Goal: Task Accomplishment & Management: Manage account settings

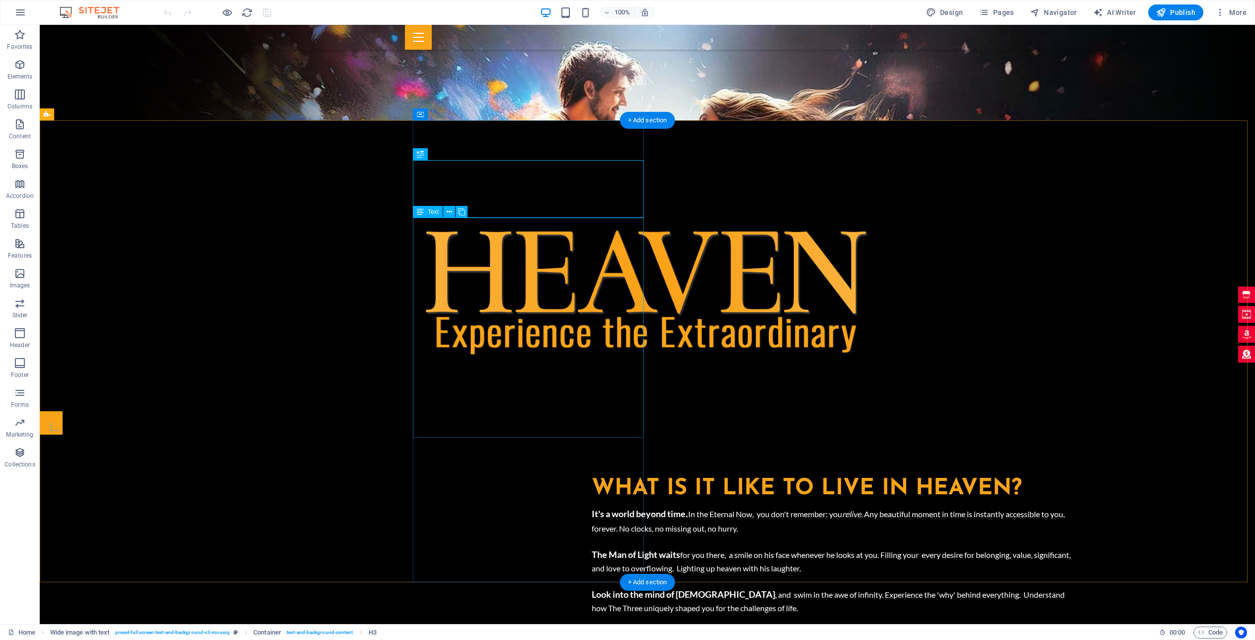
scroll to position [617, 0]
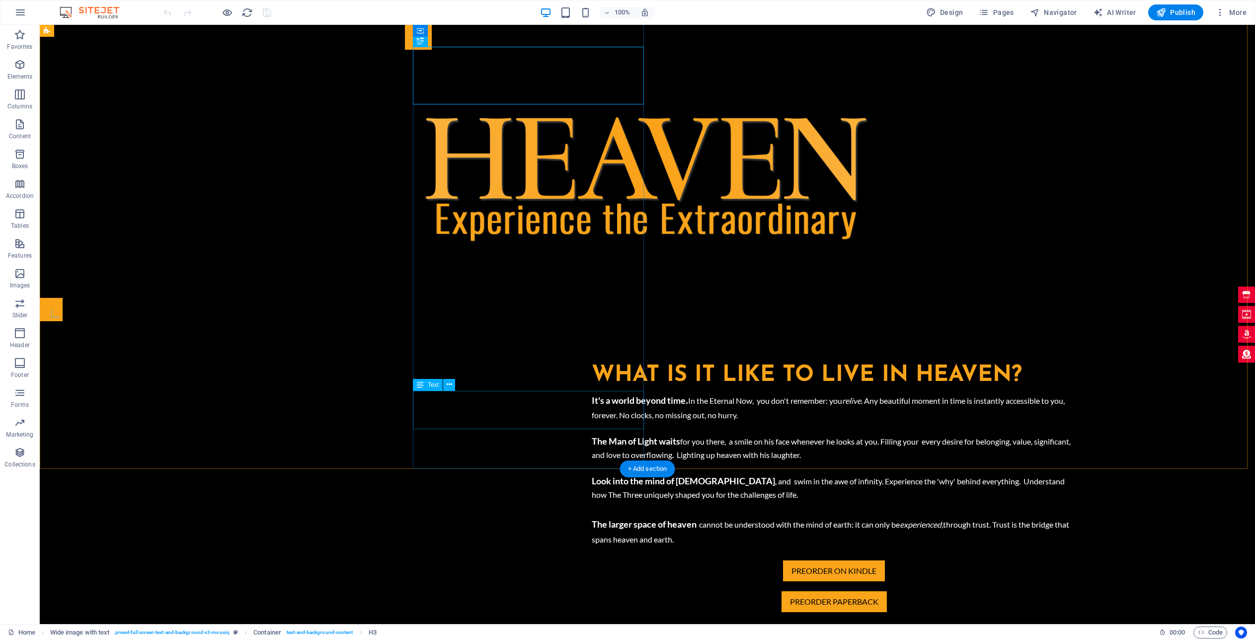
click at [592, 612] on div "Get $5 off plus free shipping on the paperback with the code FREESHIP" at bounding box center [834, 624] width 485 height 25
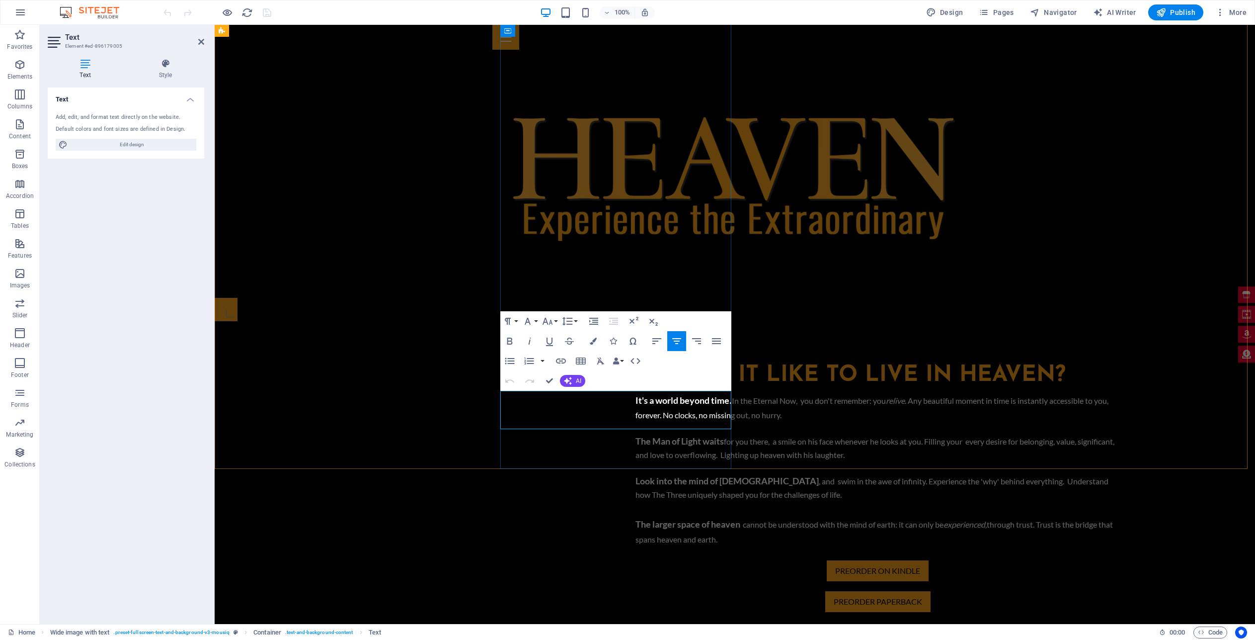
drag, startPoint x: 511, startPoint y: 411, endPoint x: 527, endPoint y: 408, distance: 16.3
click at [636, 612] on p "Get $5 off plus free shipping on the paperback with the code FREESHIP" at bounding box center [878, 624] width 485 height 25
drag, startPoint x: 644, startPoint y: 420, endPoint x: 496, endPoint y: 405, distance: 147.9
click at [592, 343] on icon "button" at bounding box center [593, 340] width 7 height 7
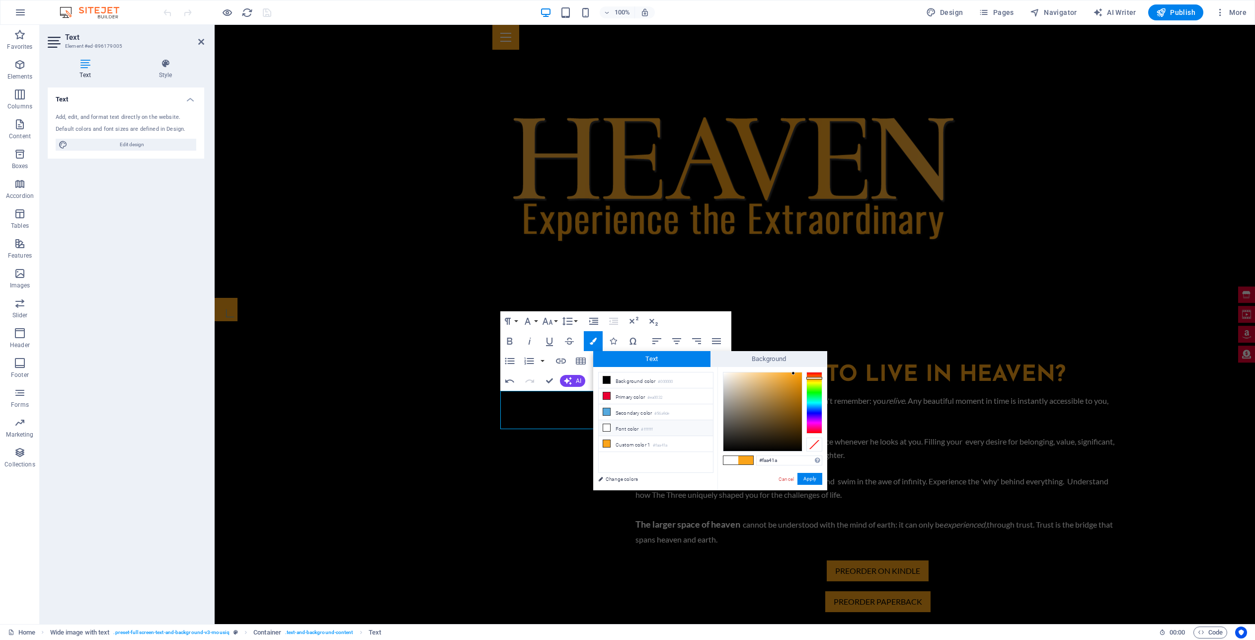
click at [608, 424] on icon at bounding box center [606, 427] width 7 height 7
click at [733, 626] on span "​ Ships [DATE]. Get $5 off plus free shipping on the paperback with the code FR…" at bounding box center [877, 630] width 289 height 9
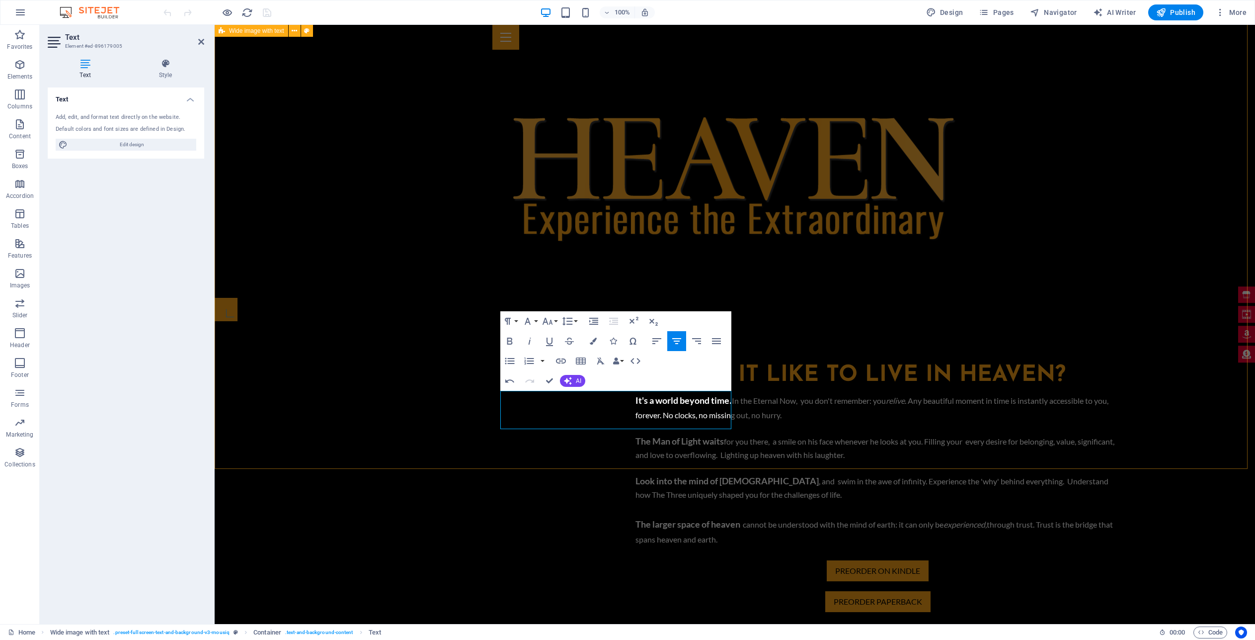
drag, startPoint x: 658, startPoint y: 420, endPoint x: 496, endPoint y: 414, distance: 162.6
click at [596, 337] on icon "button" at bounding box center [593, 340] width 7 height 7
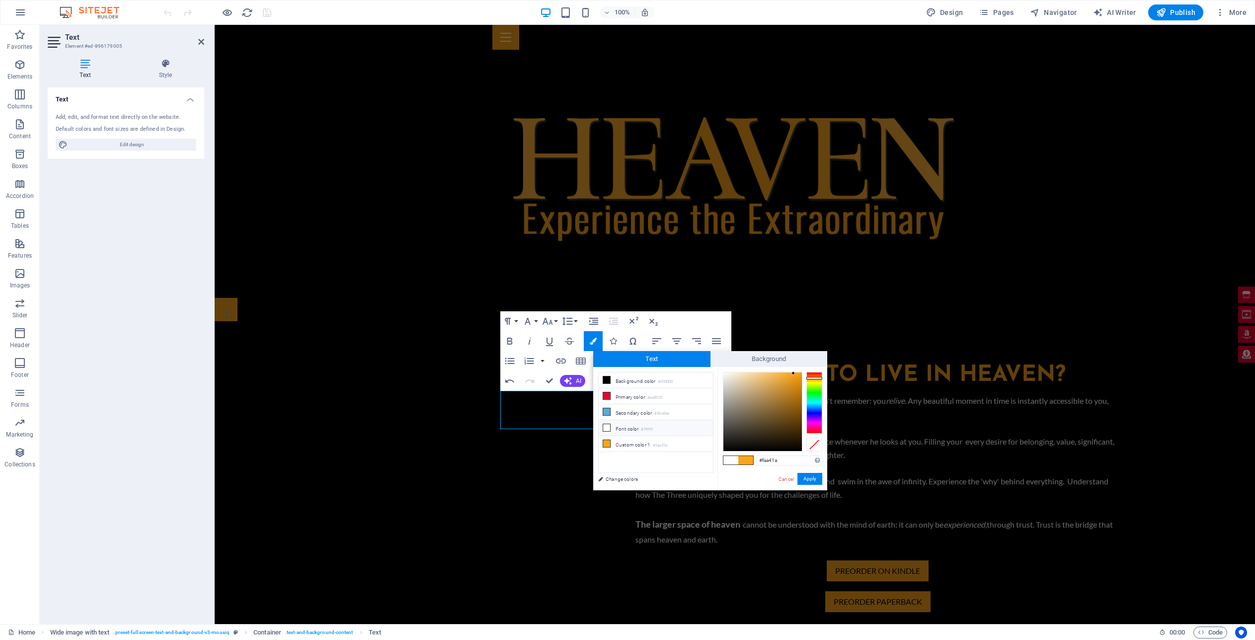
click at [608, 425] on icon at bounding box center [606, 427] width 7 height 7
click at [816, 484] on button "Apply" at bounding box center [810, 479] width 25 height 12
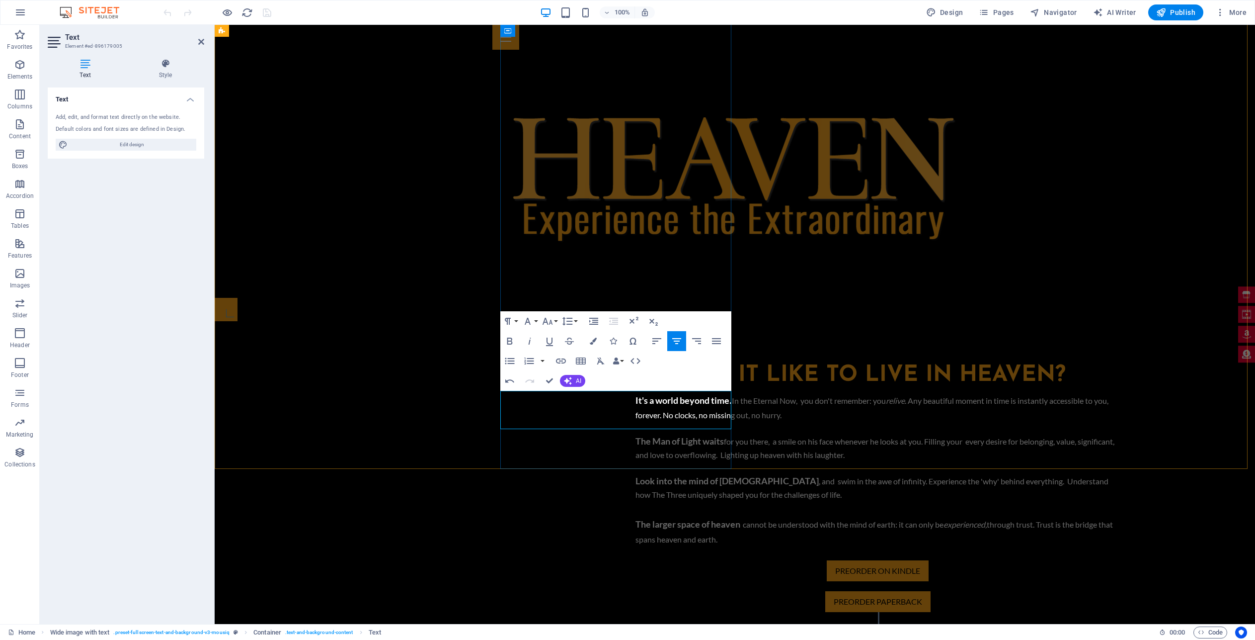
click at [636, 612] on p "Ships [DATE]. Get $5 off plus free shipping on the paperback with the code FREE…" at bounding box center [878, 624] width 485 height 25
drag, startPoint x: 648, startPoint y: 411, endPoint x: 566, endPoint y: 412, distance: 82.0
click at [733, 626] on span "Ships [DATE]. Get $5 off plus free shipping on the paperback with the code FREE…" at bounding box center [877, 630] width 289 height 9
click at [594, 340] on icon "button" at bounding box center [593, 340] width 7 height 7
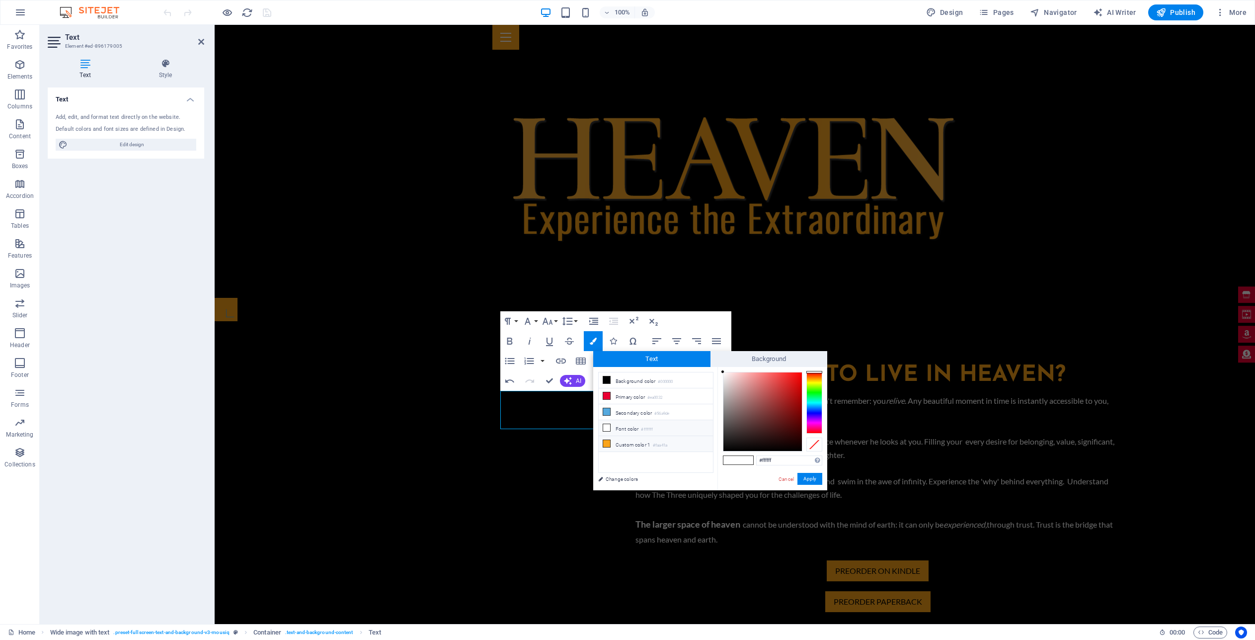
click at [607, 442] on icon at bounding box center [606, 443] width 7 height 7
type input "#faa41a"
click at [813, 480] on button "Apply" at bounding box center [810, 479] width 25 height 12
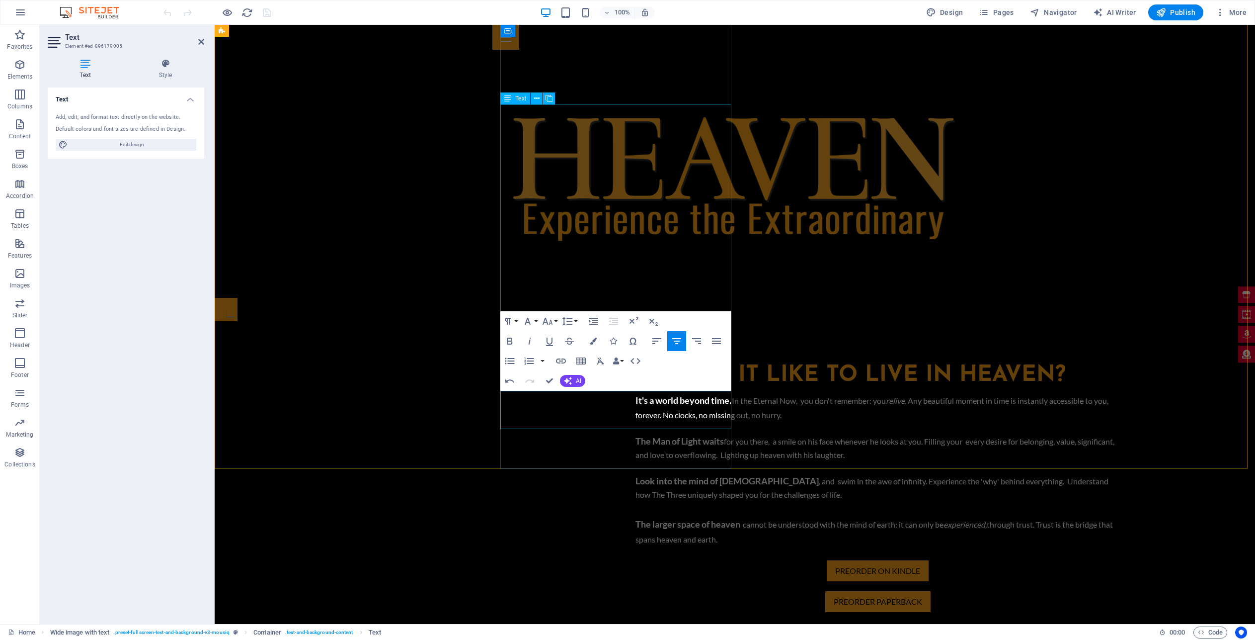
click at [641, 390] on div "It's a world beyond time . In the Eternal Now, you don't remember: you relive .…" at bounding box center [878, 468] width 485 height 156
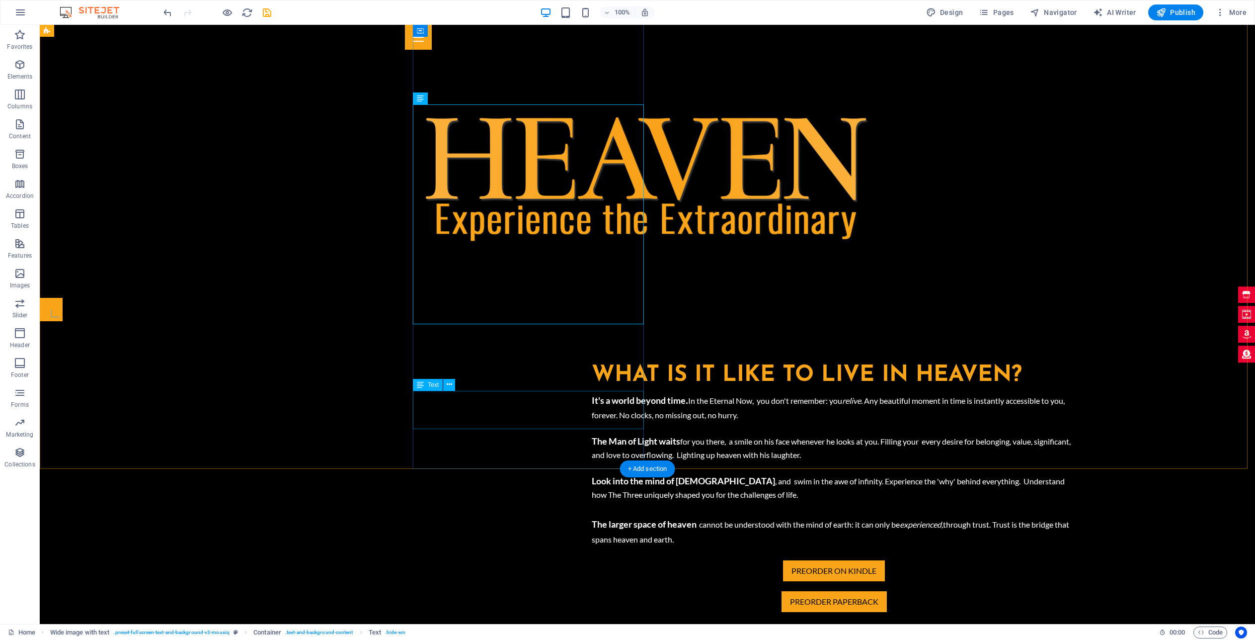
click at [592, 612] on div "Ships [DATE]. Get $5 off plus free shipping on the paperback with the code FREE…" at bounding box center [834, 624] width 485 height 25
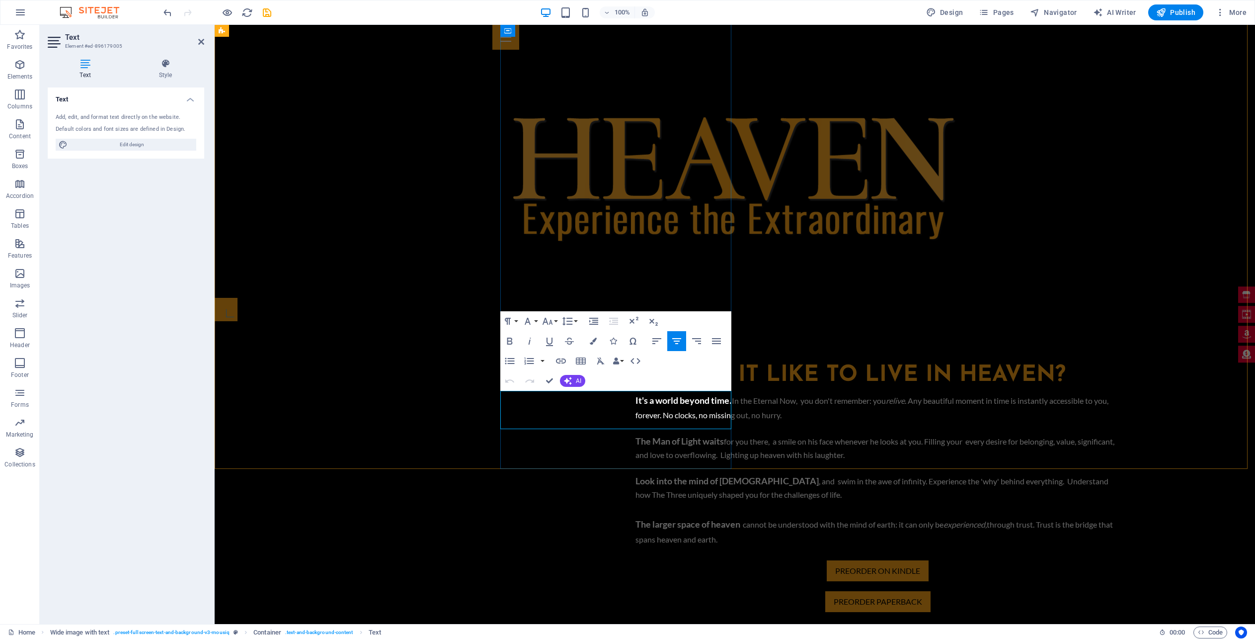
drag, startPoint x: 647, startPoint y: 409, endPoint x: 566, endPoint y: 411, distance: 81.0
click at [796, 626] on span "$5 off plus free shipping" at bounding box center [836, 630] width 81 height 9
click at [510, 341] on icon "button" at bounding box center [510, 341] width 12 height 12
click at [733, 626] on span "Ships [DATE]. Get $5 off plus free shipping on the paperback with the code FREE…" at bounding box center [877, 630] width 289 height 9
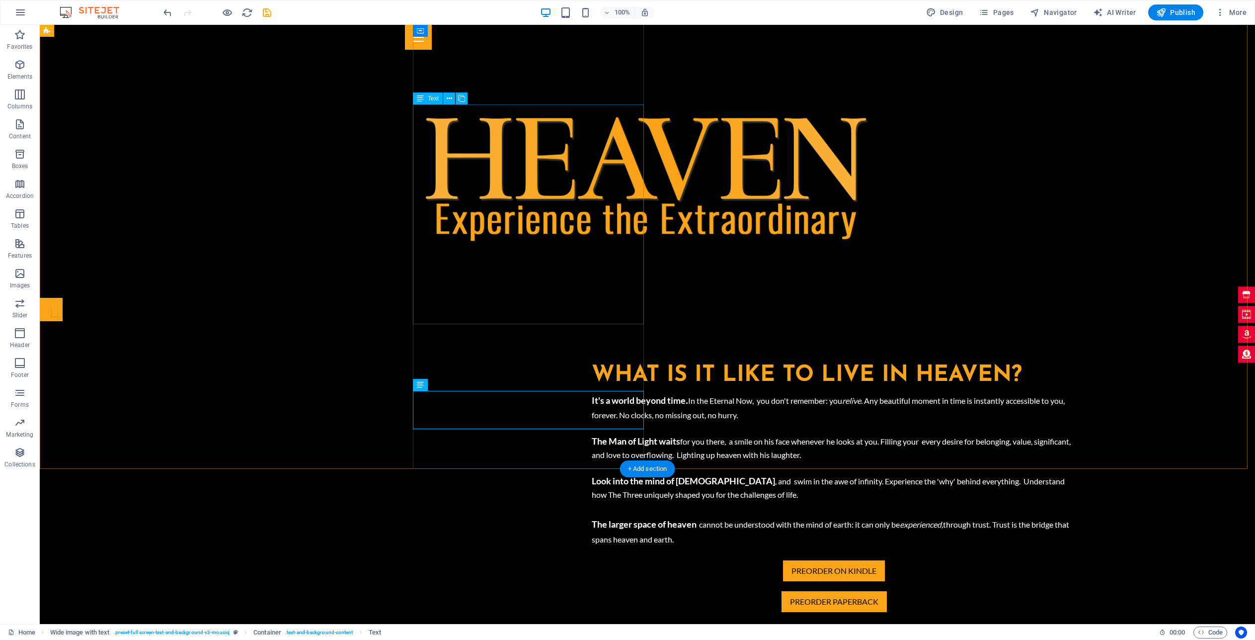
click at [592, 390] on div "It's a world beyond time . In the Eternal Now, you don't remember: you relive .…" at bounding box center [834, 468] width 485 height 156
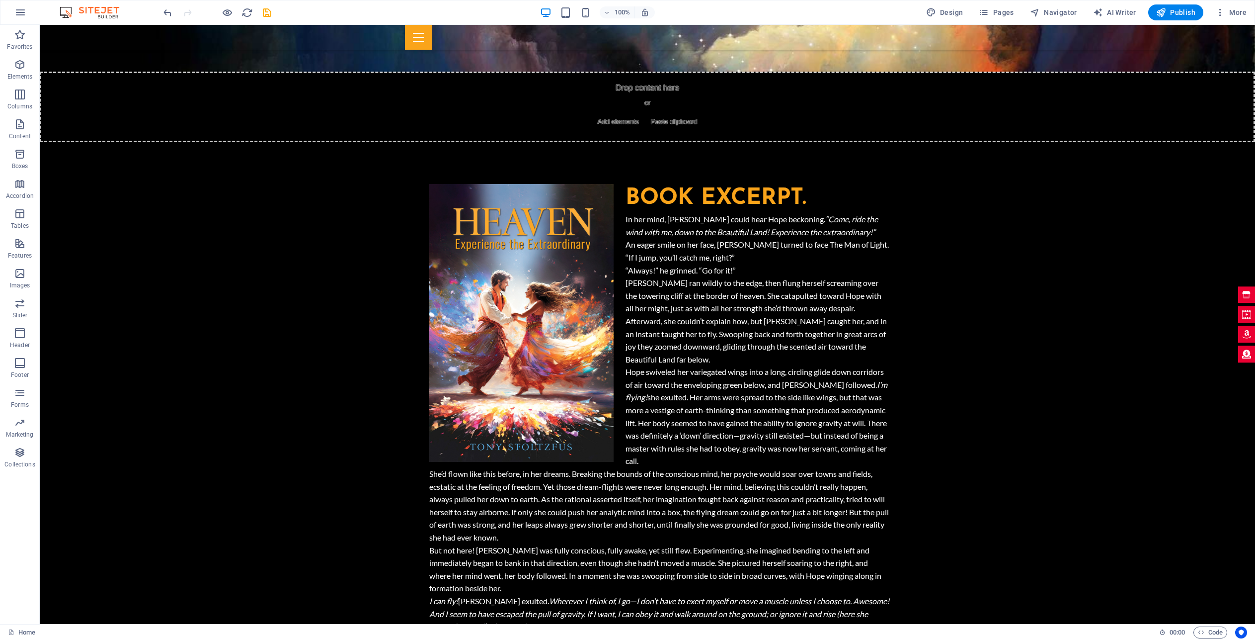
scroll to position [1611, 0]
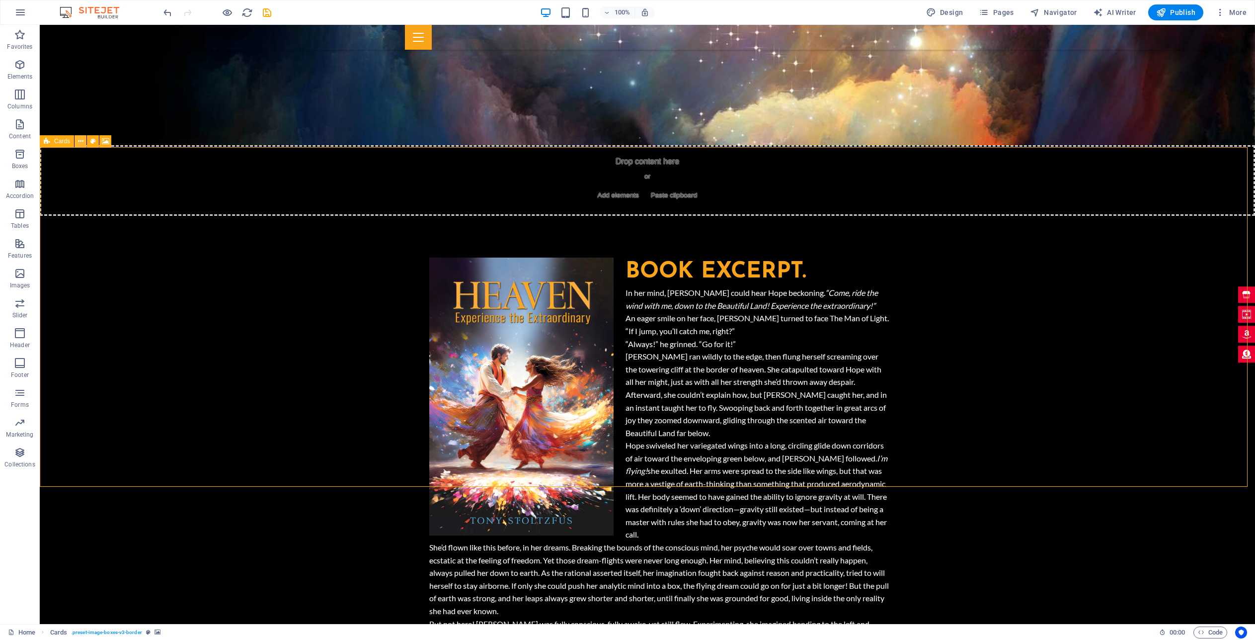
click at [82, 141] on icon at bounding box center [80, 141] width 5 height 10
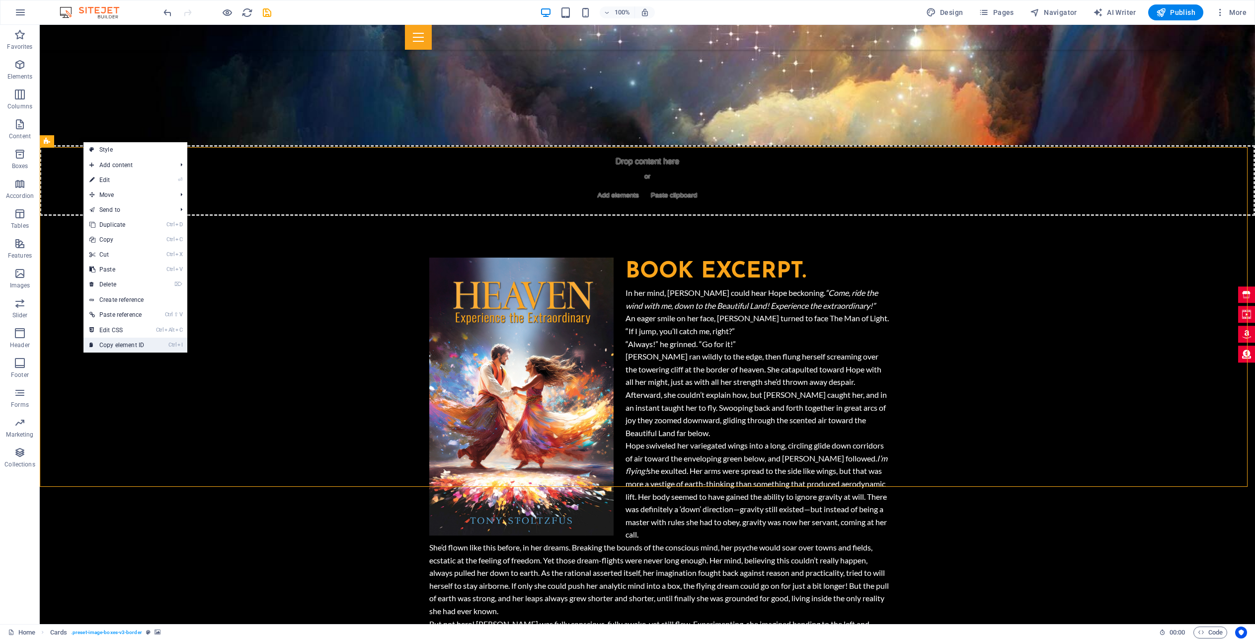
click at [131, 340] on link "Ctrl I Copy element ID" at bounding box center [116, 344] width 67 height 15
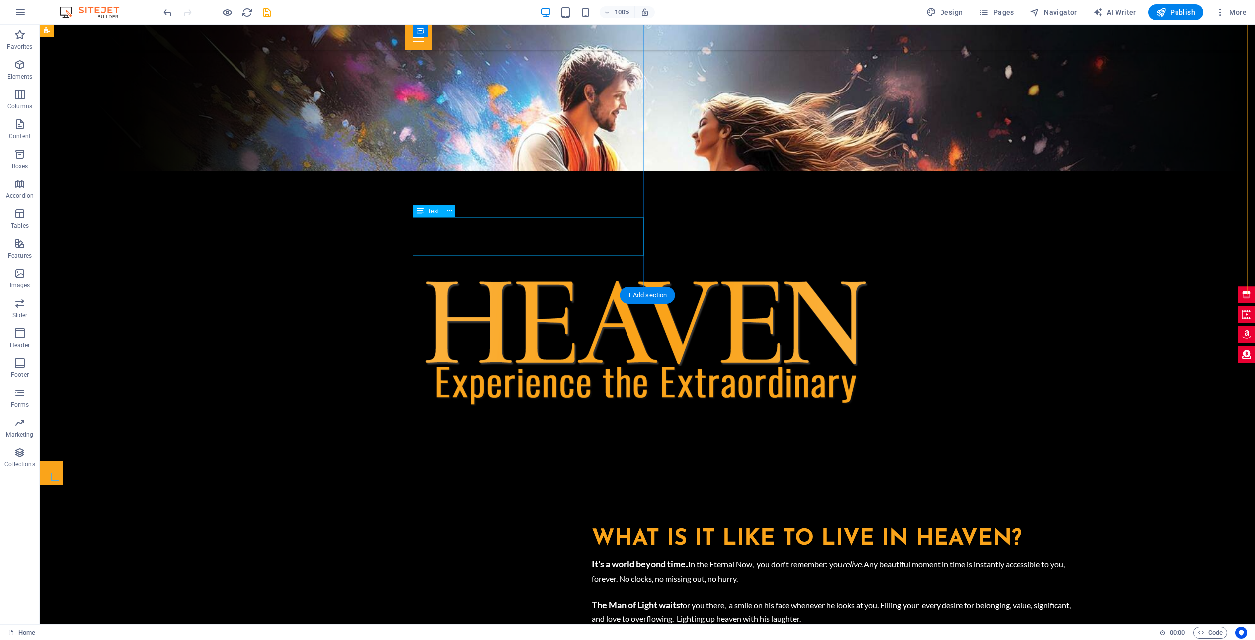
scroll to position [451, 0]
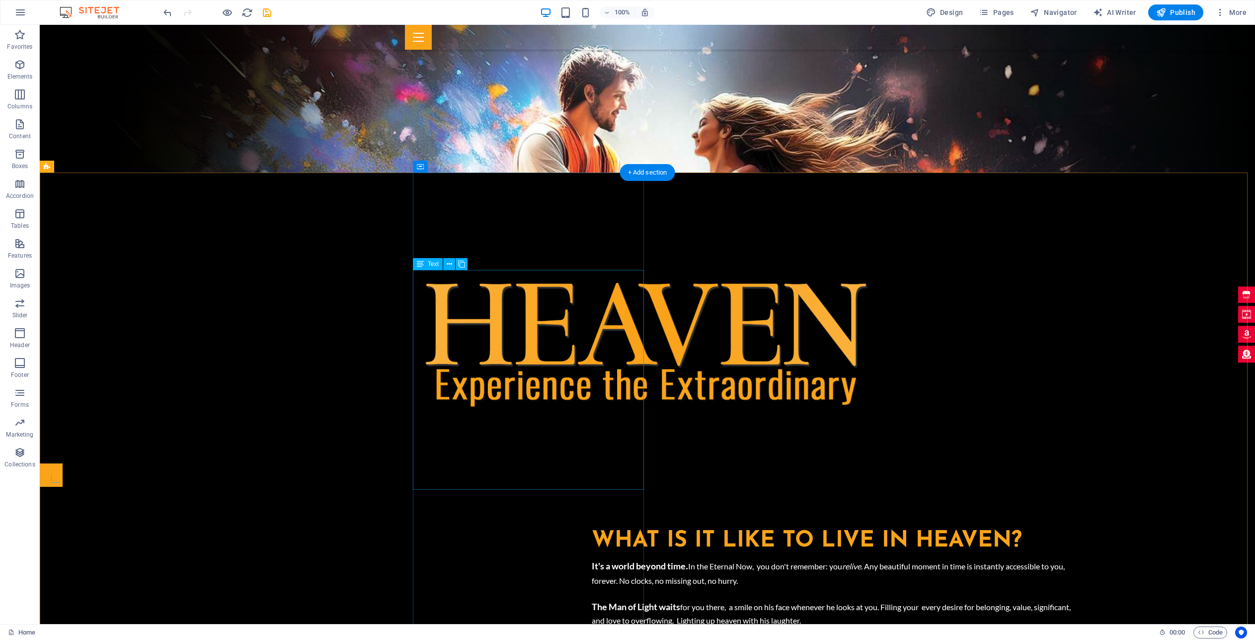
click at [592, 555] on div "It's a world beyond time . In the Eternal Now, you don't remember: you relive .…" at bounding box center [834, 633] width 485 height 156
click at [623, 555] on div "It's a world beyond time . In the Eternal Now, you don't remember: you relive .…" at bounding box center [834, 633] width 485 height 156
click at [615, 555] on div "It's a world beyond time . In the Eternal Now, you don't remember: you relive .…" at bounding box center [834, 633] width 485 height 156
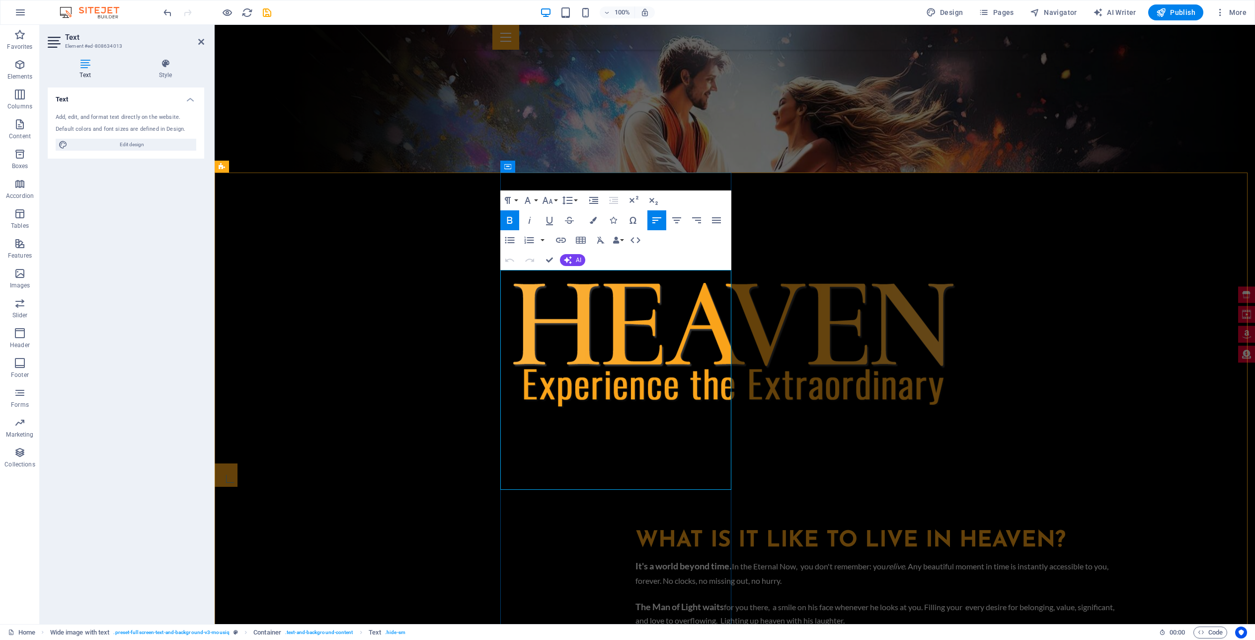
click at [714, 555] on p "It's a world beyond time . In the Eternal Now, you don't remember: you relive .…" at bounding box center [878, 571] width 485 height 32
drag, startPoint x: 638, startPoint y: 347, endPoint x: 593, endPoint y: 347, distance: 44.7
click at [636, 599] on p "The Man of Light waits for you there, a smile on his face whenever he looks at …" at bounding box center [878, 612] width 485 height 27
click at [636, 601] on strong "The Man of Light waits" at bounding box center [680, 606] width 88 height 11
click at [636, 601] on strong "The Man of Light awaits" at bounding box center [682, 606] width 93 height 11
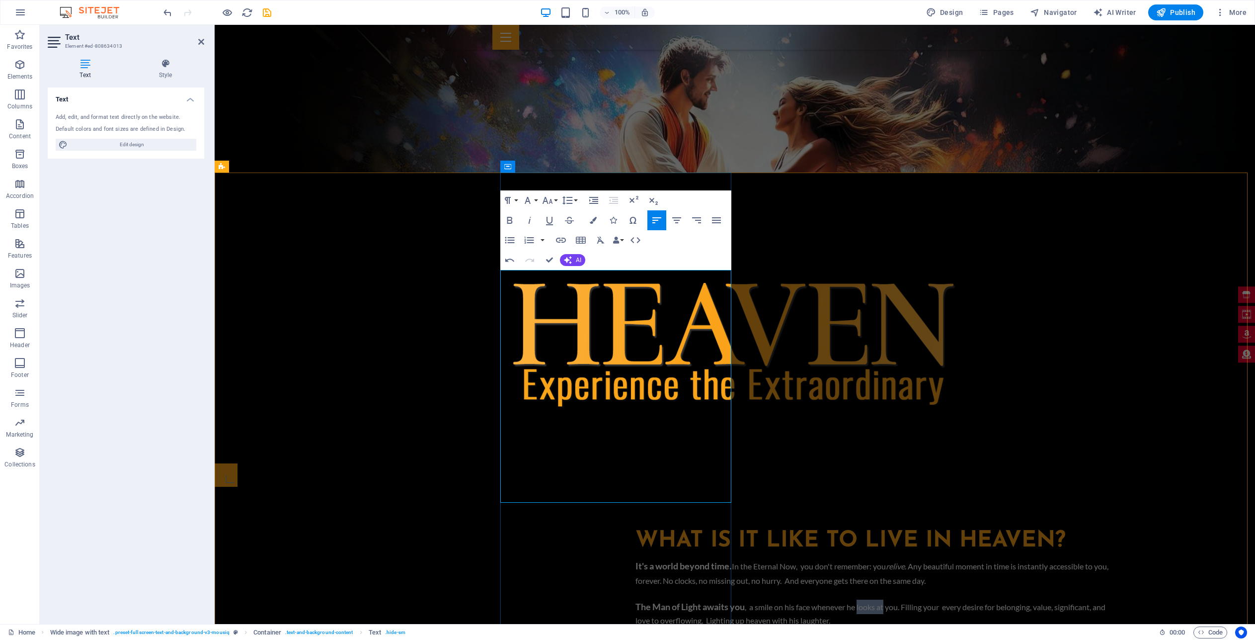
drag, startPoint x: 528, startPoint y: 365, endPoint x: 501, endPoint y: 363, distance: 26.4
click at [636, 599] on p "The Man of Light awaits you , a smile on his face whenever he looks at you. Fil…" at bounding box center [878, 612] width 485 height 27
click at [636, 599] on p "The Man of Light awaits you , a smile on his face whenever he thibnks of you. F…" at bounding box center [878, 612] width 485 height 27
click at [636, 599] on p "The Man of Light awaits you , a smile on his face whenever he thinks of you. Fi…" at bounding box center [878, 612] width 485 height 27
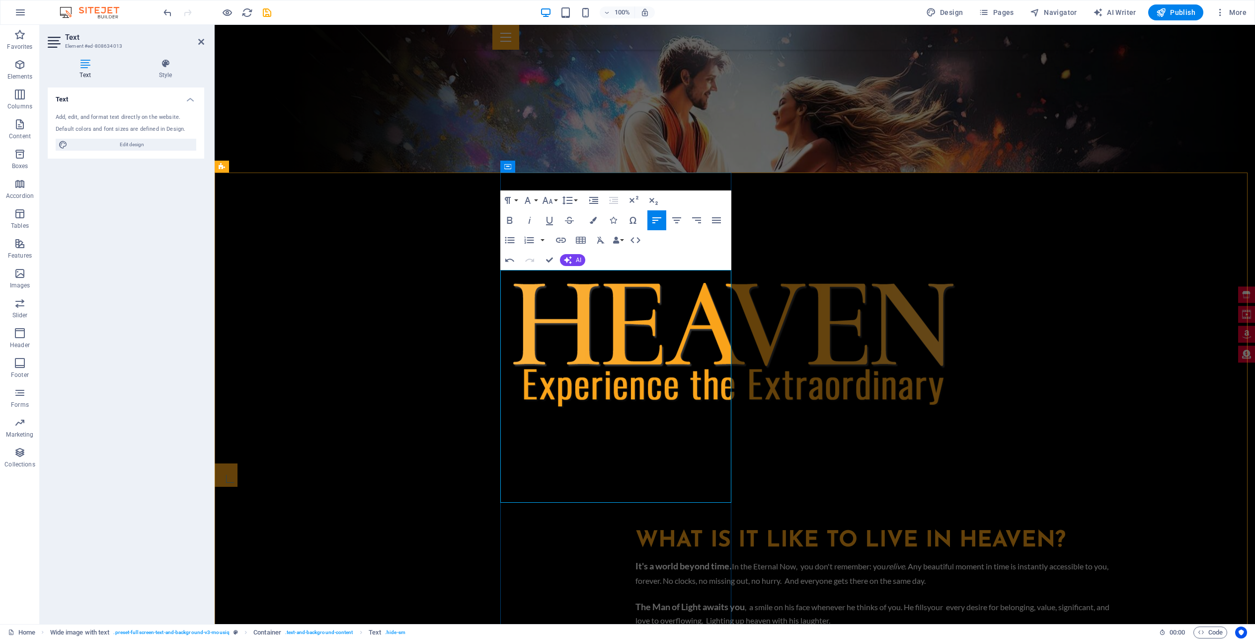
click at [636, 599] on p "The Man of Light awaits you , a smile on his face whenever he thinks of you. He…" at bounding box center [878, 612] width 485 height 27
drag, startPoint x: 590, startPoint y: 361, endPoint x: 665, endPoint y: 369, distance: 75.0
click at [636, 599] on p "The Man of Light awaits you , a smile on his face whenever he thinks of you. He…" at bounding box center [878, 612] width 485 height 27
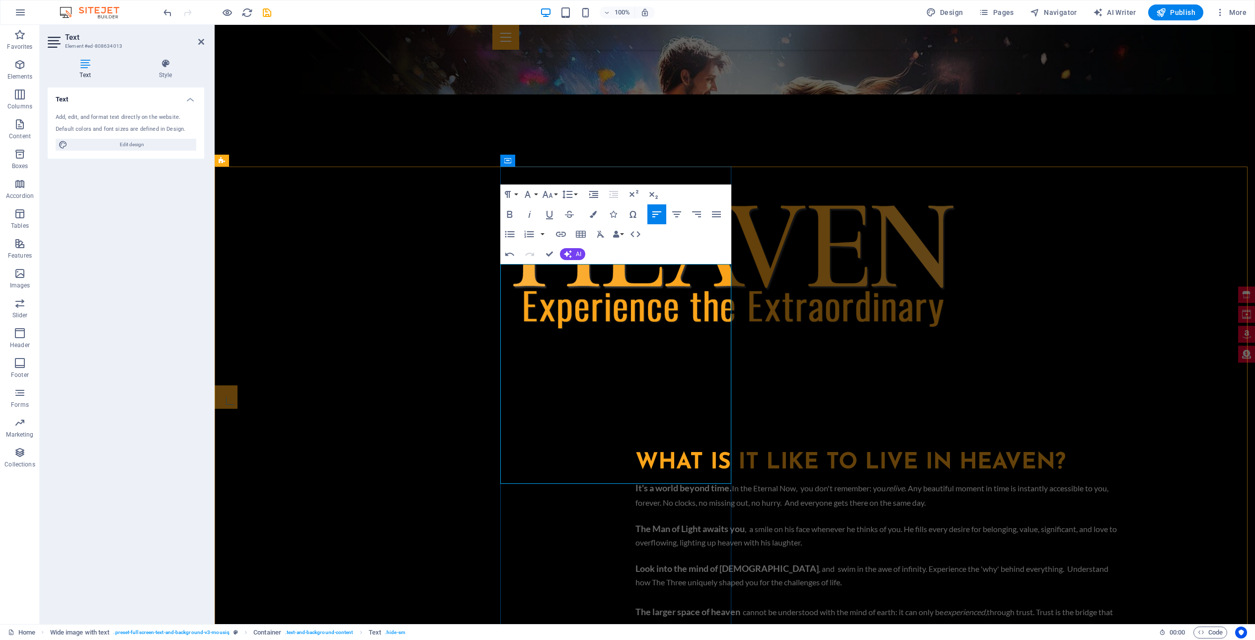
scroll to position [617, 0]
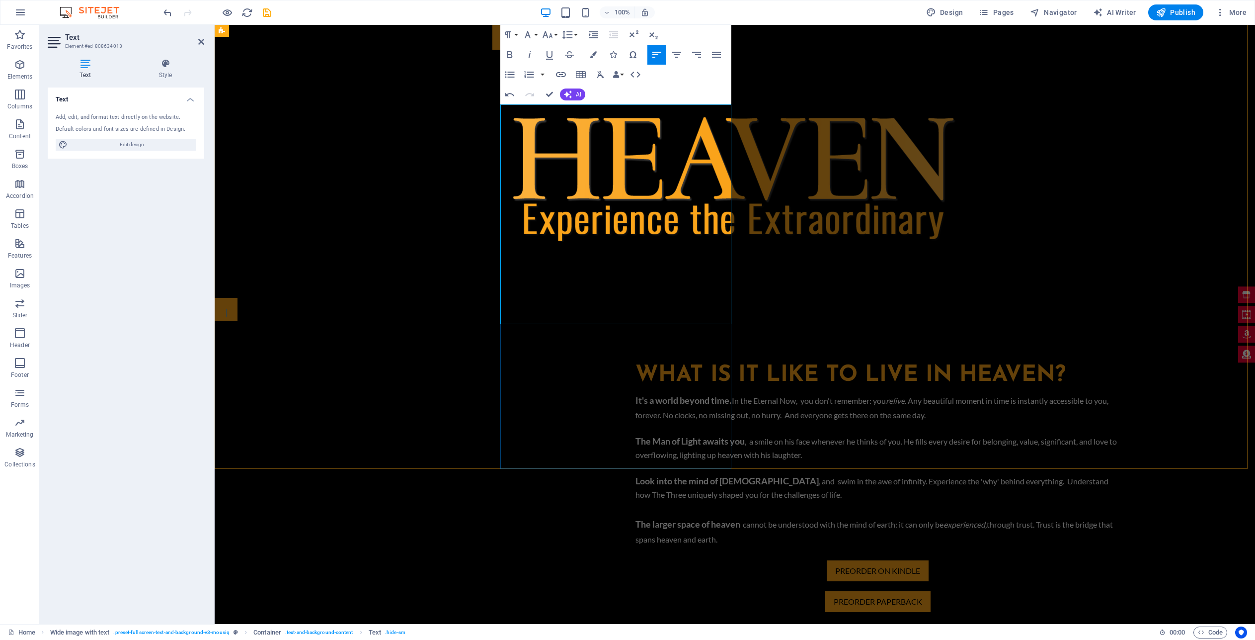
click at [659, 474] on p "Look into the mind of [DEMOGRAPHIC_DATA] , and swim in the awe of infinity. Exp…" at bounding box center [878, 487] width 485 height 27
drag, startPoint x: 550, startPoint y: 92, endPoint x: 511, endPoint y: 68, distance: 46.0
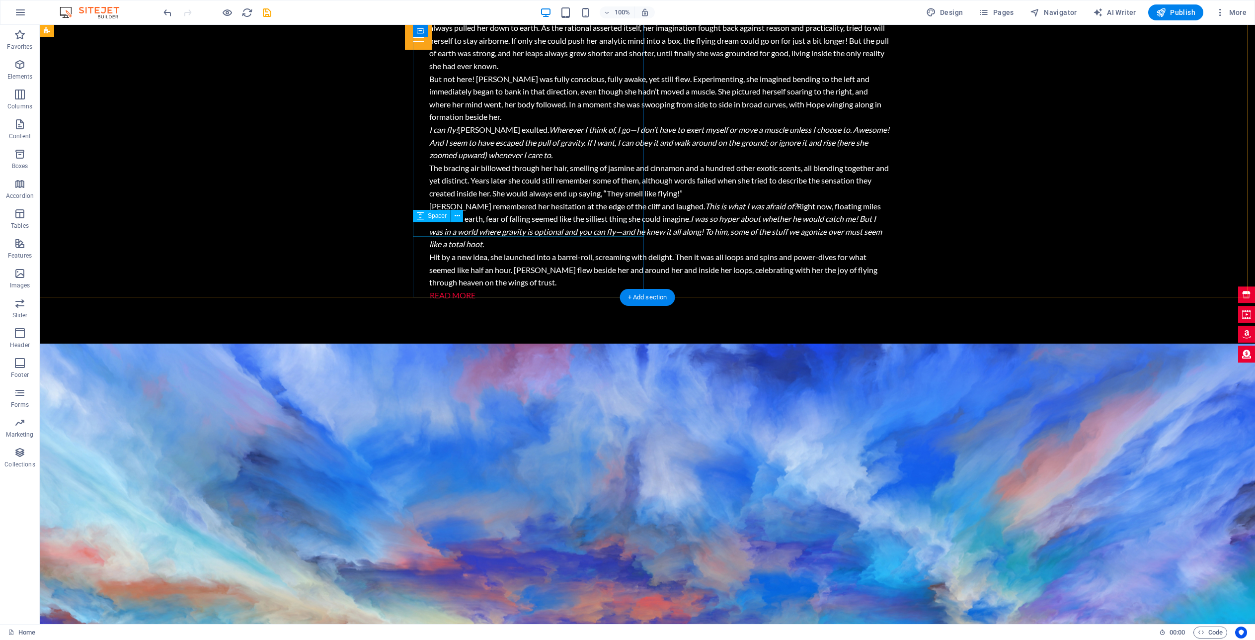
scroll to position [2652, 0]
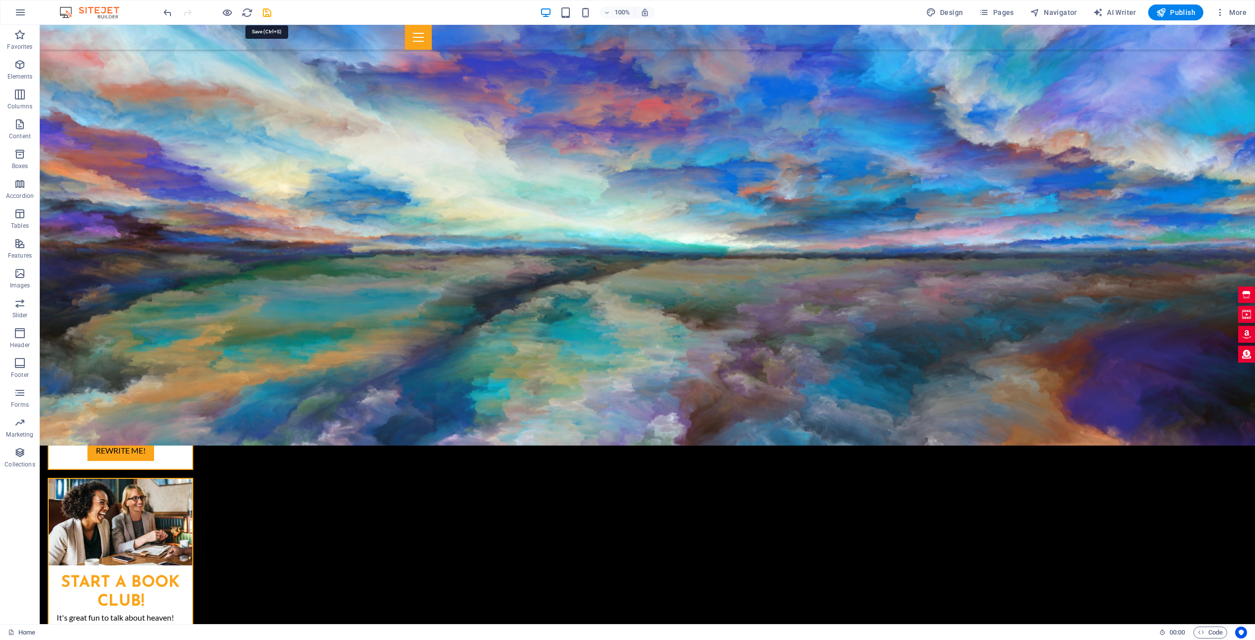
click at [264, 12] on icon "save" at bounding box center [266, 12] width 11 height 11
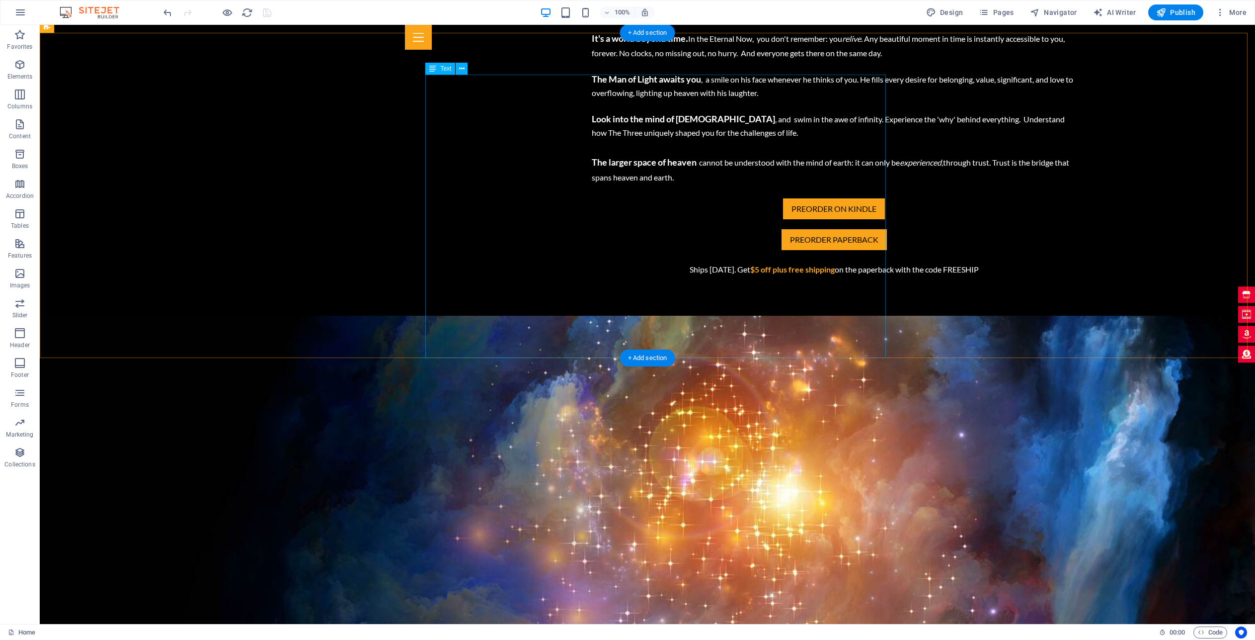
scroll to position [1079, 0]
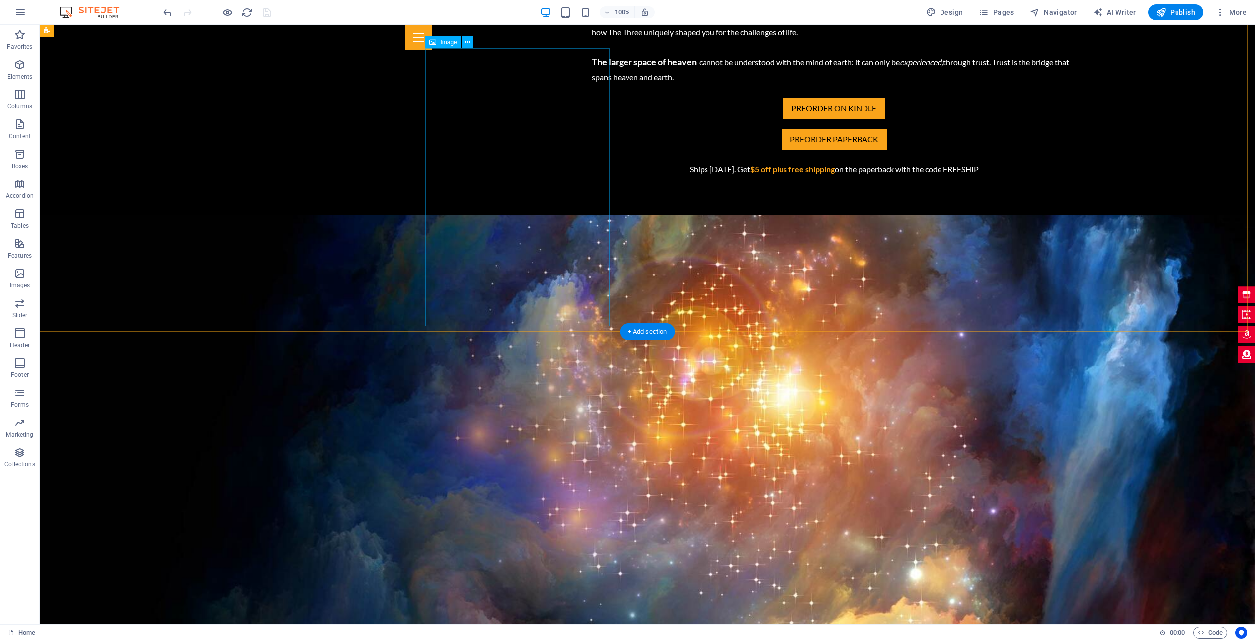
click at [469, 44] on icon at bounding box center [467, 42] width 5 height 10
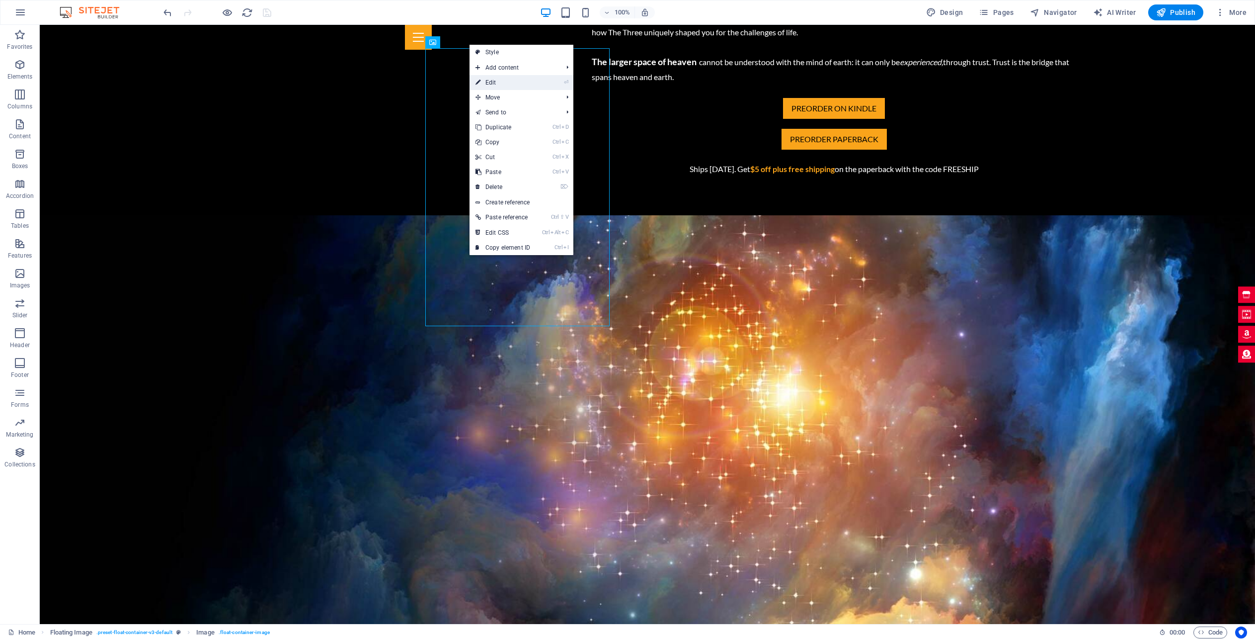
drag, startPoint x: 522, startPoint y: 82, endPoint x: 198, endPoint y: 63, distance: 324.1
click at [522, 82] on link "⏎ Edit" at bounding box center [503, 82] width 67 height 15
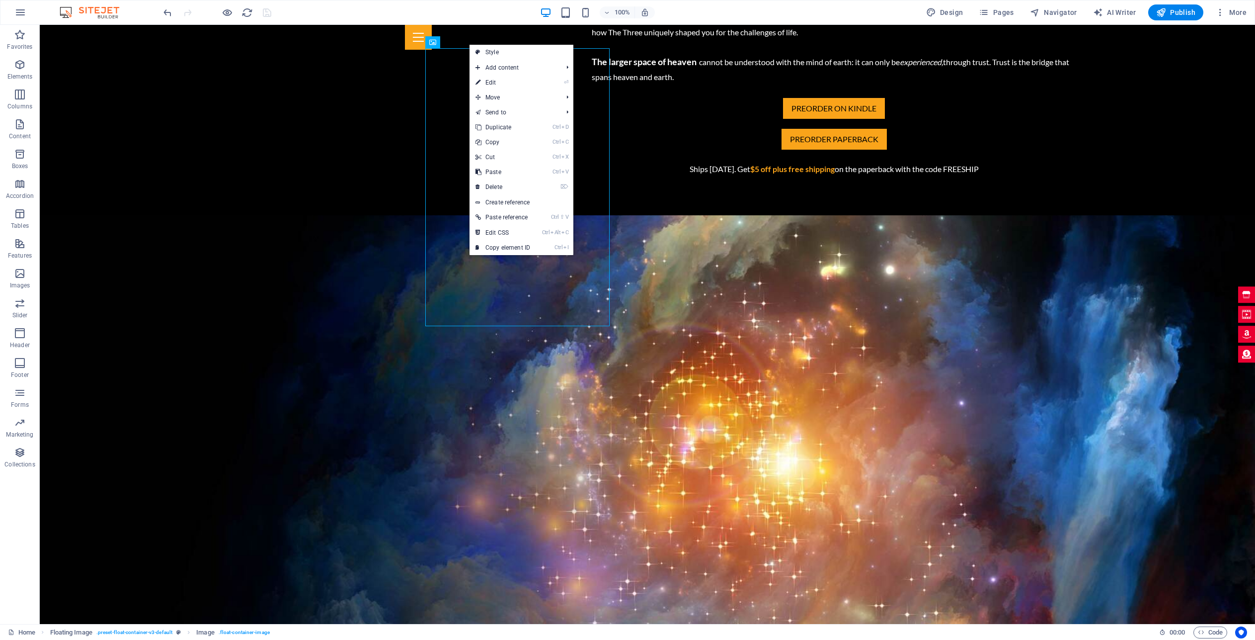
select select "%"
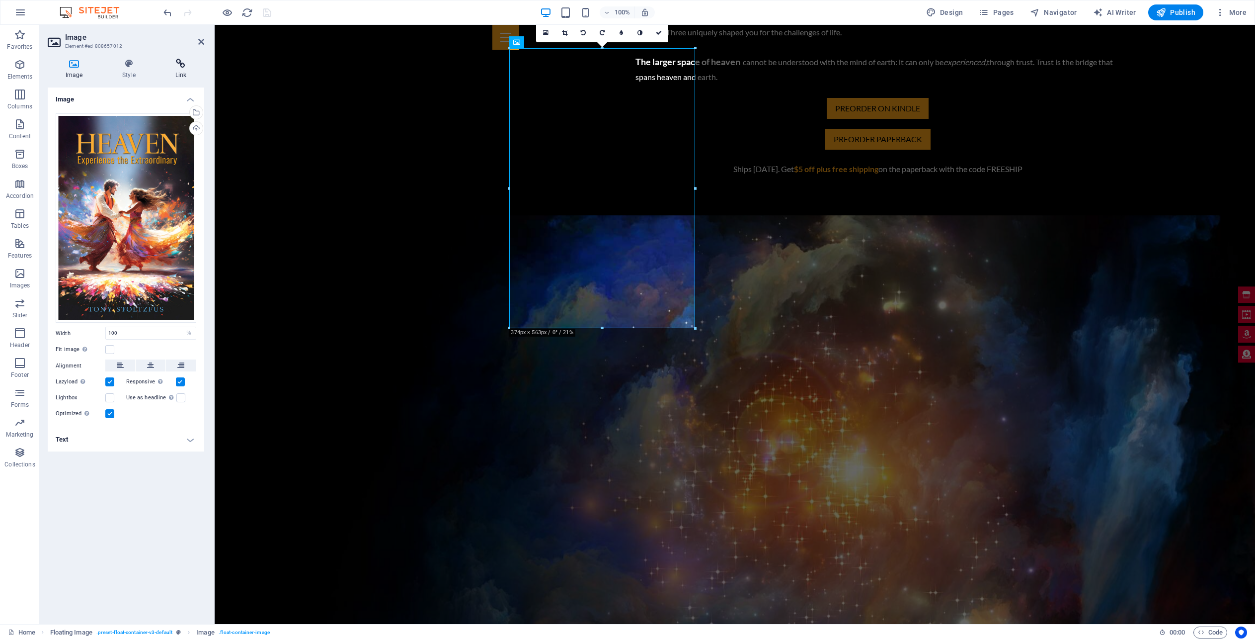
click at [184, 70] on h4 "Link" at bounding box center [181, 69] width 47 height 21
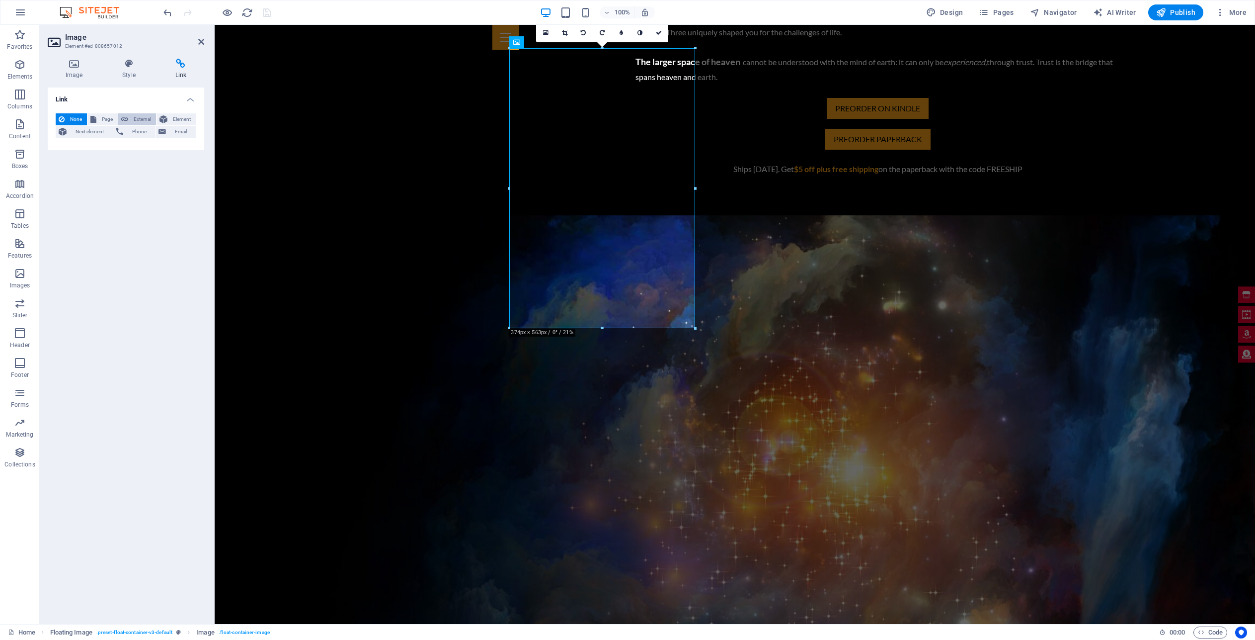
click at [139, 121] on span "External" at bounding box center [142, 119] width 22 height 12
select select "blank"
paste input "[URL][DOMAIN_NAME]"
type input "[URL][DOMAIN_NAME]"
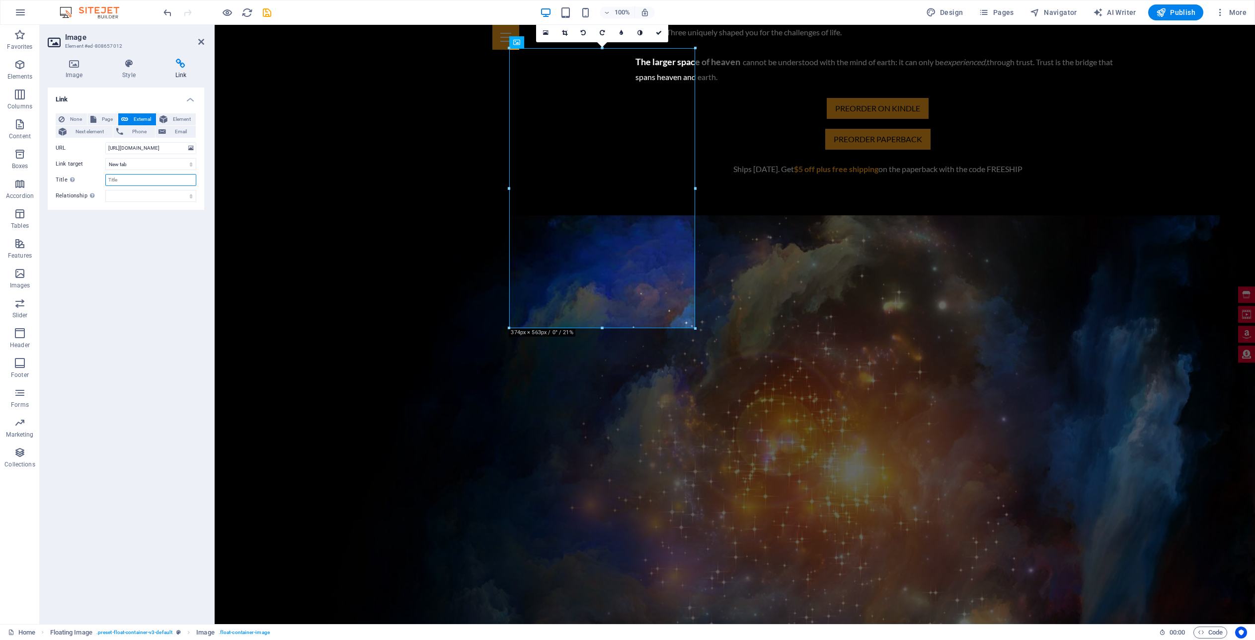
scroll to position [0, 0]
click at [145, 180] on input "Title Additional link description, should not be the same as the link text. The…" at bounding box center [150, 180] width 91 height 12
type input "Get the Book!"
click at [265, 12] on icon "save" at bounding box center [266, 12] width 11 height 11
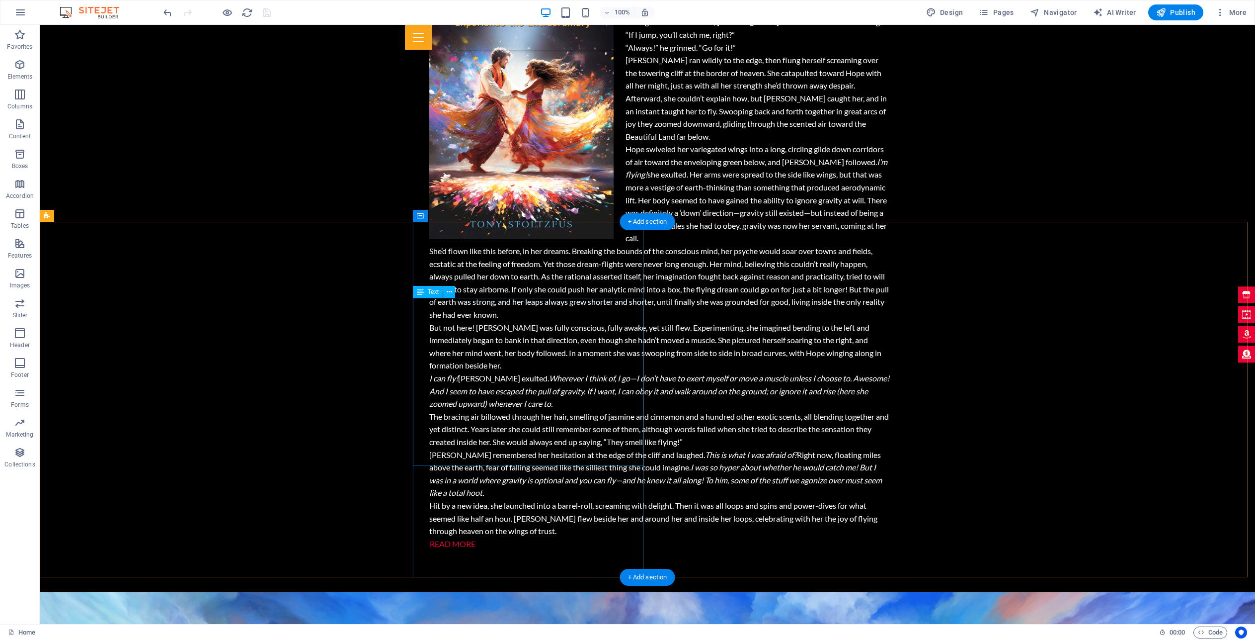
scroll to position [1658, 0]
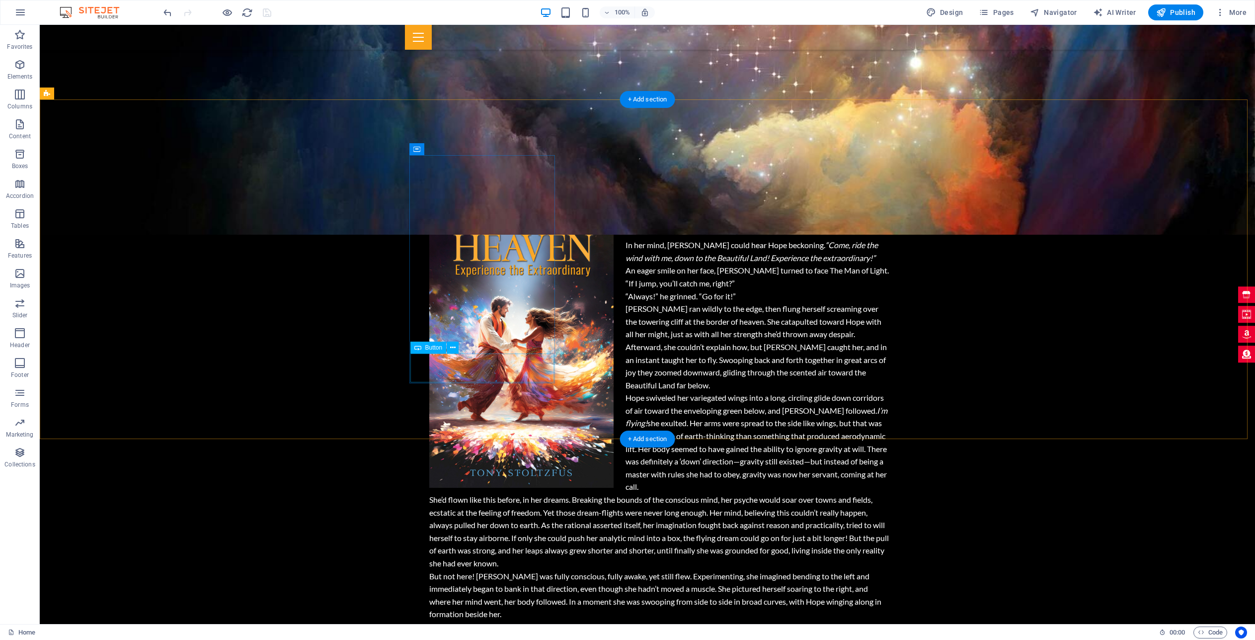
click at [454, 346] on icon at bounding box center [452, 347] width 5 height 10
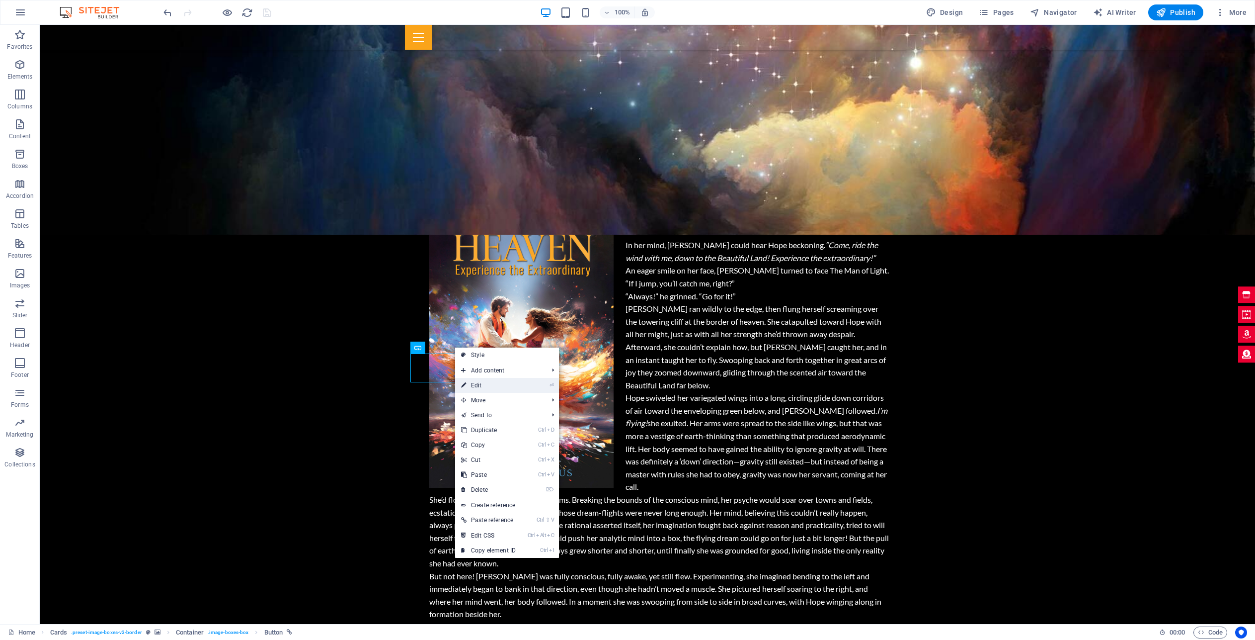
click at [501, 383] on link "⏎ Edit" at bounding box center [488, 385] width 67 height 15
select select
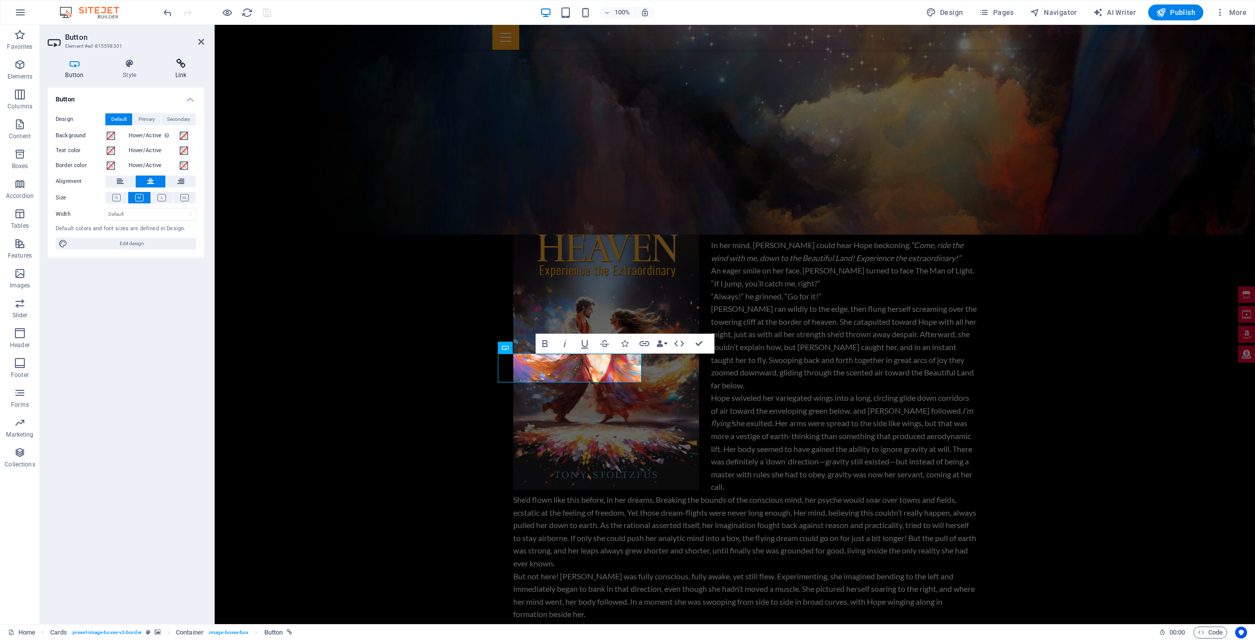
click at [183, 66] on icon at bounding box center [181, 64] width 47 height 10
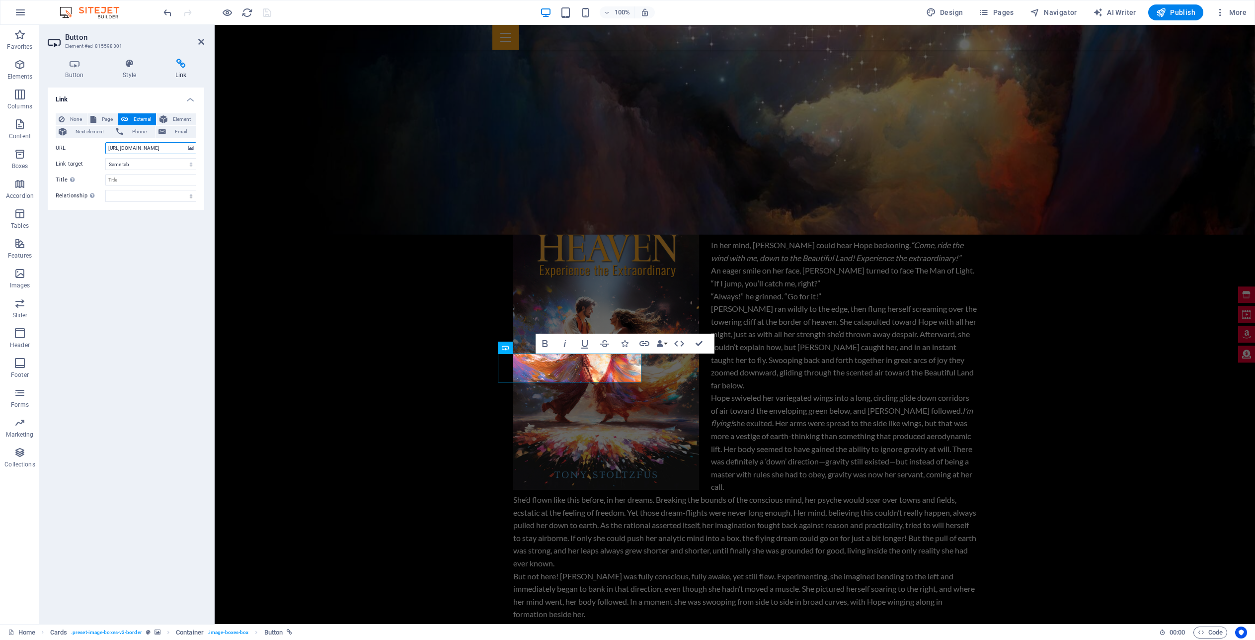
click at [150, 150] on input "[URL][DOMAIN_NAME]" at bounding box center [150, 148] width 91 height 12
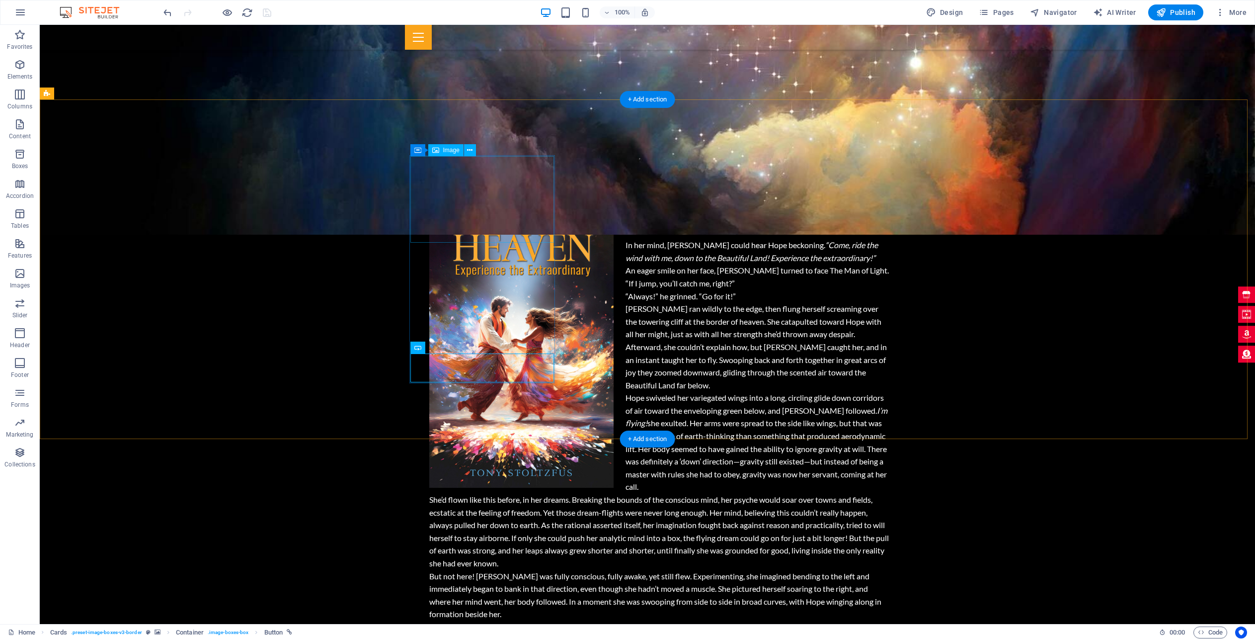
click at [472, 146] on icon at bounding box center [469, 150] width 5 height 10
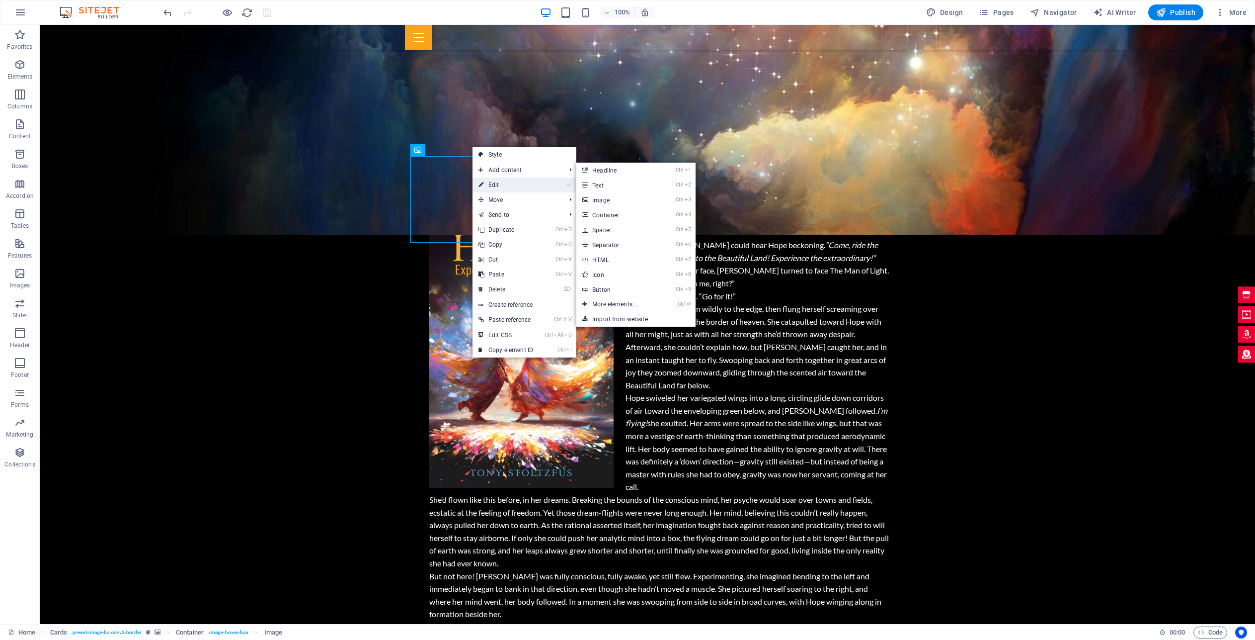
drag, startPoint x: 502, startPoint y: 181, endPoint x: 285, endPoint y: 158, distance: 218.5
click at [502, 181] on link "⏎ Edit" at bounding box center [506, 184] width 67 height 15
select select "%"
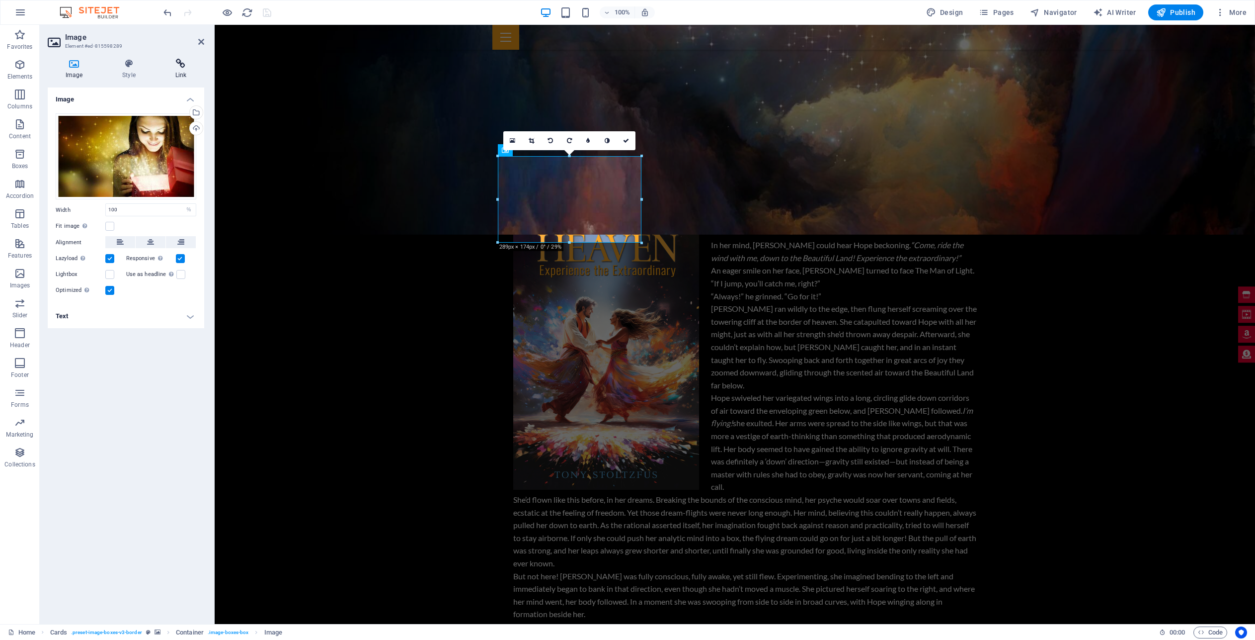
click at [182, 61] on icon at bounding box center [181, 64] width 47 height 10
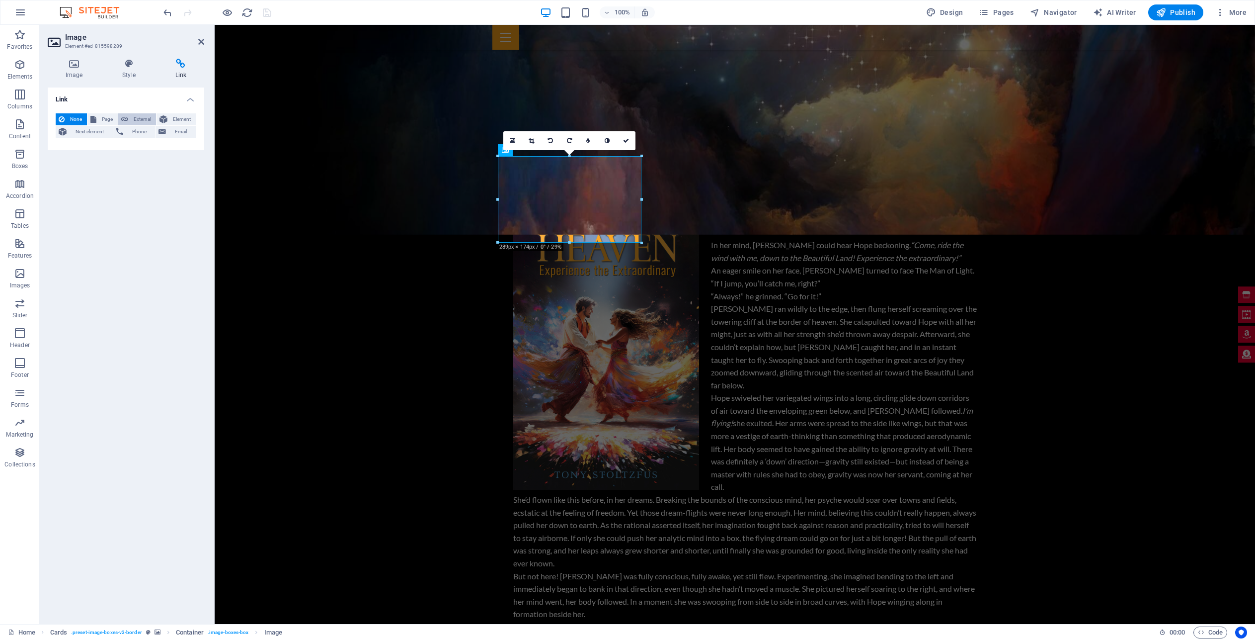
click at [137, 119] on span "External" at bounding box center [142, 119] width 22 height 12
select select "blank"
paste input "[URL][DOMAIN_NAME]"
type input "[URL][DOMAIN_NAME]"
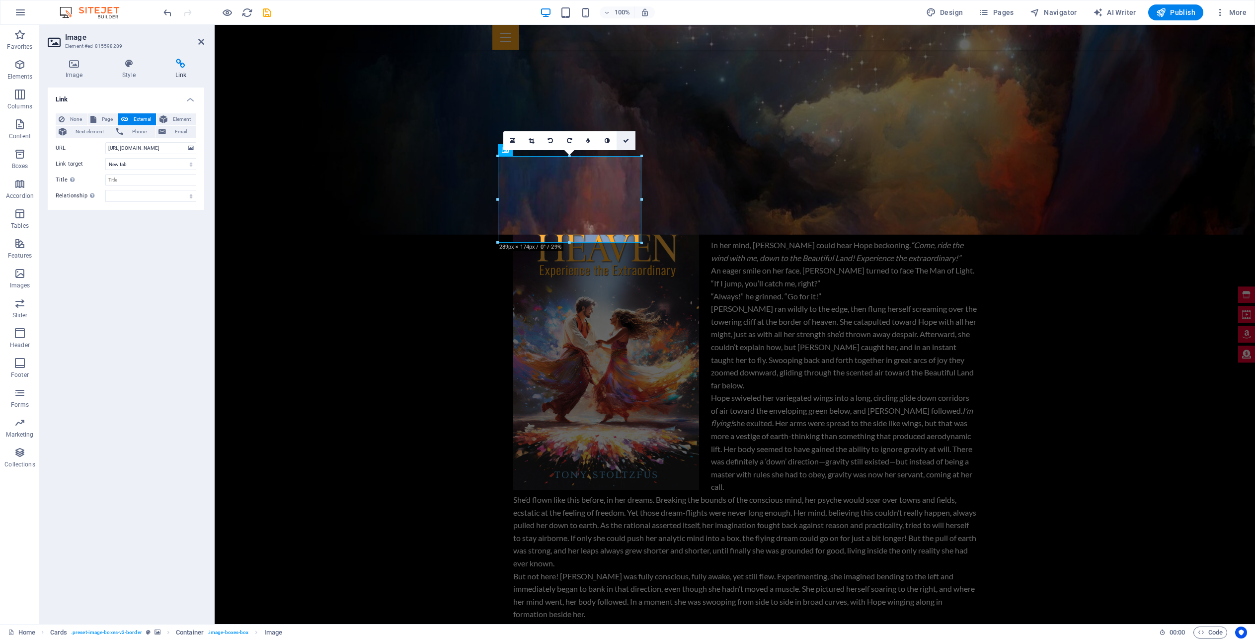
scroll to position [0, 0]
drag, startPoint x: 625, startPoint y: 140, endPoint x: 581, endPoint y: 116, distance: 49.8
click at [625, 140] on icon at bounding box center [626, 141] width 6 height 6
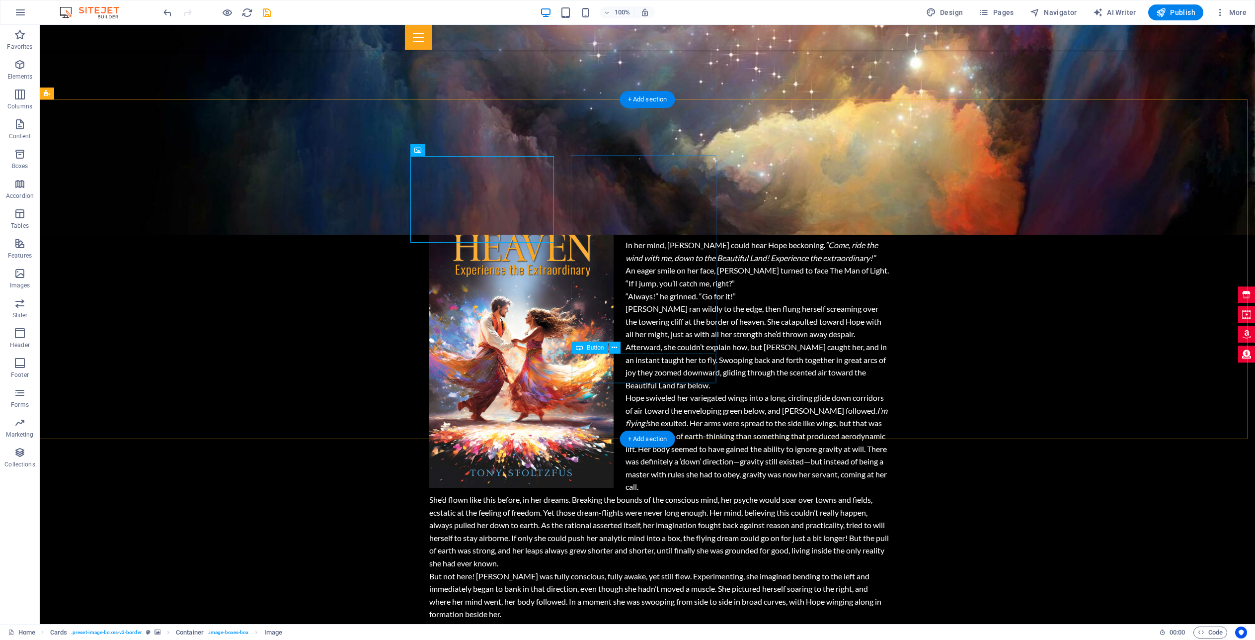
click at [615, 348] on icon at bounding box center [614, 347] width 5 height 10
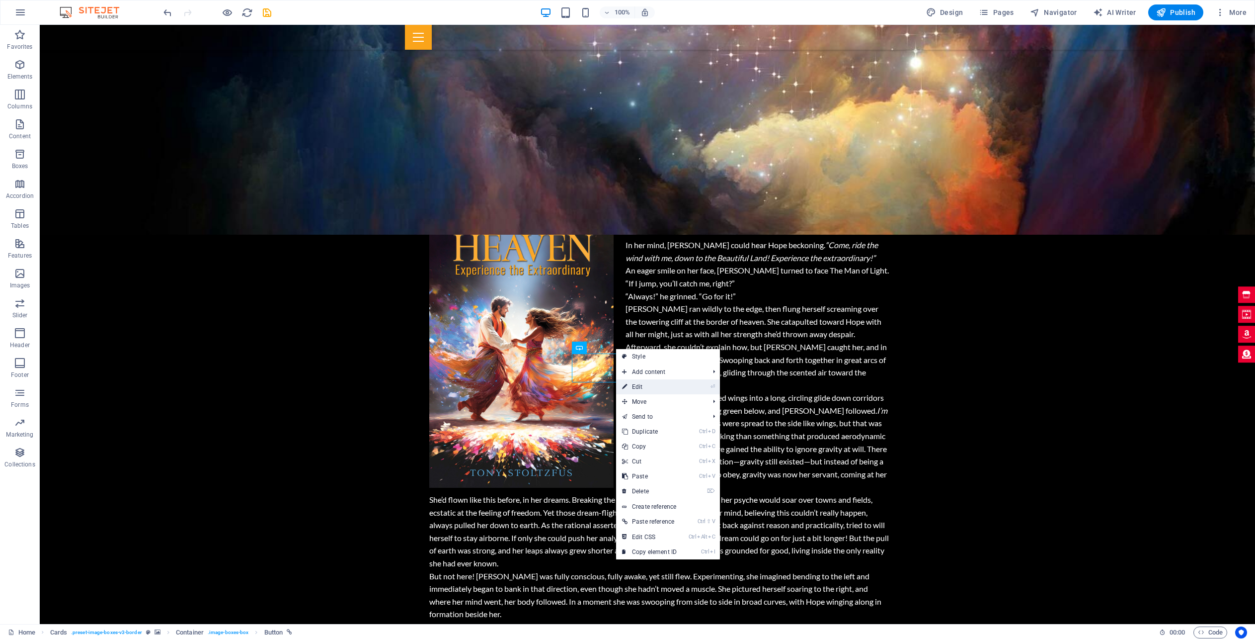
drag, startPoint x: 648, startPoint y: 385, endPoint x: 181, endPoint y: 178, distance: 510.4
click at [648, 385] on link "⏎ Edit" at bounding box center [649, 386] width 67 height 15
select select "3"
select select
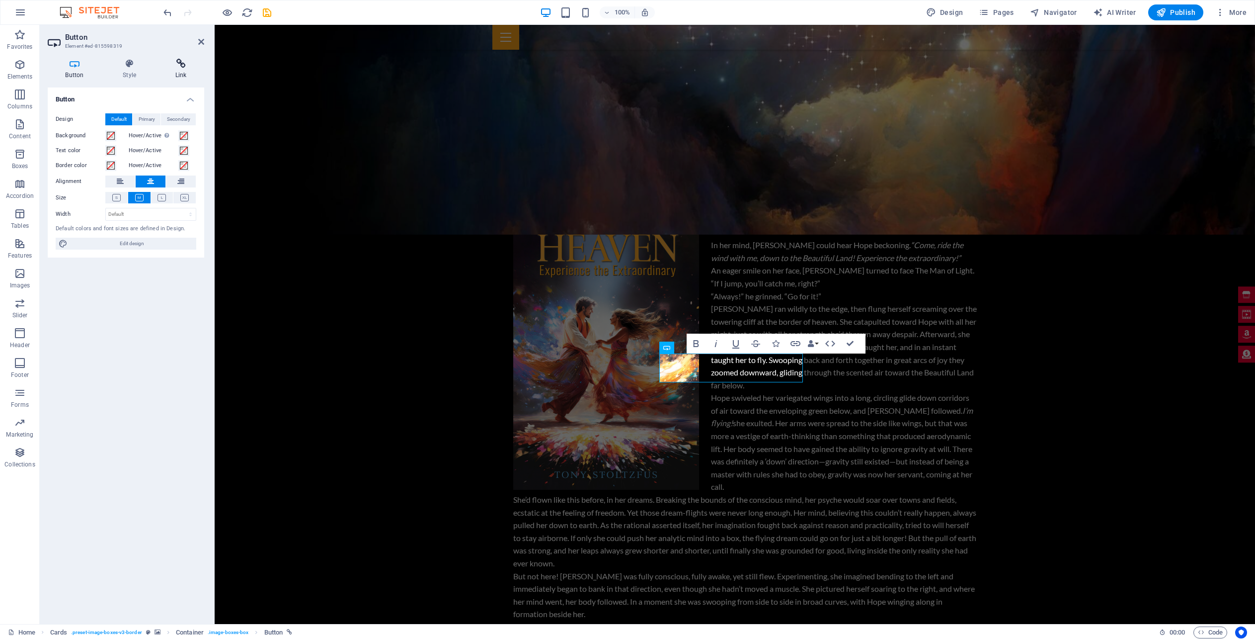
click at [180, 64] on icon at bounding box center [181, 64] width 47 height 10
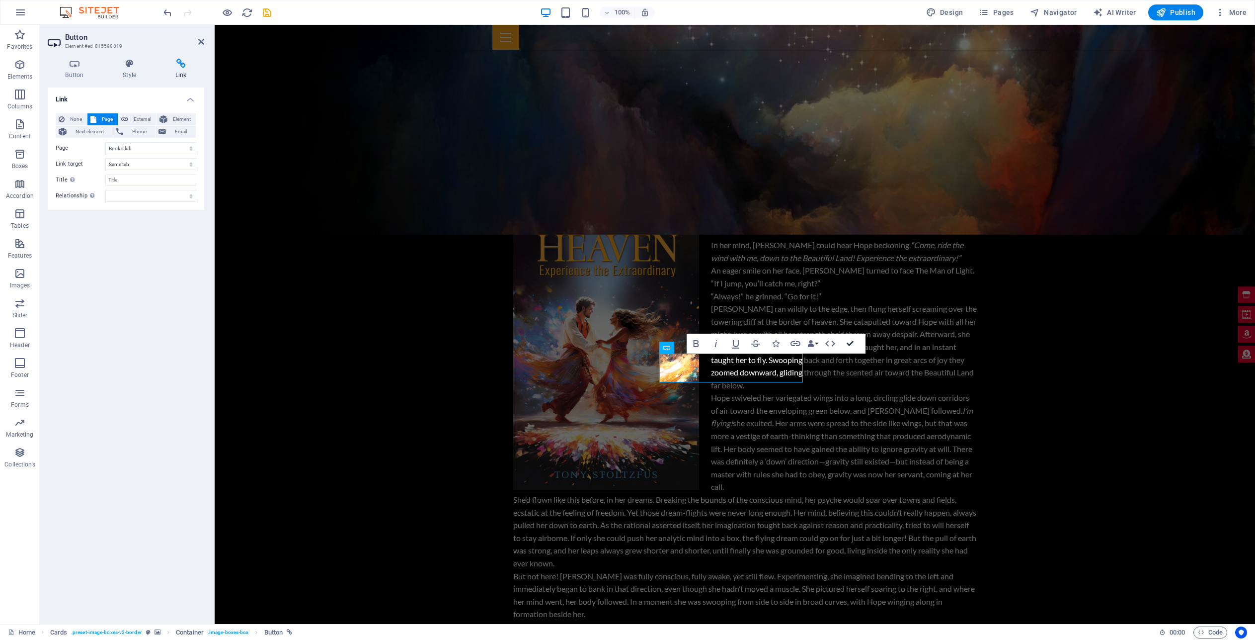
drag, startPoint x: 850, startPoint y: 342, endPoint x: 739, endPoint y: 229, distance: 158.5
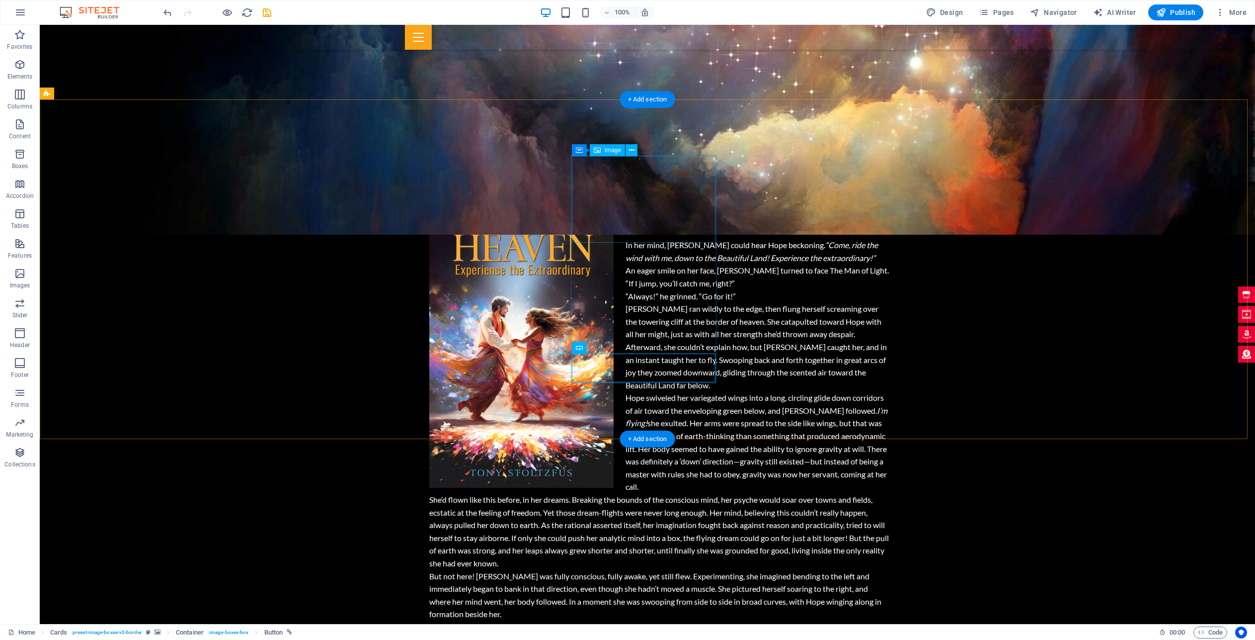
click at [633, 150] on icon at bounding box center [631, 150] width 5 height 10
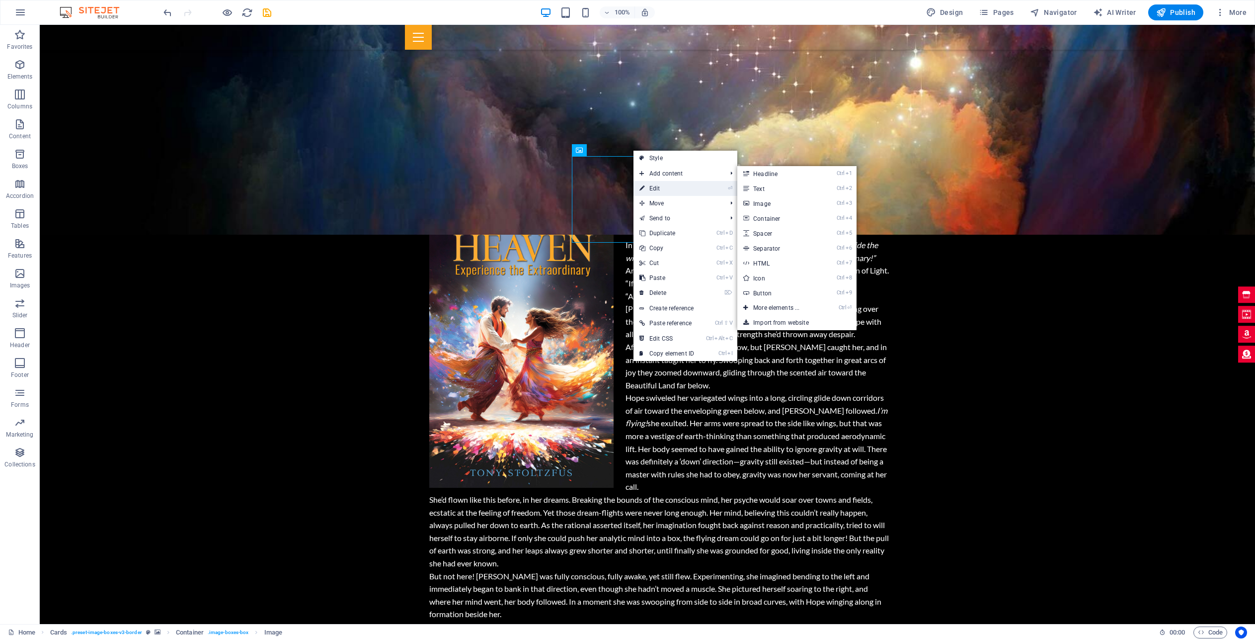
click at [666, 188] on link "⏎ Edit" at bounding box center [667, 188] width 67 height 15
select select "%"
select select
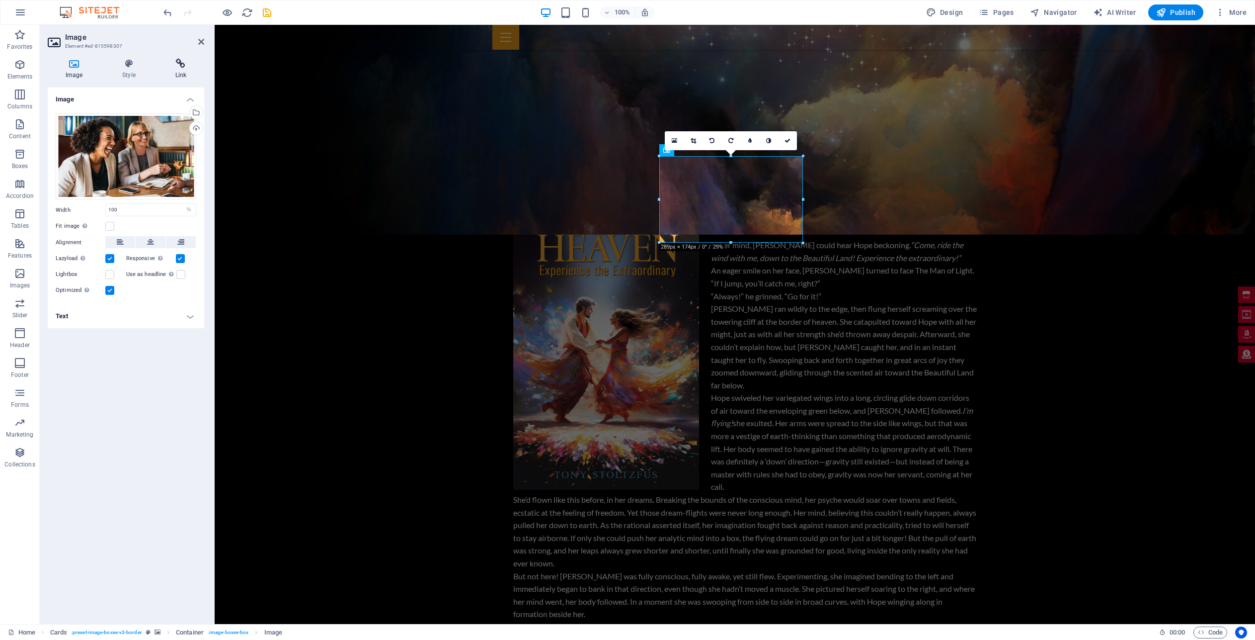
click at [180, 65] on icon at bounding box center [181, 64] width 47 height 10
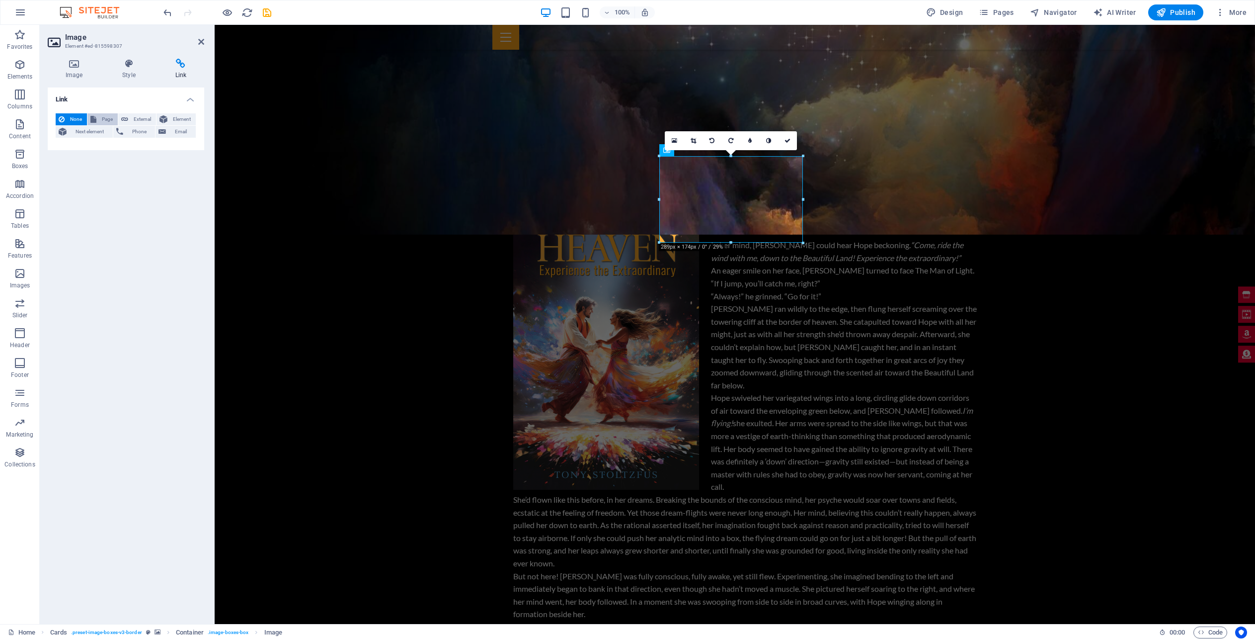
click at [107, 115] on span "Page" at bounding box center [106, 119] width 15 height 12
click at [188, 147] on select "Home Partner Donate Book Club Videos Legal Notice Privacy" at bounding box center [150, 148] width 91 height 12
select select "3"
click at [105, 142] on select "Home Partner Donate Book Club Videos Legal Notice Privacy" at bounding box center [150, 148] width 91 height 12
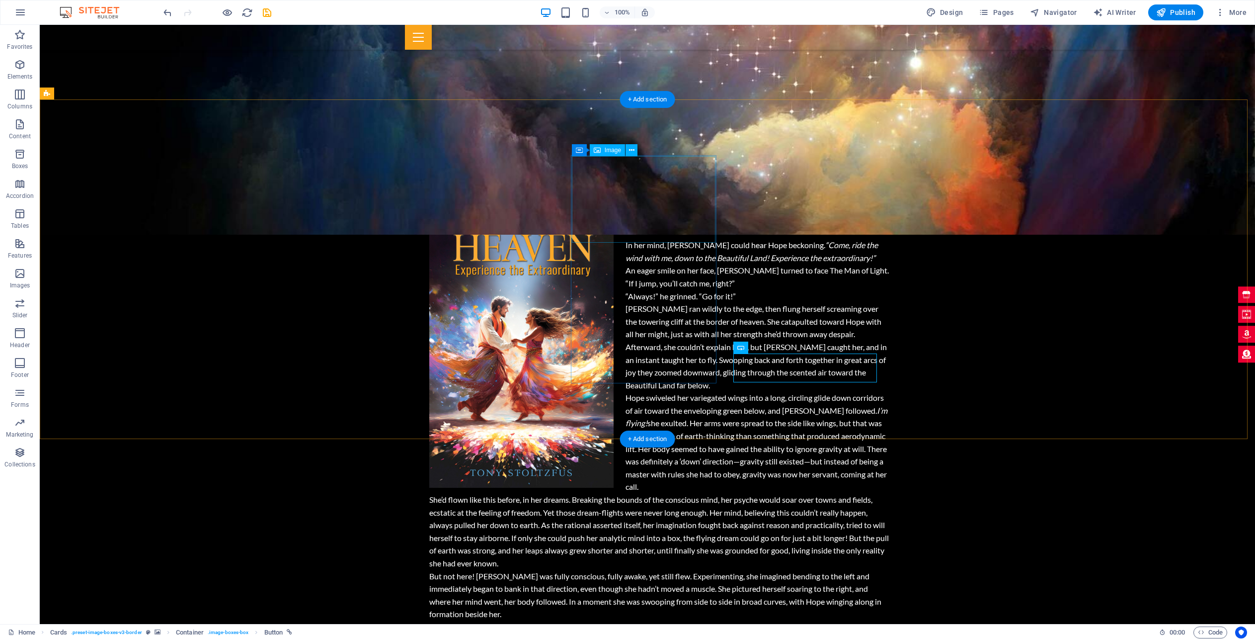
click at [631, 151] on icon at bounding box center [631, 150] width 5 height 10
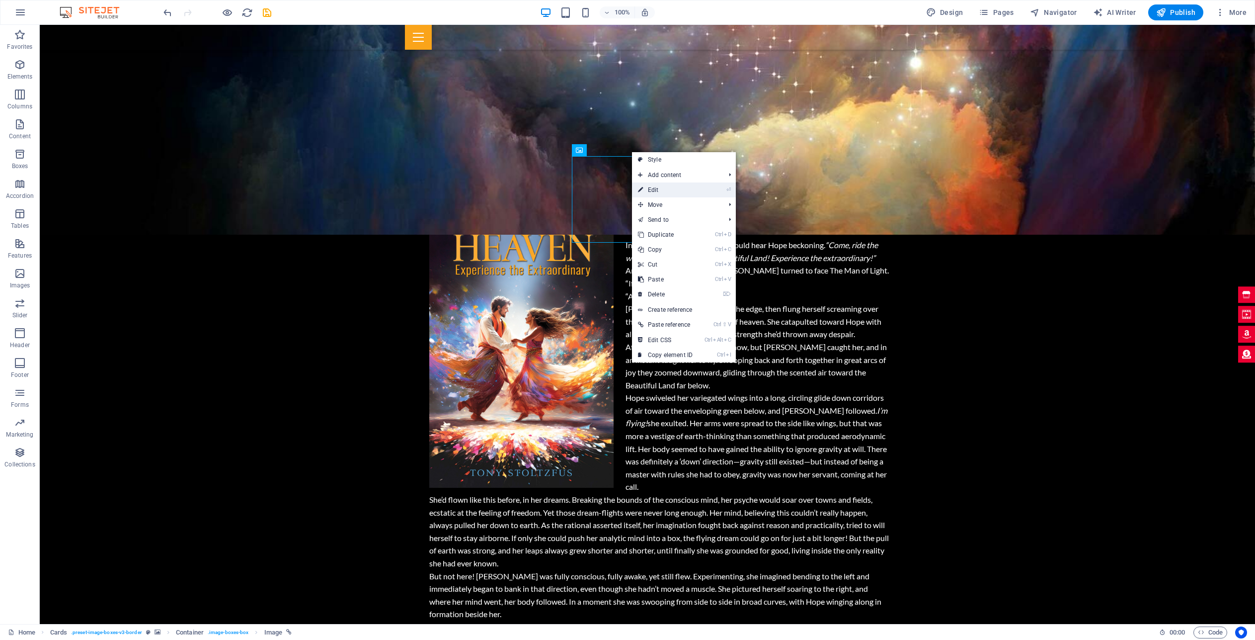
click at [672, 189] on link "⏎ Edit" at bounding box center [665, 189] width 67 height 15
select select "3"
select select
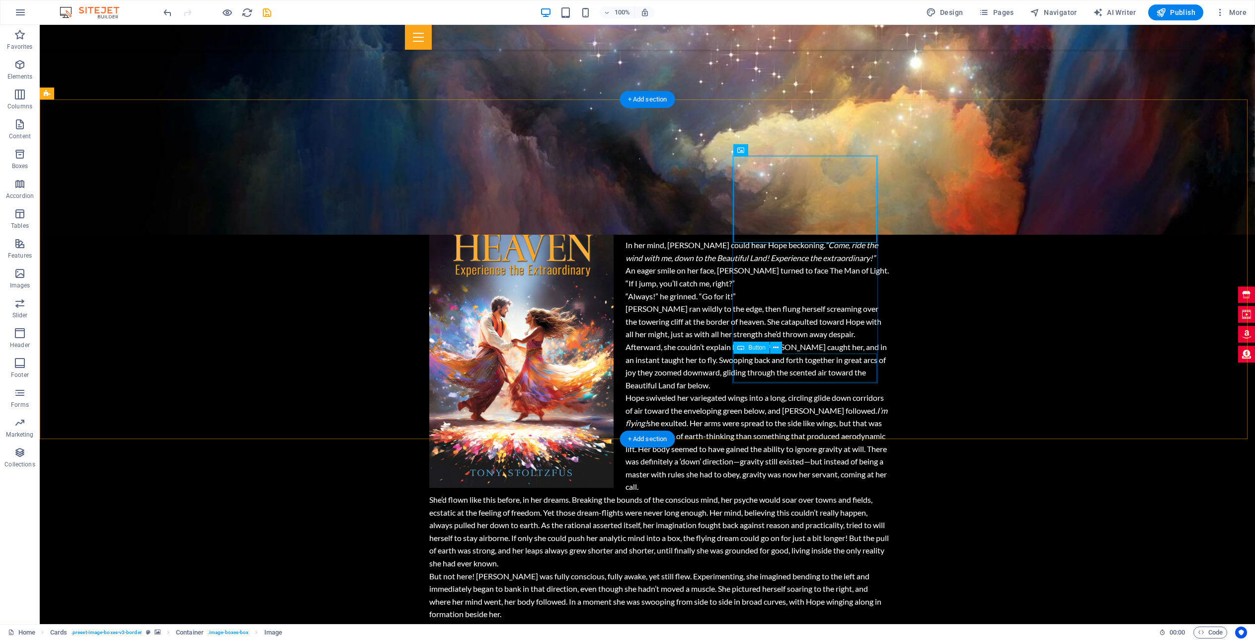
click at [778, 348] on icon at bounding box center [775, 347] width 5 height 10
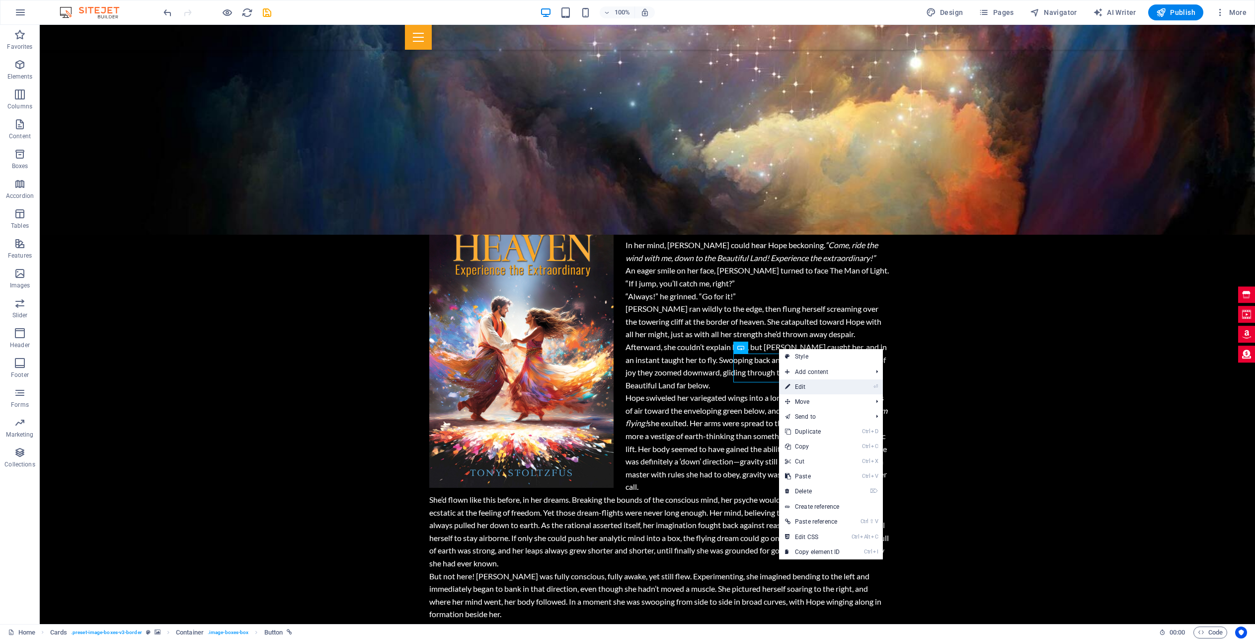
drag, startPoint x: 803, startPoint y: 386, endPoint x: 106, endPoint y: 101, distance: 753.1
click at [803, 386] on link "⏎ Edit" at bounding box center [812, 386] width 67 height 15
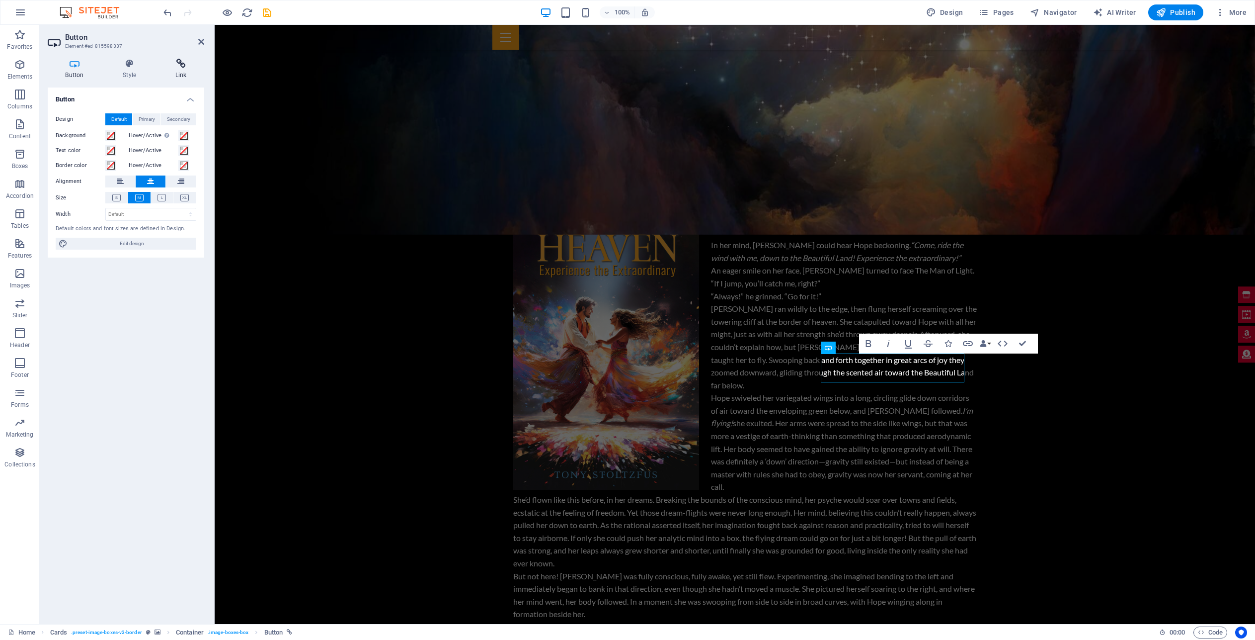
click at [180, 66] on icon at bounding box center [181, 64] width 47 height 10
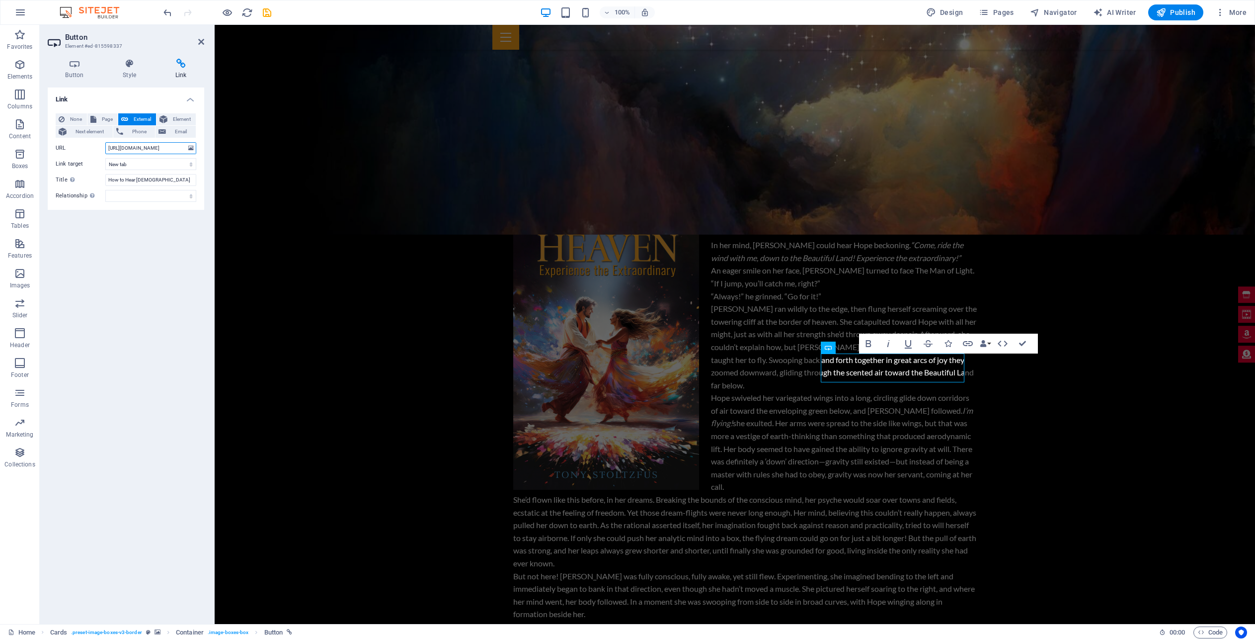
click at [142, 150] on input "[URL][DOMAIN_NAME]" at bounding box center [150, 148] width 91 height 12
click at [136, 150] on input "[URL][DOMAIN_NAME]" at bounding box center [150, 148] width 91 height 12
click at [136, 149] on input "[URL][DOMAIN_NAME]" at bounding box center [150, 148] width 91 height 12
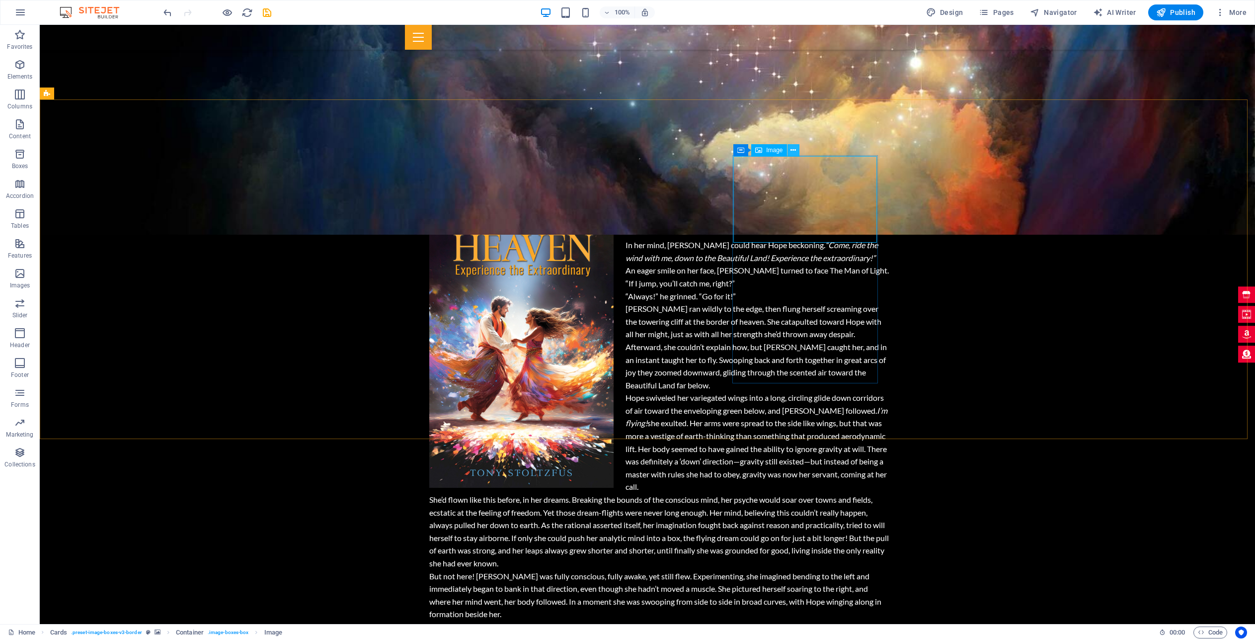
click at [794, 150] on icon at bounding box center [793, 150] width 5 height 10
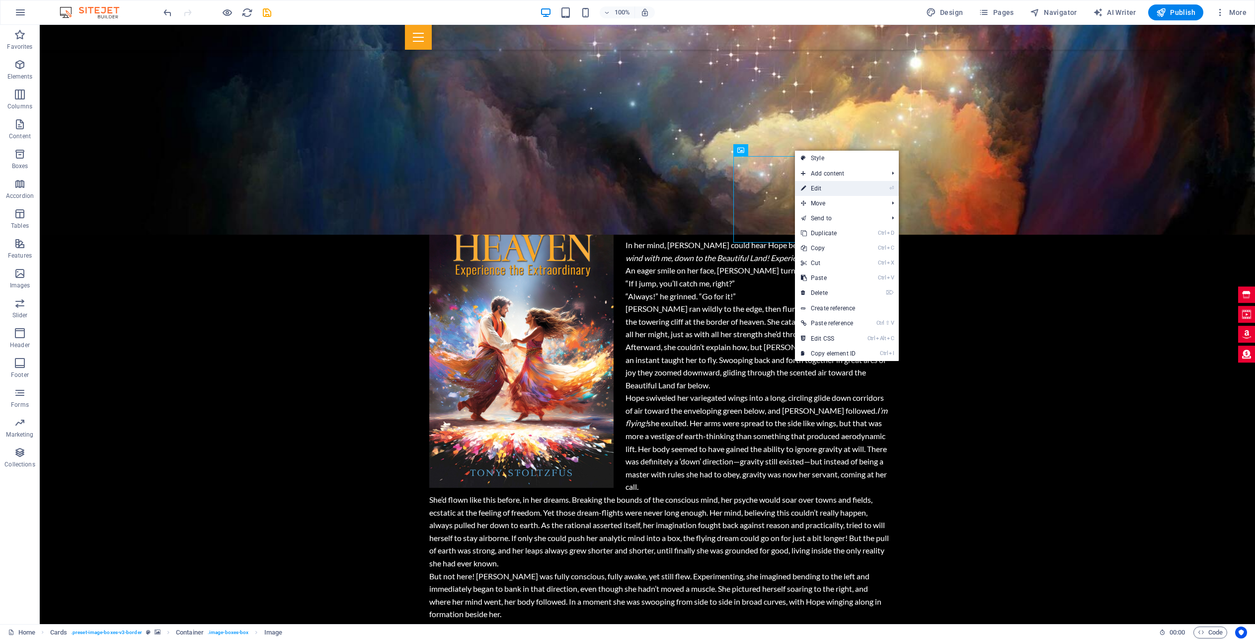
click at [829, 189] on link "⏎ Edit" at bounding box center [828, 188] width 67 height 15
select select "%"
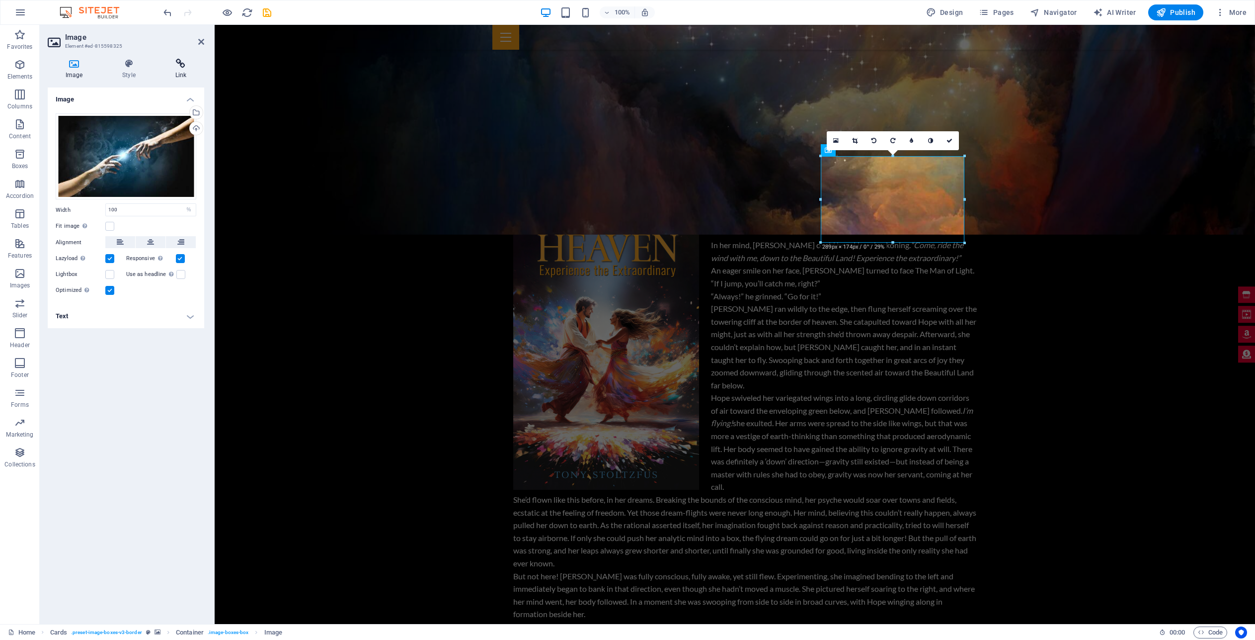
click at [182, 70] on h4 "Link" at bounding box center [181, 69] width 47 height 21
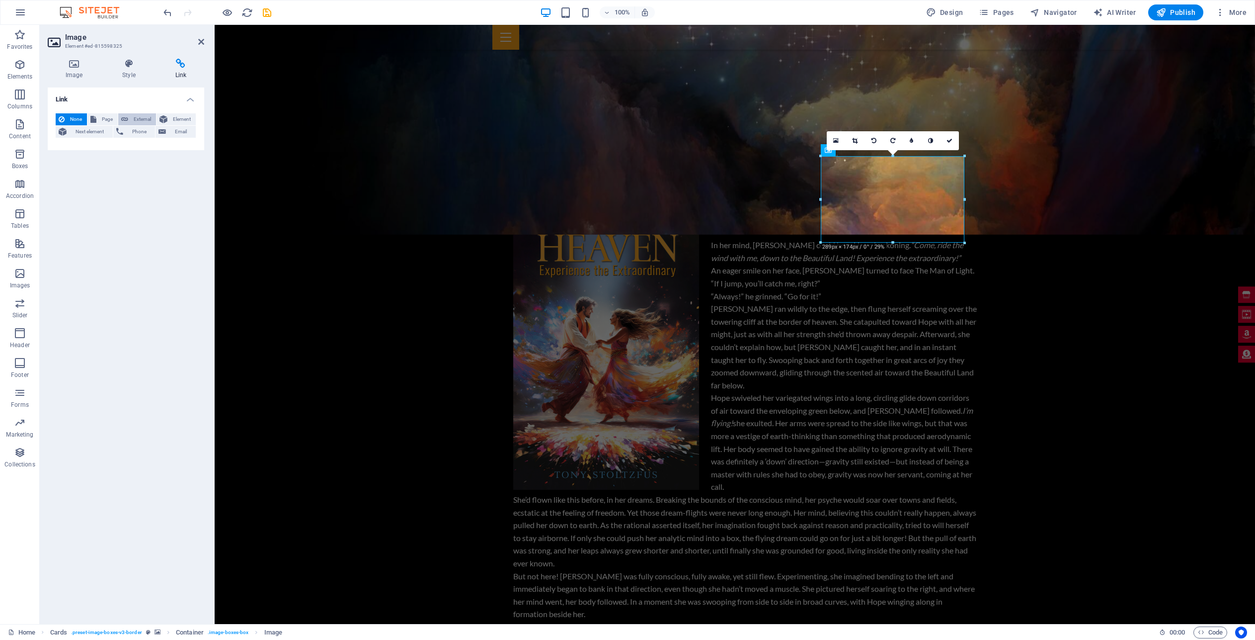
click at [145, 120] on span "External" at bounding box center [142, 119] width 22 height 12
select select "blank"
paste input "[URL][DOMAIN_NAME]"
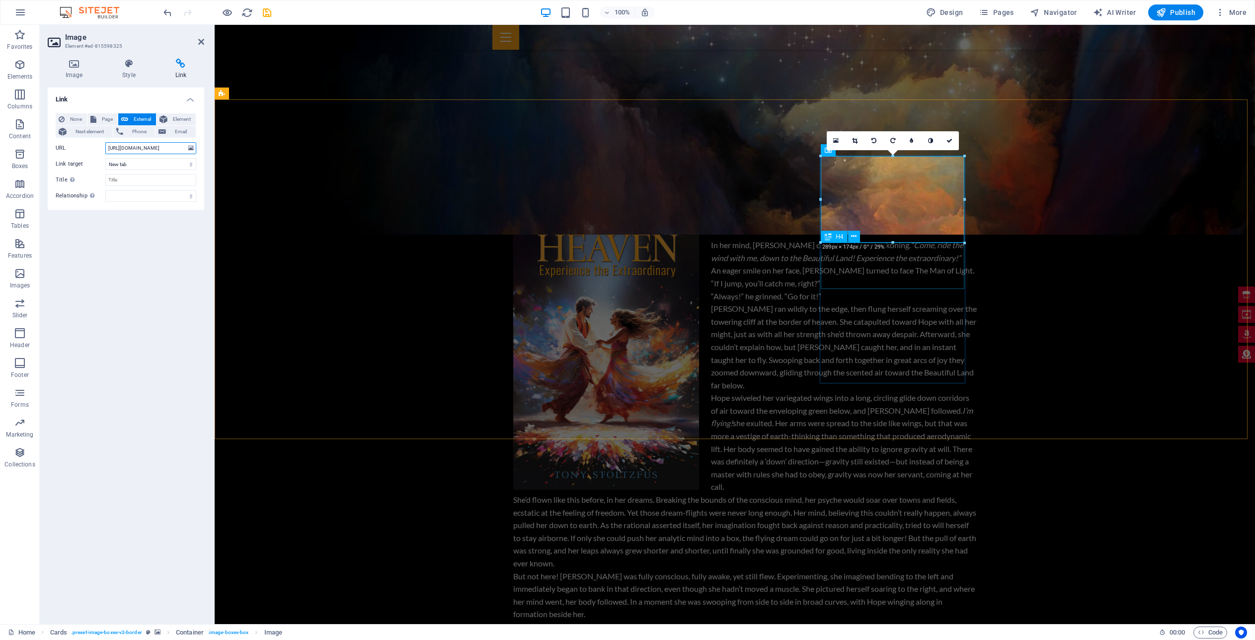
type input "[URL][DOMAIN_NAME]"
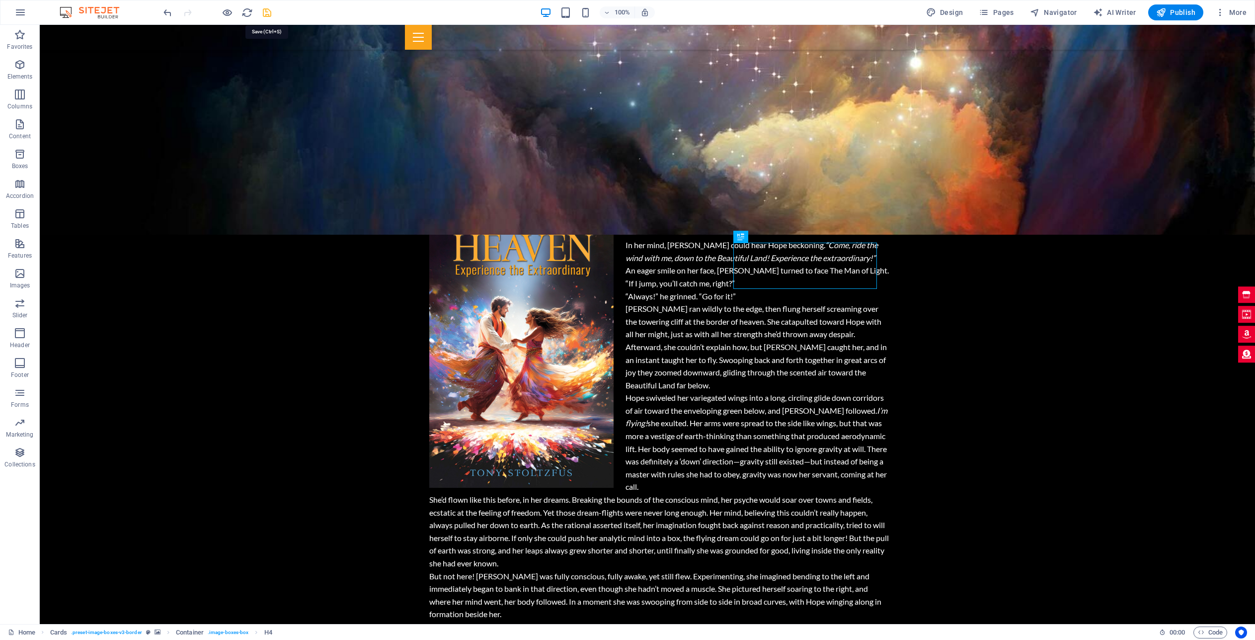
click at [267, 12] on icon "save" at bounding box center [266, 12] width 11 height 11
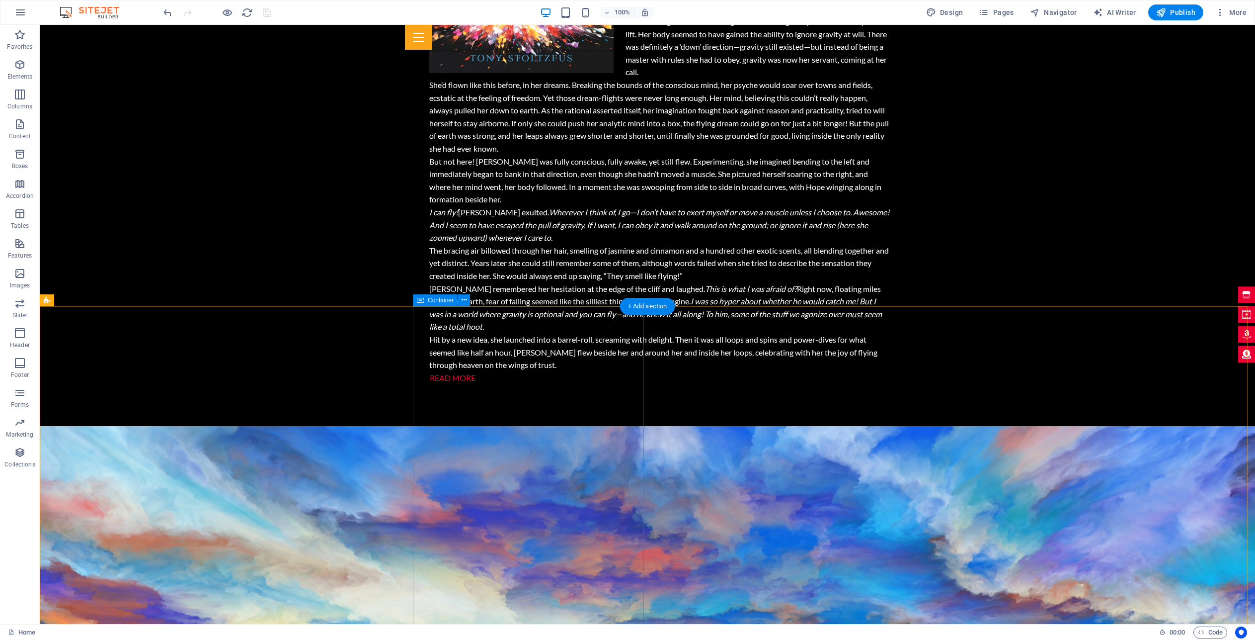
scroll to position [1493, 0]
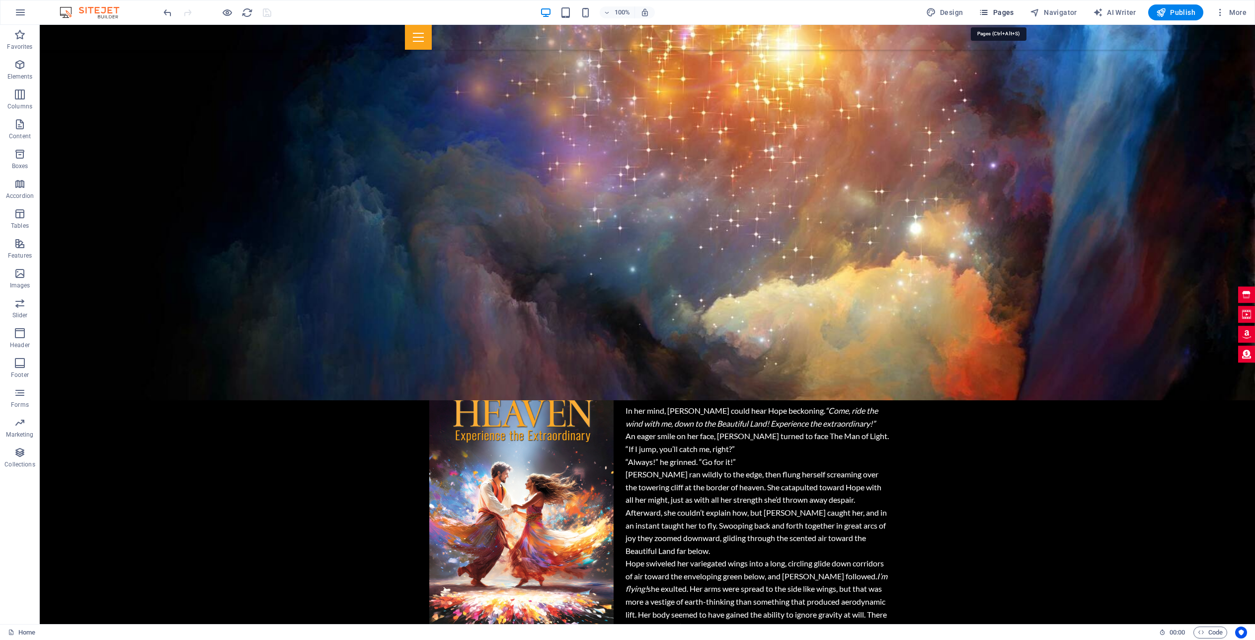
click at [1003, 17] on span "Pages" at bounding box center [996, 12] width 35 height 10
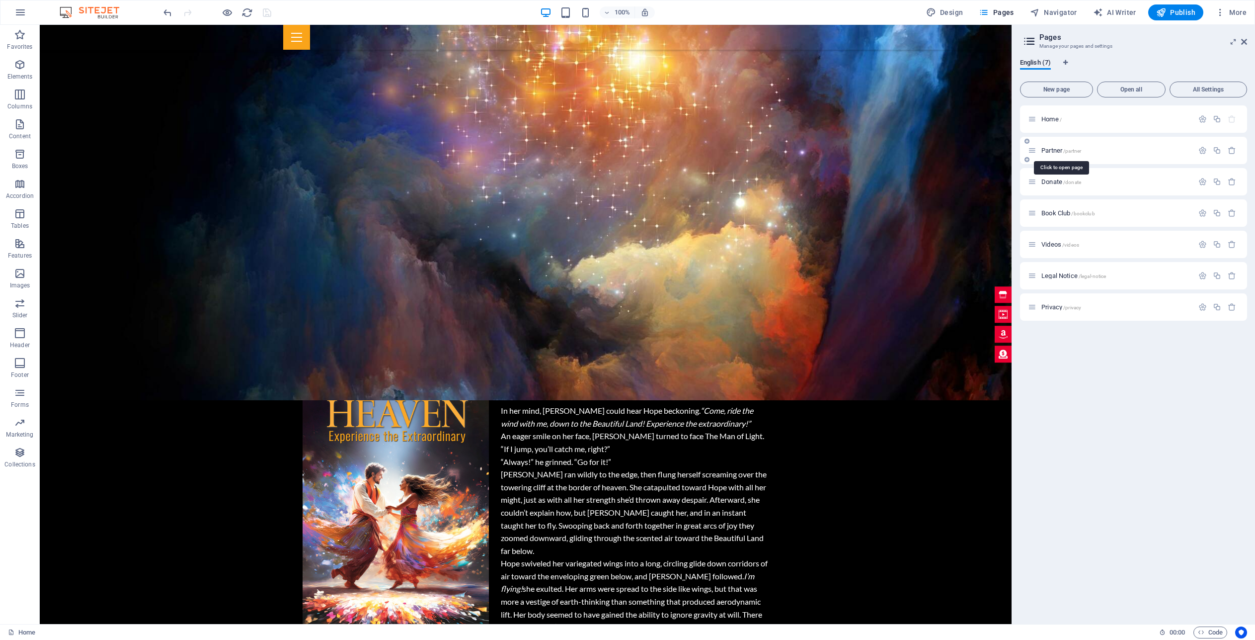
click at [1054, 149] on span "Partner /partner" at bounding box center [1062, 150] width 40 height 7
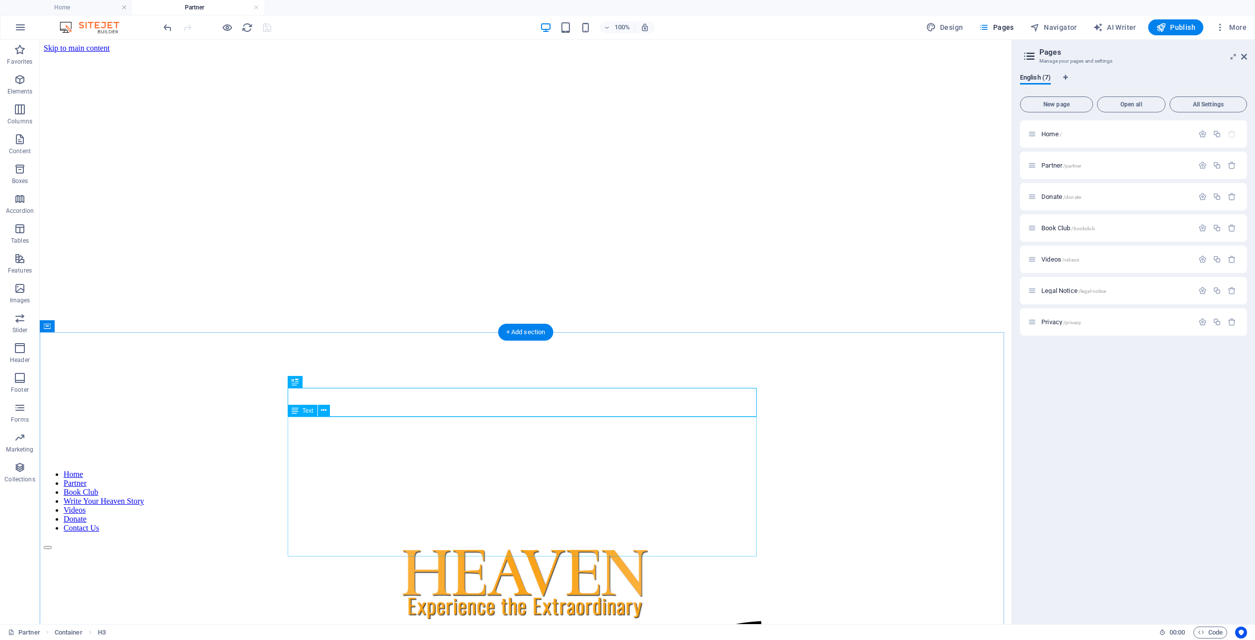
scroll to position [0, 0]
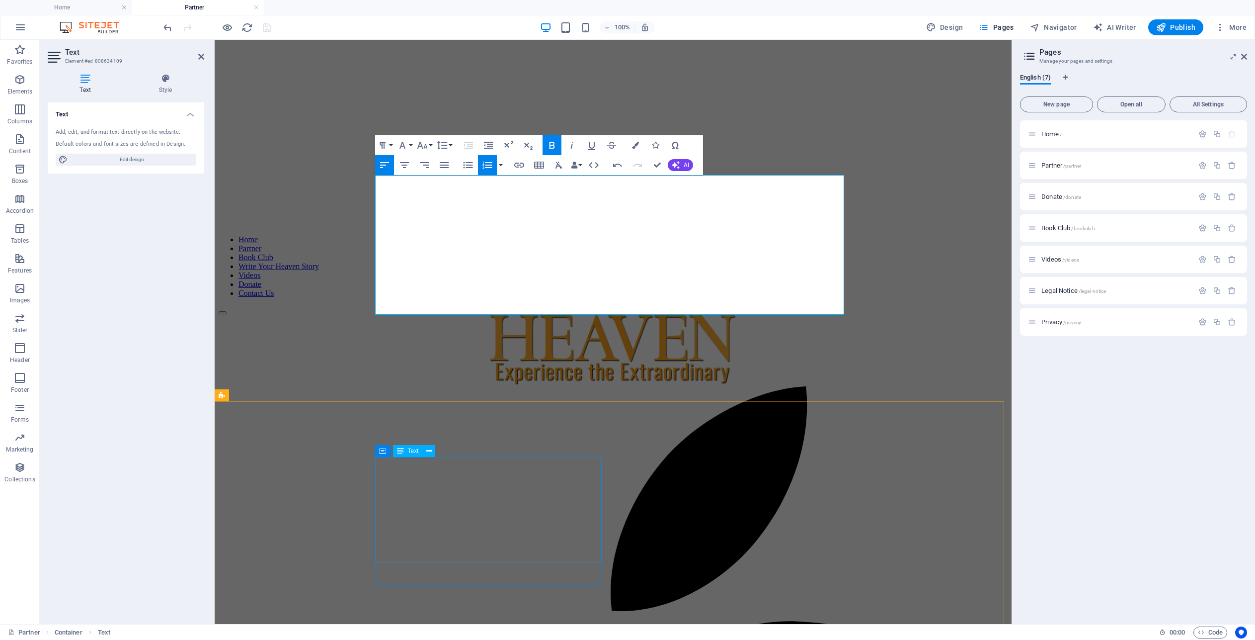
scroll to position [248, 0]
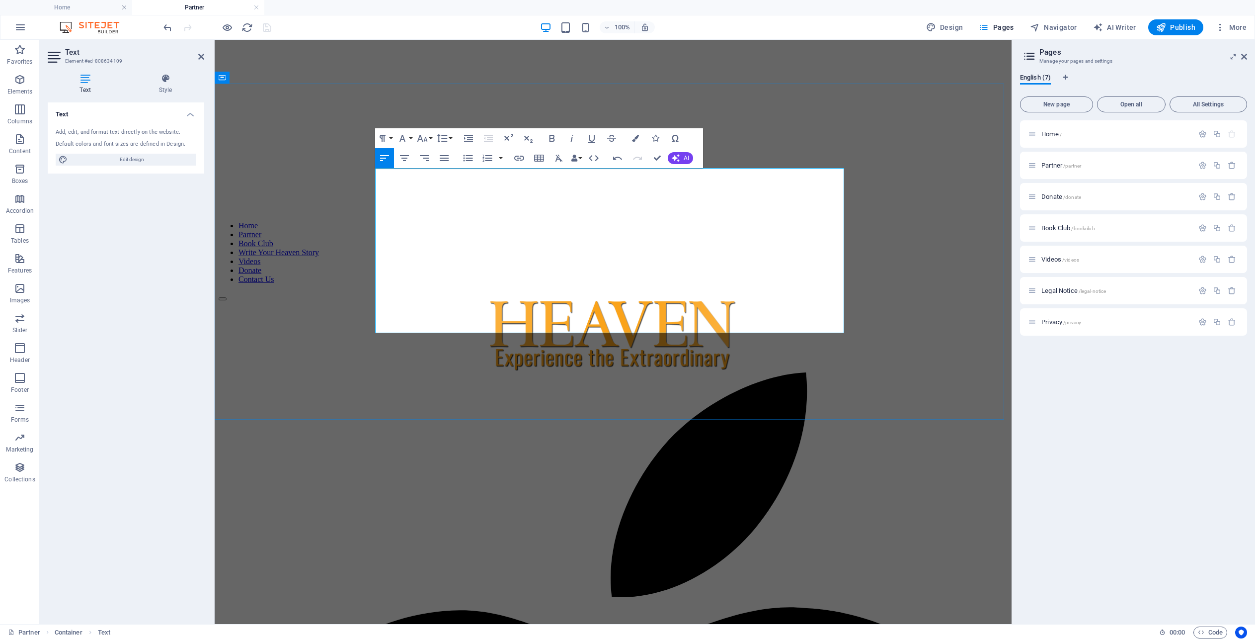
drag, startPoint x: 595, startPoint y: 326, endPoint x: 355, endPoint y: 298, distance: 241.2
click at [471, 158] on icon "button" at bounding box center [467, 158] width 9 height 6
click at [472, 139] on icon "button" at bounding box center [468, 138] width 9 height 7
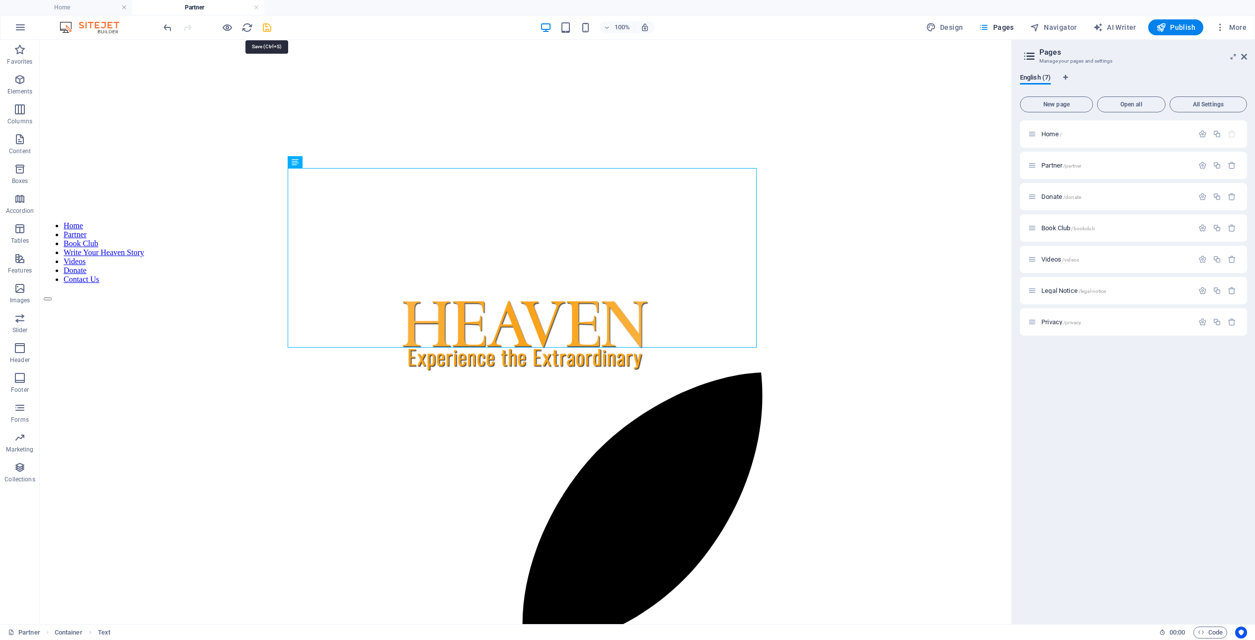
click at [268, 25] on icon "save" at bounding box center [266, 27] width 11 height 11
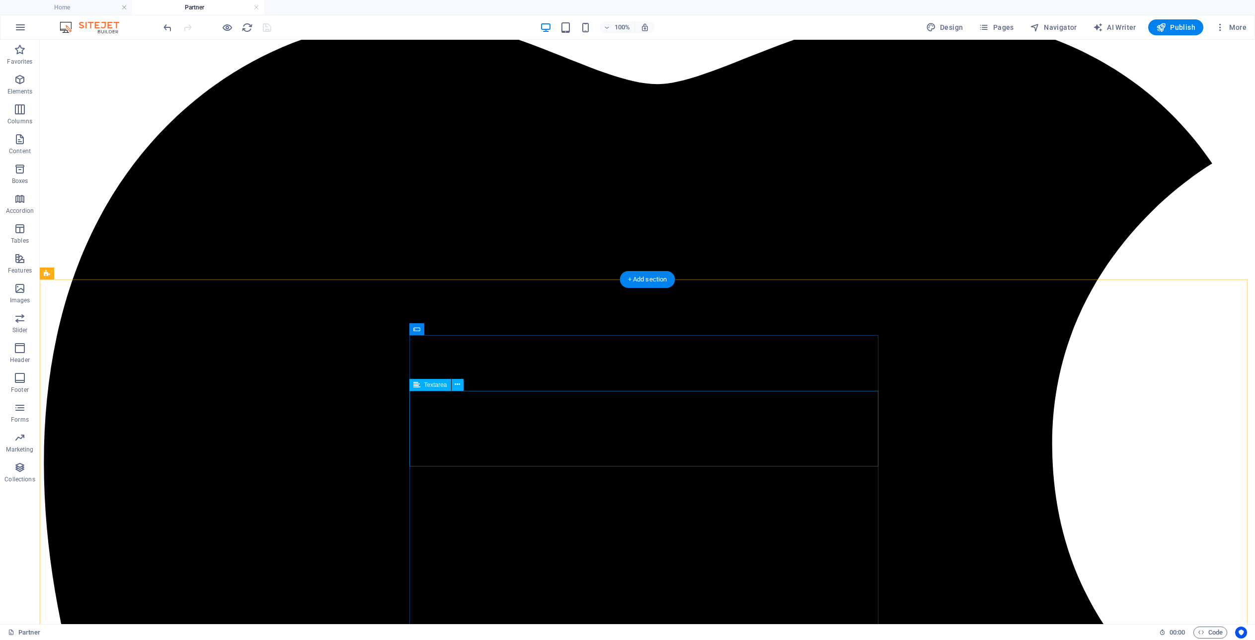
scroll to position [1044, 0]
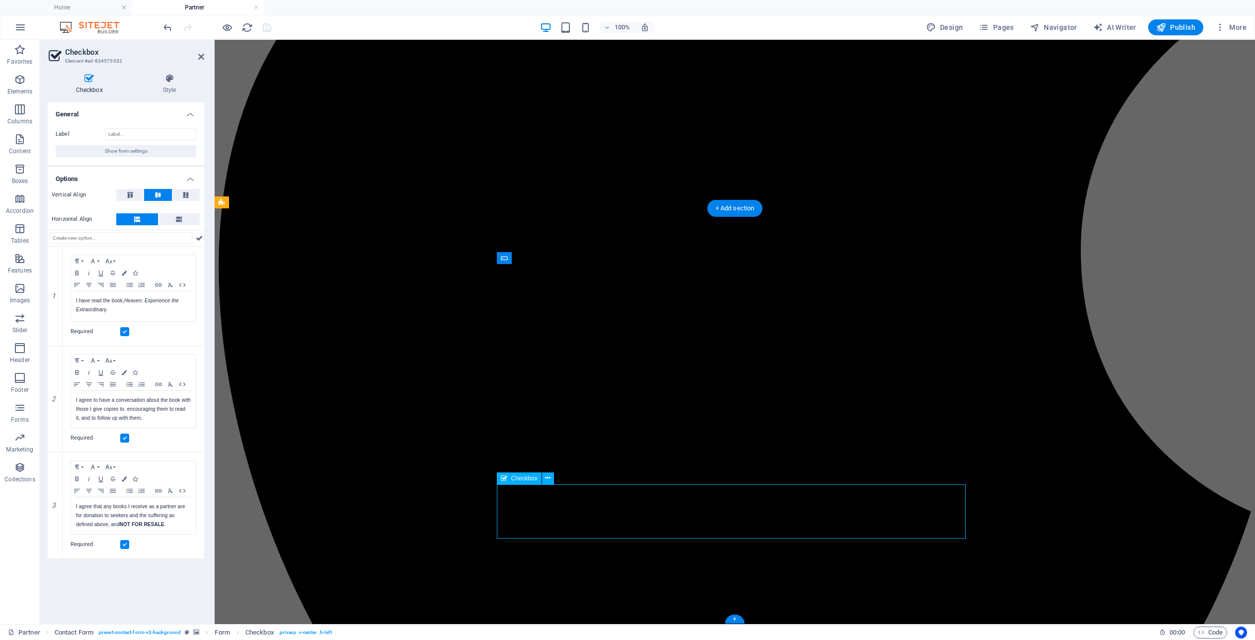
click at [90, 516] on p "I agree that any books I receive as a partner are for donation to seekers and t…" at bounding box center [133, 515] width 115 height 27
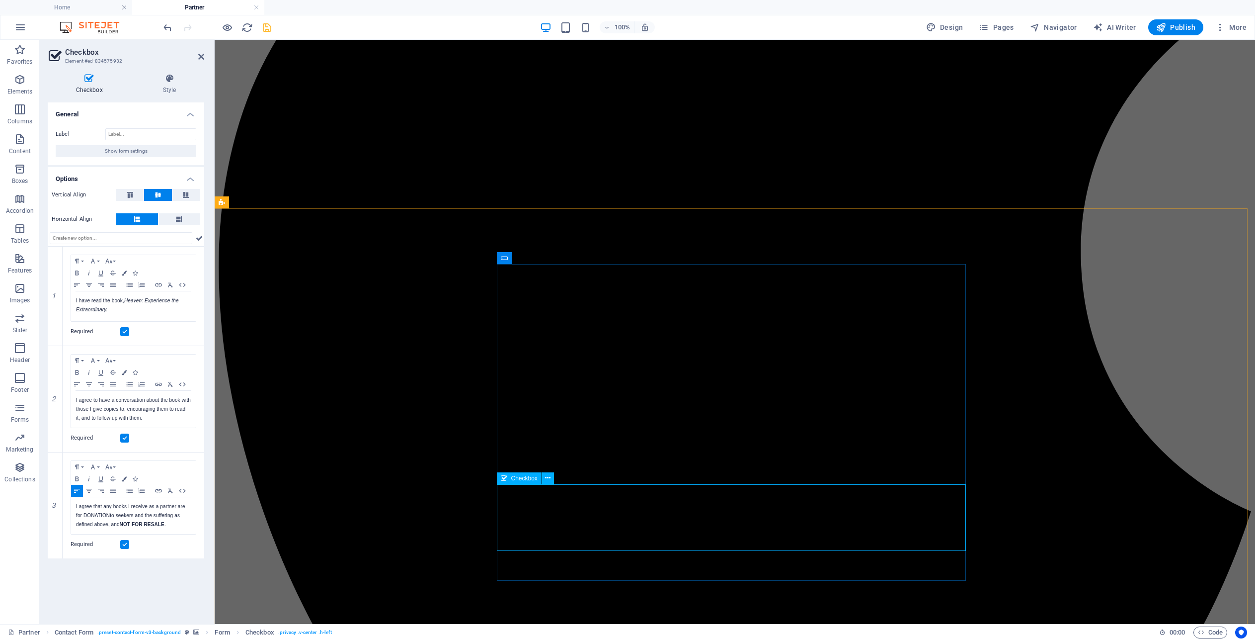
click at [117, 523] on p "I agree that any books I receive as a partner are for DONATION to seekers and t…" at bounding box center [133, 515] width 115 height 27
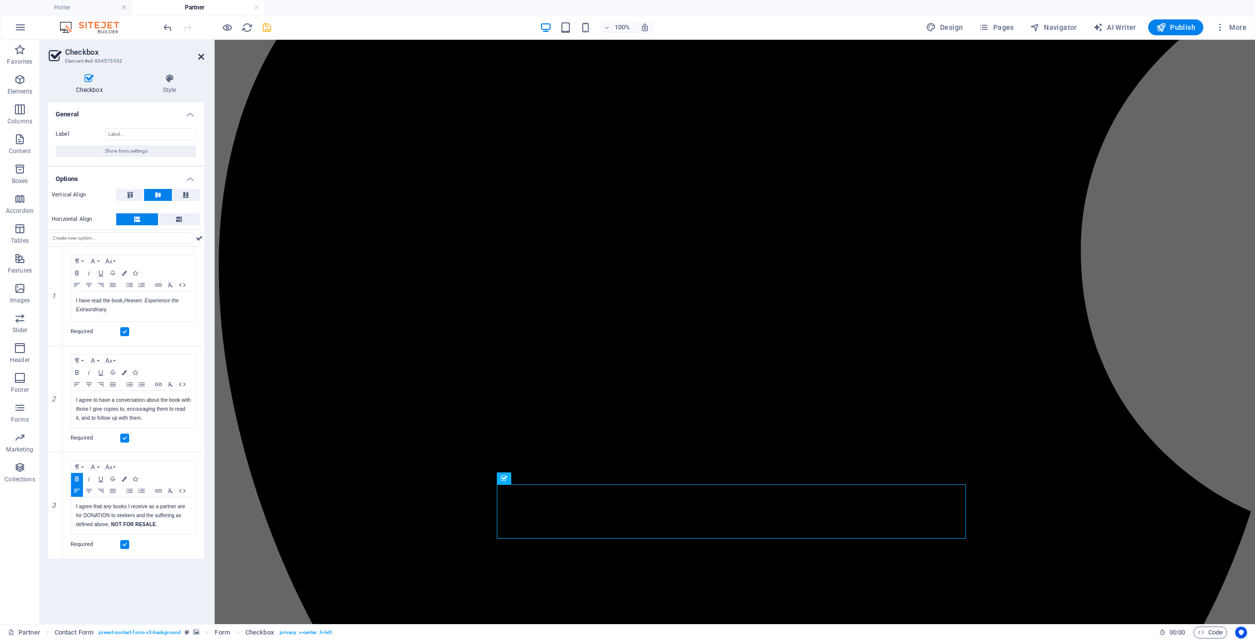
click at [198, 56] on icon at bounding box center [201, 57] width 6 height 8
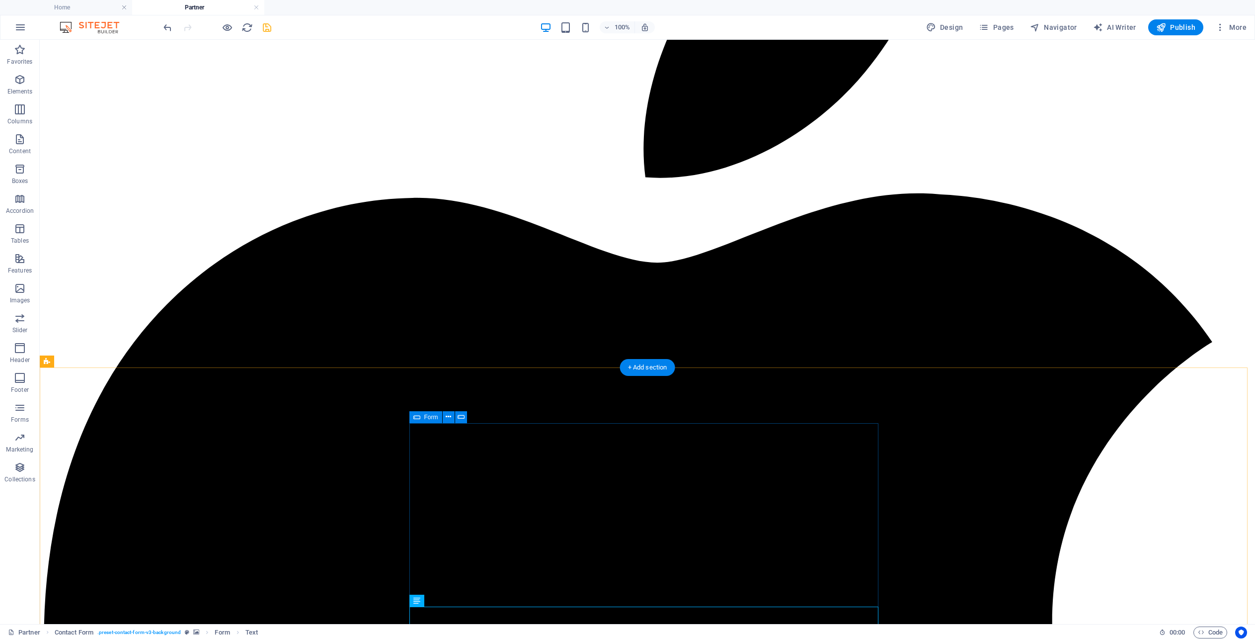
scroll to position [712, 0]
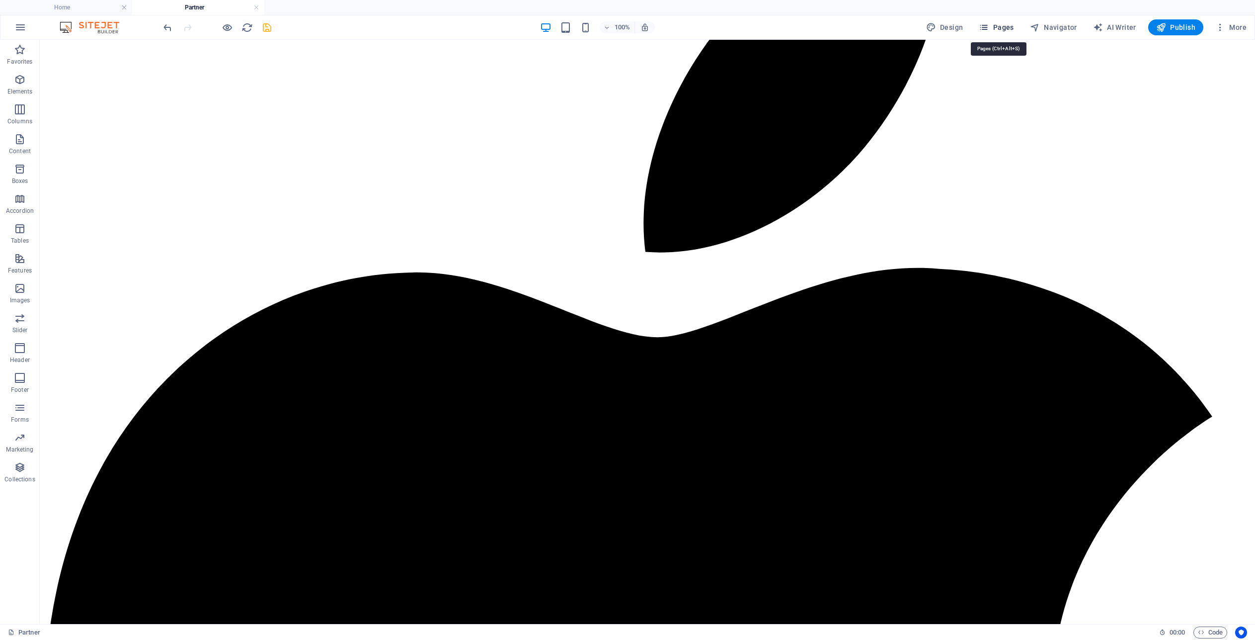
click at [1004, 30] on span "Pages" at bounding box center [996, 27] width 35 height 10
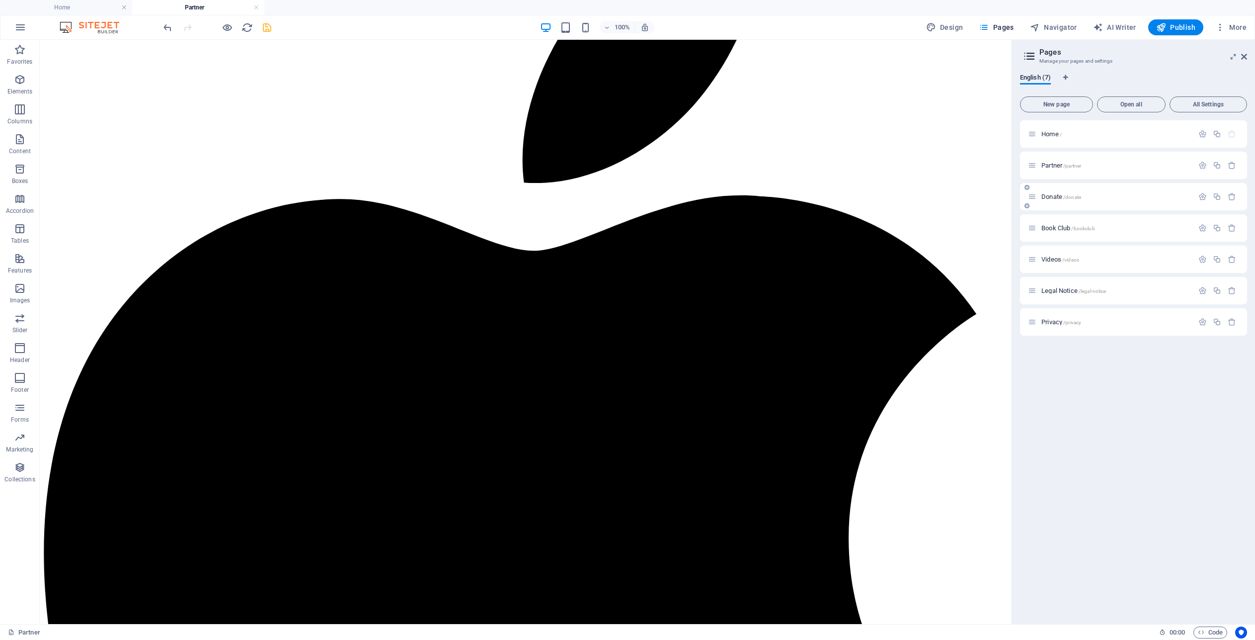
click at [1048, 196] on span "Donate /donate" at bounding box center [1062, 196] width 40 height 7
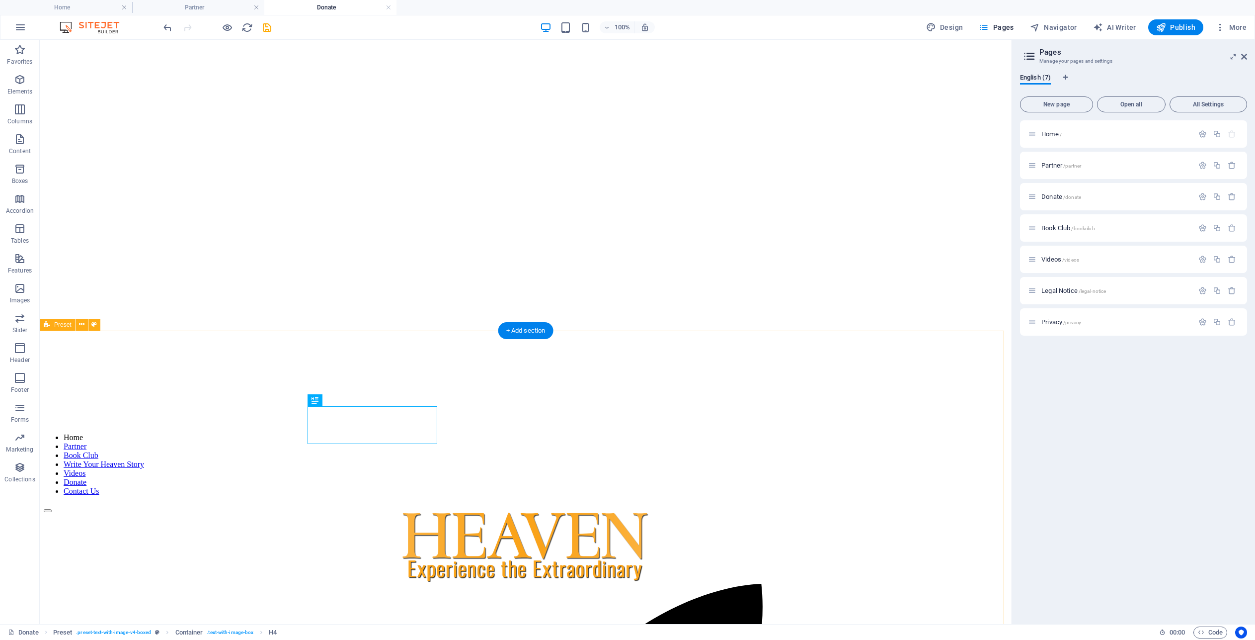
scroll to position [0, 0]
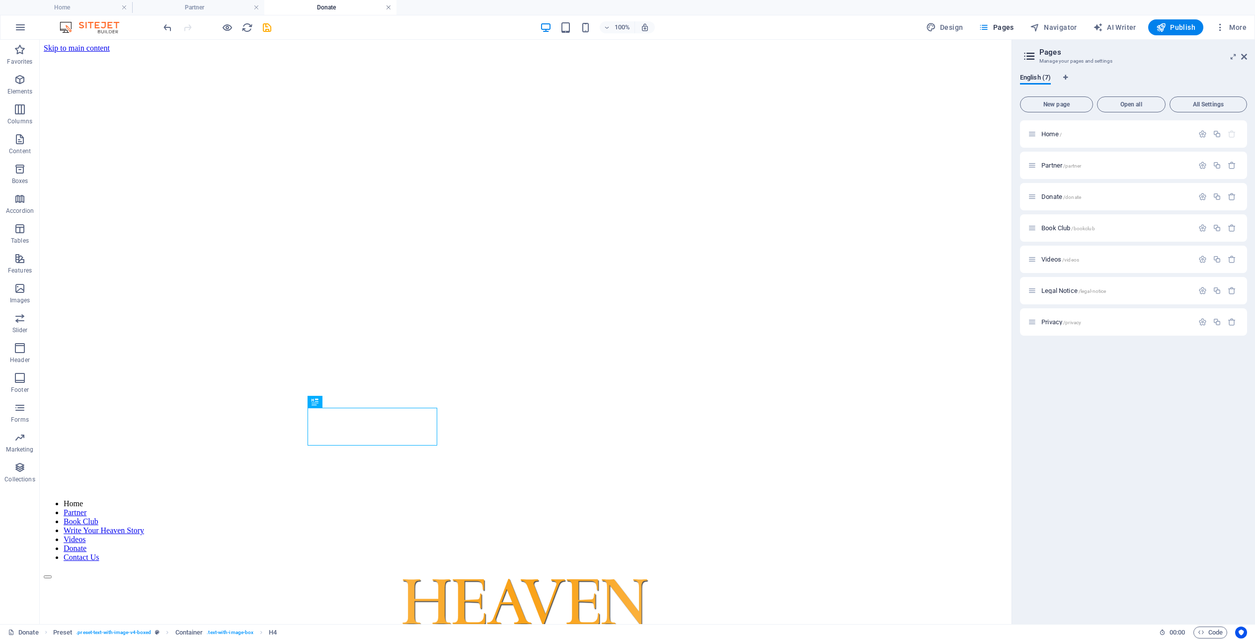
click at [390, 8] on link at bounding box center [389, 7] width 6 height 9
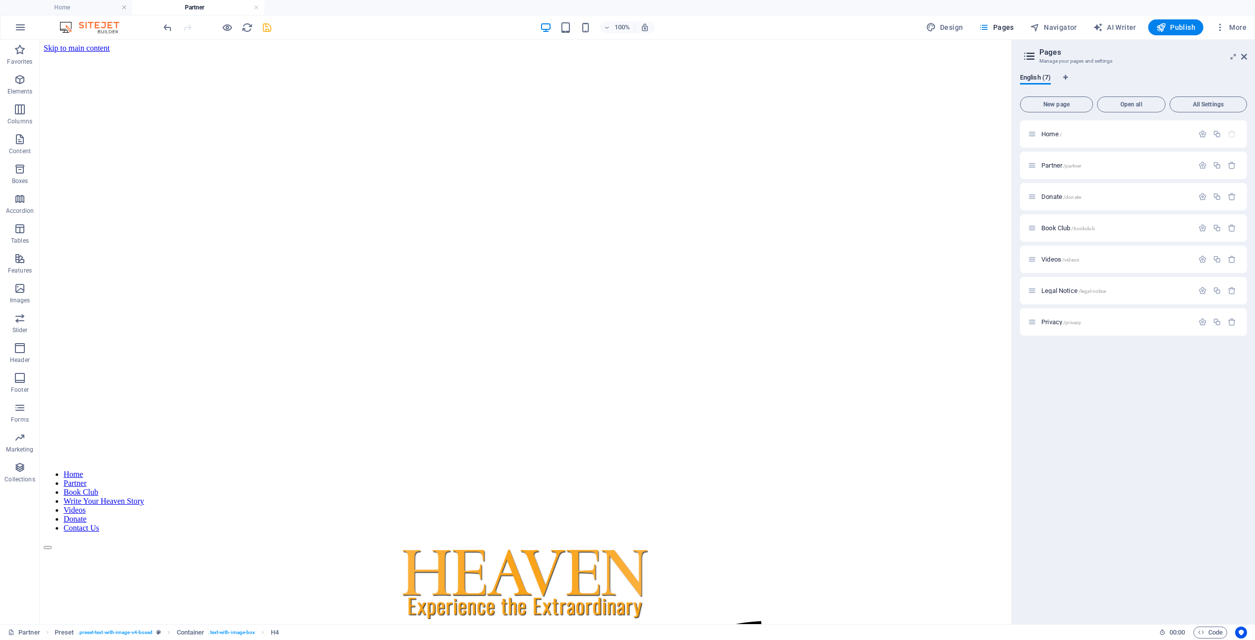
scroll to position [732, 0]
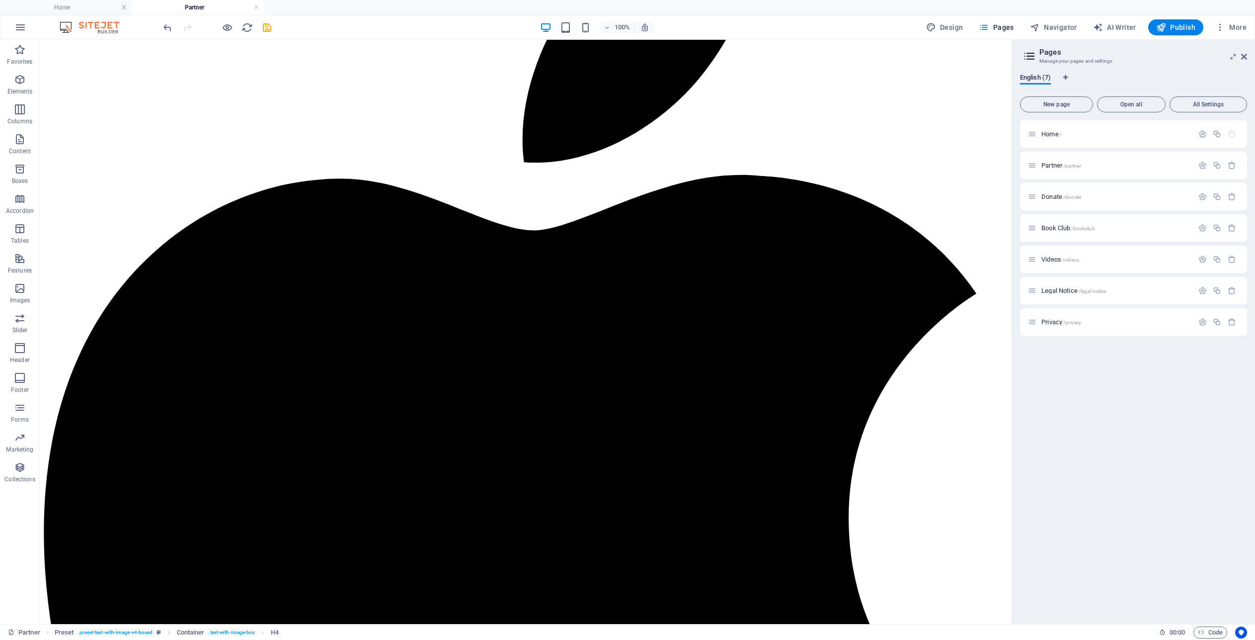
click at [263, 28] on icon "save" at bounding box center [266, 27] width 11 height 11
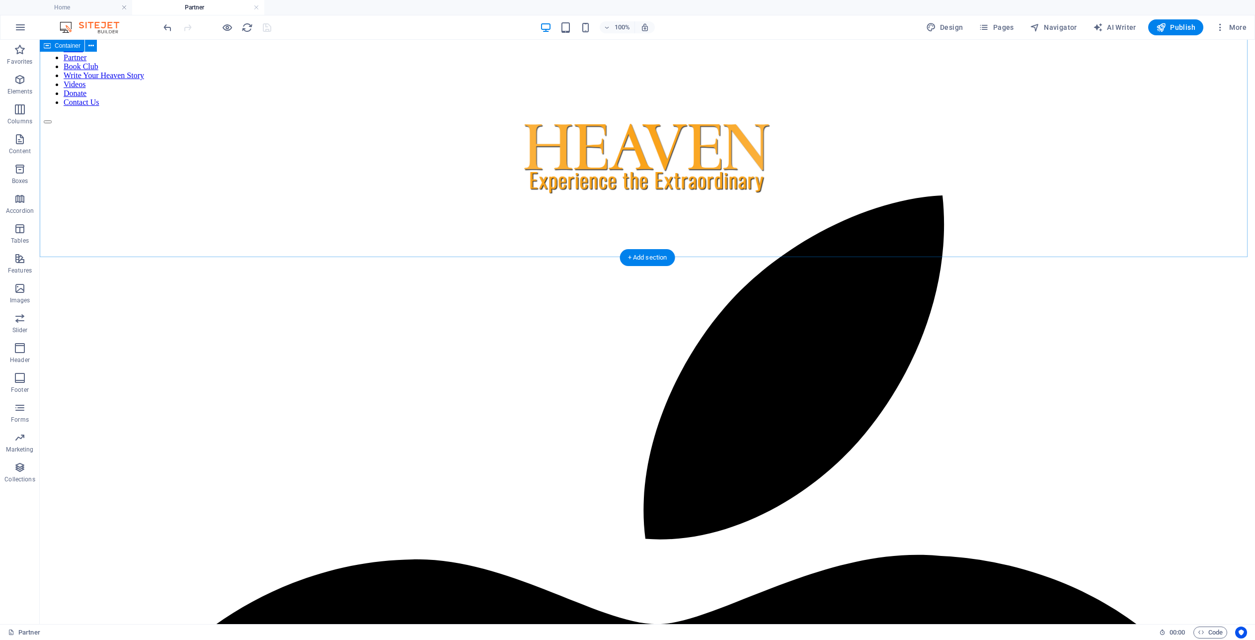
scroll to position [319, 0]
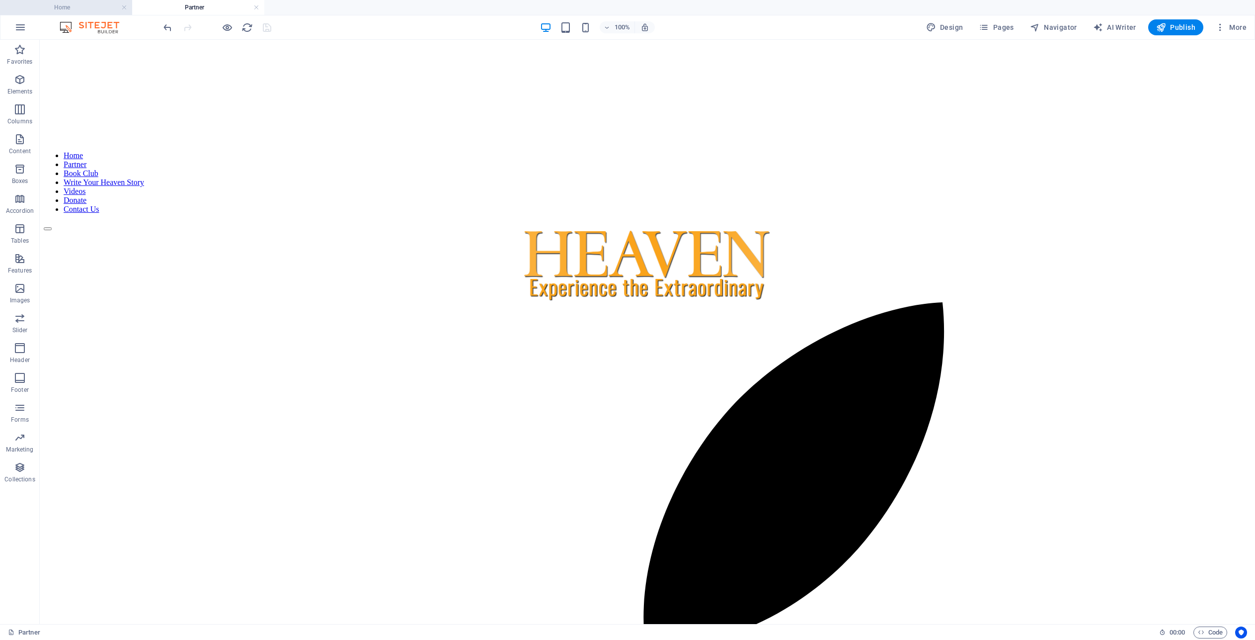
click at [76, 11] on h4 "Home" at bounding box center [66, 7] width 132 height 11
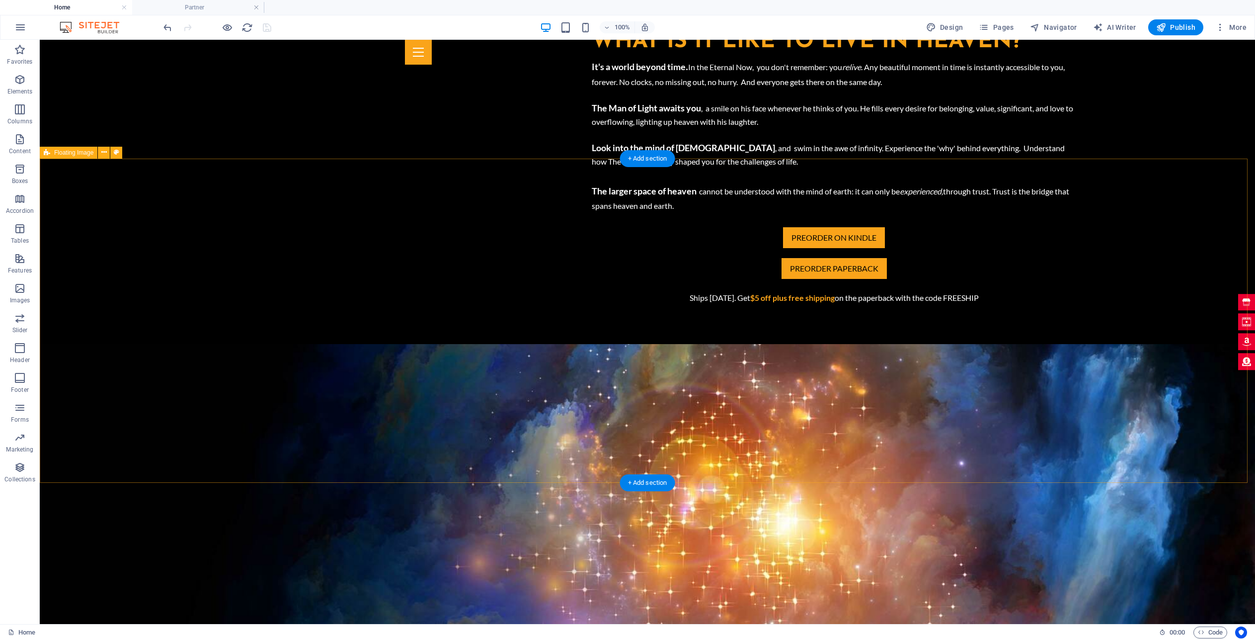
scroll to position [913, 0]
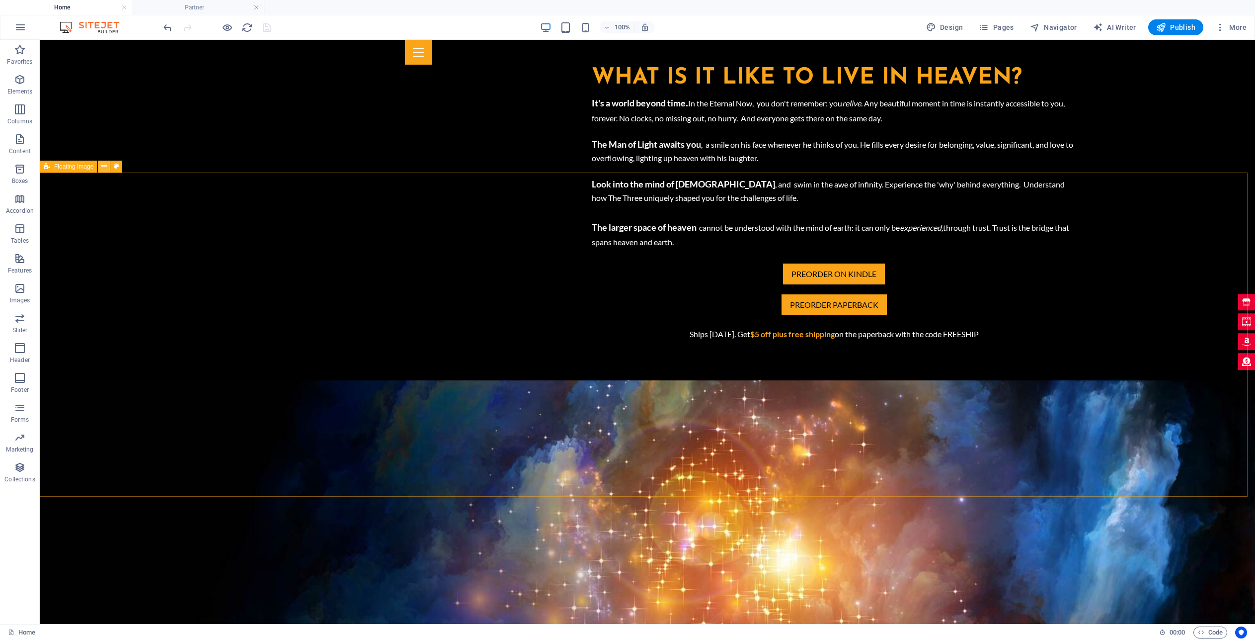
click at [103, 166] on icon at bounding box center [103, 166] width 5 height 10
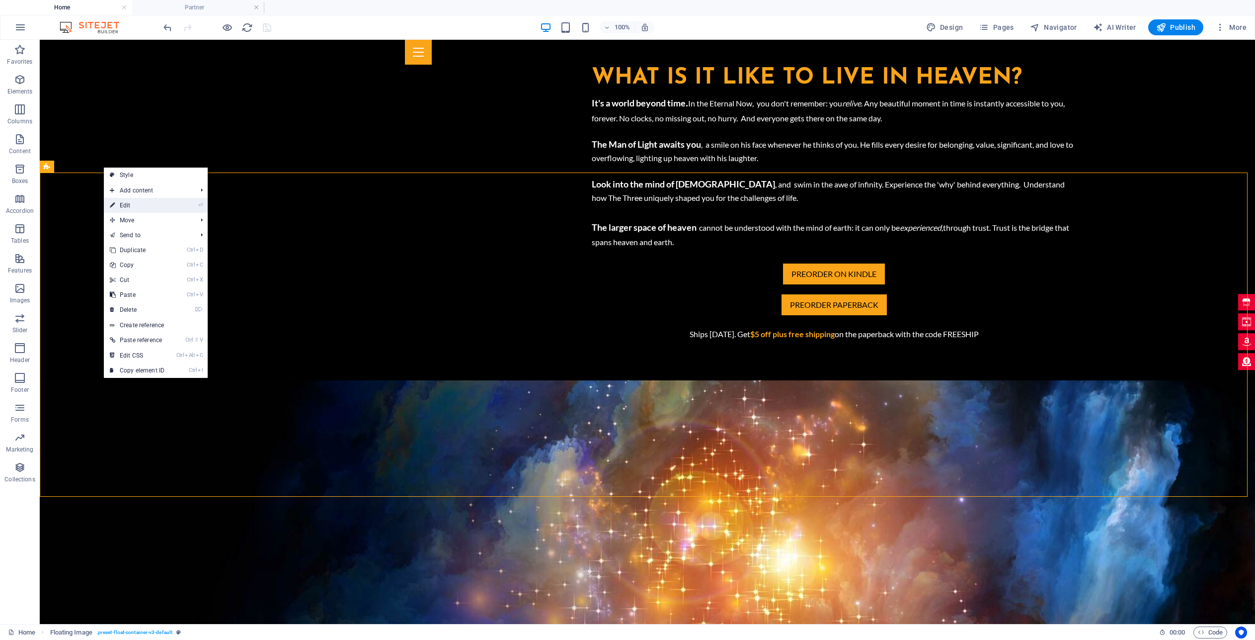
click at [129, 206] on link "⏎ Edit" at bounding box center [137, 205] width 67 height 15
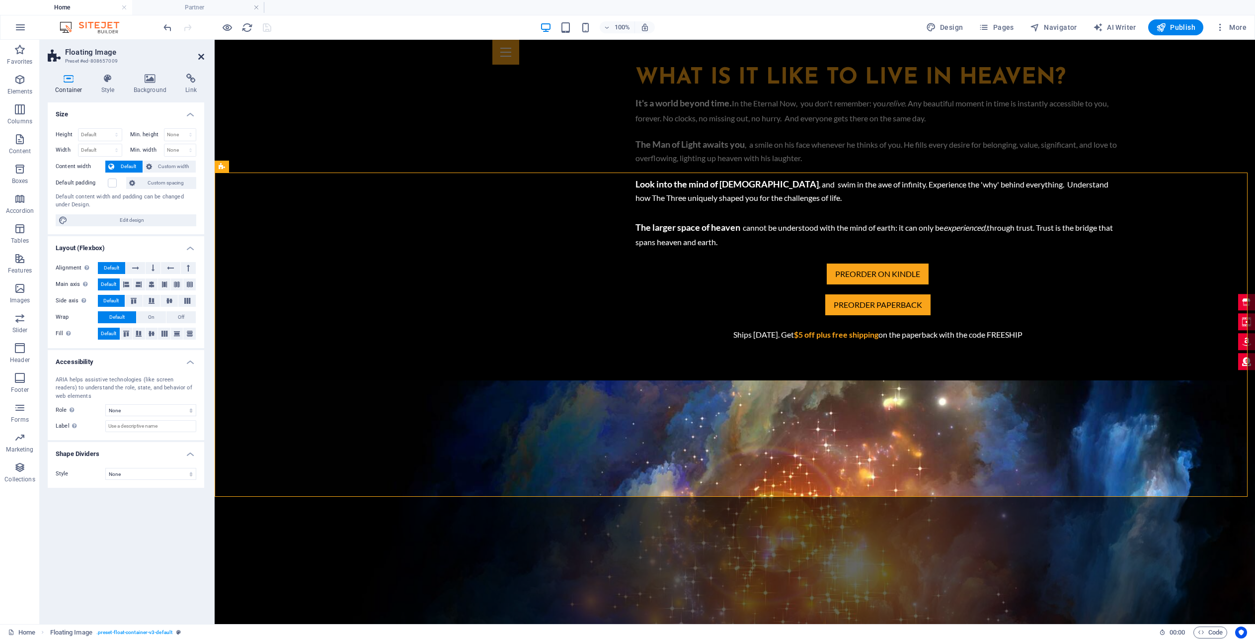
drag, startPoint x: 200, startPoint y: 56, endPoint x: 208, endPoint y: 82, distance: 27.4
click at [200, 56] on icon at bounding box center [201, 57] width 6 height 8
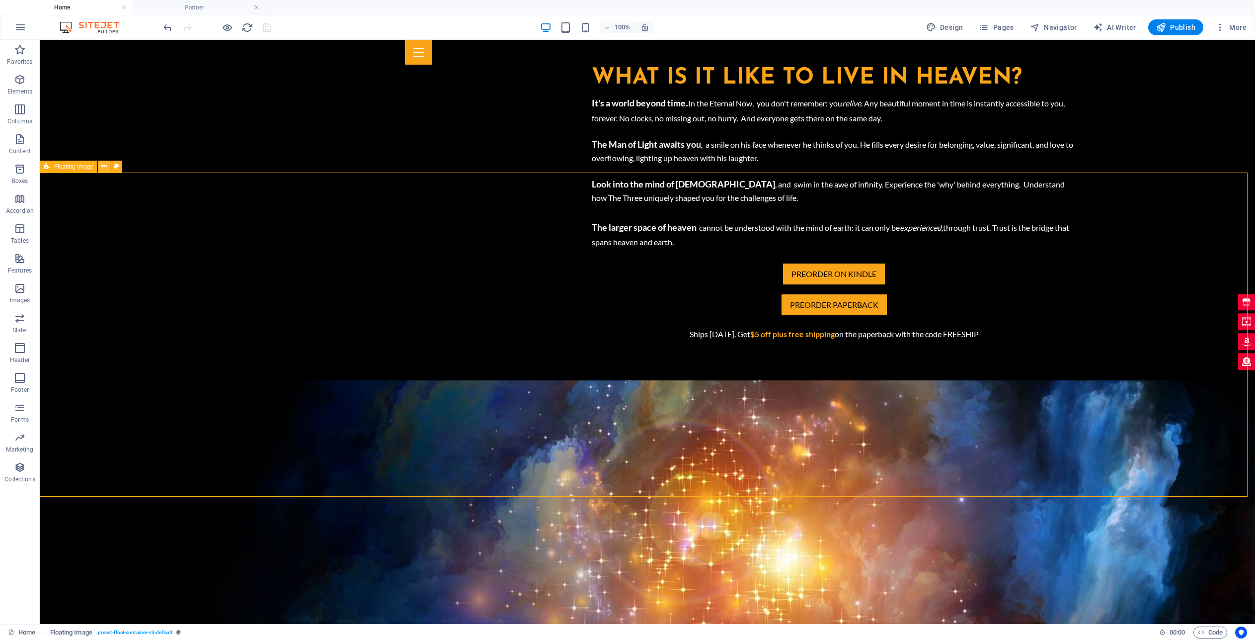
click at [104, 164] on icon at bounding box center [103, 166] width 5 height 10
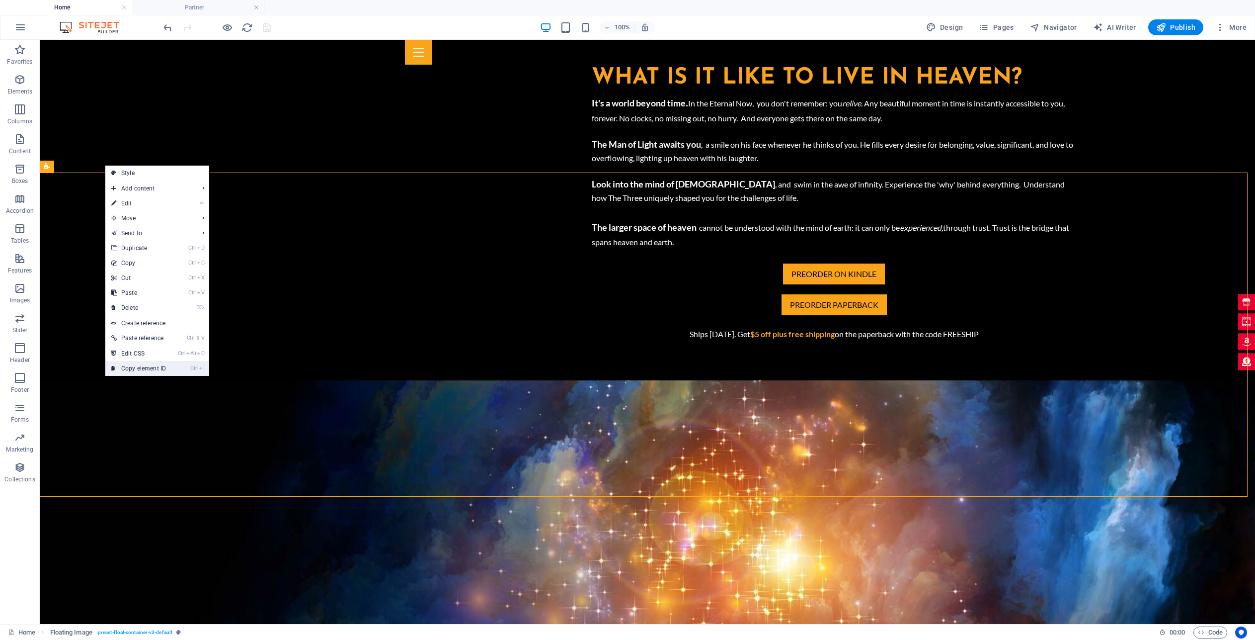
click at [152, 369] on link "Ctrl I Copy element ID" at bounding box center [138, 368] width 67 height 15
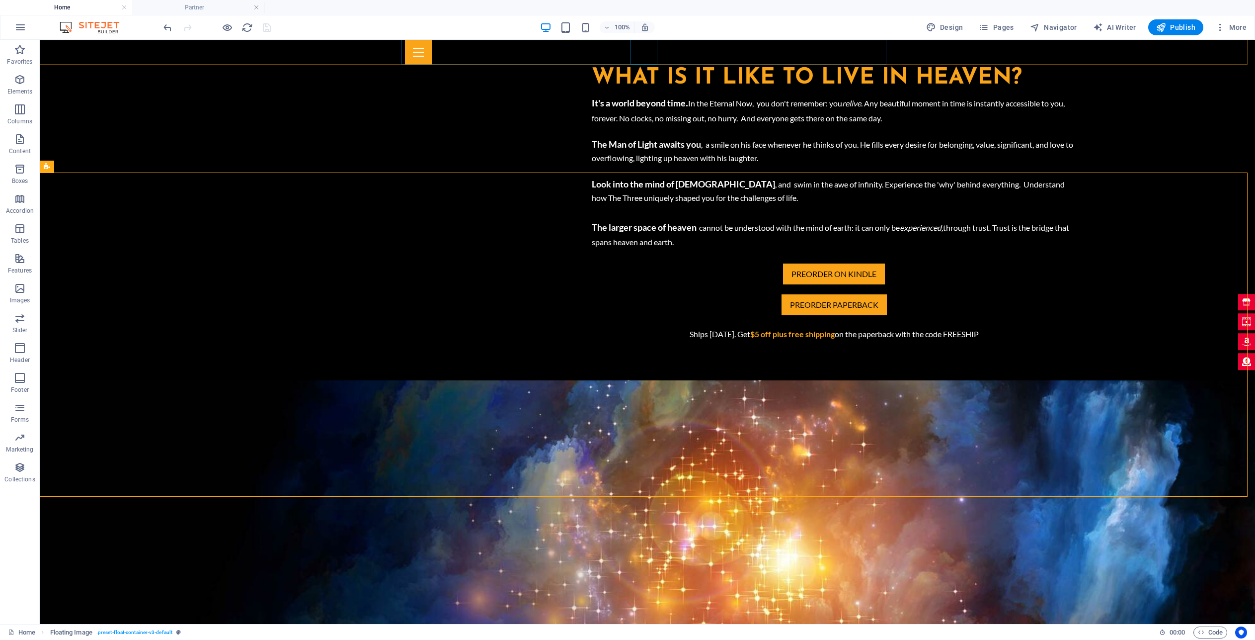
click at [648, 54] on div at bounding box center [647, 52] width 485 height 25
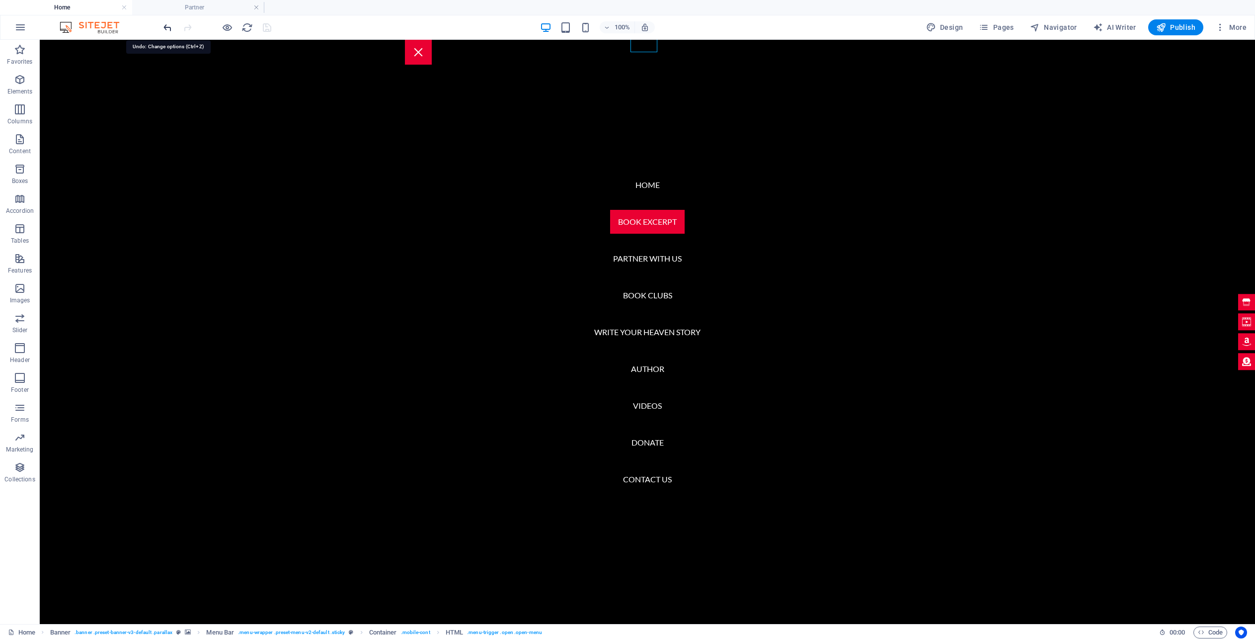
click at [164, 29] on icon "undo" at bounding box center [167, 27] width 11 height 11
click at [262, 26] on icon "save" at bounding box center [266, 27] width 11 height 11
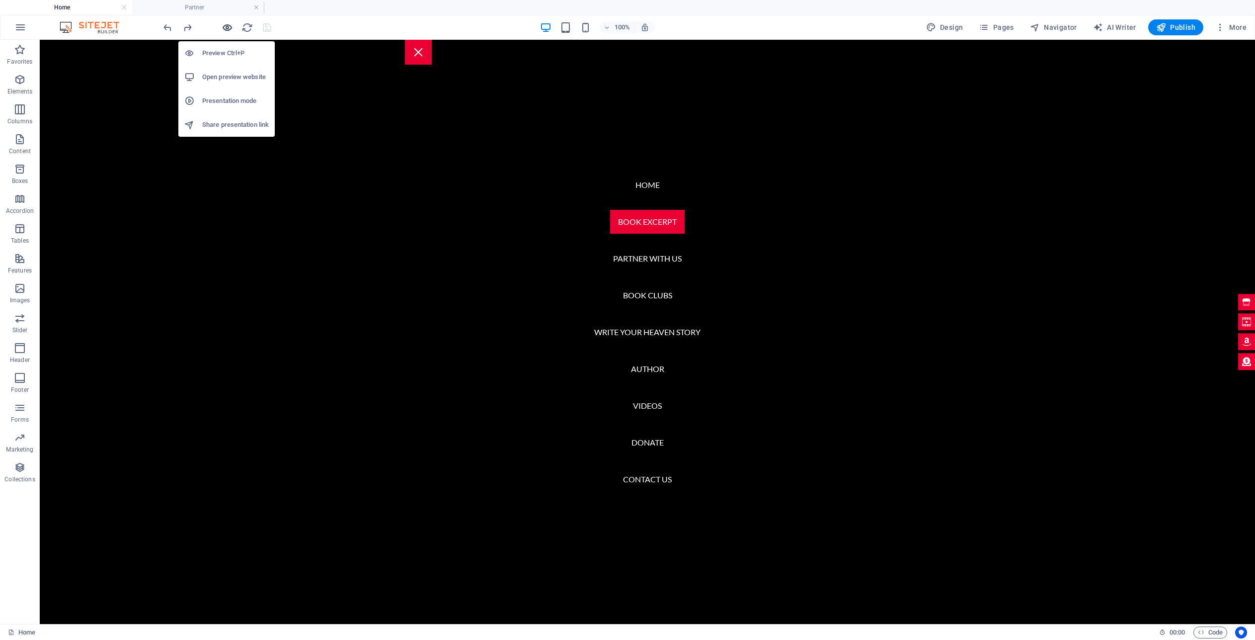
click at [230, 28] on icon "button" at bounding box center [227, 27] width 11 height 11
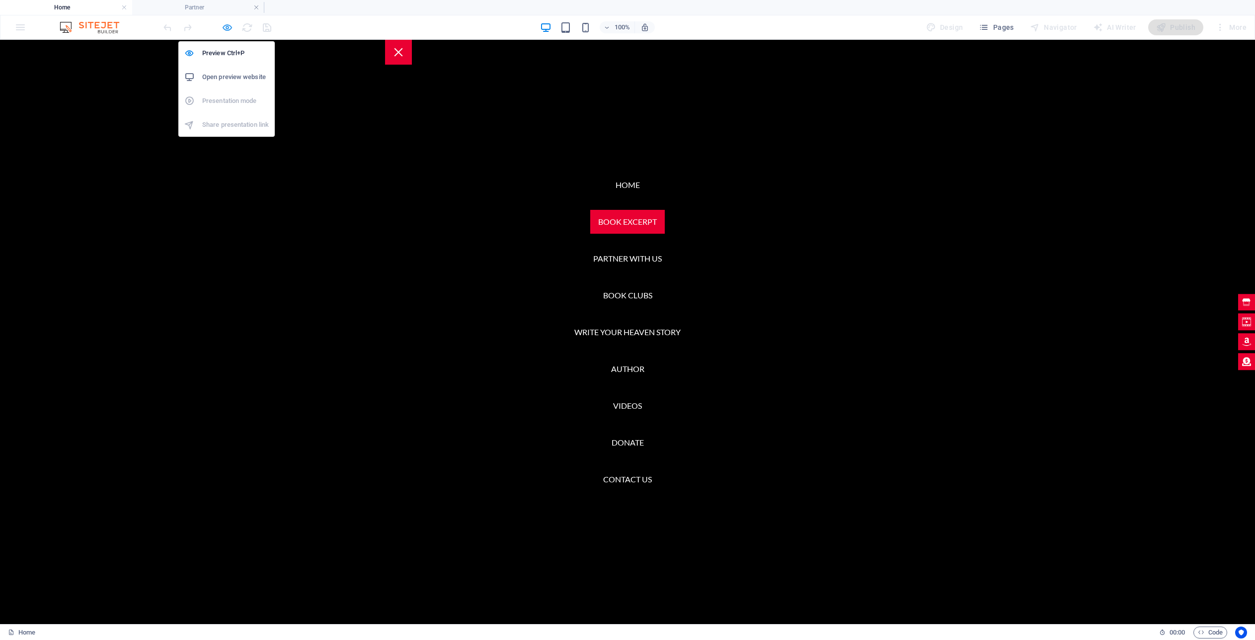
click at [230, 28] on icon "button" at bounding box center [227, 27] width 11 height 11
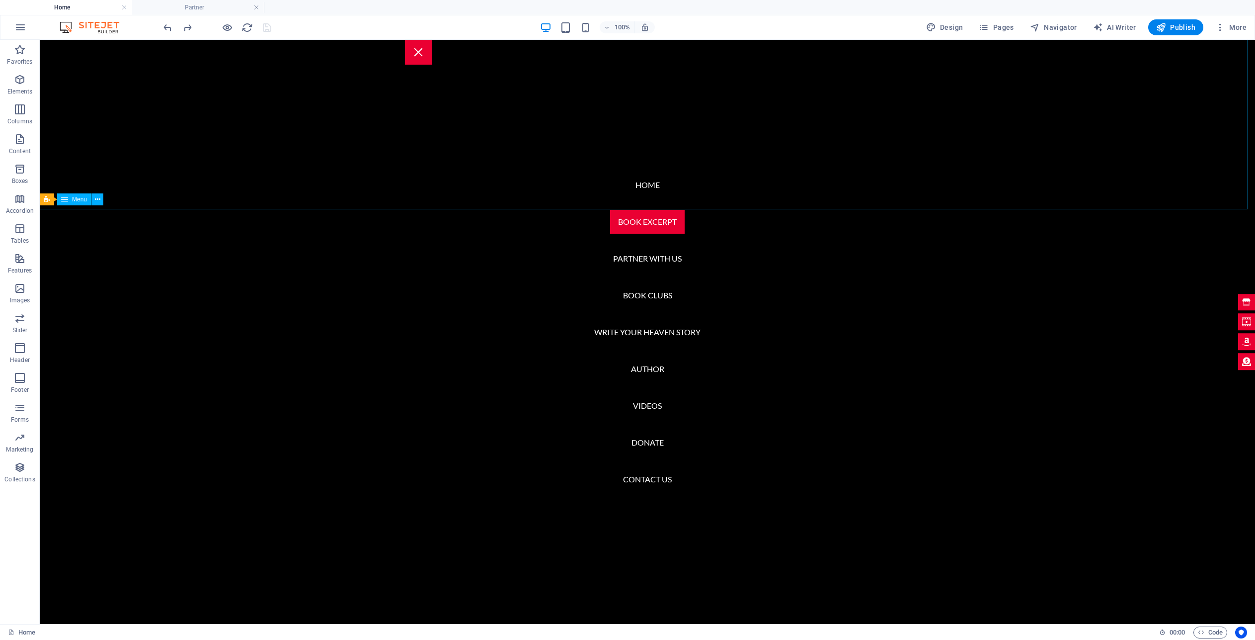
scroll to position [1939, 0]
click at [167, 30] on icon "undo" at bounding box center [167, 27] width 11 height 11
click at [262, 30] on icon "save" at bounding box center [266, 27] width 11 height 11
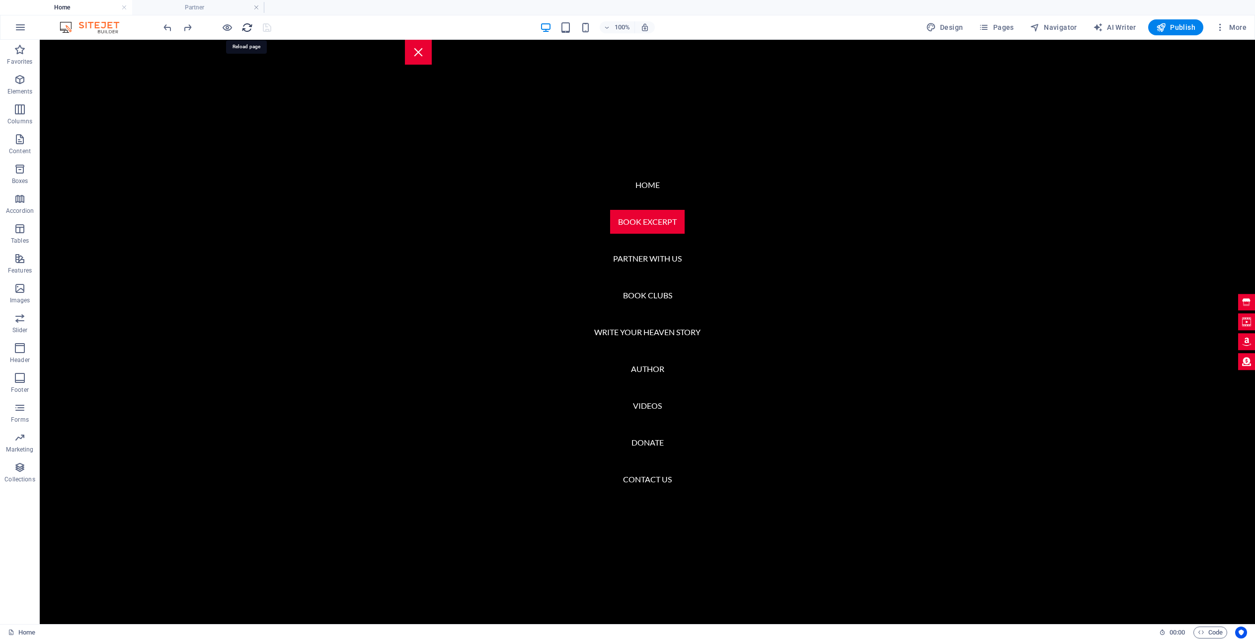
click at [246, 28] on icon "reload" at bounding box center [247, 27] width 11 height 11
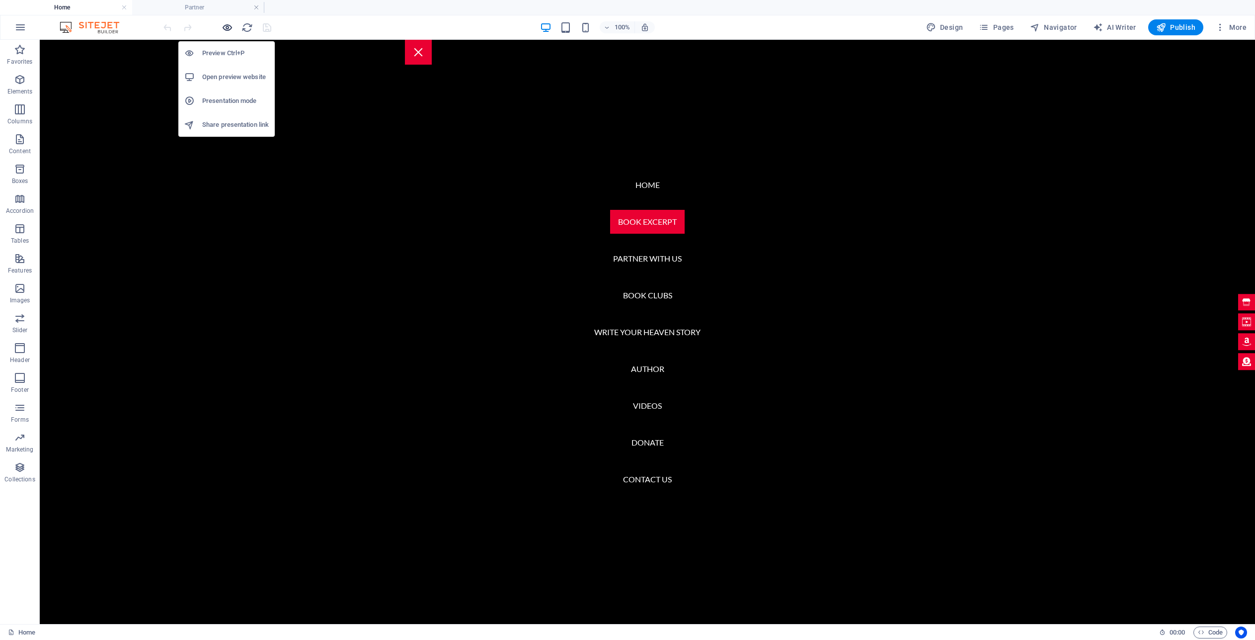
click at [226, 26] on icon "button" at bounding box center [227, 27] width 11 height 11
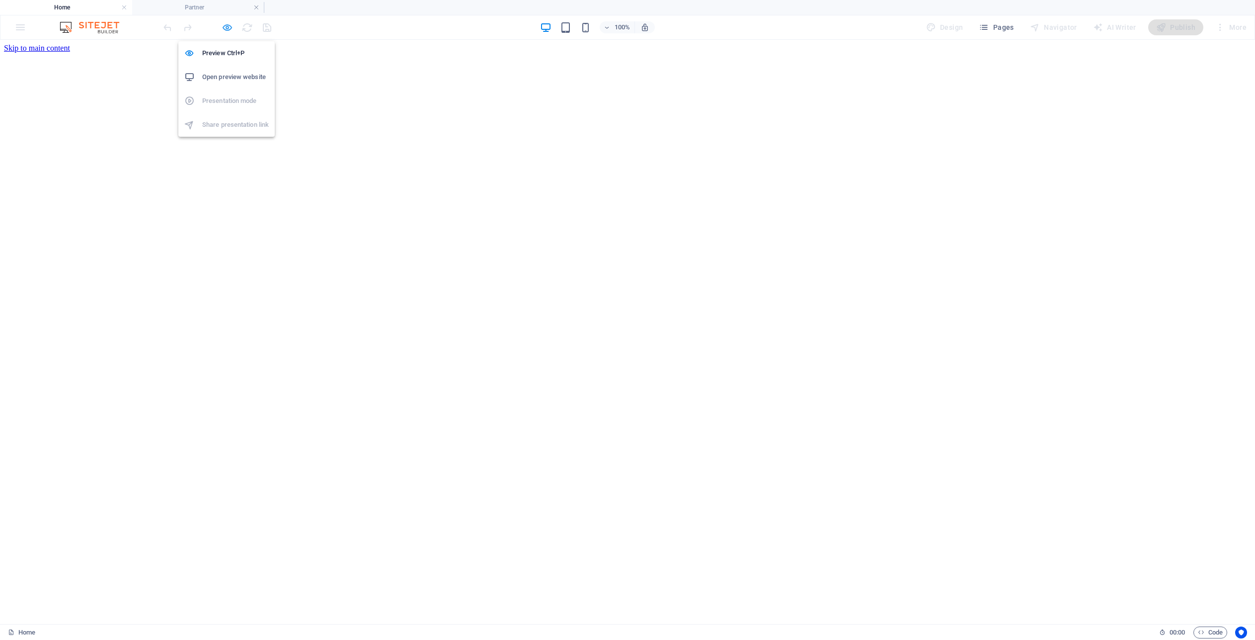
scroll to position [0, 0]
click at [226, 26] on icon "button" at bounding box center [227, 27] width 11 height 11
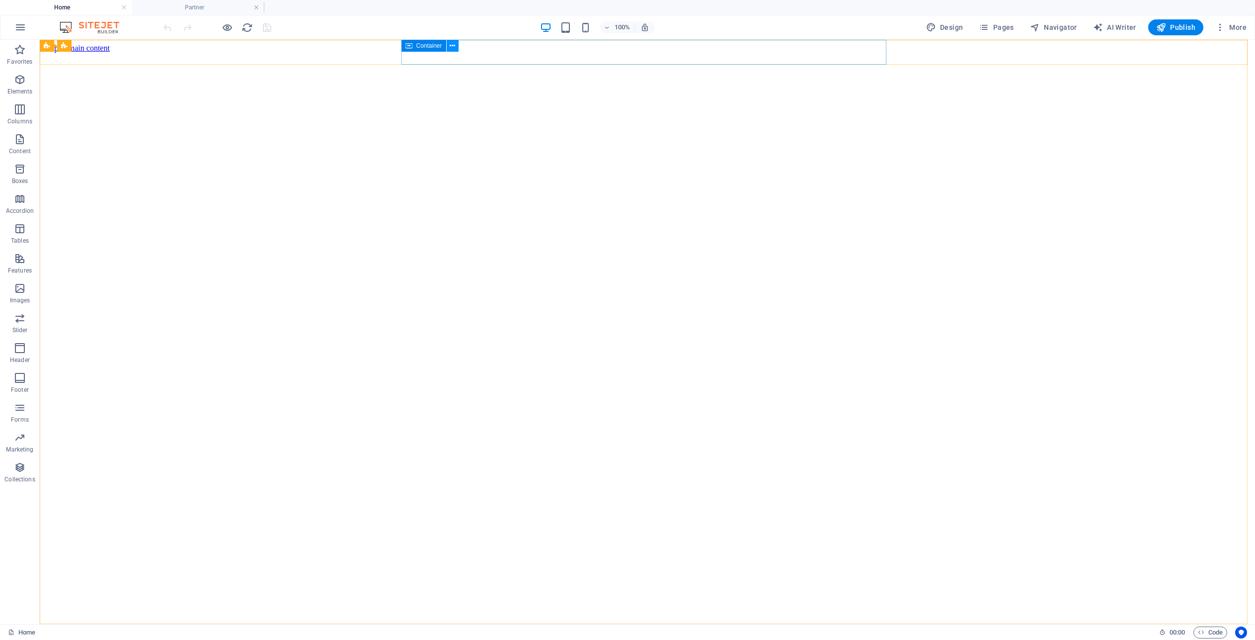
click at [452, 41] on icon at bounding box center [452, 46] width 5 height 10
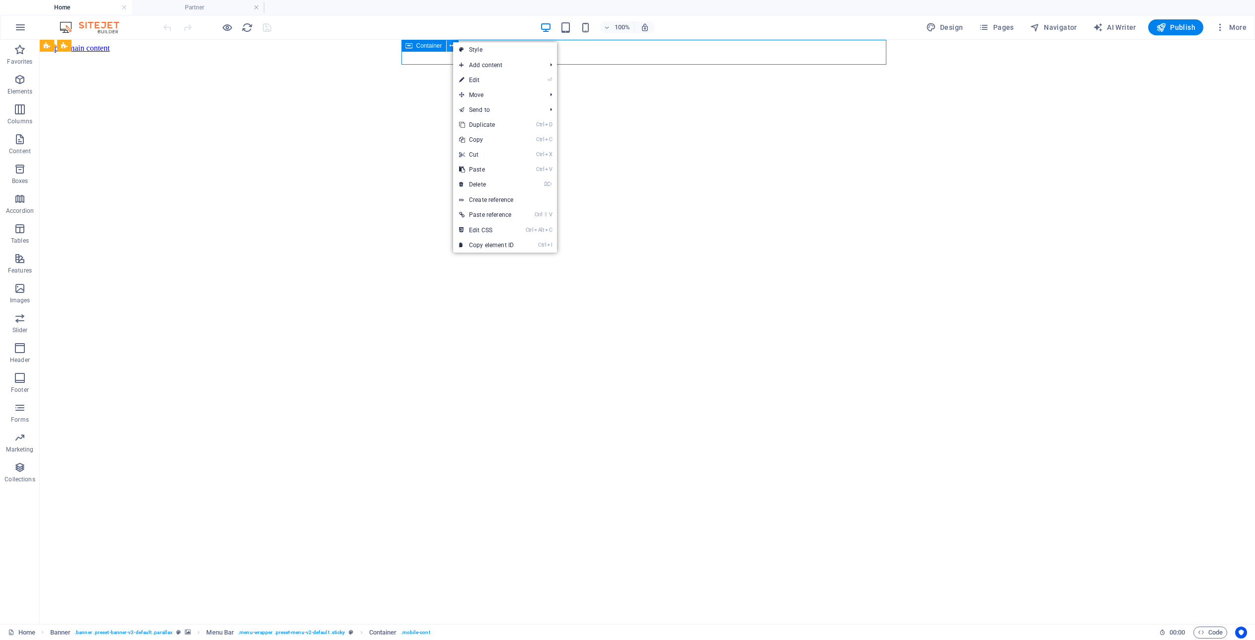
click at [452, 41] on icon at bounding box center [452, 46] width 5 height 10
click at [107, 45] on icon at bounding box center [107, 46] width 5 height 10
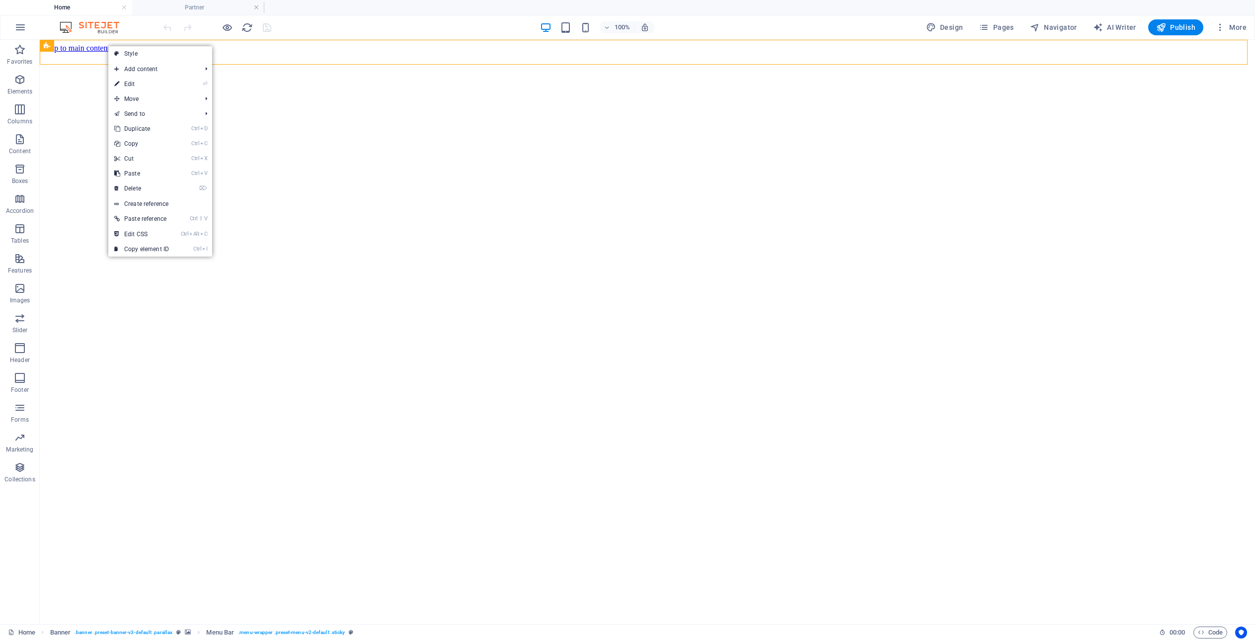
drag, startPoint x: 3, startPoint y: 249, endPoint x: 137, endPoint y: 84, distance: 212.3
click at [140, 84] on link "⏎ Edit" at bounding box center [141, 84] width 67 height 15
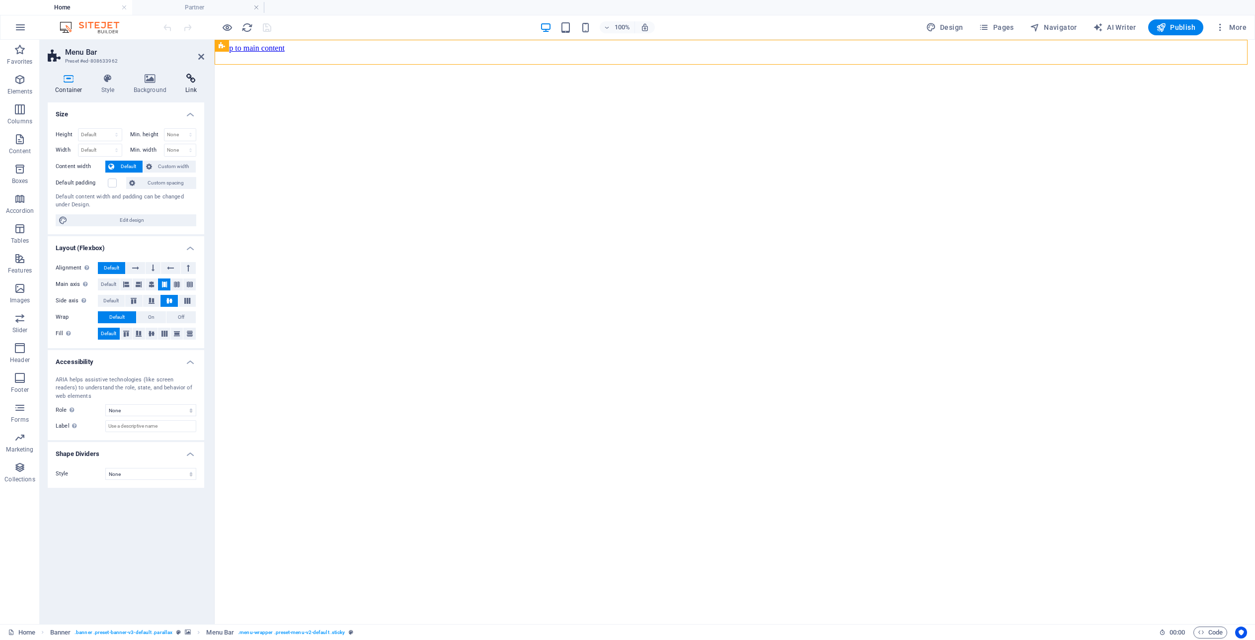
click at [190, 81] on icon at bounding box center [191, 79] width 26 height 10
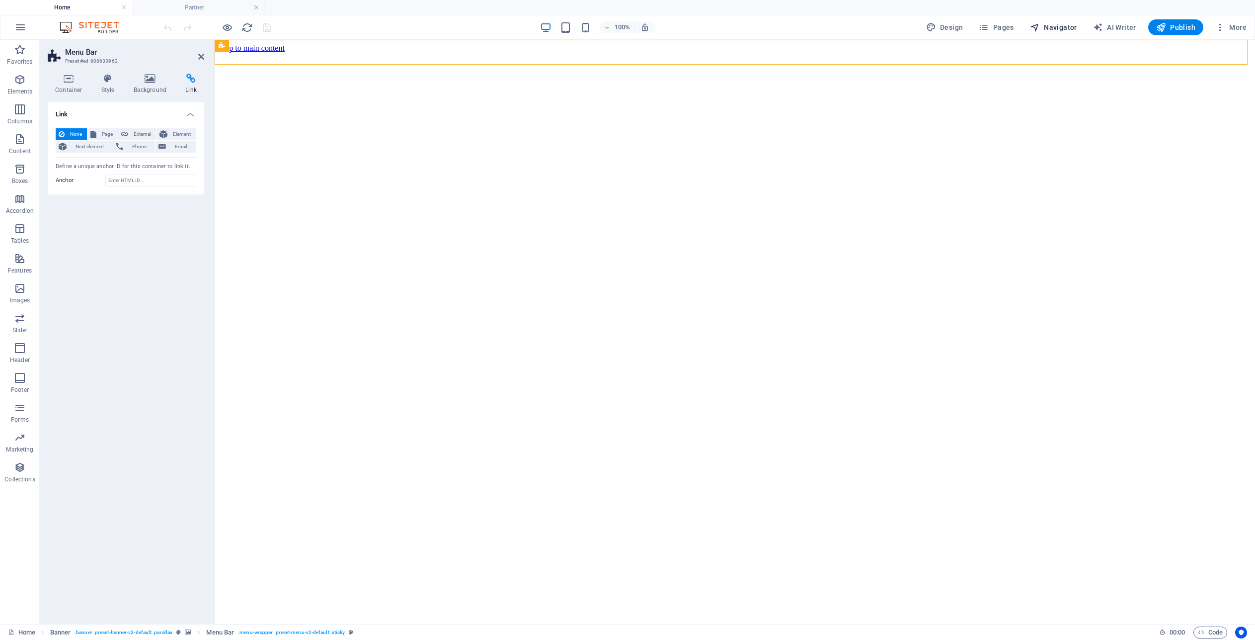
click at [1055, 23] on span "Navigator" at bounding box center [1053, 27] width 47 height 10
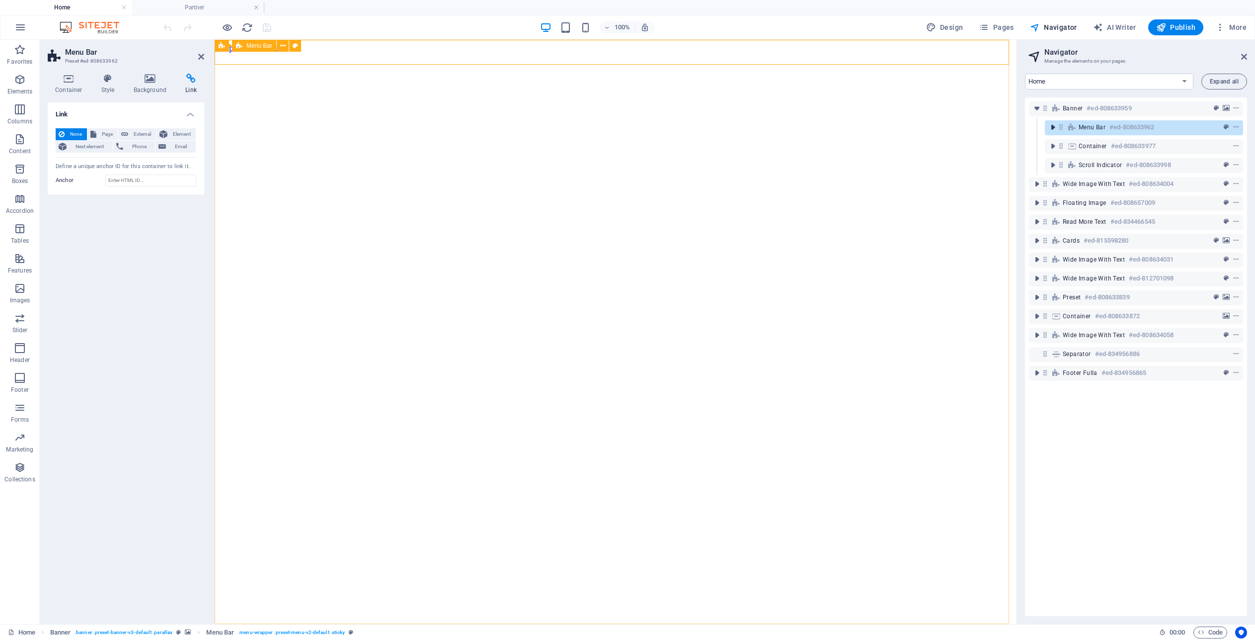
click at [1051, 127] on icon "toggle-expand" at bounding box center [1053, 127] width 10 height 10
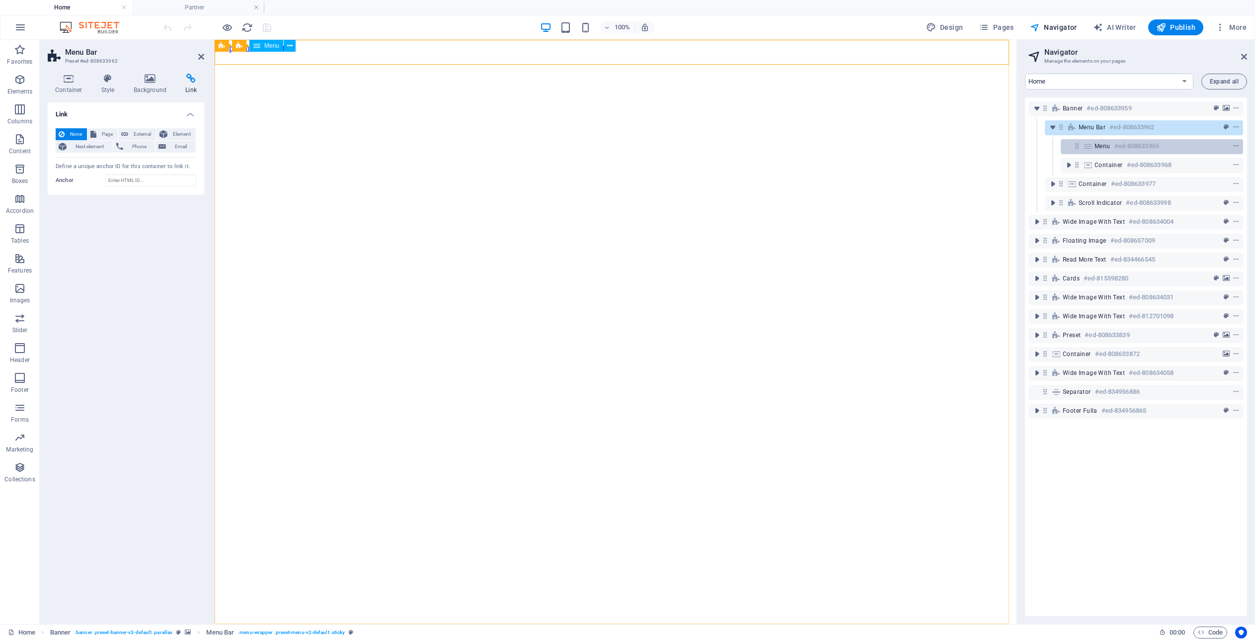
click at [1105, 148] on span "Menu" at bounding box center [1103, 146] width 16 height 8
click at [1234, 146] on icon "context-menu" at bounding box center [1236, 146] width 7 height 7
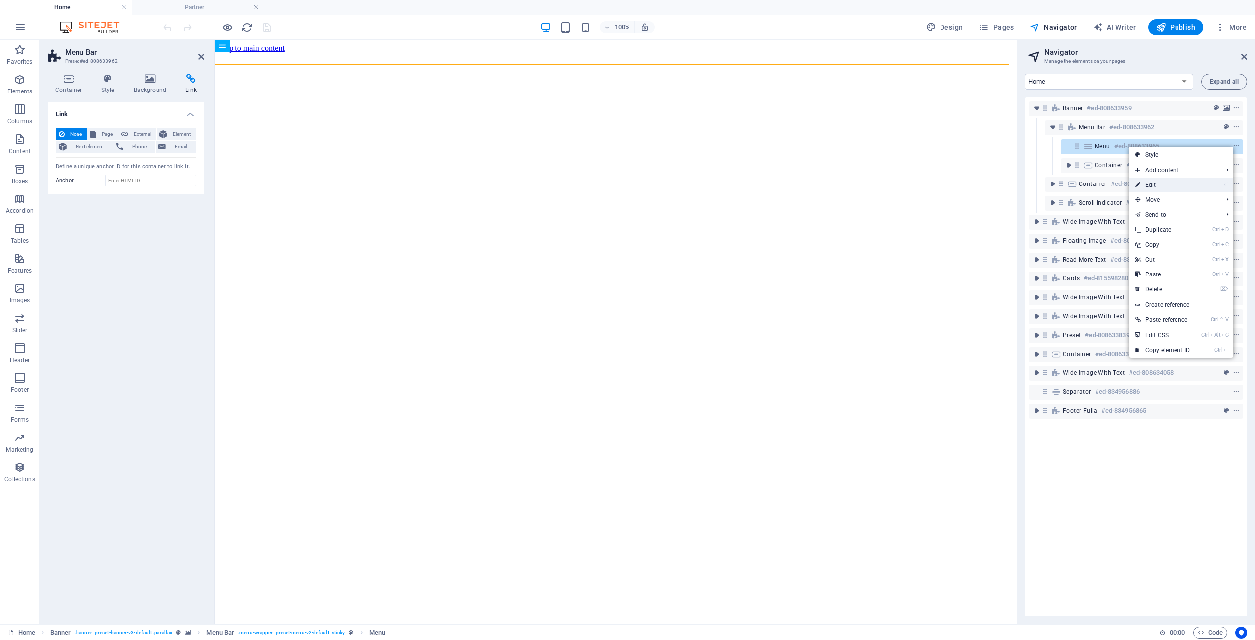
click at [1160, 187] on link "⏎ Edit" at bounding box center [1163, 184] width 67 height 15
select select "1"
select select
select select "3"
select select
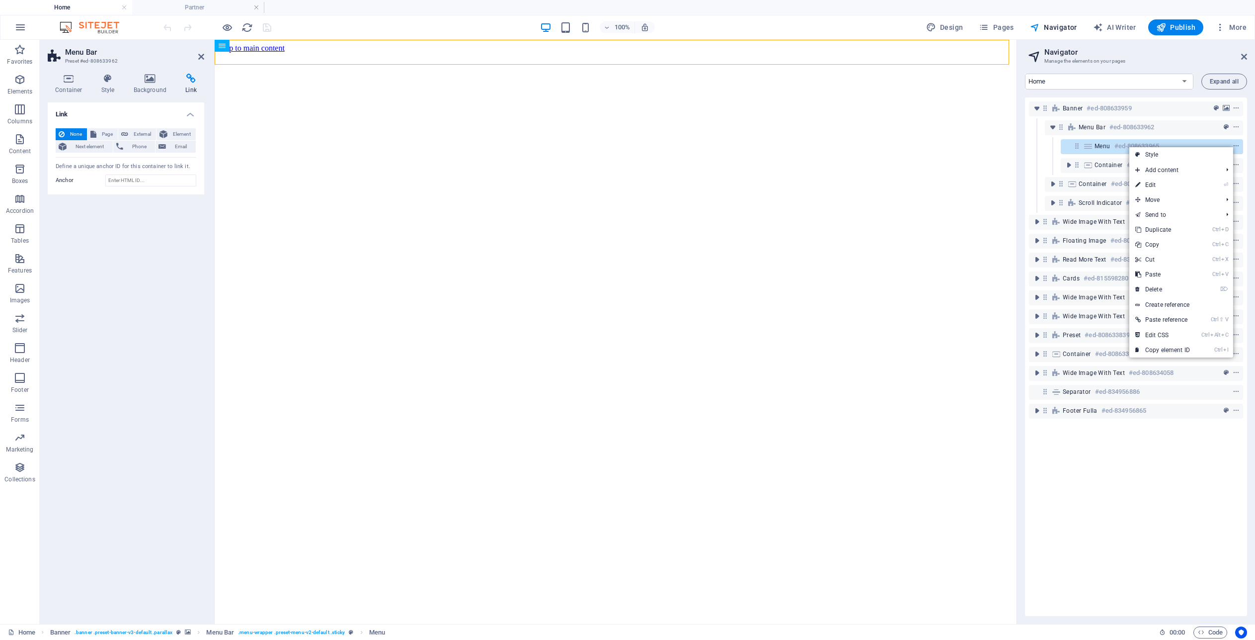
select select
select select "2"
select select
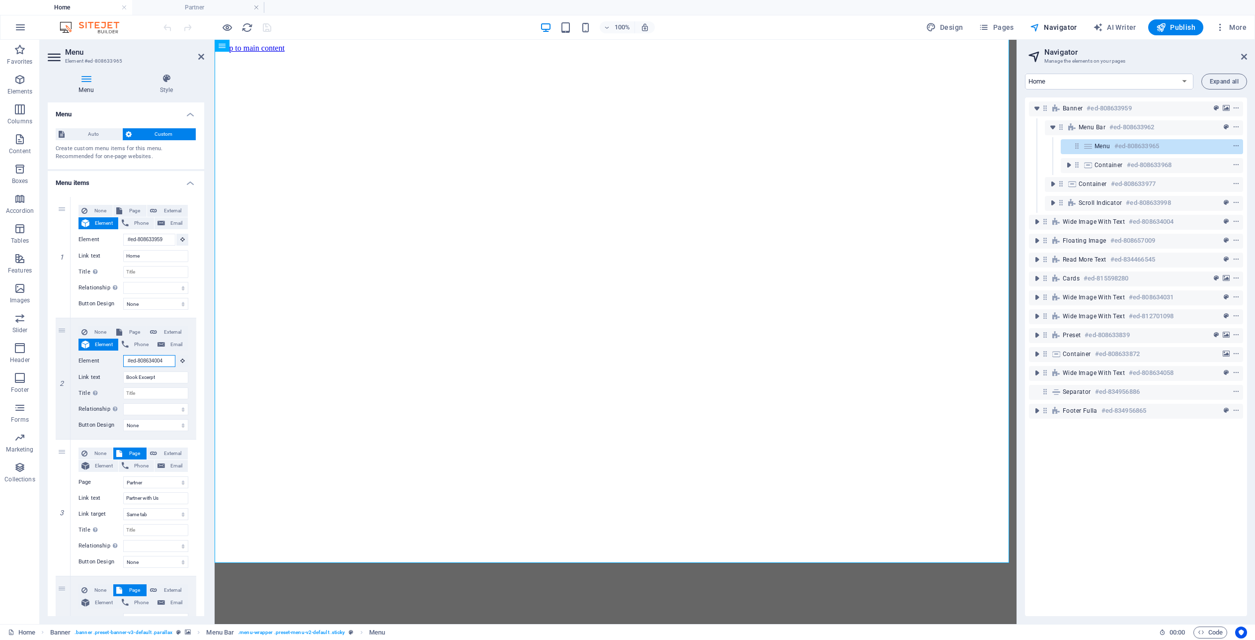
drag, startPoint x: 127, startPoint y: 360, endPoint x: 208, endPoint y: 354, distance: 81.2
click at [208, 354] on div "Menu Style Menu Auto Custom Create custom menu items for this menu. Recommended…" at bounding box center [126, 345] width 172 height 558
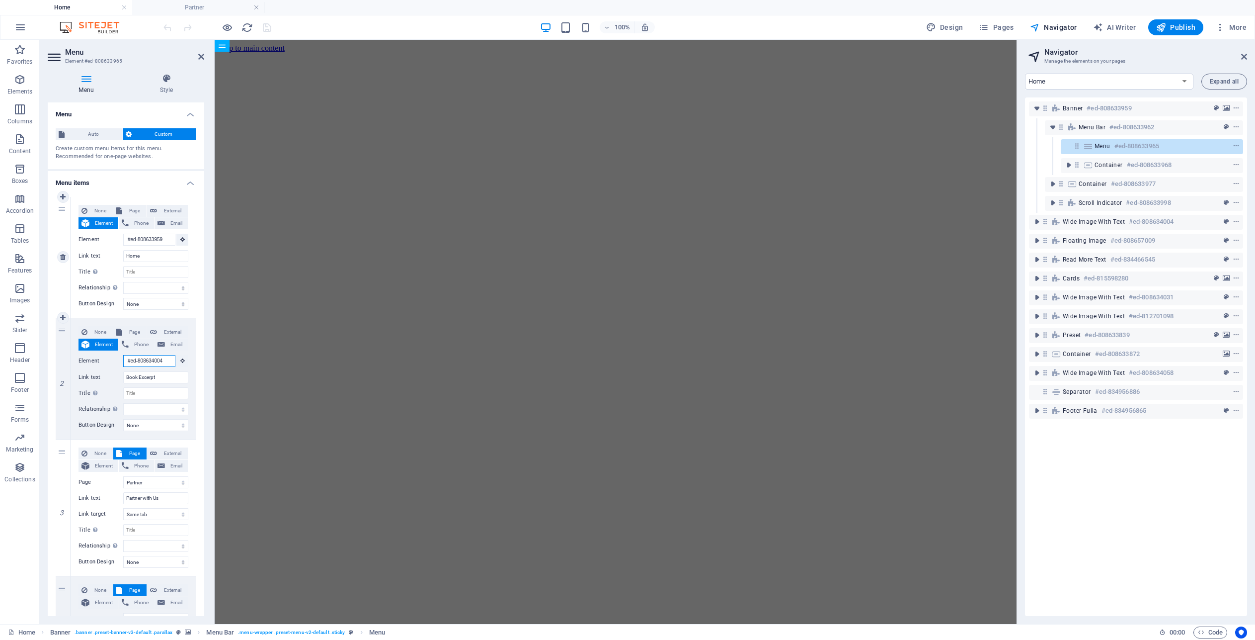
paste input "57009"
type input "#ed-808657009"
select select
type input "#ed-808657009"
select select
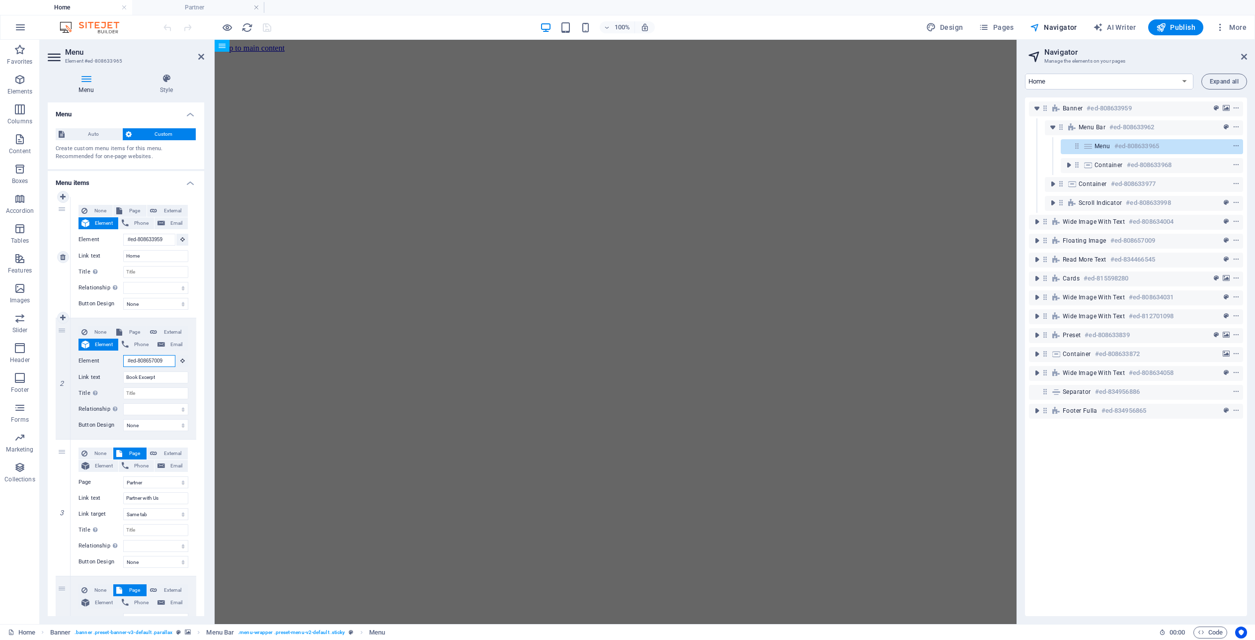
select select
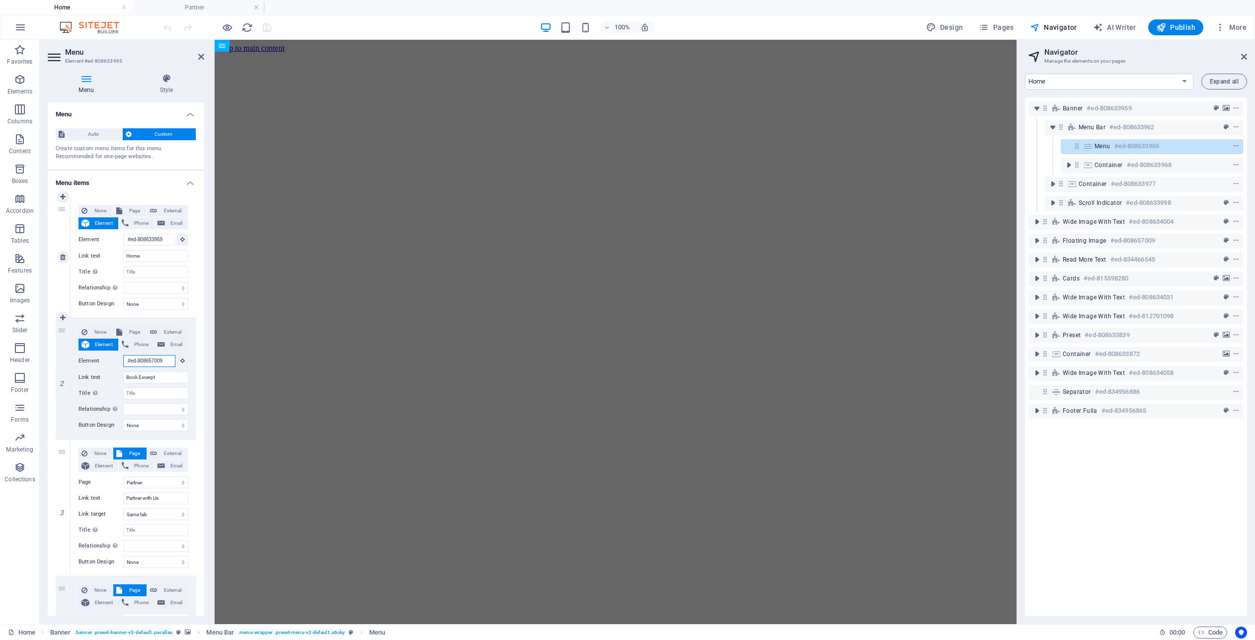
select select
type input "#ed-808657009"
click at [151, 257] on input "Home" at bounding box center [155, 256] width 65 height 12
drag, startPoint x: 167, startPoint y: 238, endPoint x: 86, endPoint y: 235, distance: 80.6
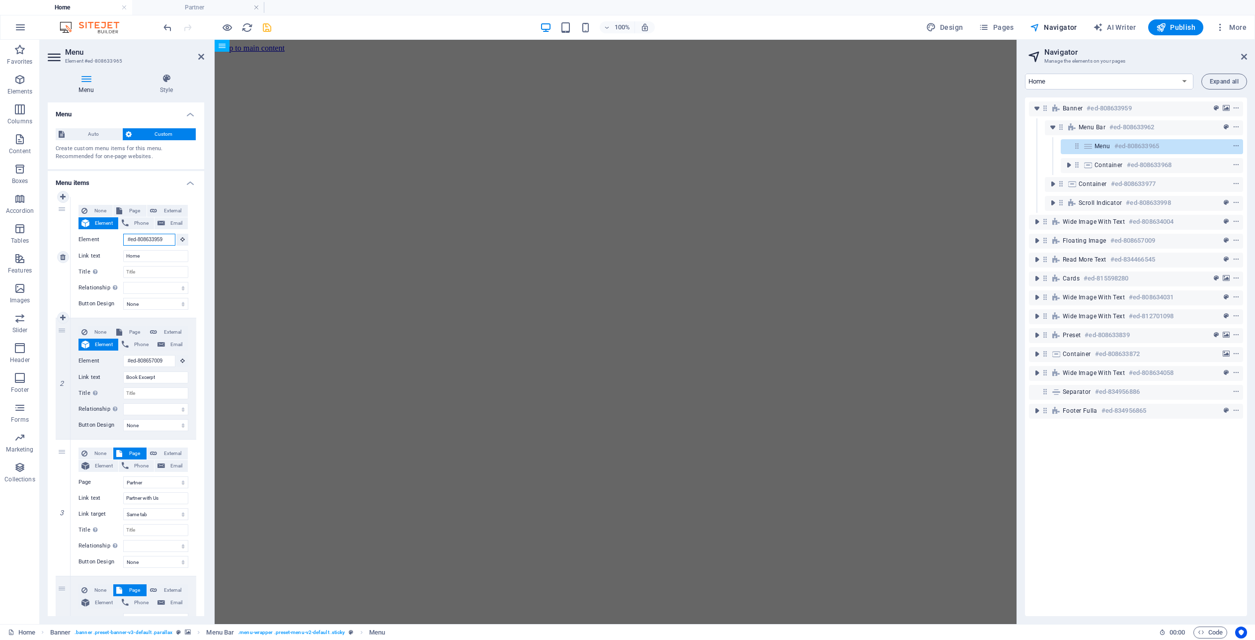
click at [86, 235] on div "Element #ed-808633959" at bounding box center [134, 240] width 110 height 12
select select
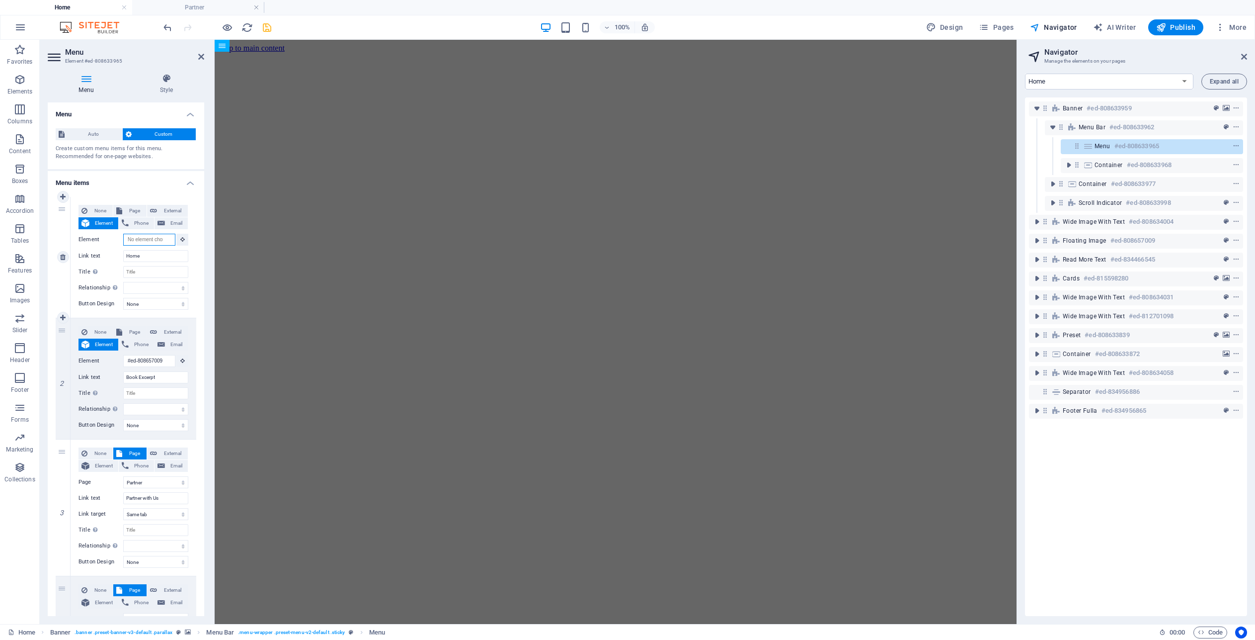
select select
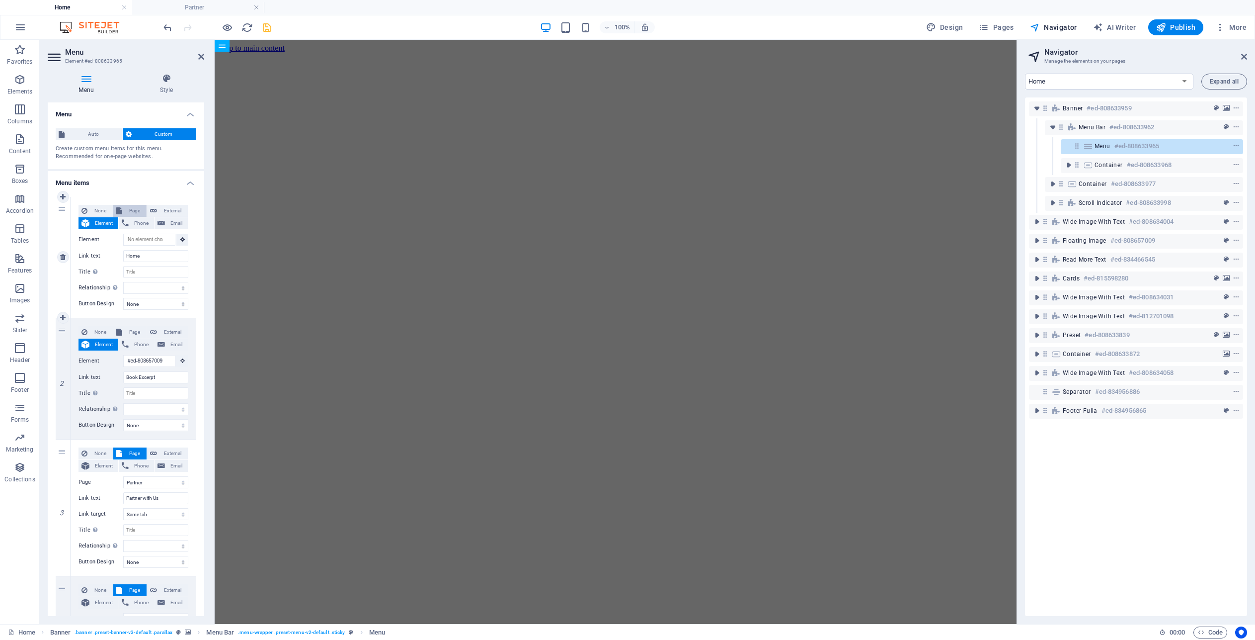
click at [134, 210] on span "Page" at bounding box center [134, 211] width 18 height 12
select select
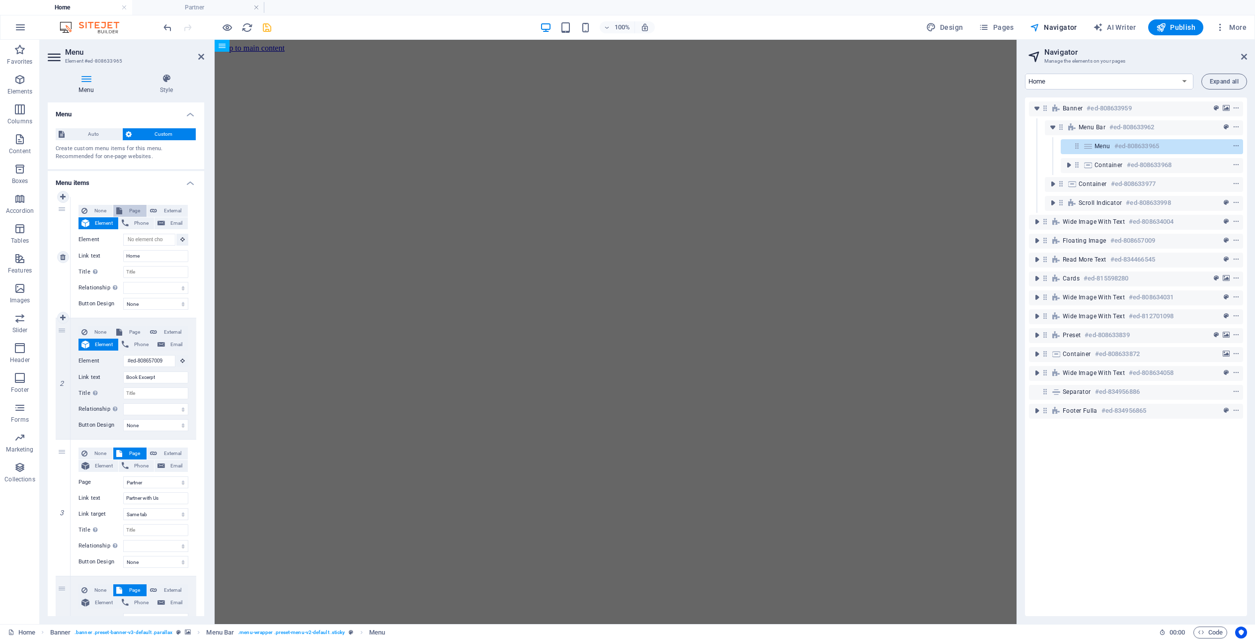
select select
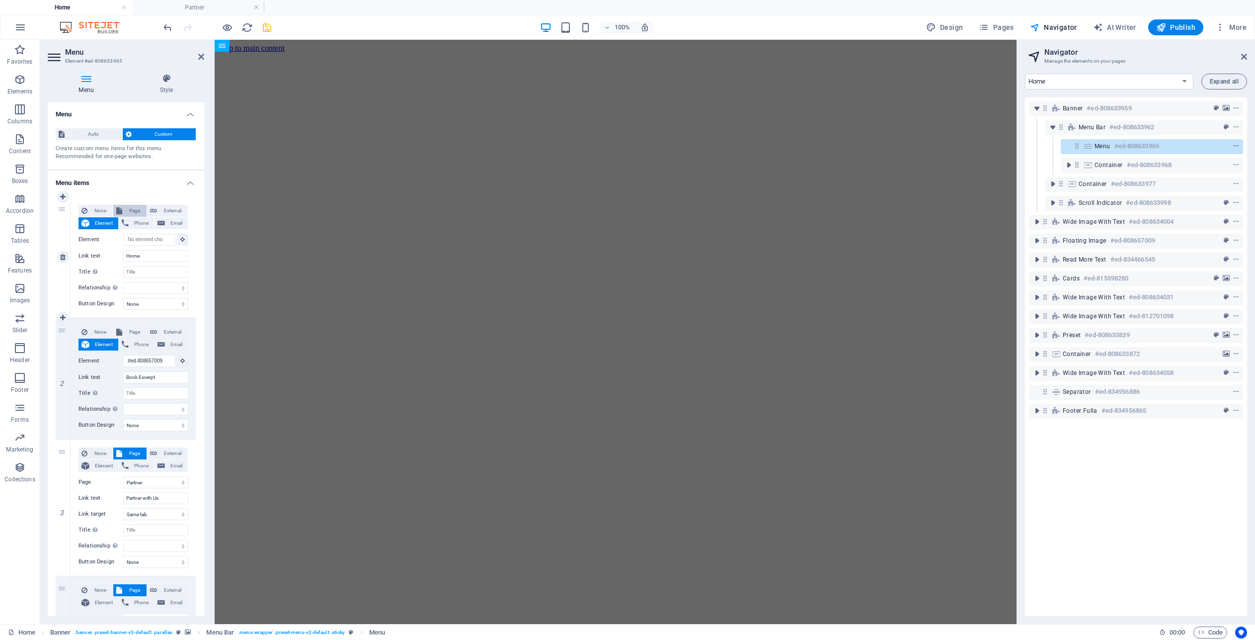
select select
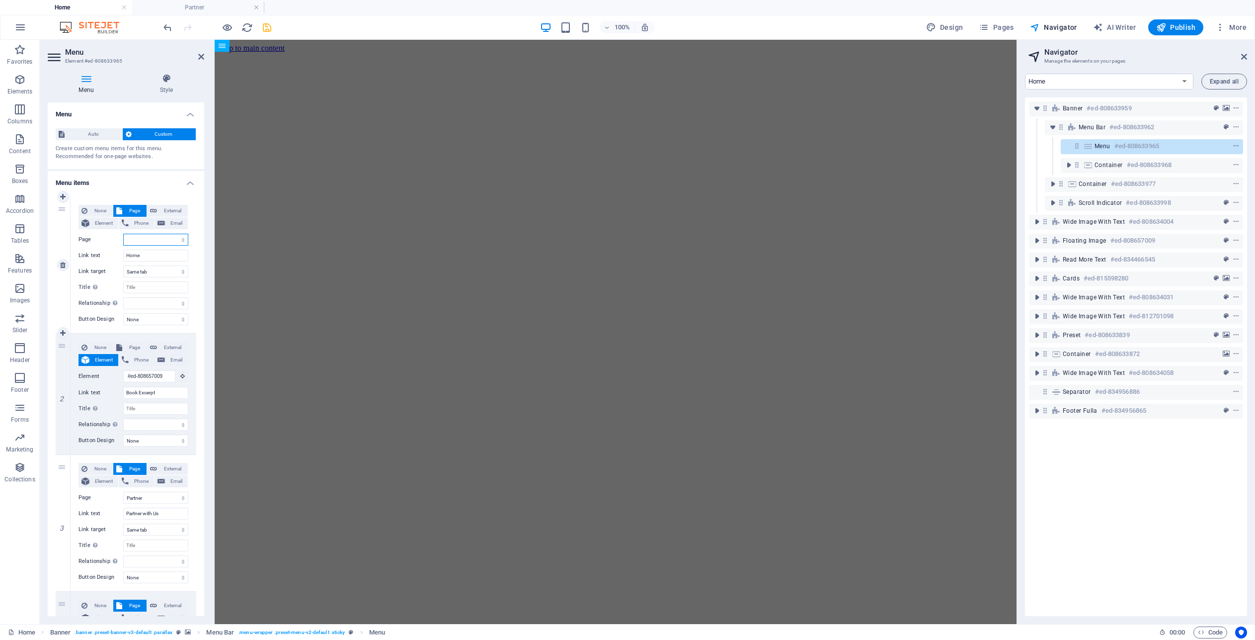
click at [182, 240] on select "Home Partner Donate Book Club Videos Legal Notice Privacy" at bounding box center [155, 240] width 65 height 12
select select "0"
click at [123, 234] on select "Home Partner Donate Book Club Videos Legal Notice Privacy" at bounding box center [155, 240] width 65 height 12
select select
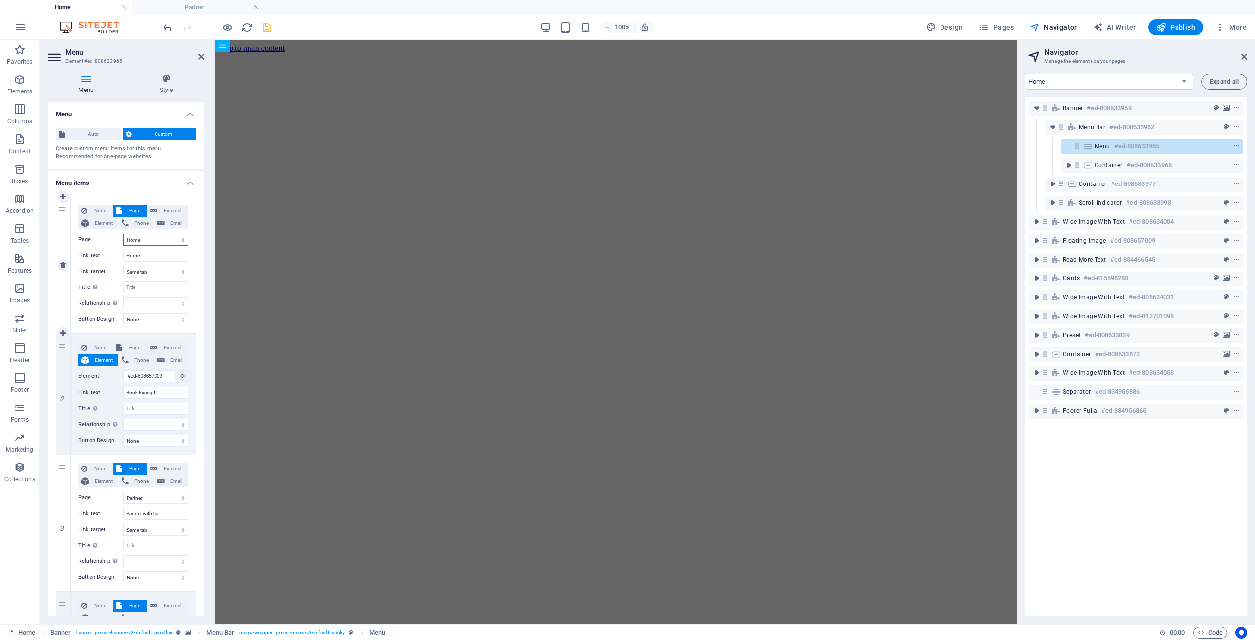
select select
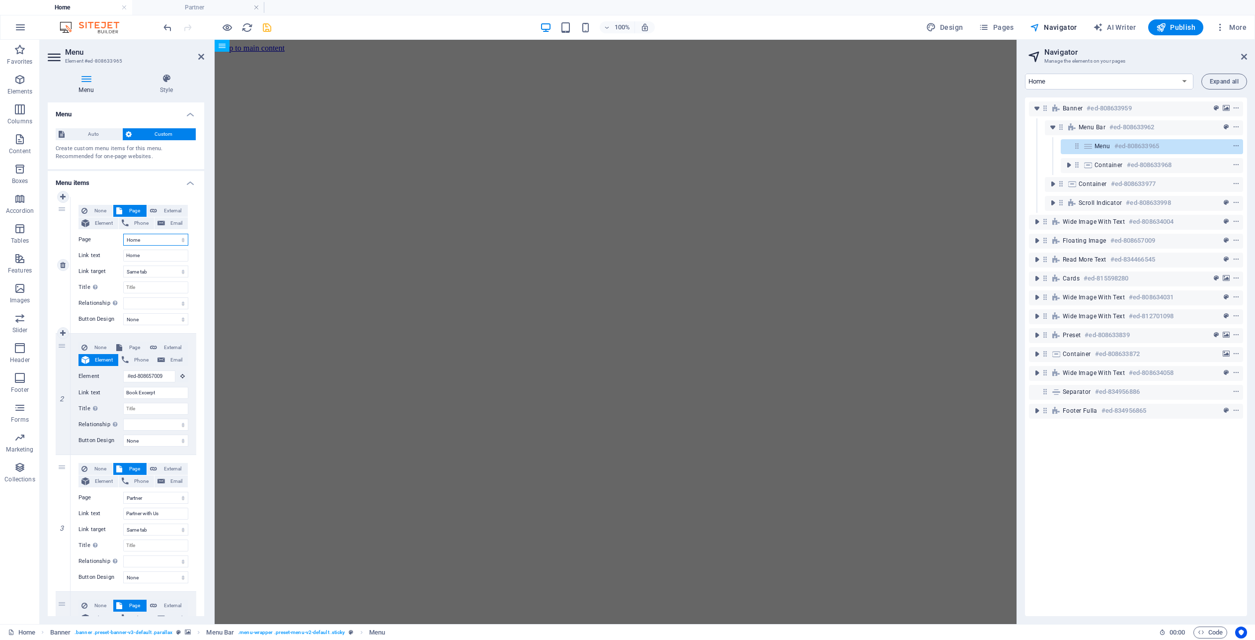
select select
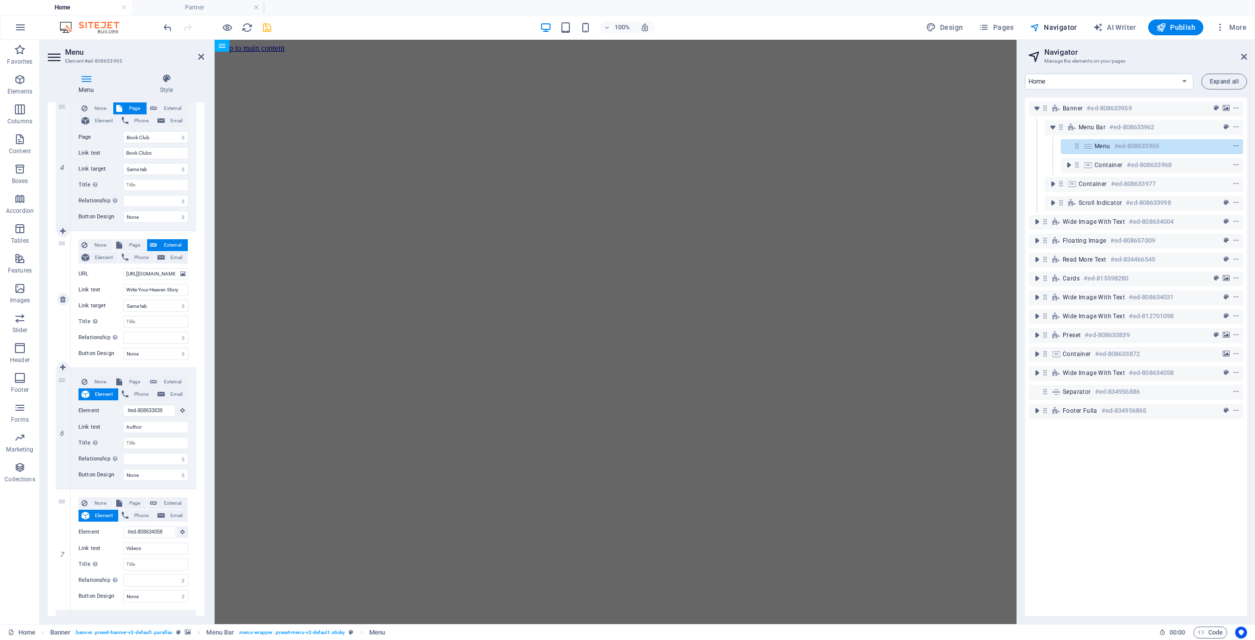
scroll to position [580, 0]
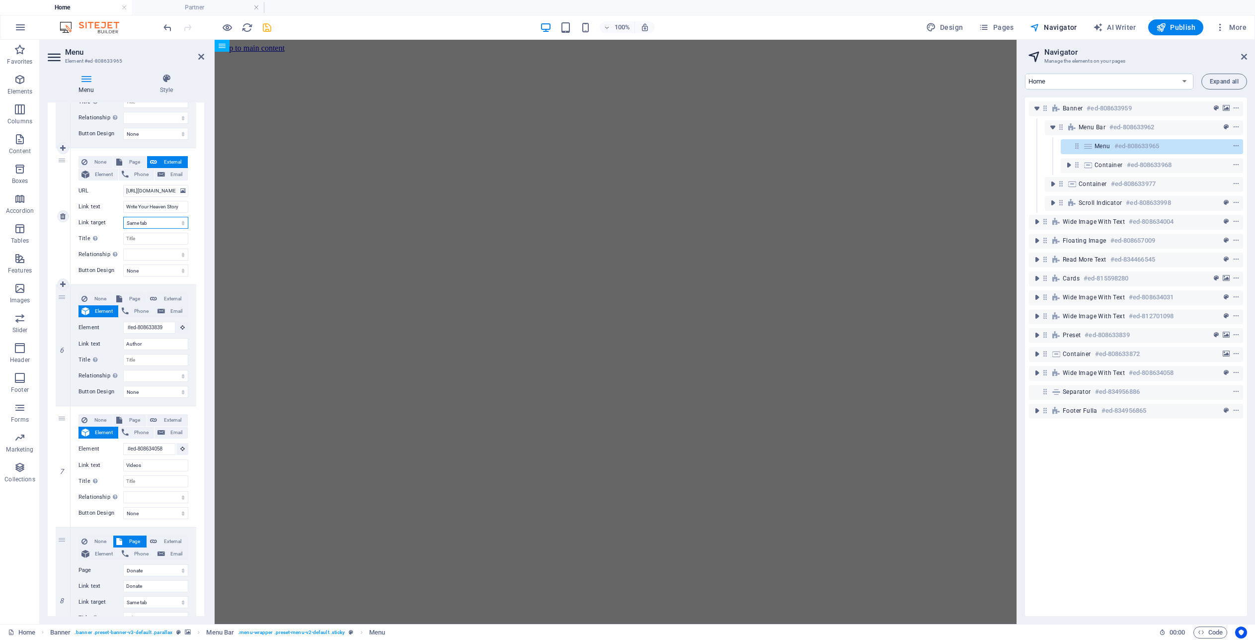
click at [180, 223] on select "New tab Same tab Overlay" at bounding box center [155, 223] width 65 height 12
select select "blank"
click at [123, 217] on select "New tab Same tab Overlay" at bounding box center [155, 223] width 65 height 12
select select
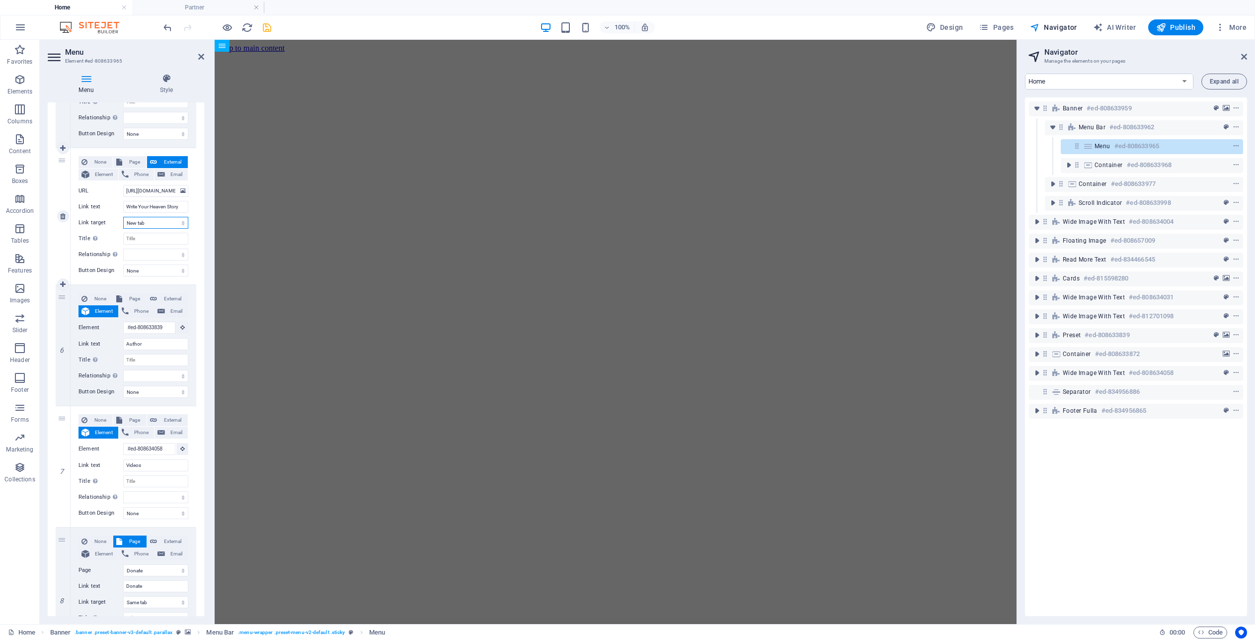
select select
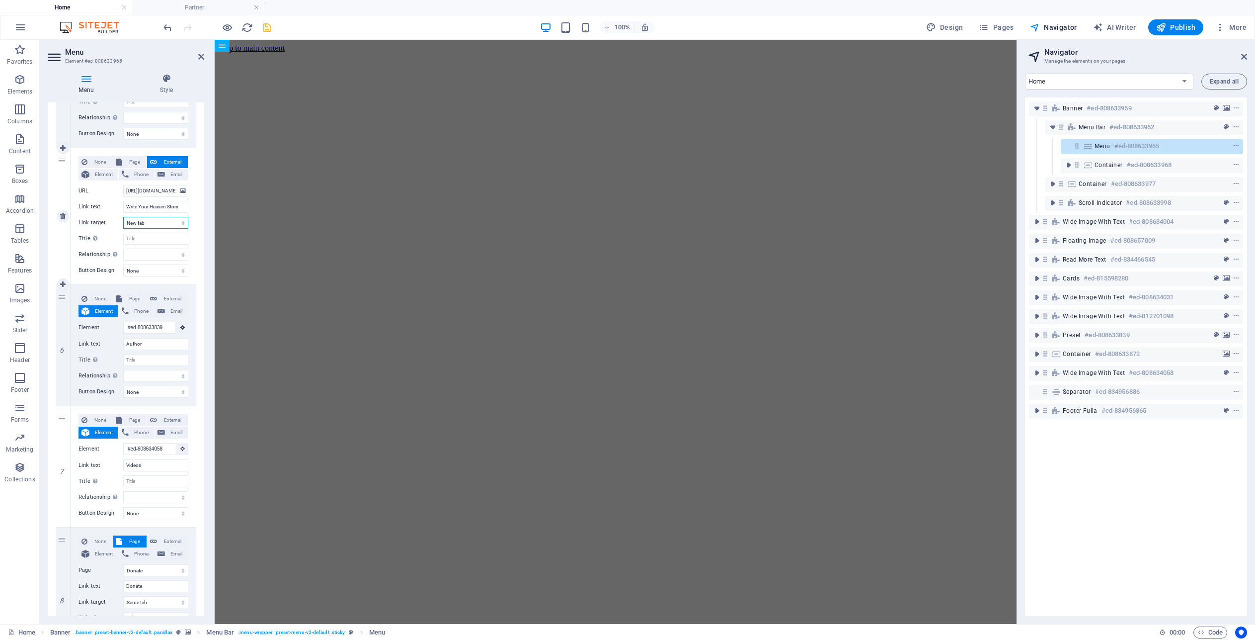
select select
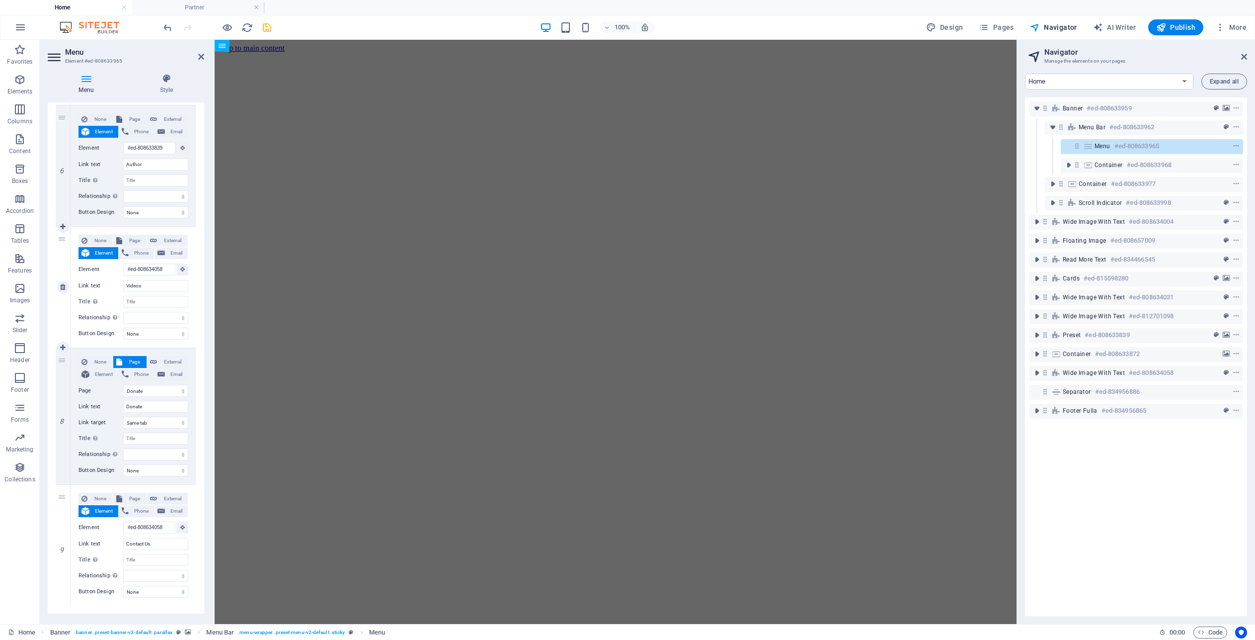
scroll to position [777, 0]
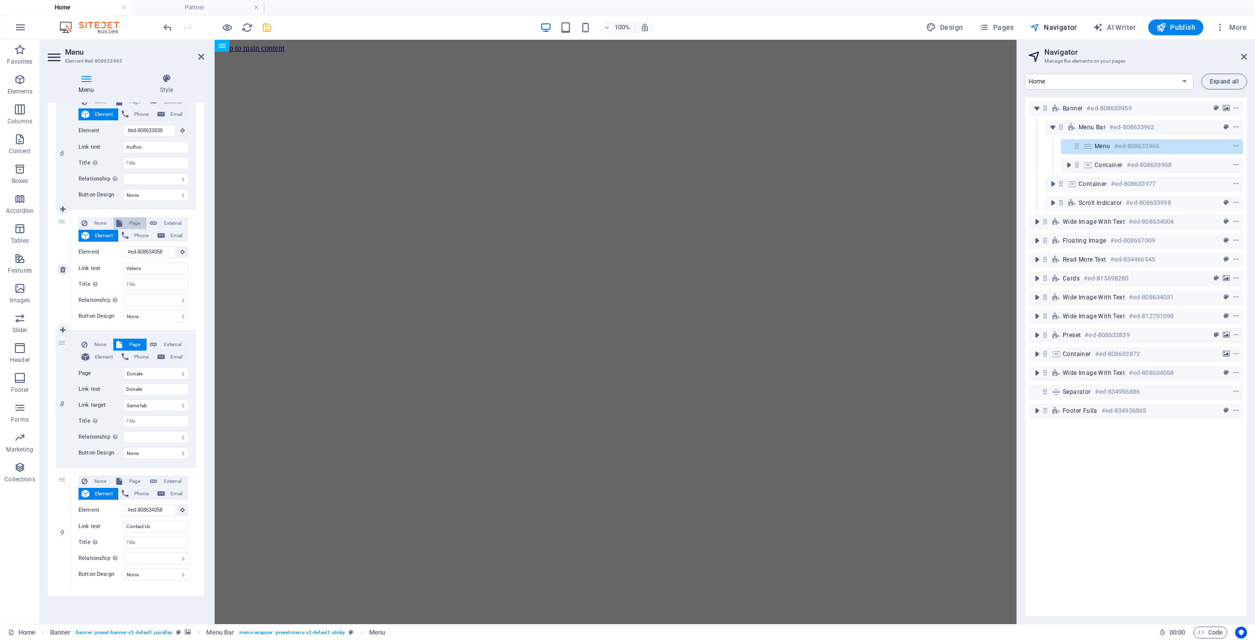
click at [133, 221] on span "Page" at bounding box center [134, 223] width 18 height 12
select select
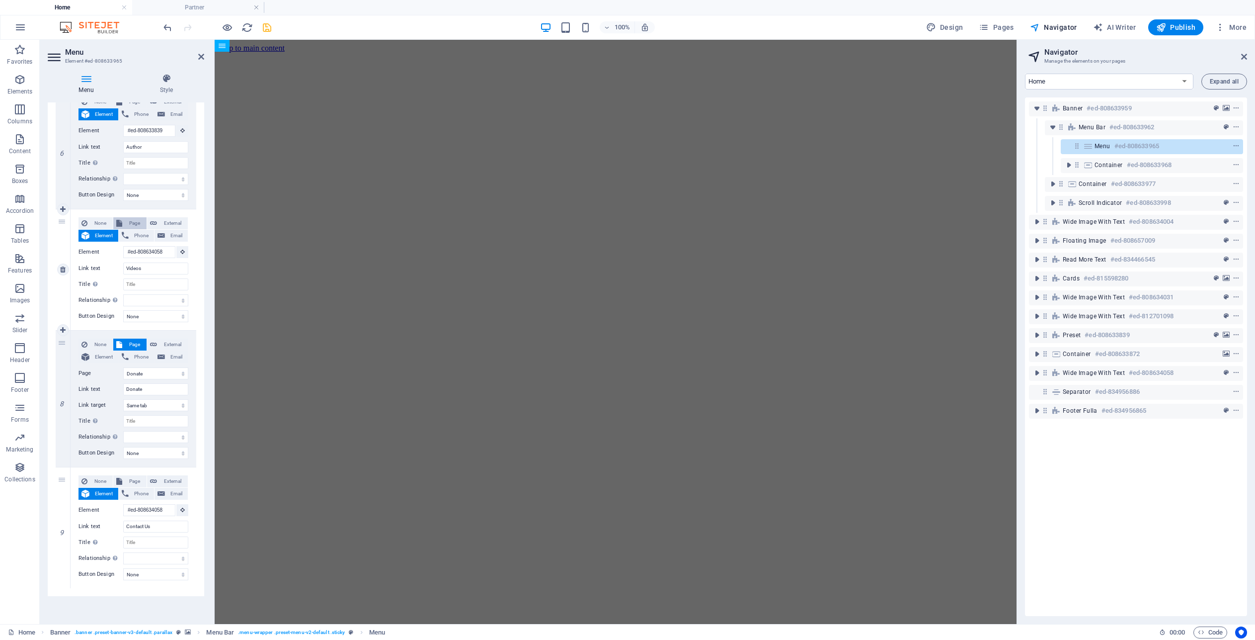
select select
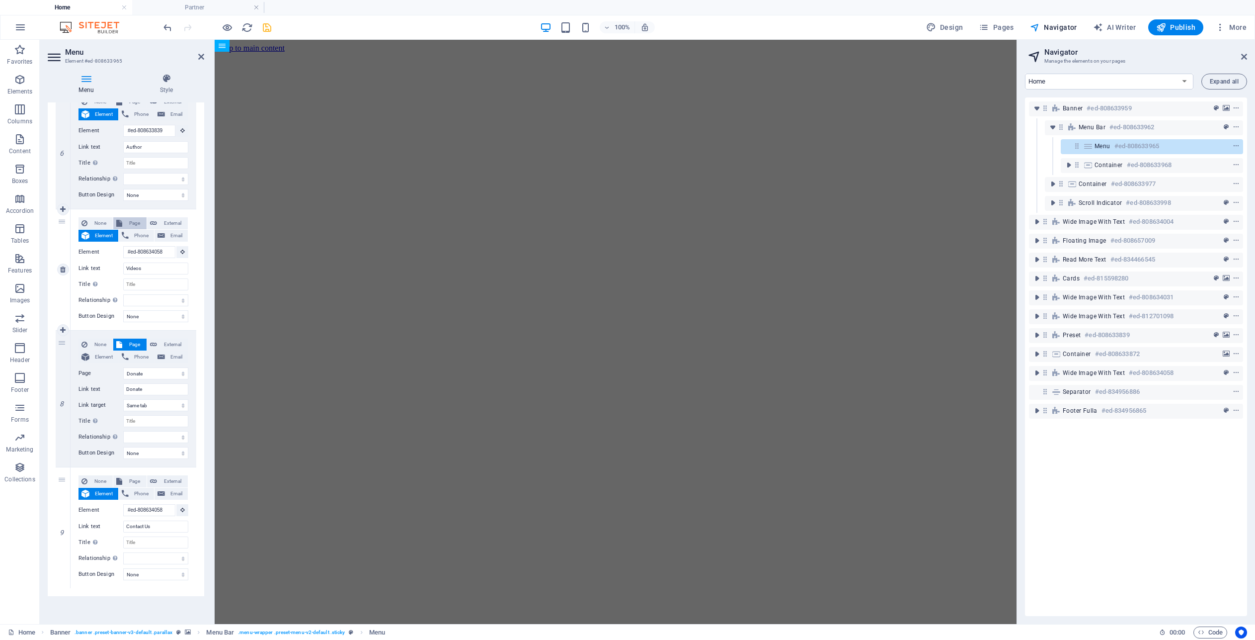
select select
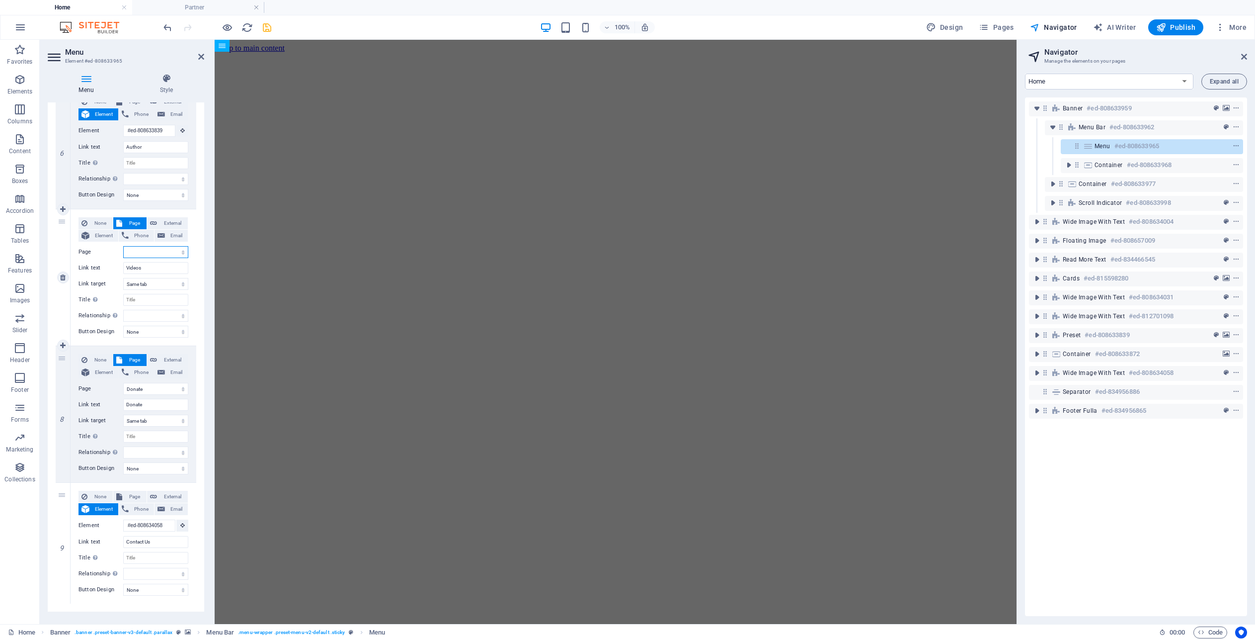
click at [182, 250] on select "Home Partner Donate Book Club Videos Legal Notice Privacy" at bounding box center [155, 252] width 65 height 12
select select "4"
click at [123, 246] on select "Home Partner Donate Book Club Videos Legal Notice Privacy" at bounding box center [155, 252] width 65 height 12
select select
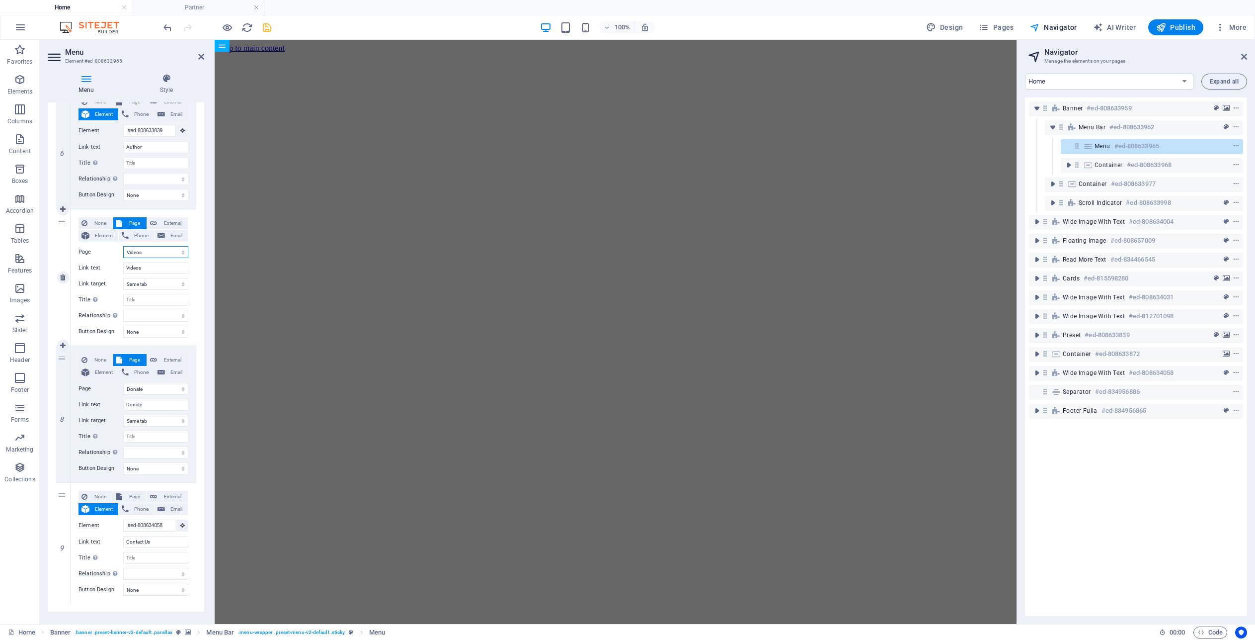
select select
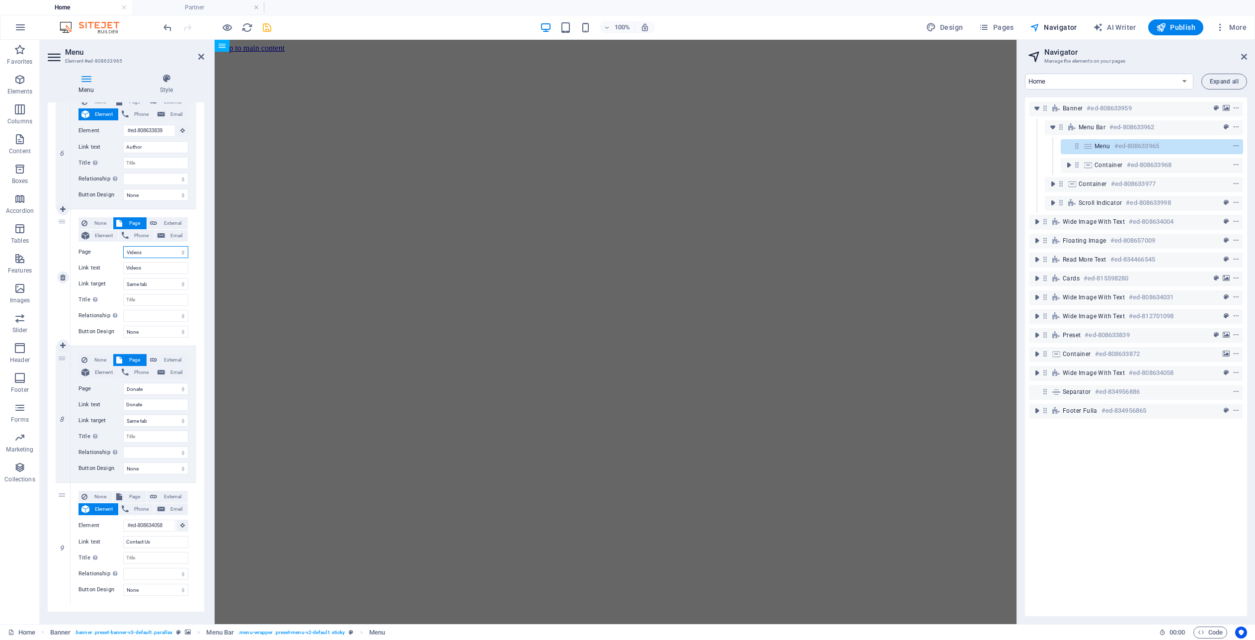
select select
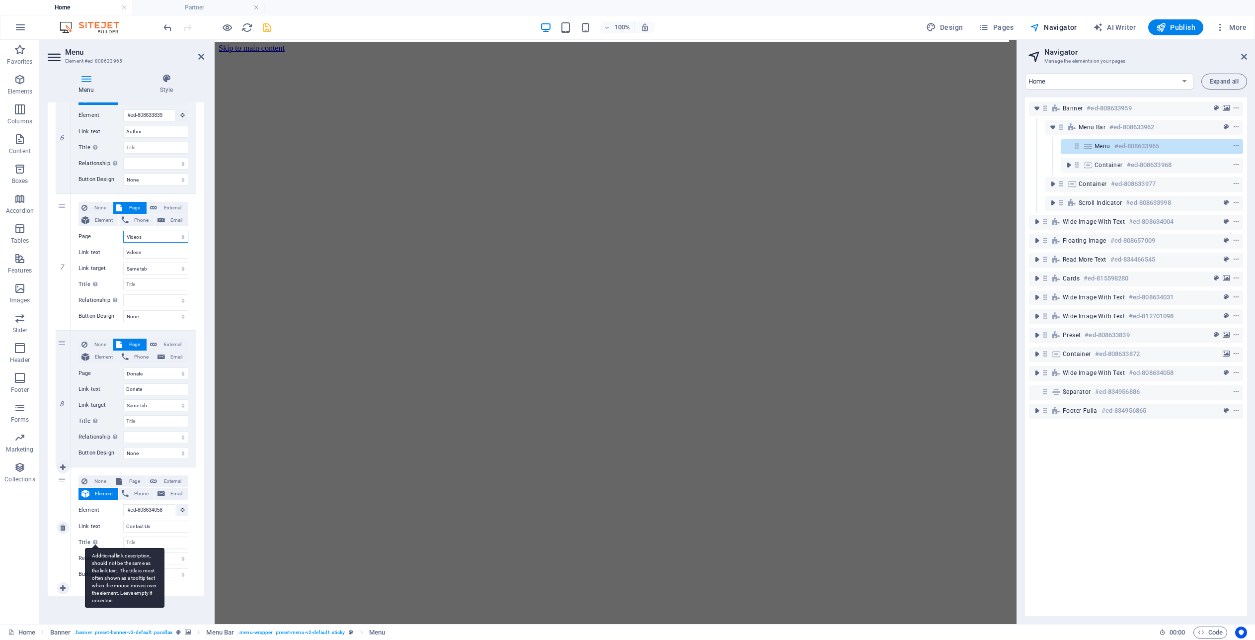
scroll to position [0, 0]
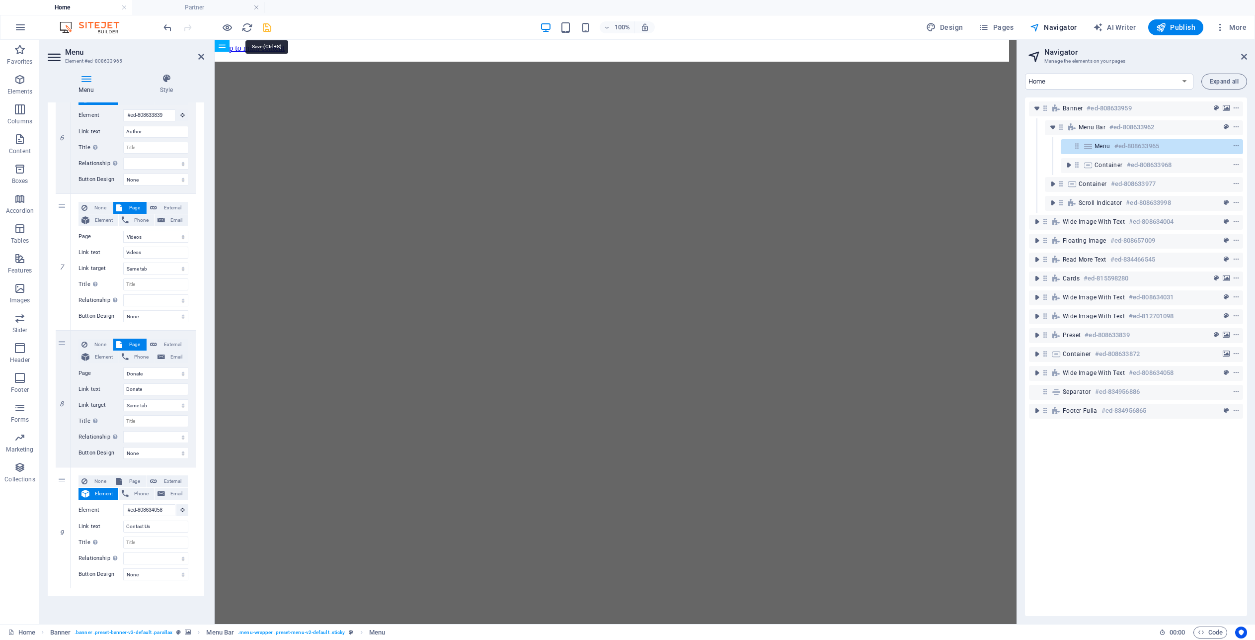
click at [267, 31] on icon "save" at bounding box center [266, 27] width 11 height 11
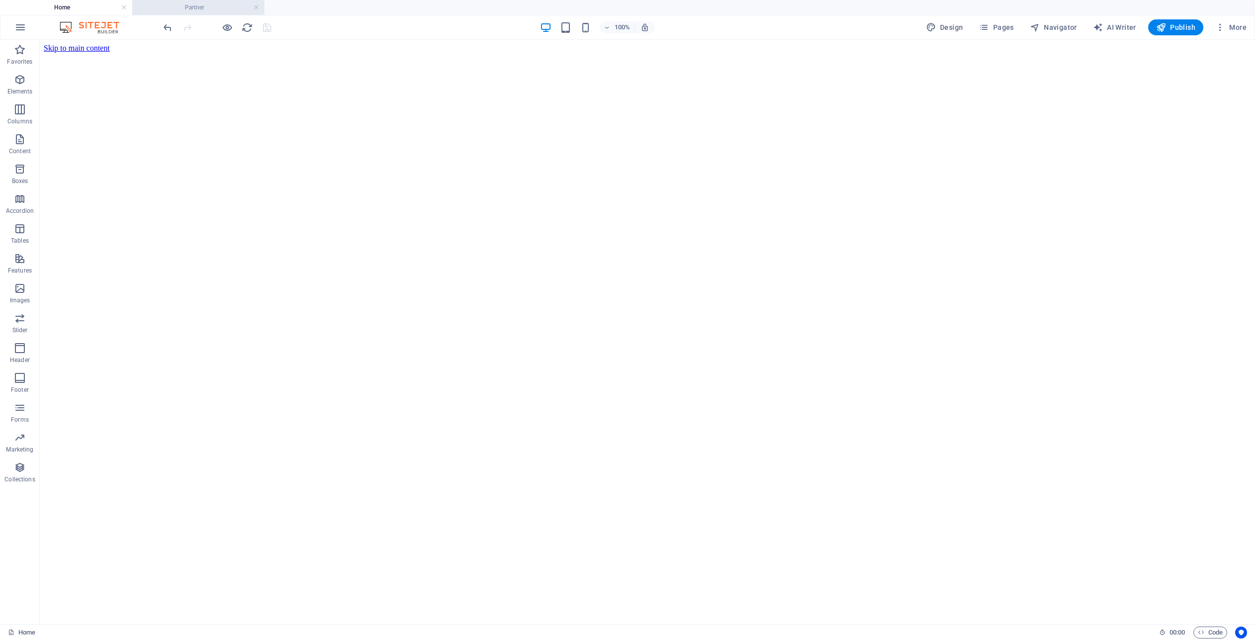
click at [182, 6] on h4 "Partner" at bounding box center [198, 7] width 132 height 11
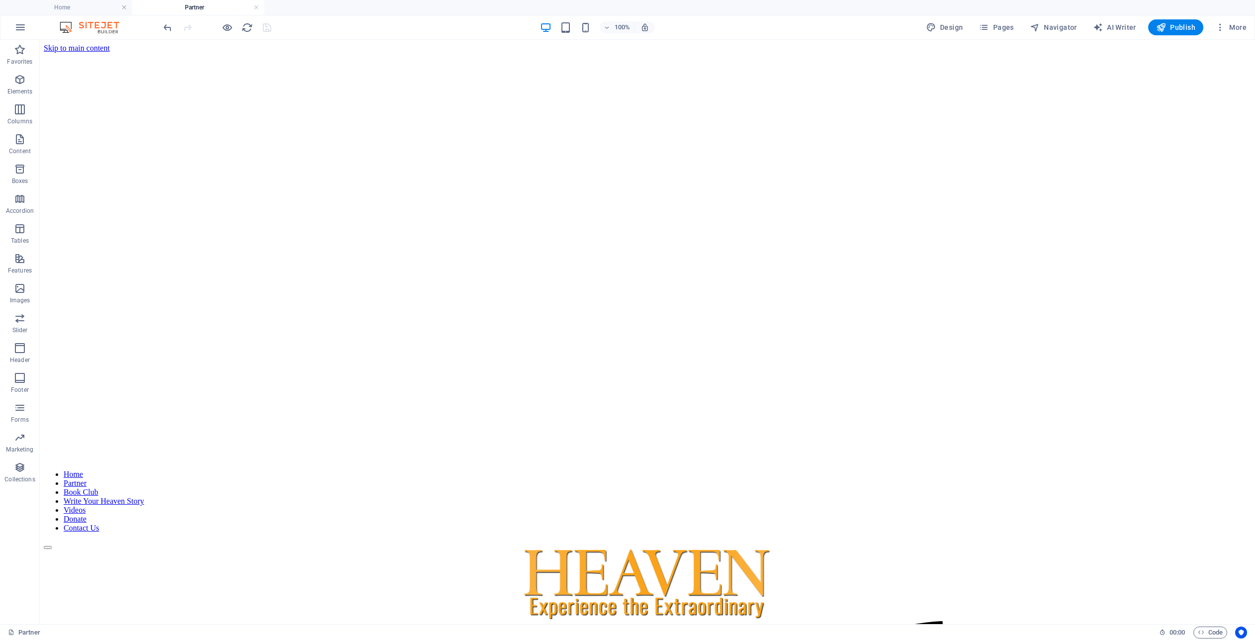
scroll to position [319, 0]
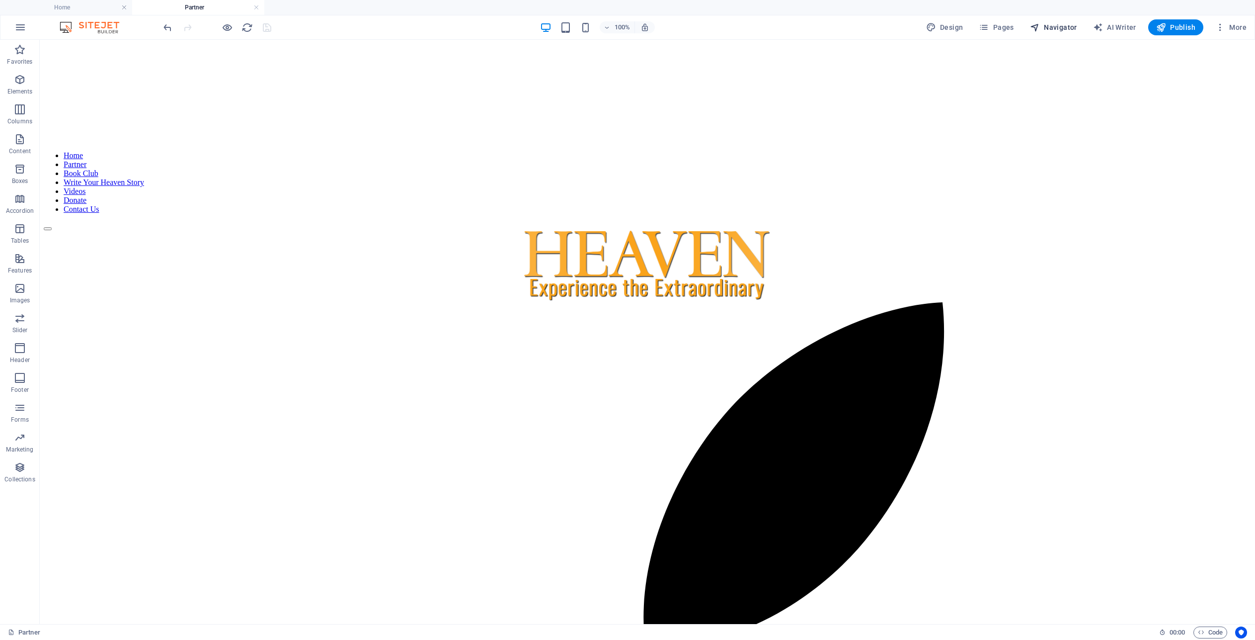
click at [1056, 30] on span "Navigator" at bounding box center [1053, 27] width 47 height 10
select select "15603609-en"
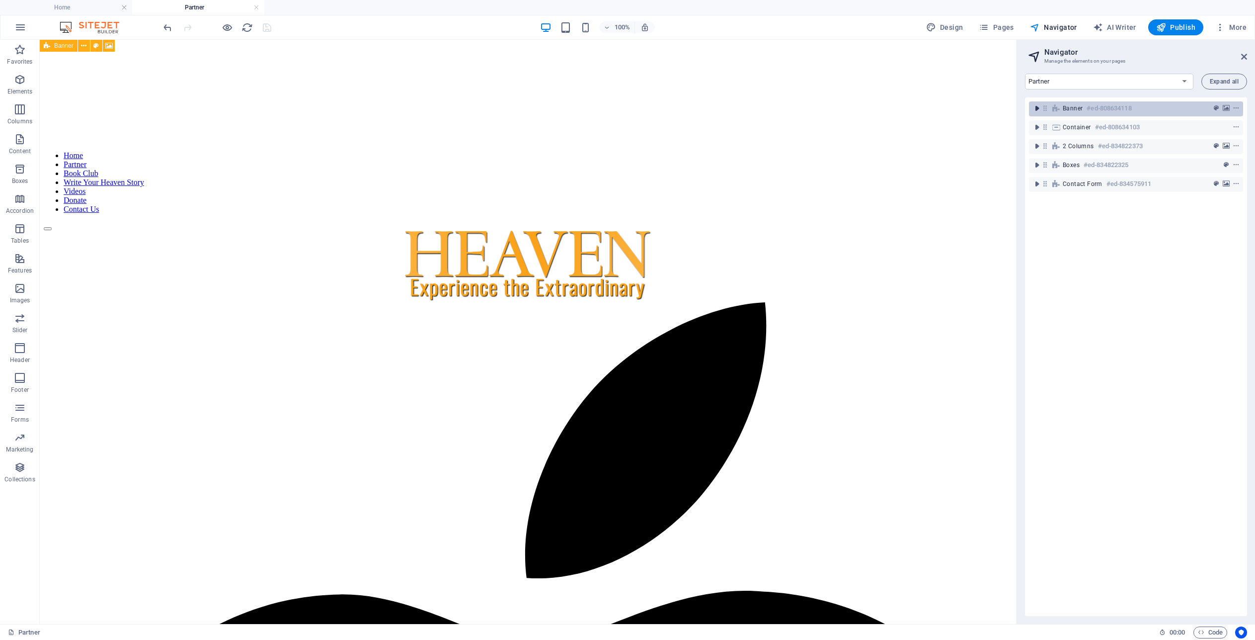
click at [1038, 106] on icon "toggle-expand" at bounding box center [1037, 108] width 10 height 10
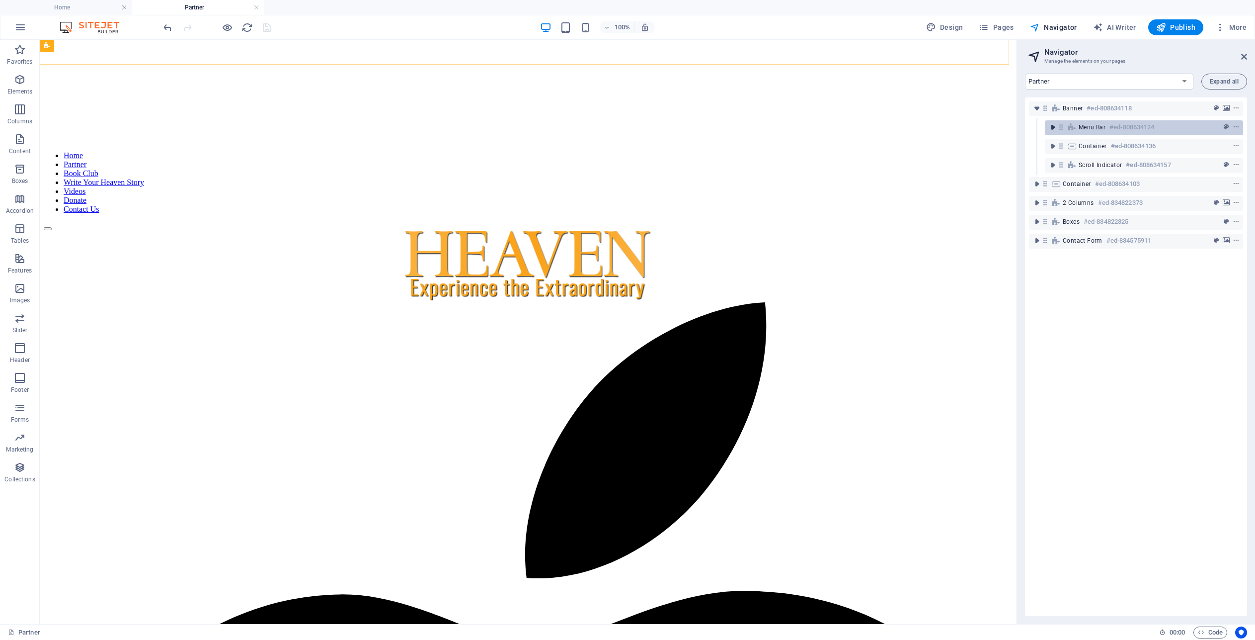
click at [1052, 127] on icon "toggle-expand" at bounding box center [1053, 127] width 10 height 10
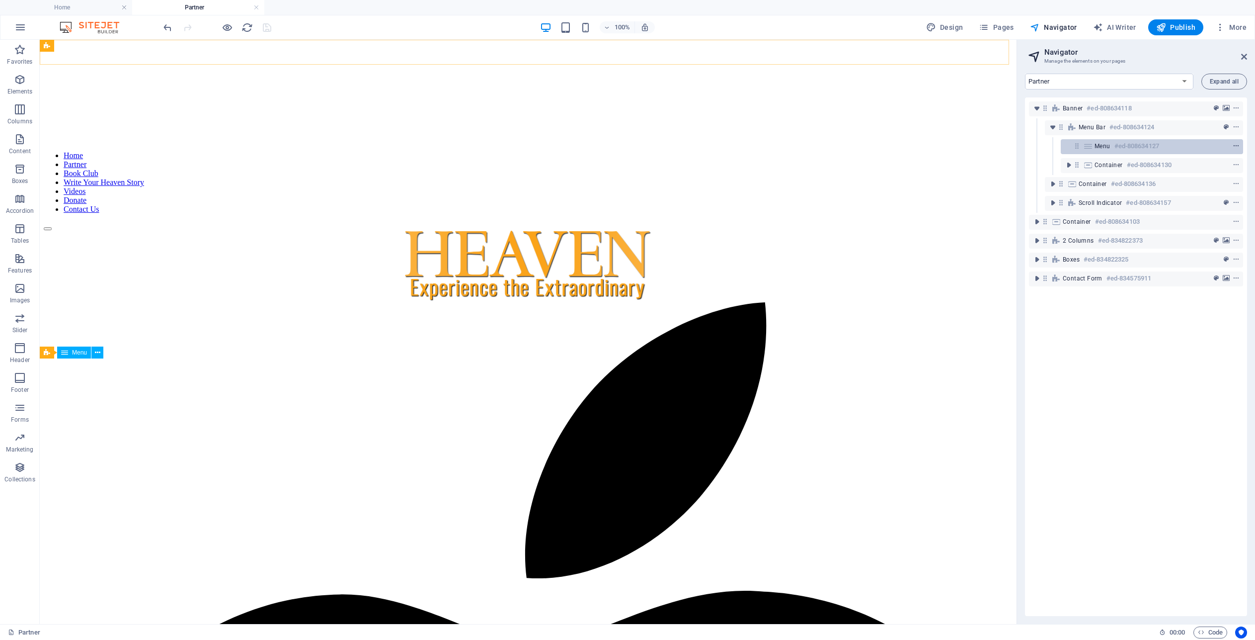
click at [1236, 147] on icon "context-menu" at bounding box center [1236, 146] width 7 height 7
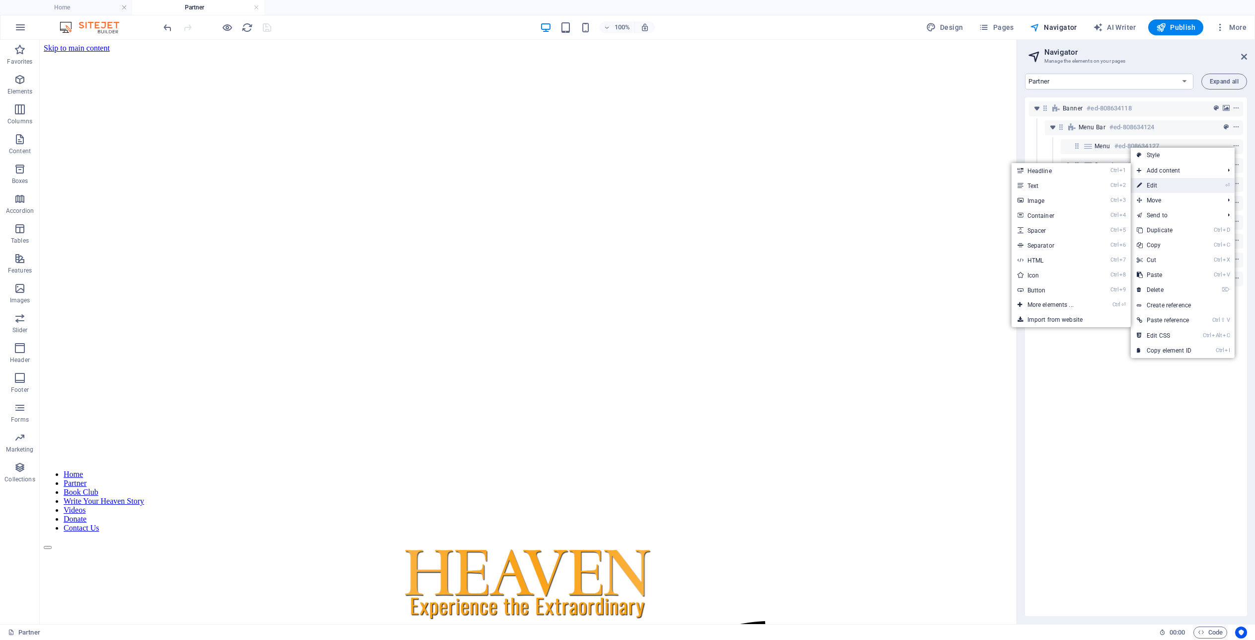
click at [1159, 187] on link "⏎ Edit" at bounding box center [1164, 185] width 67 height 15
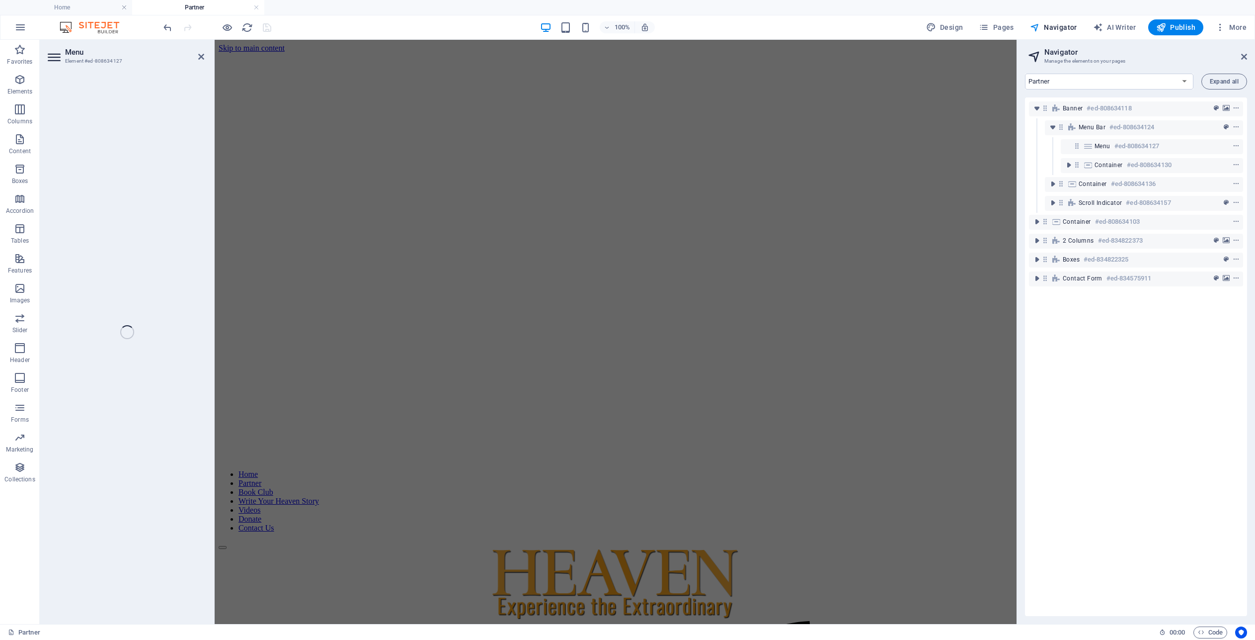
select select
select select "1"
select select
select select "3"
select select
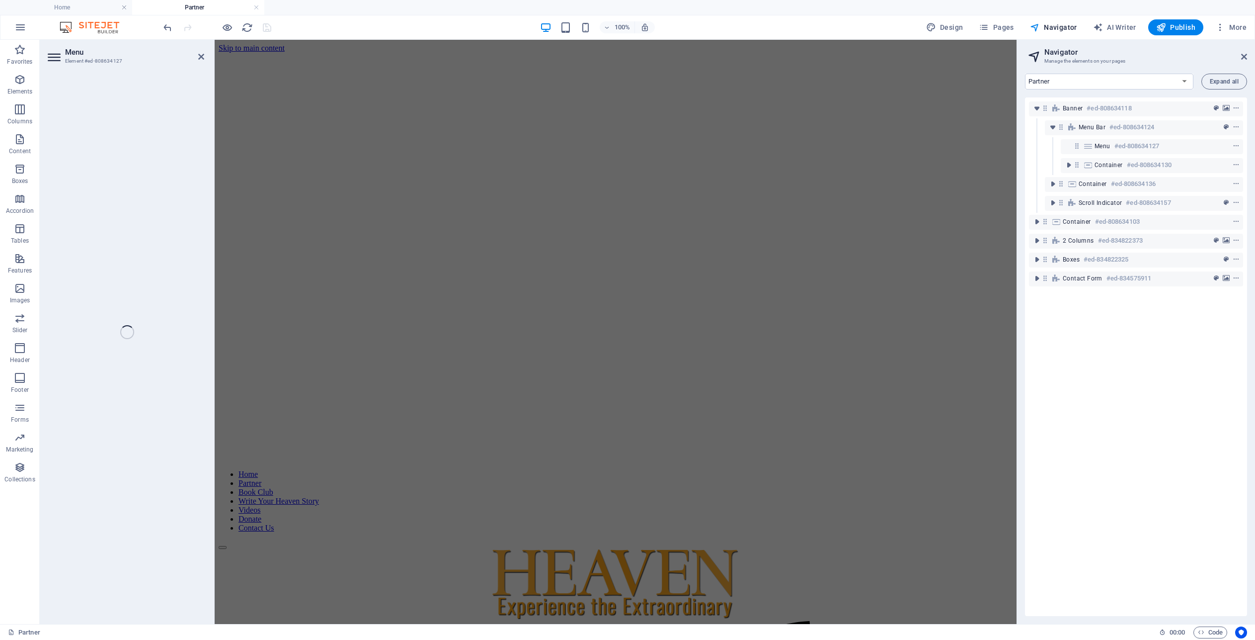
select select "4"
select select
select select "2"
select select
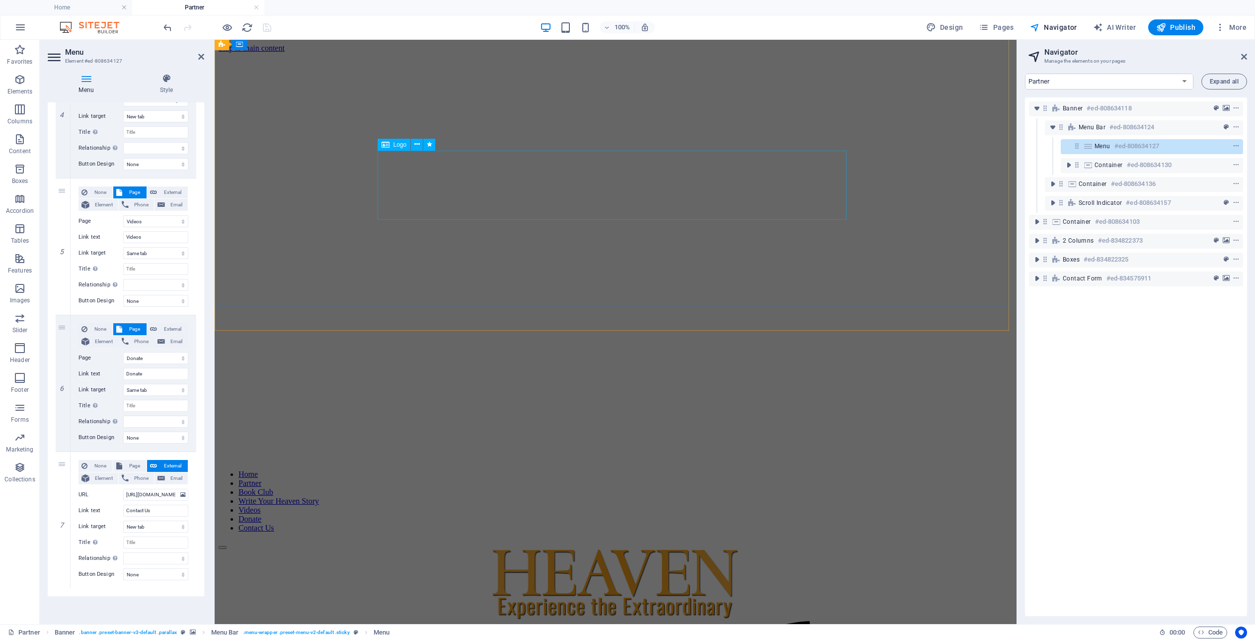
scroll to position [83, 0]
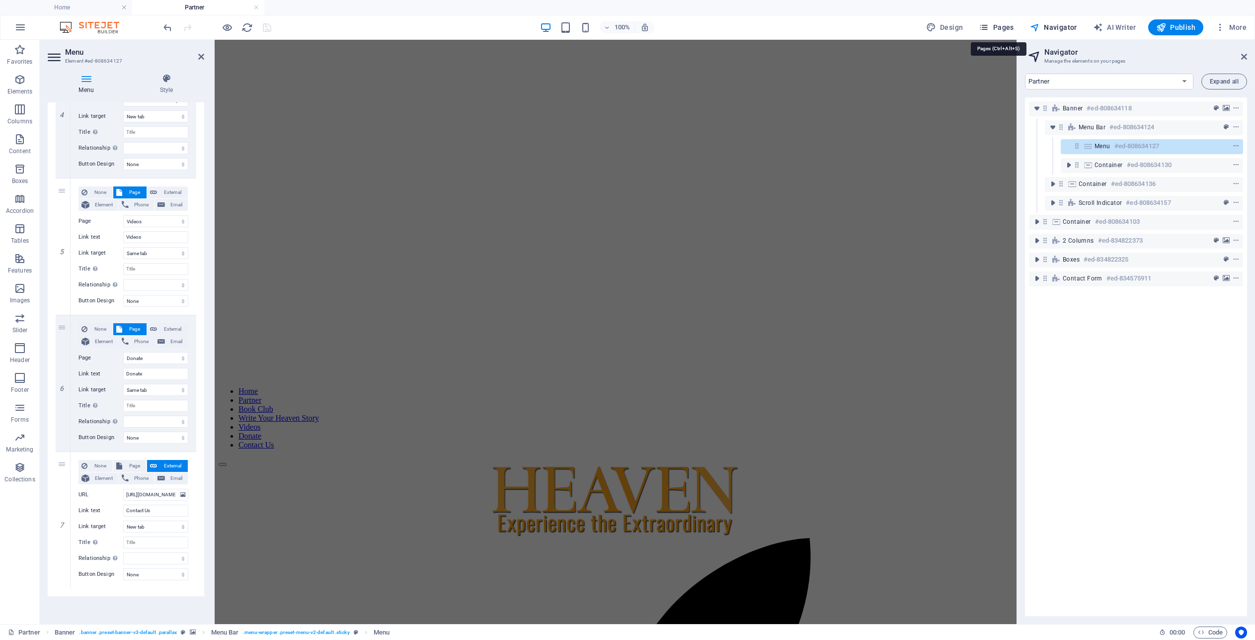
click at [1006, 27] on span "Pages" at bounding box center [996, 27] width 35 height 10
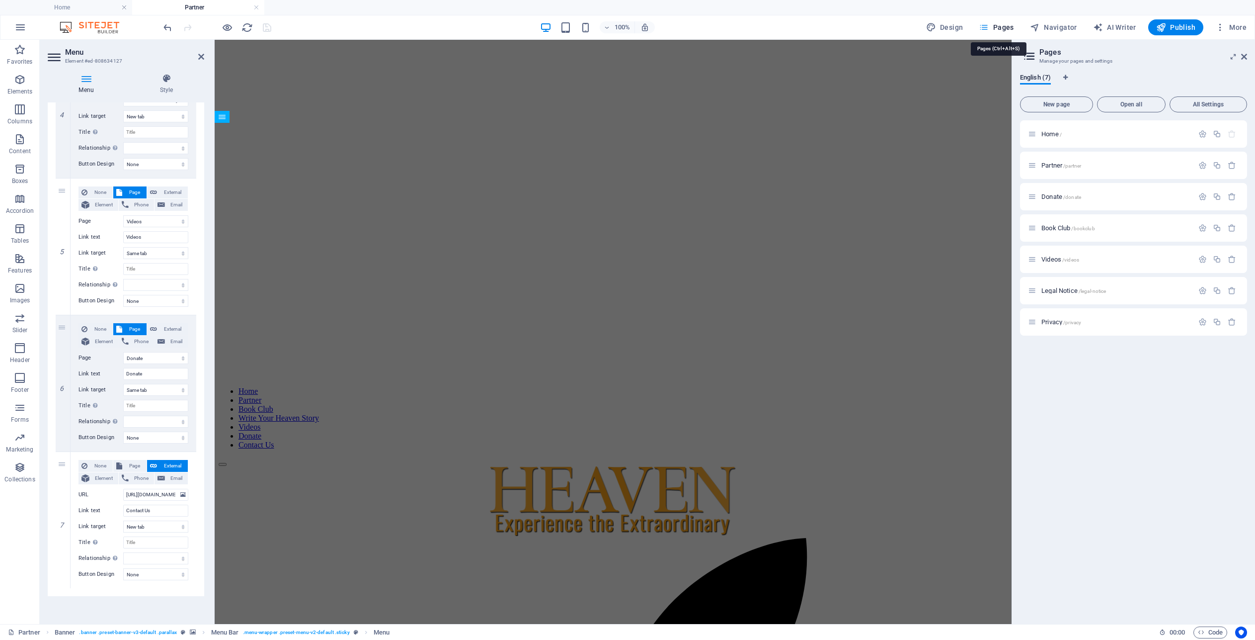
scroll to position [0, 0]
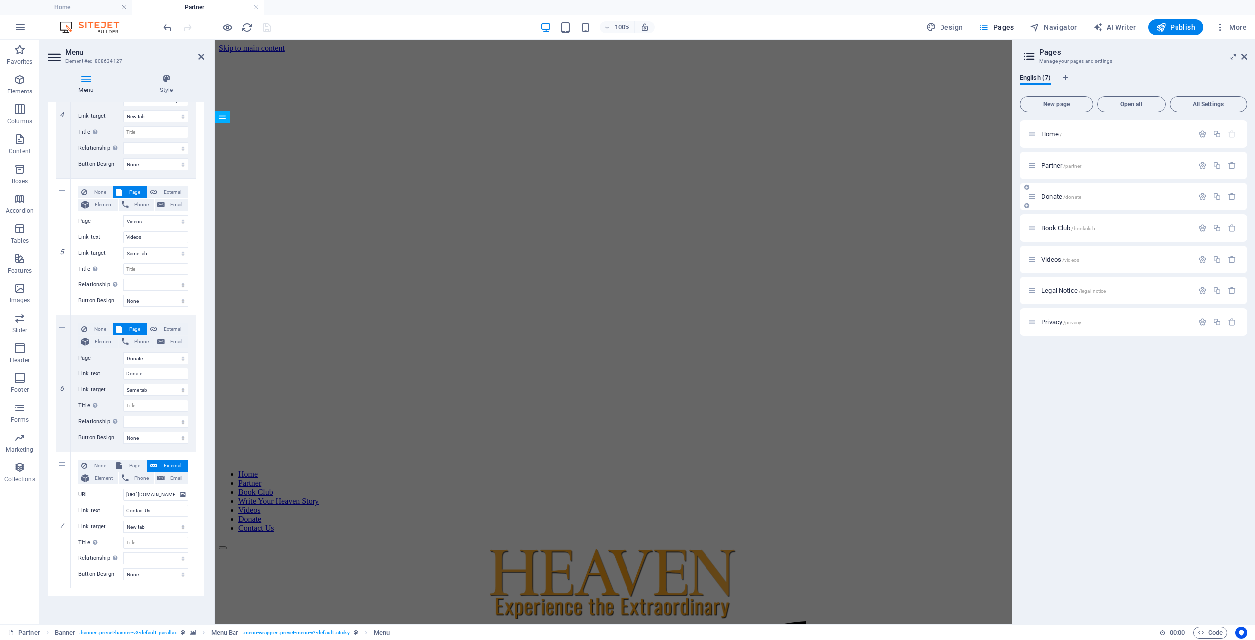
click at [1049, 193] on span "Donate /donate" at bounding box center [1062, 196] width 40 height 7
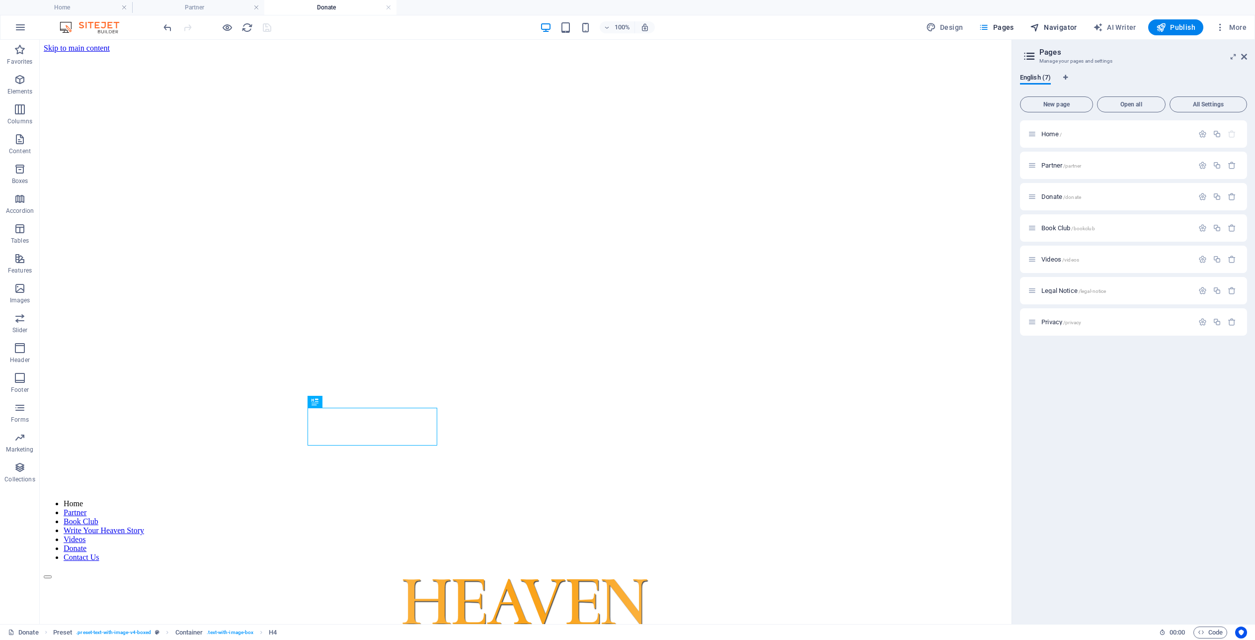
click at [1073, 28] on span "Navigator" at bounding box center [1053, 27] width 47 height 10
select select "16212348-en"
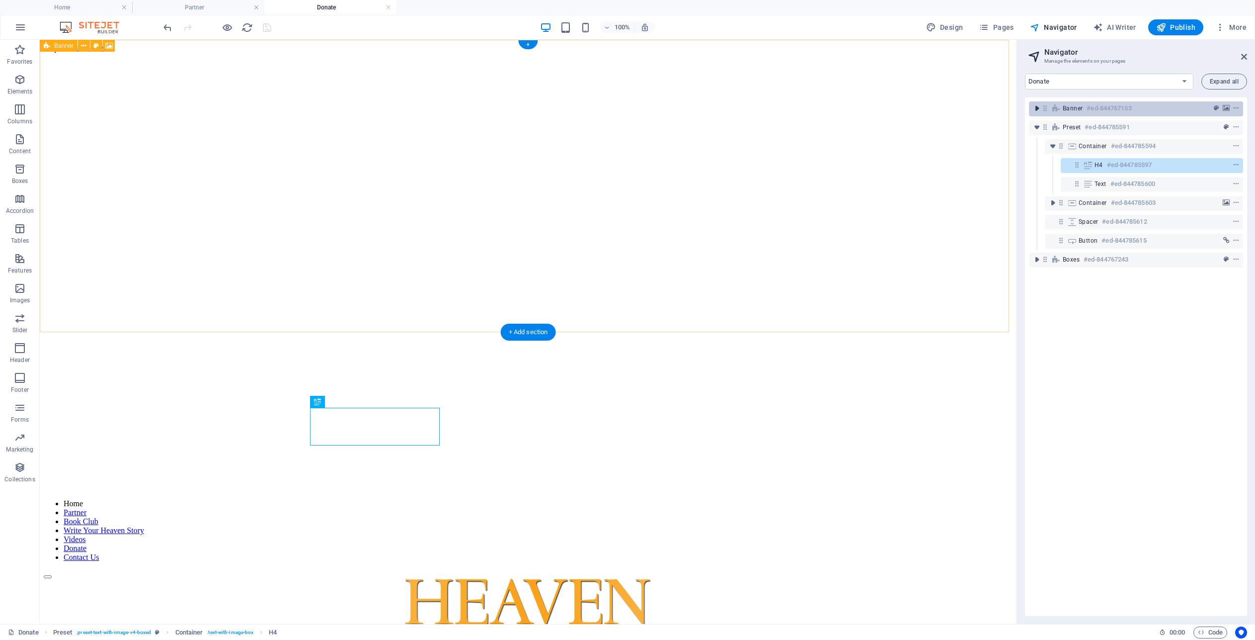
click at [1037, 107] on icon "toggle-expand" at bounding box center [1037, 108] width 10 height 10
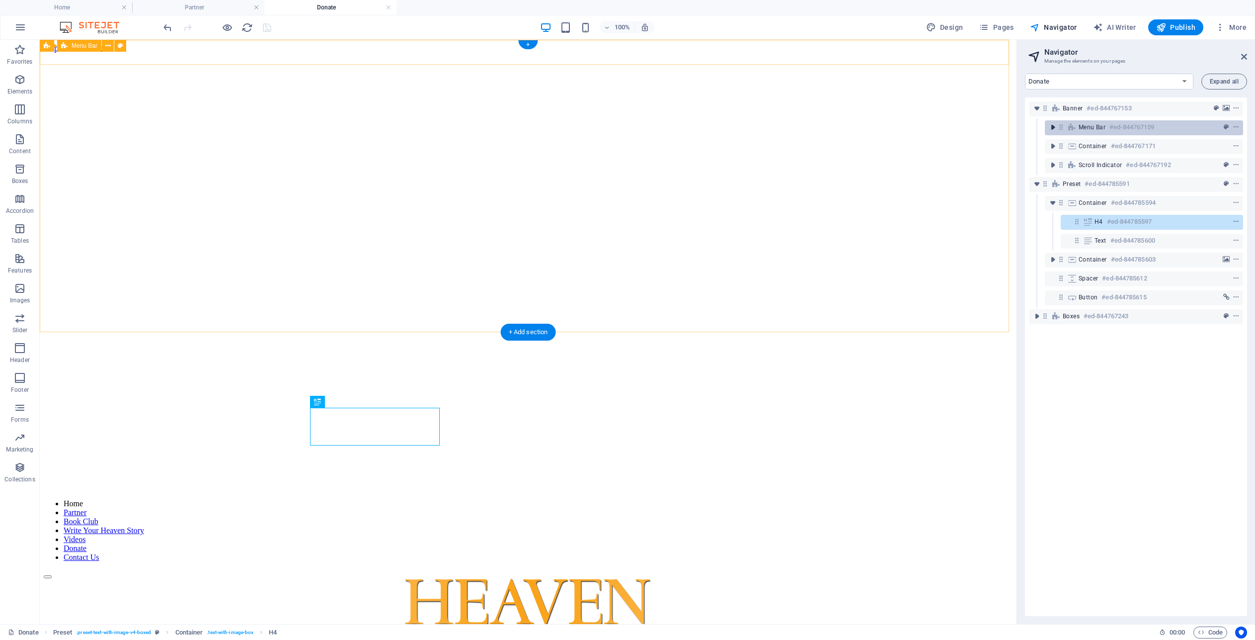
click at [1053, 126] on icon "toggle-expand" at bounding box center [1053, 127] width 10 height 10
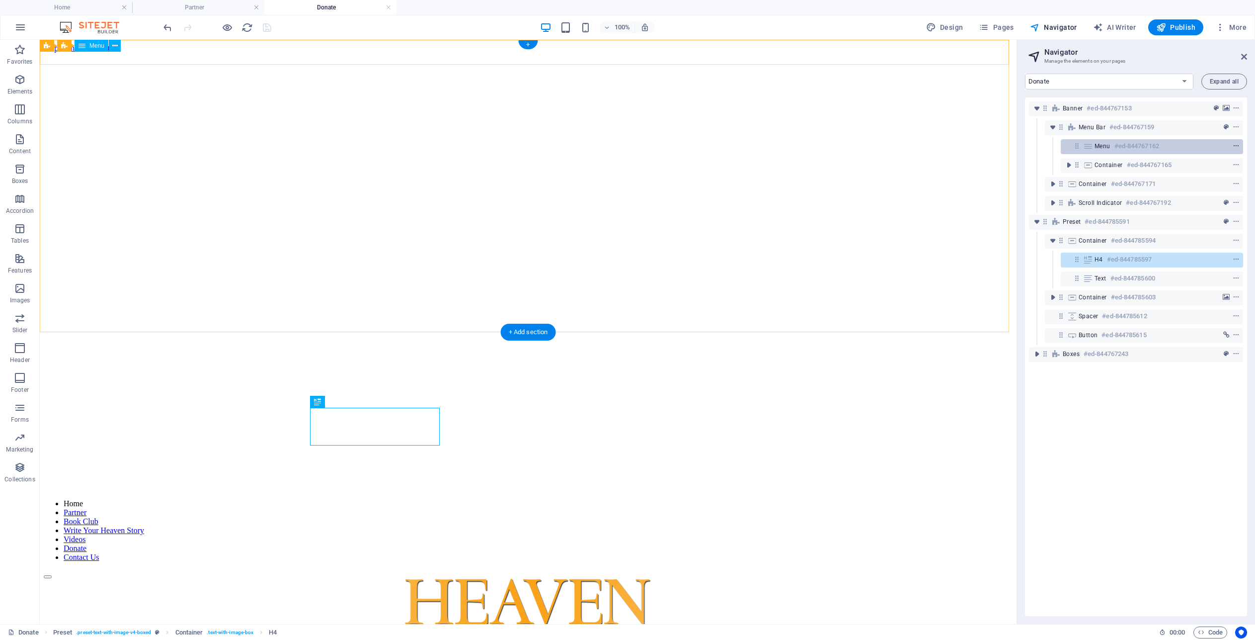
click at [1231, 147] on span "context-menu" at bounding box center [1236, 146] width 10 height 7
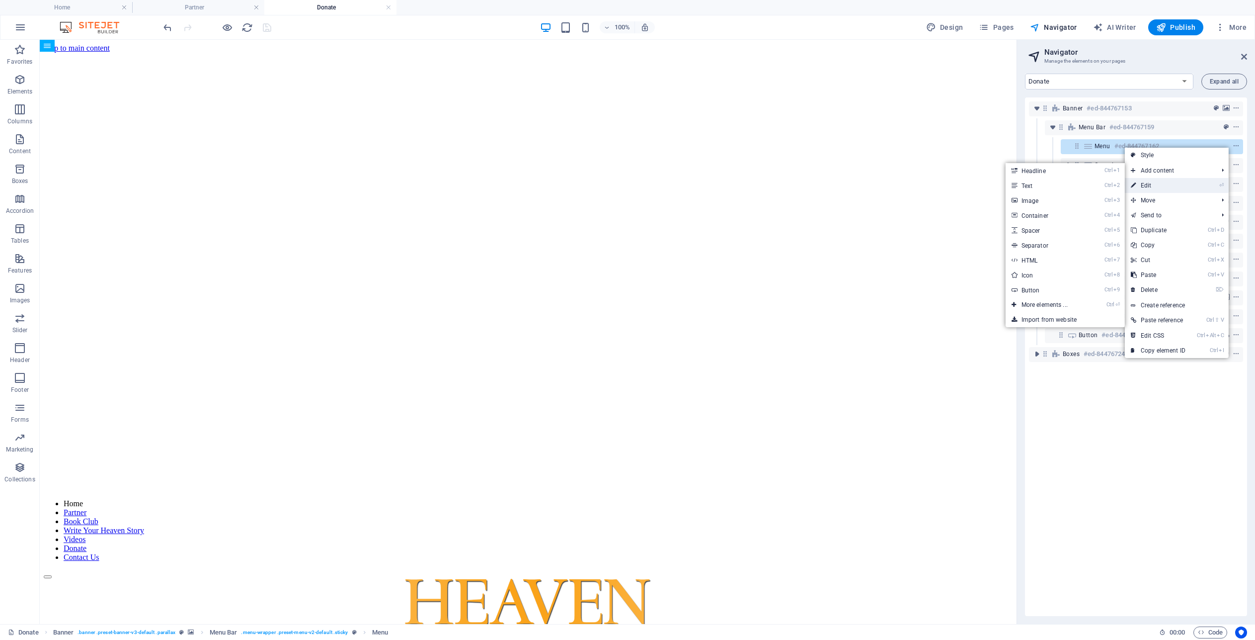
click at [1162, 183] on link "⏎ Edit" at bounding box center [1158, 185] width 67 height 15
select select
select select "1"
select select
select select "3"
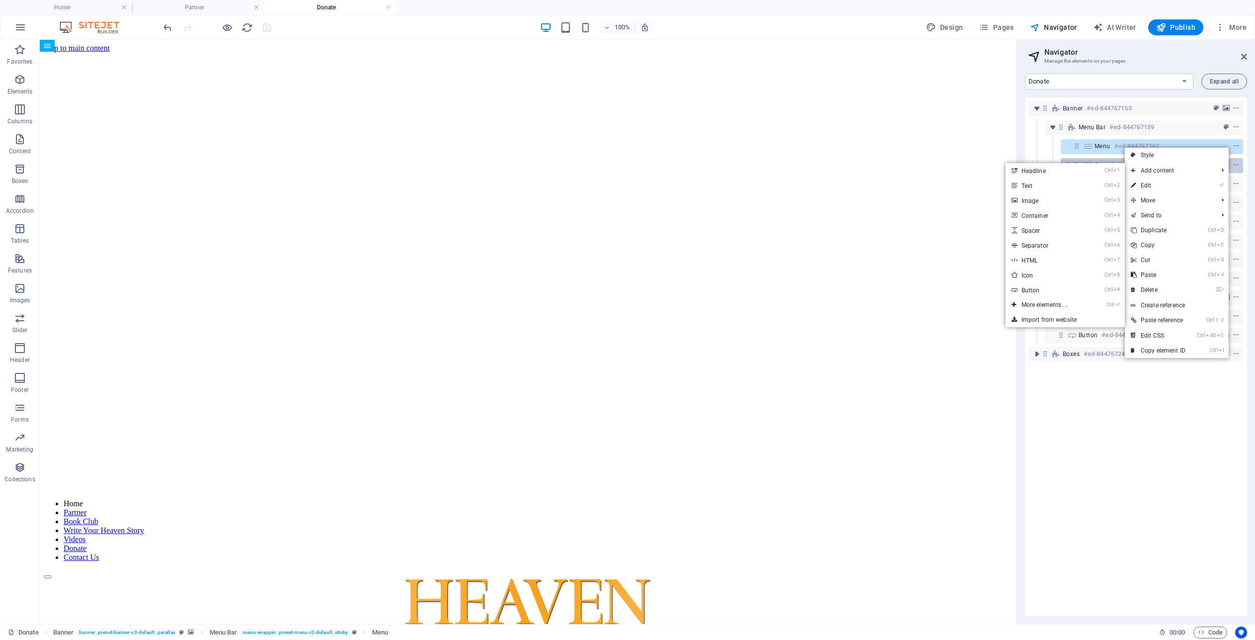
select select
select select "4"
select select
select select "2"
select select
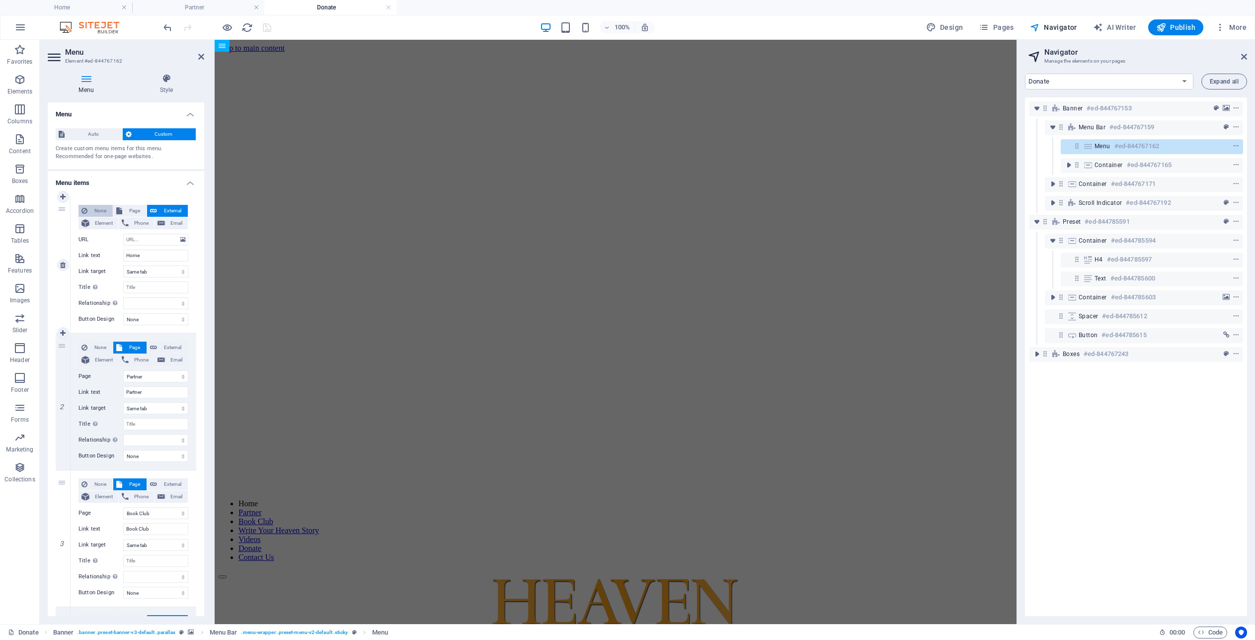
click at [96, 210] on span "None" at bounding box center [99, 211] width 19 height 12
select select
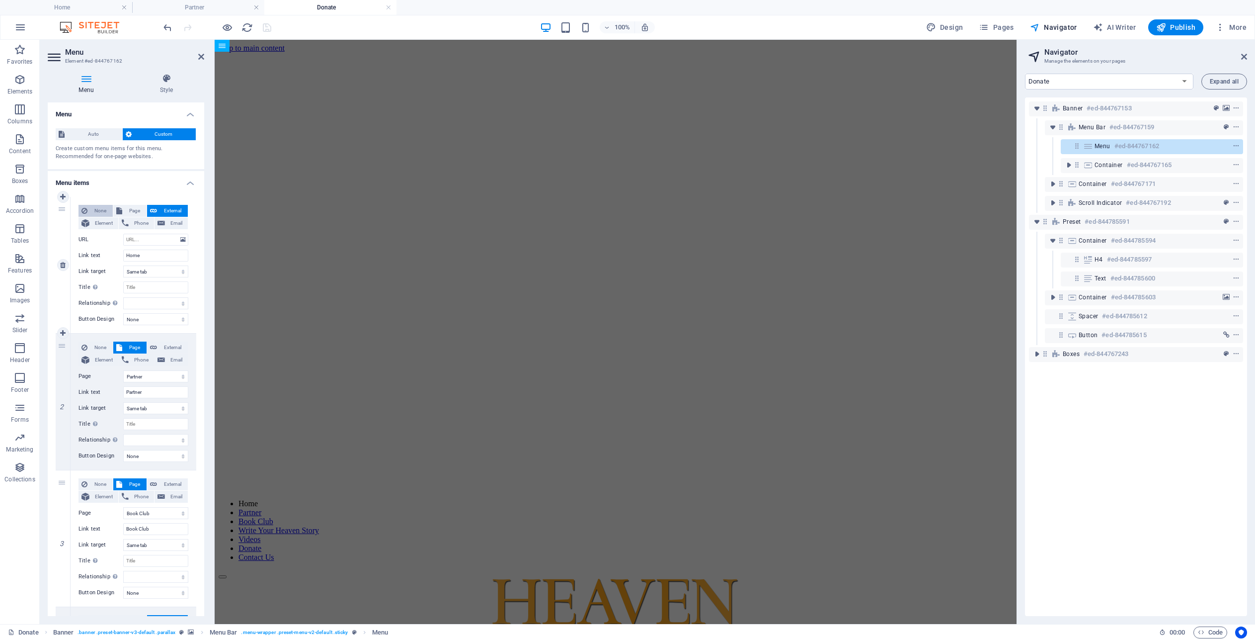
select select
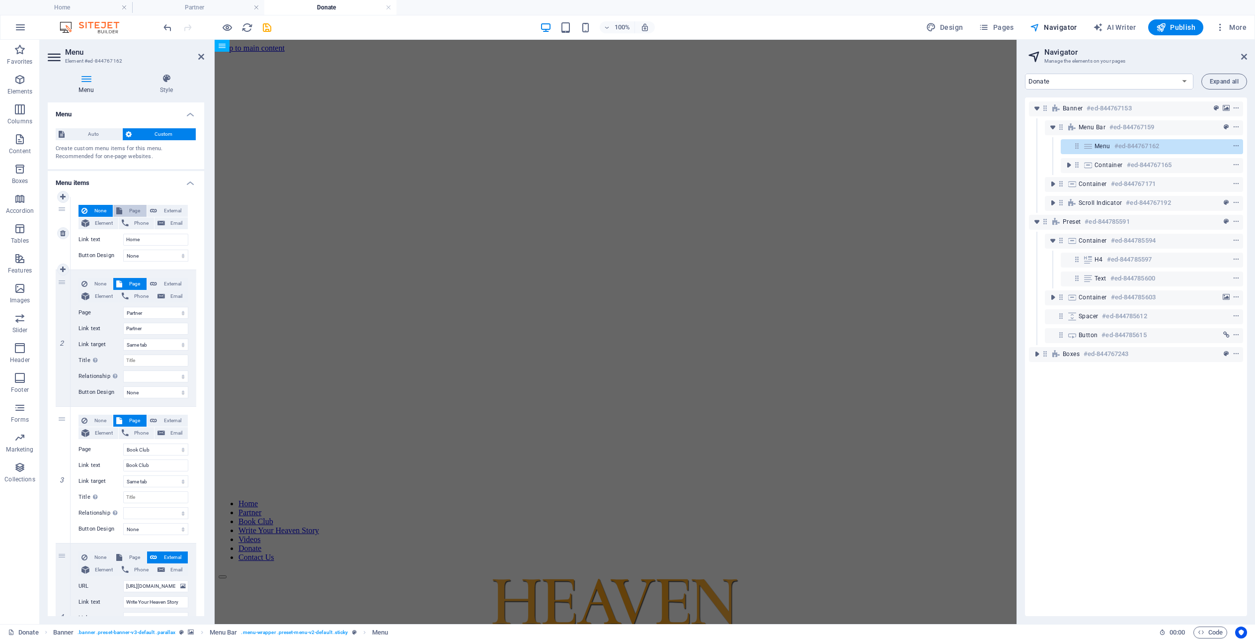
click at [128, 208] on span "Page" at bounding box center [134, 211] width 18 height 12
select select
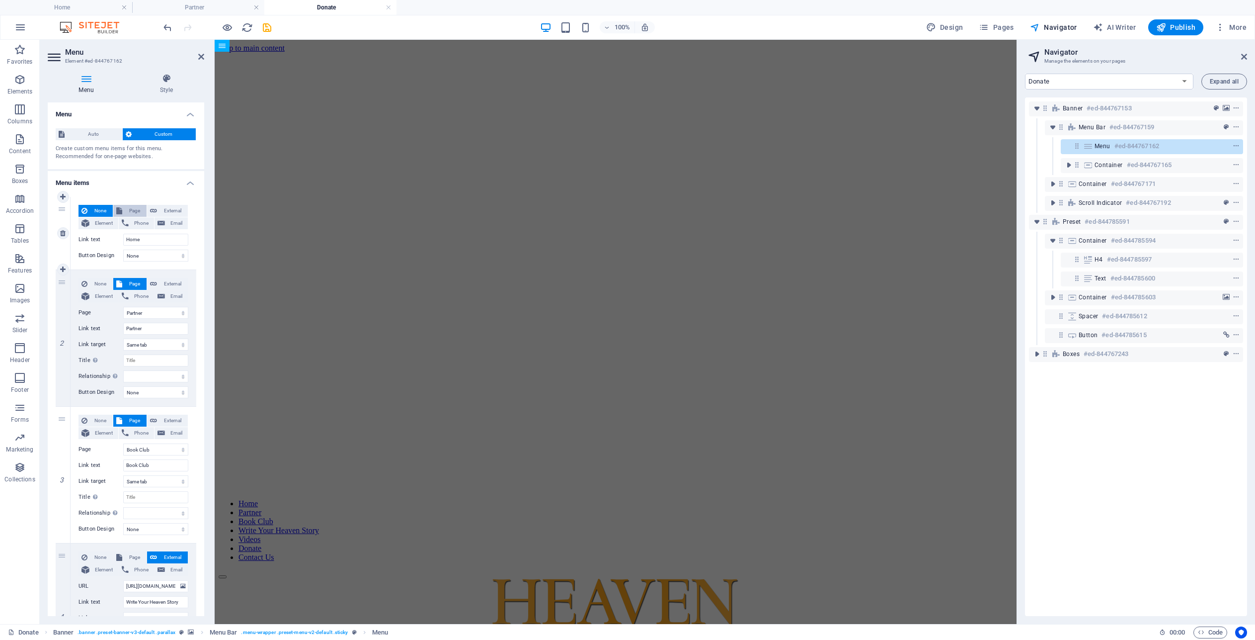
select select
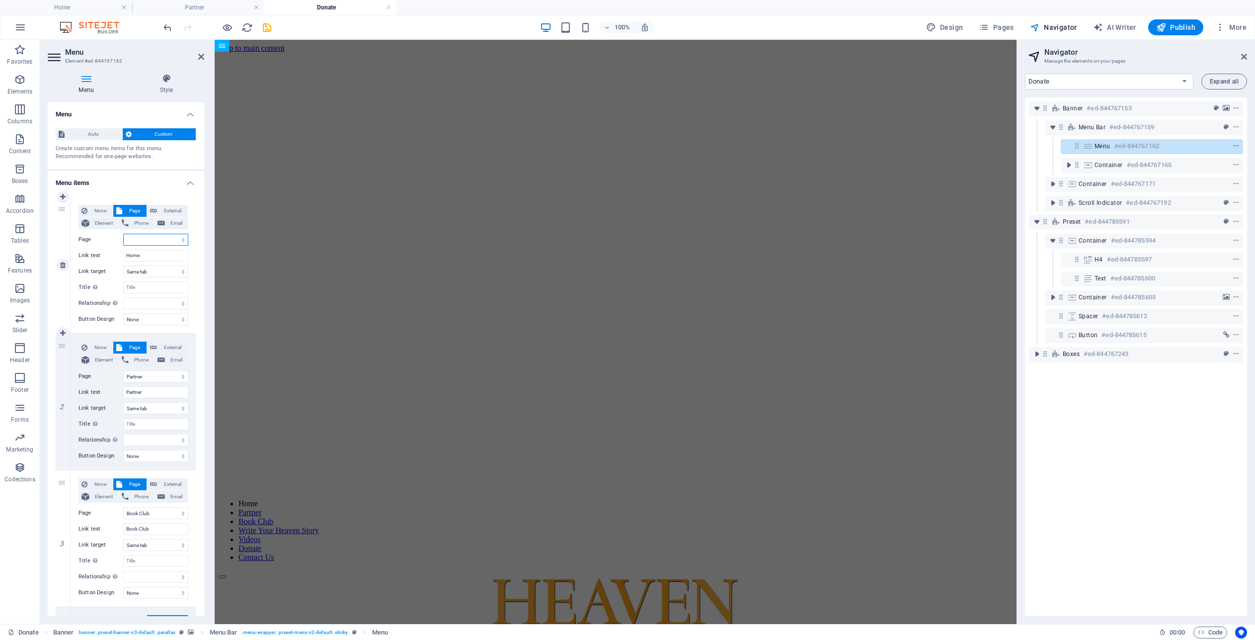
click at [176, 239] on select "Home Partner Donate Book Club Videos Legal Notice Privacy" at bounding box center [155, 240] width 65 height 12
select select "0"
click at [123, 234] on select "Home Partner Donate Book Club Videos Legal Notice Privacy" at bounding box center [155, 240] width 65 height 12
select select
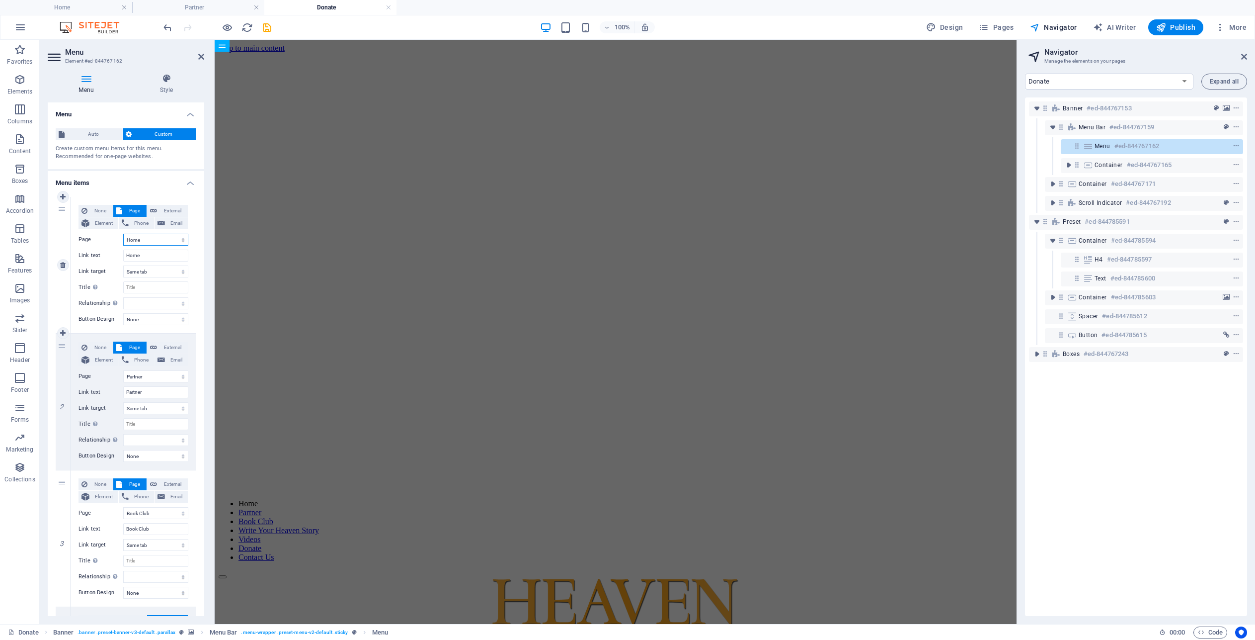
select select
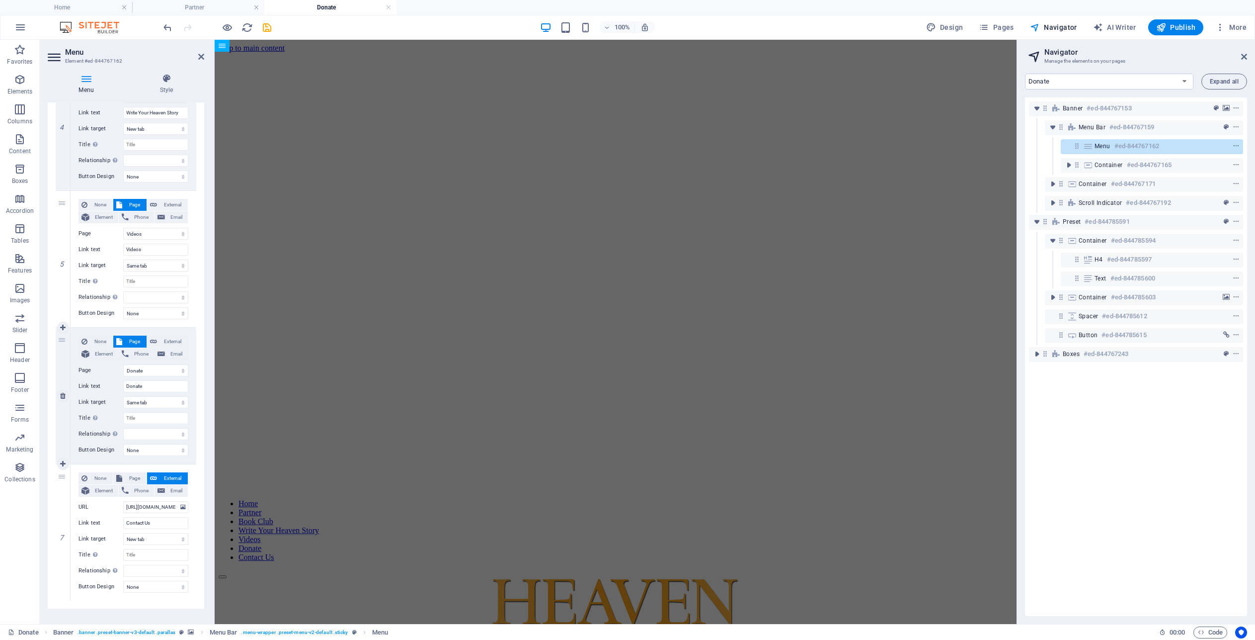
scroll to position [565, 0]
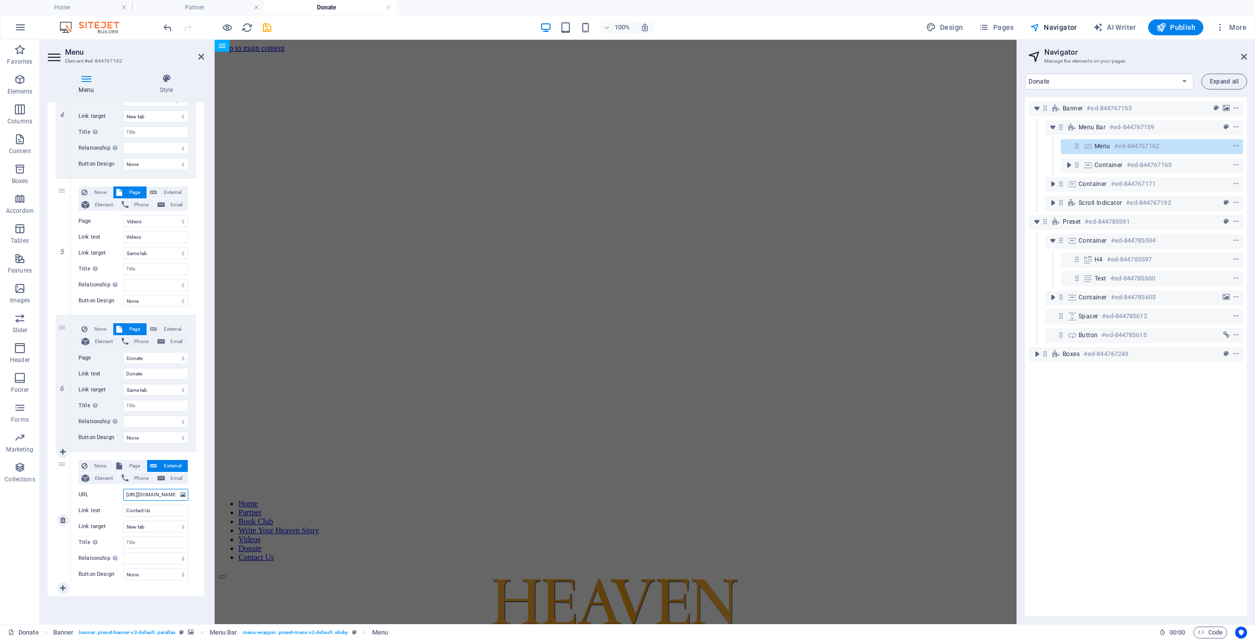
click at [162, 493] on input "[URL][DOMAIN_NAME]" at bounding box center [155, 494] width 65 height 12
click at [266, 27] on icon "save" at bounding box center [266, 27] width 11 height 11
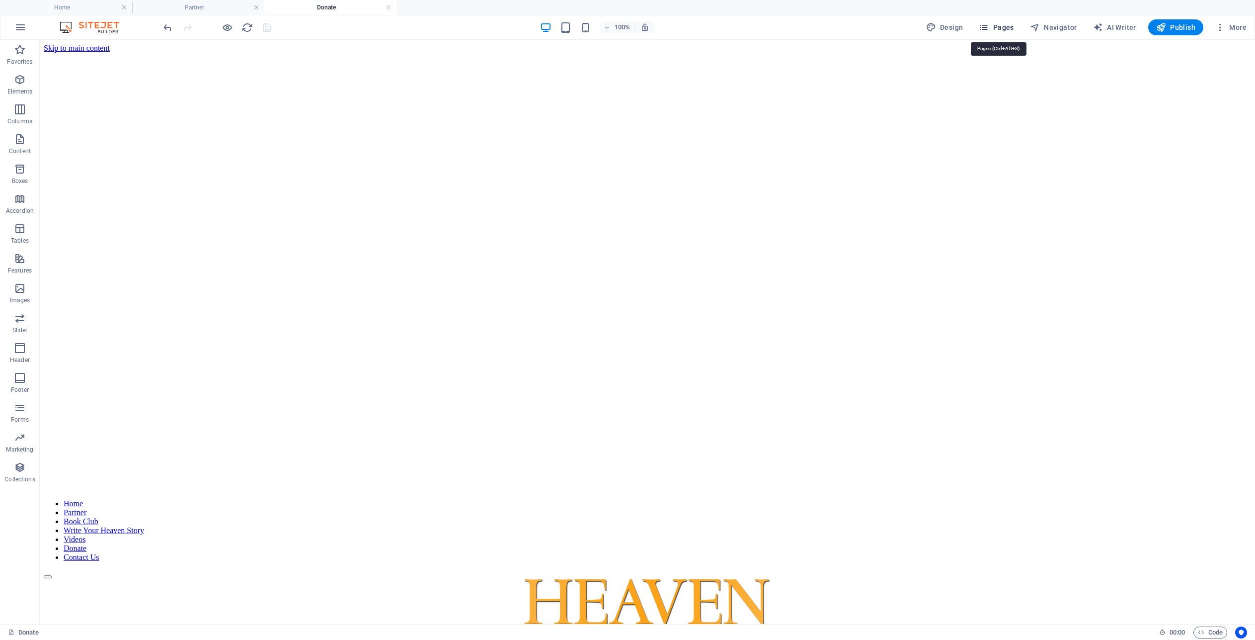
click at [995, 22] on button "Pages" at bounding box center [996, 27] width 43 height 16
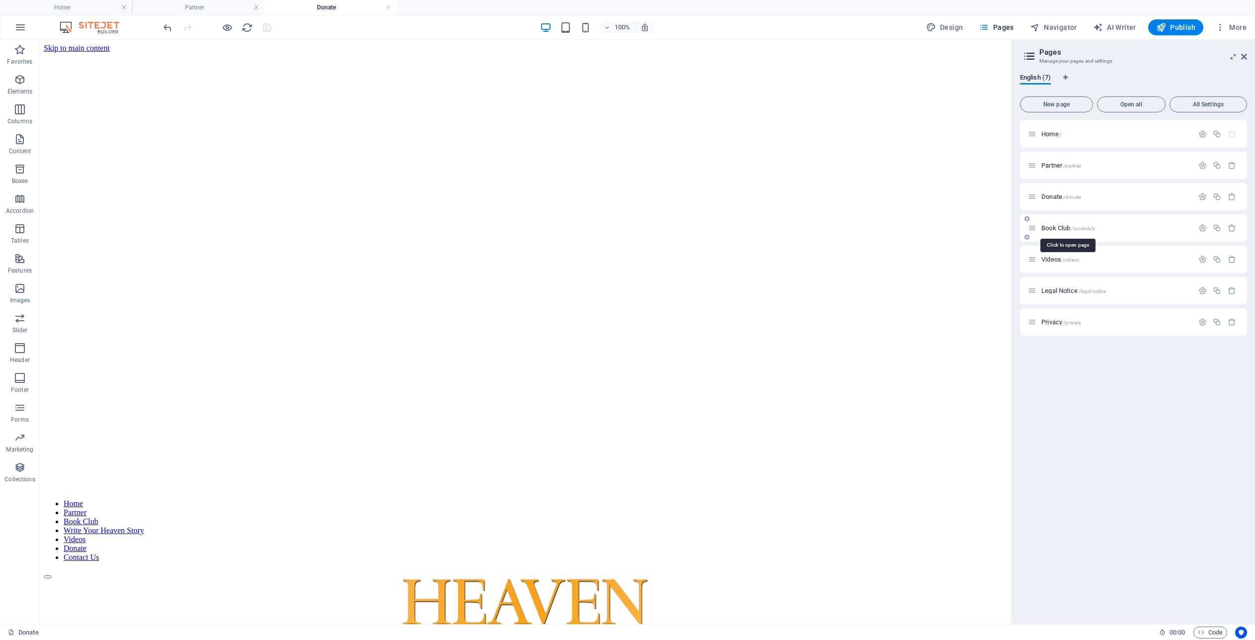
click at [1050, 225] on span "Book Club /bookclub" at bounding box center [1069, 227] width 54 height 7
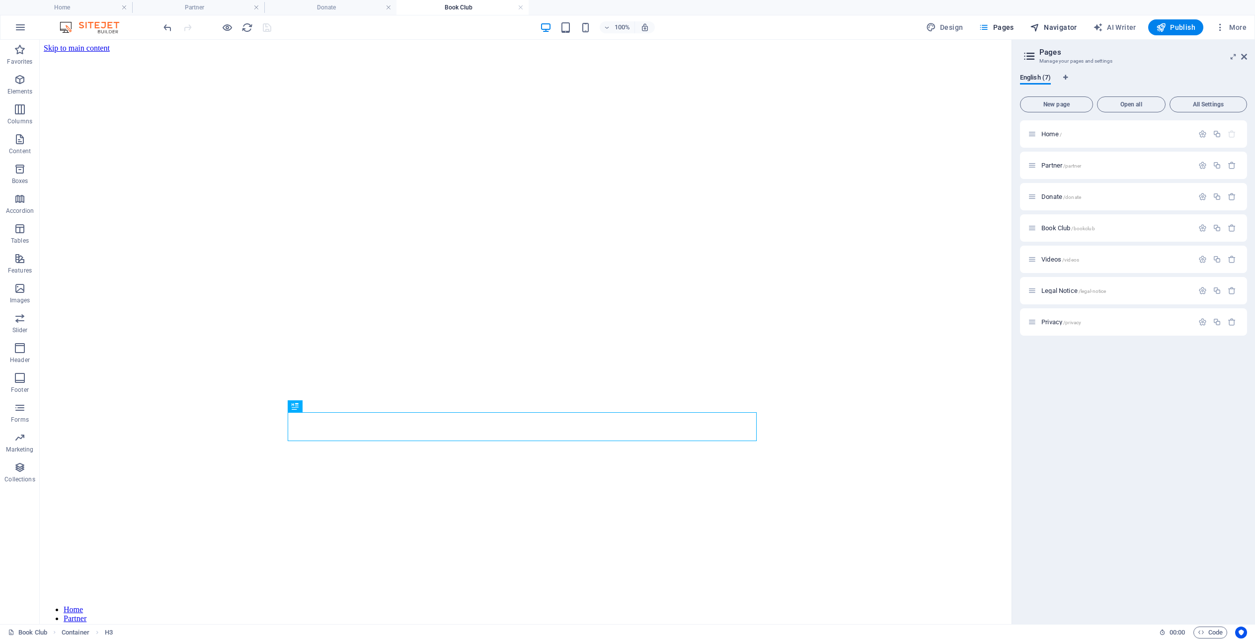
click at [1064, 25] on span "Navigator" at bounding box center [1053, 27] width 47 height 10
select select "16049064-en"
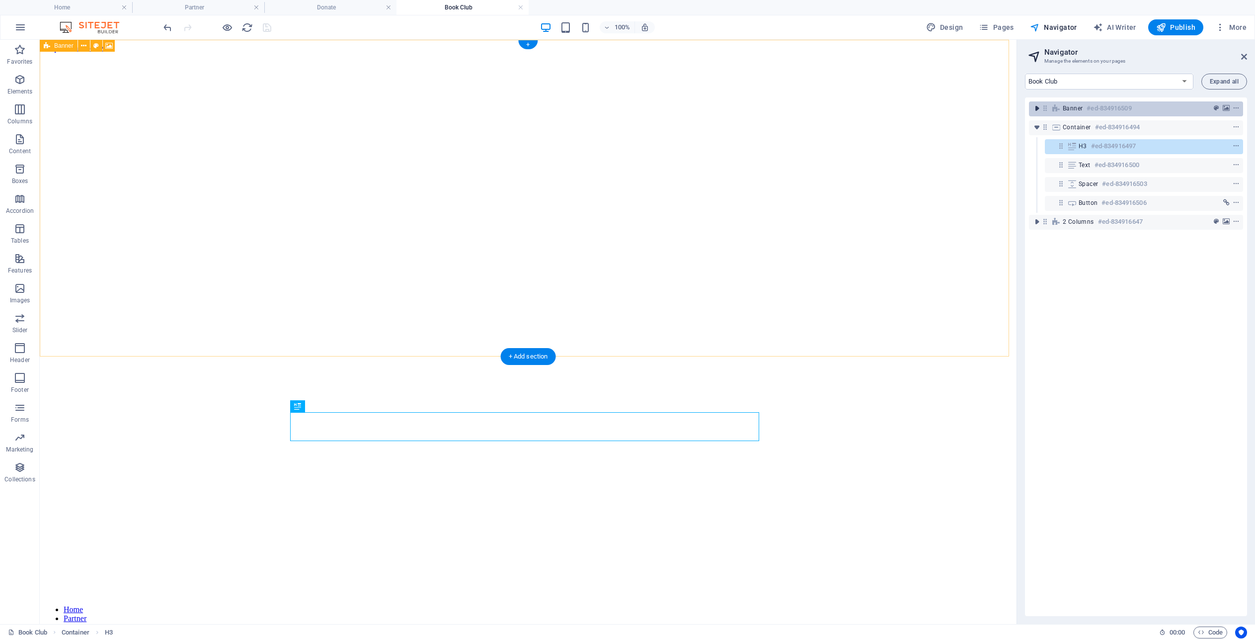
click at [1036, 107] on icon "toggle-expand" at bounding box center [1037, 108] width 10 height 10
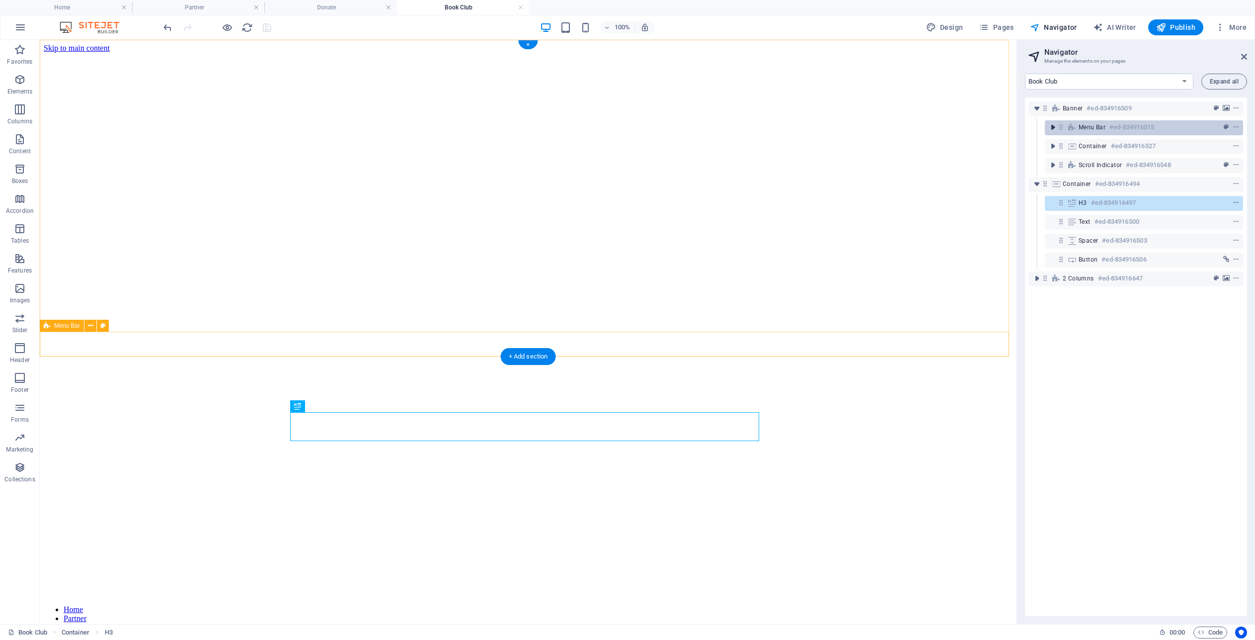
click at [1056, 127] on icon "toggle-expand" at bounding box center [1053, 127] width 10 height 10
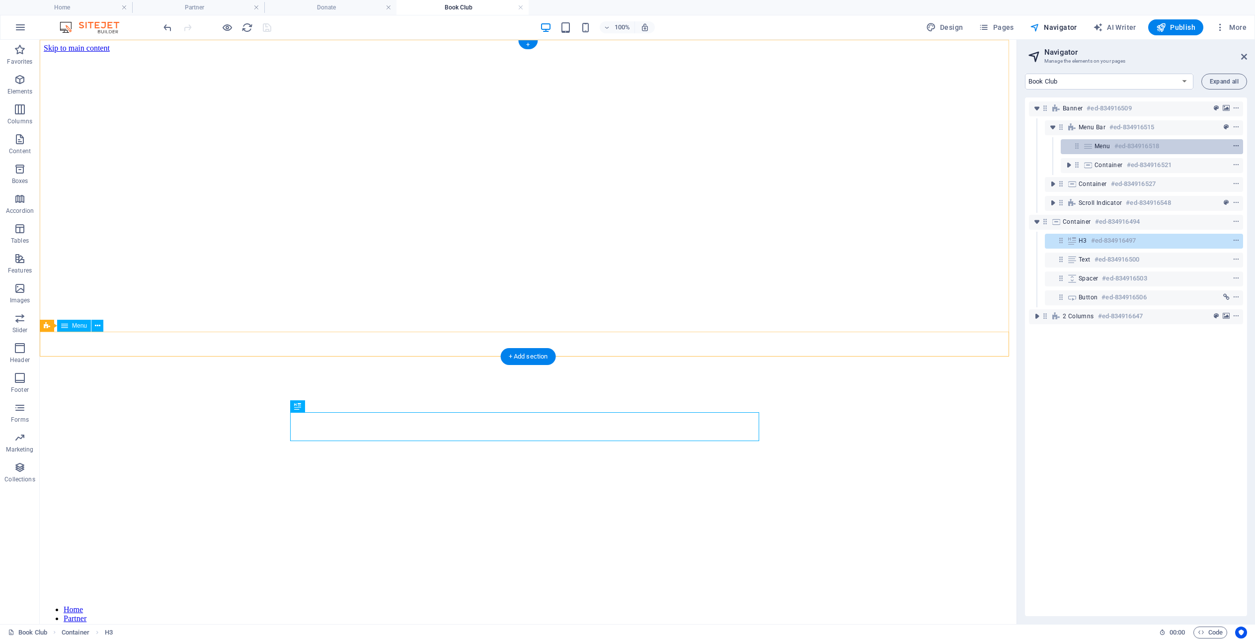
click at [1233, 145] on icon "context-menu" at bounding box center [1236, 146] width 7 height 7
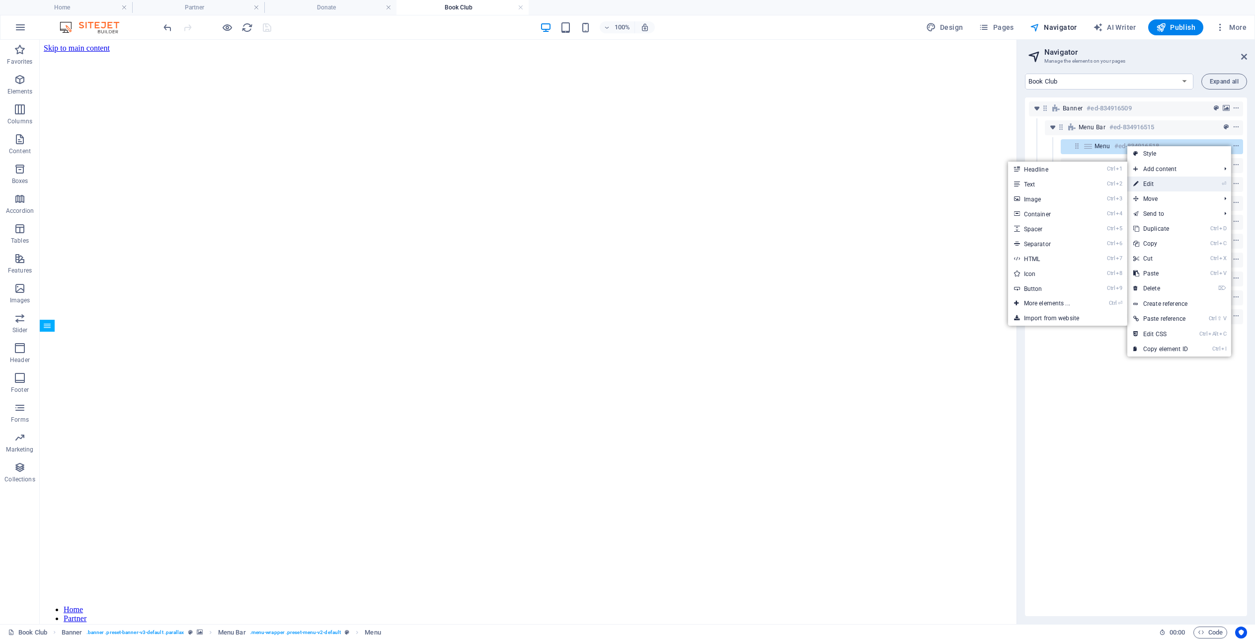
click at [1158, 183] on link "⏎ Edit" at bounding box center [1161, 183] width 67 height 15
select select
select select "1"
select select
select select "3"
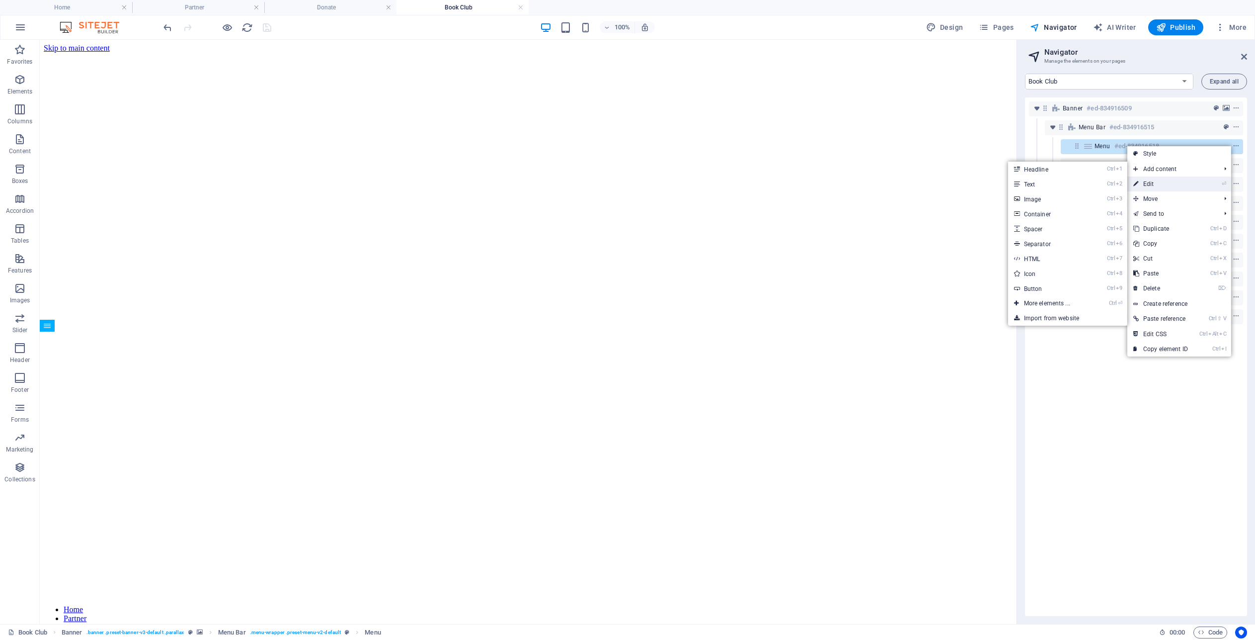
select select
select select "4"
select select
select select "2"
select select
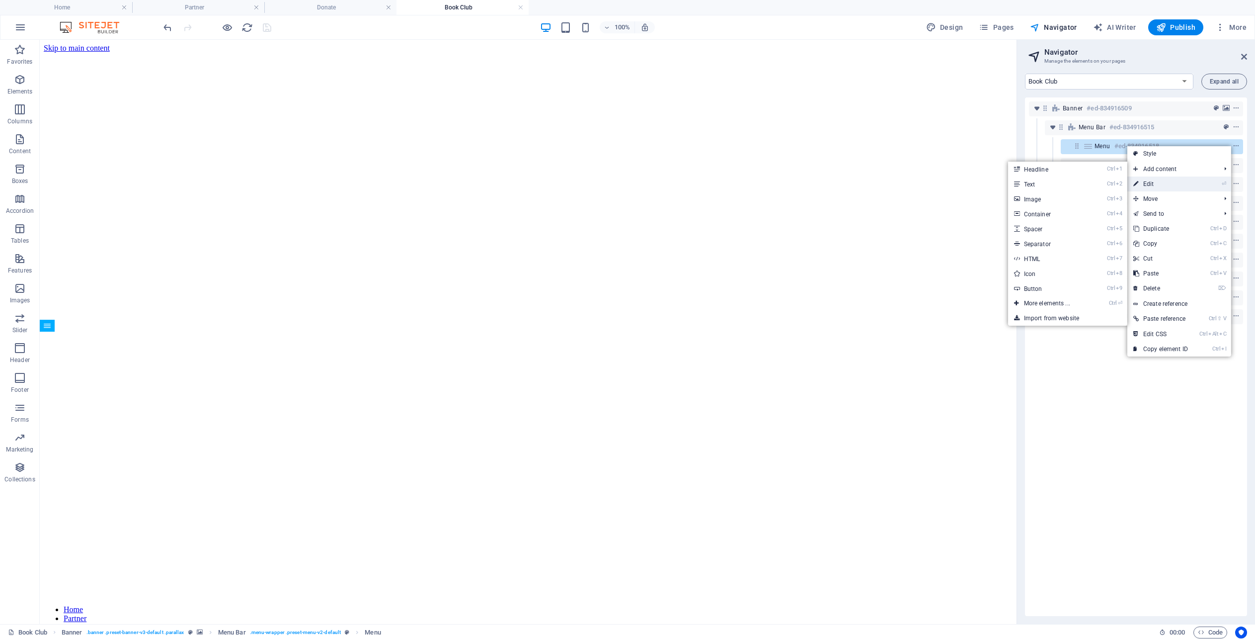
select select
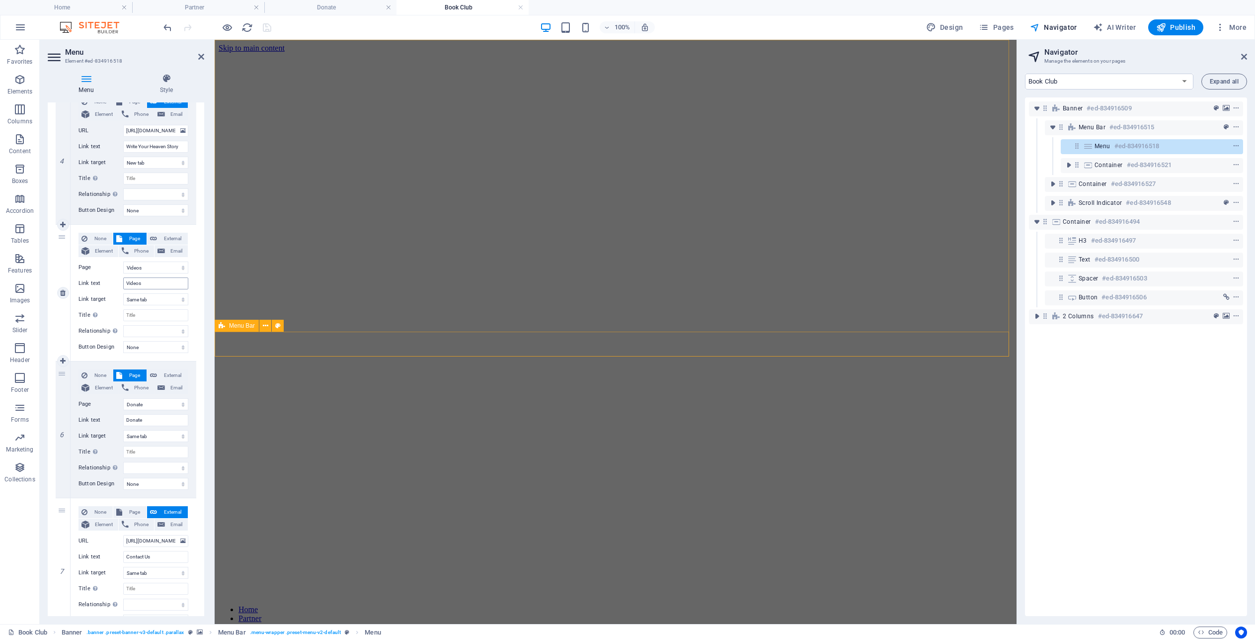
scroll to position [565, 0]
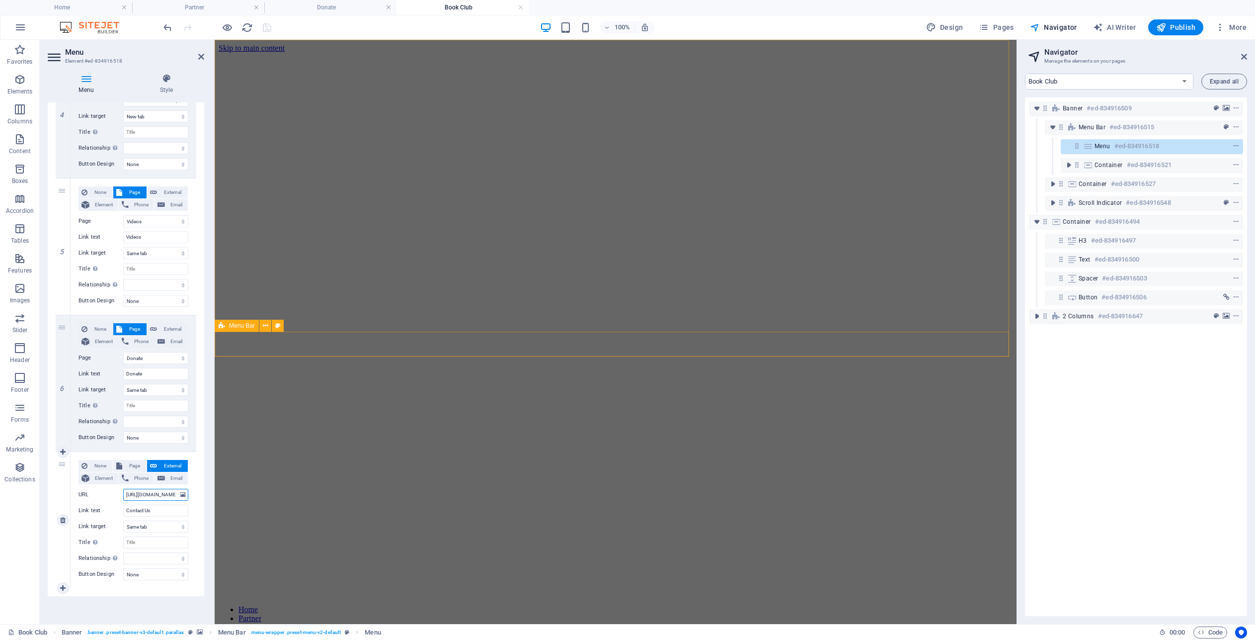
click at [152, 496] on input "[URL][DOMAIN_NAME]" at bounding box center [155, 494] width 65 height 12
click at [1003, 28] on span "Pages" at bounding box center [996, 27] width 35 height 10
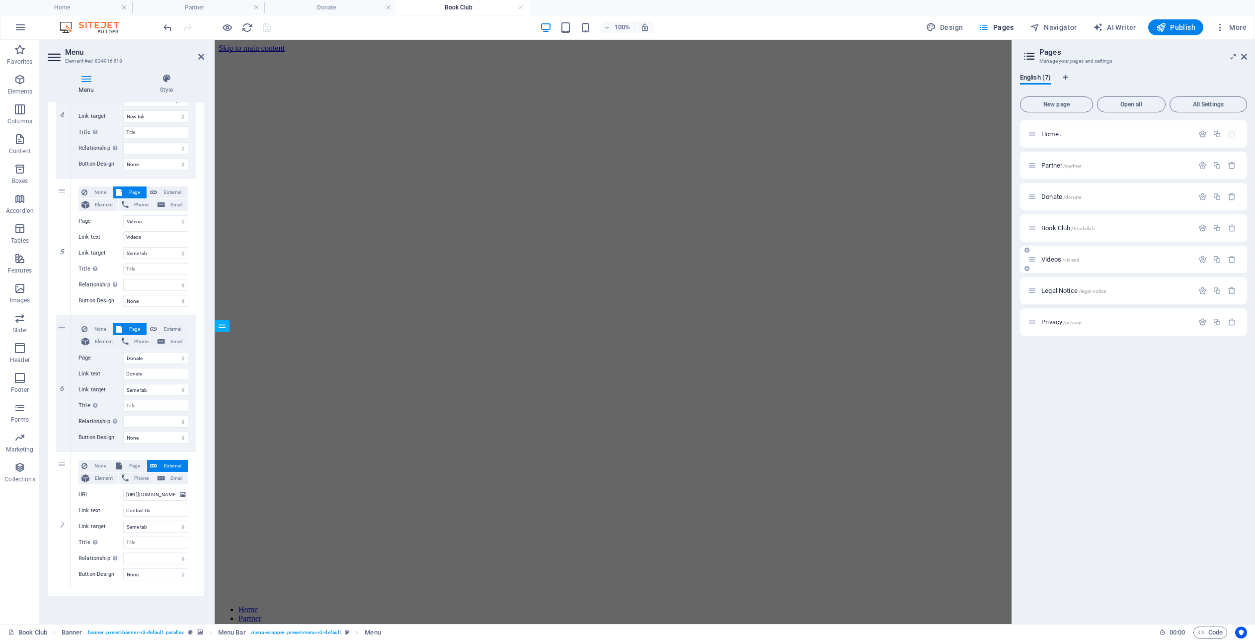
click at [1038, 258] on div "Videos /videos" at bounding box center [1110, 258] width 165 height 11
click at [1046, 256] on span "Videos /videos" at bounding box center [1061, 258] width 38 height 7
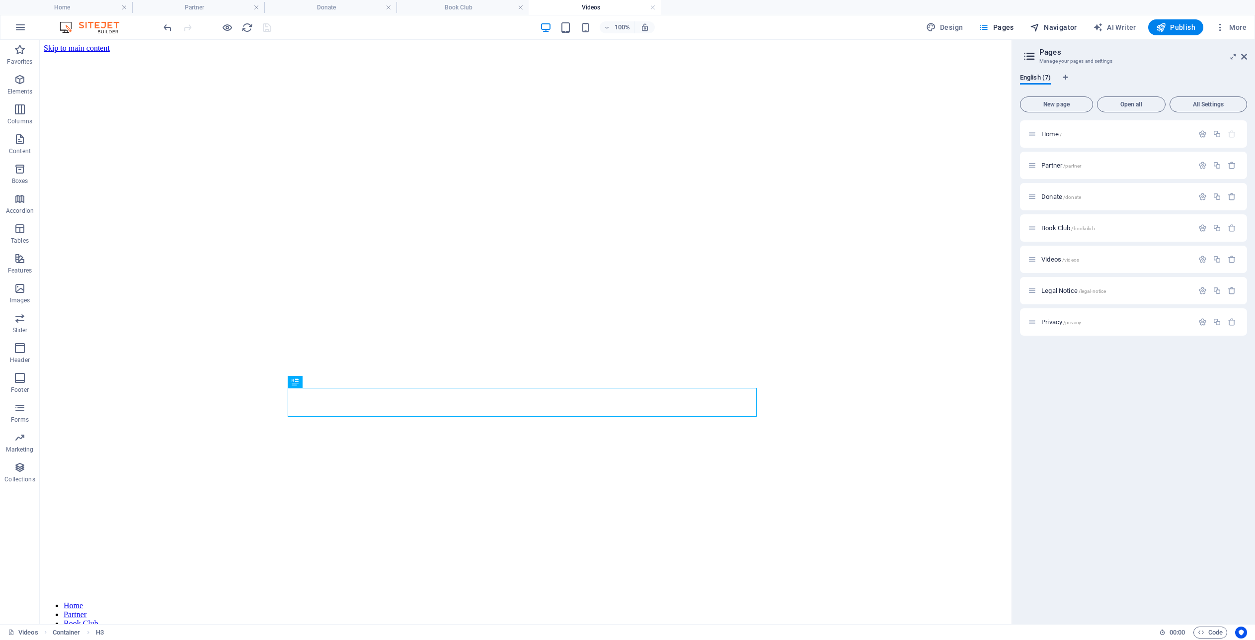
click at [1062, 26] on span "Navigator" at bounding box center [1053, 27] width 47 height 10
select select "16049604-en"
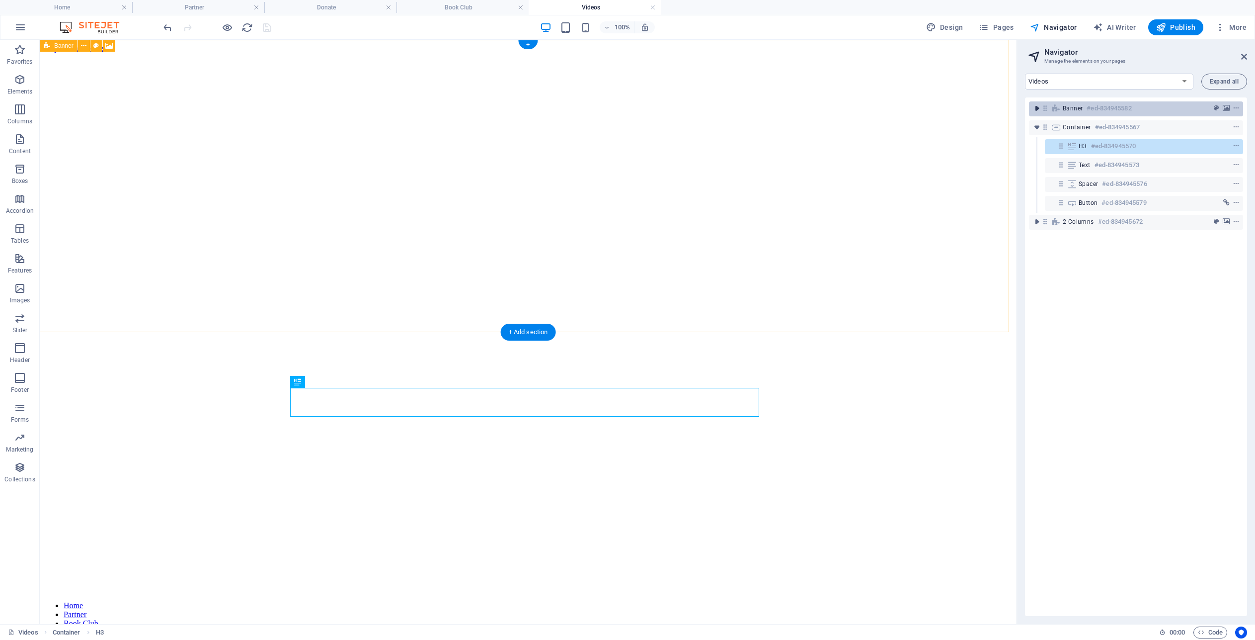
click at [1039, 107] on icon "toggle-expand" at bounding box center [1037, 108] width 10 height 10
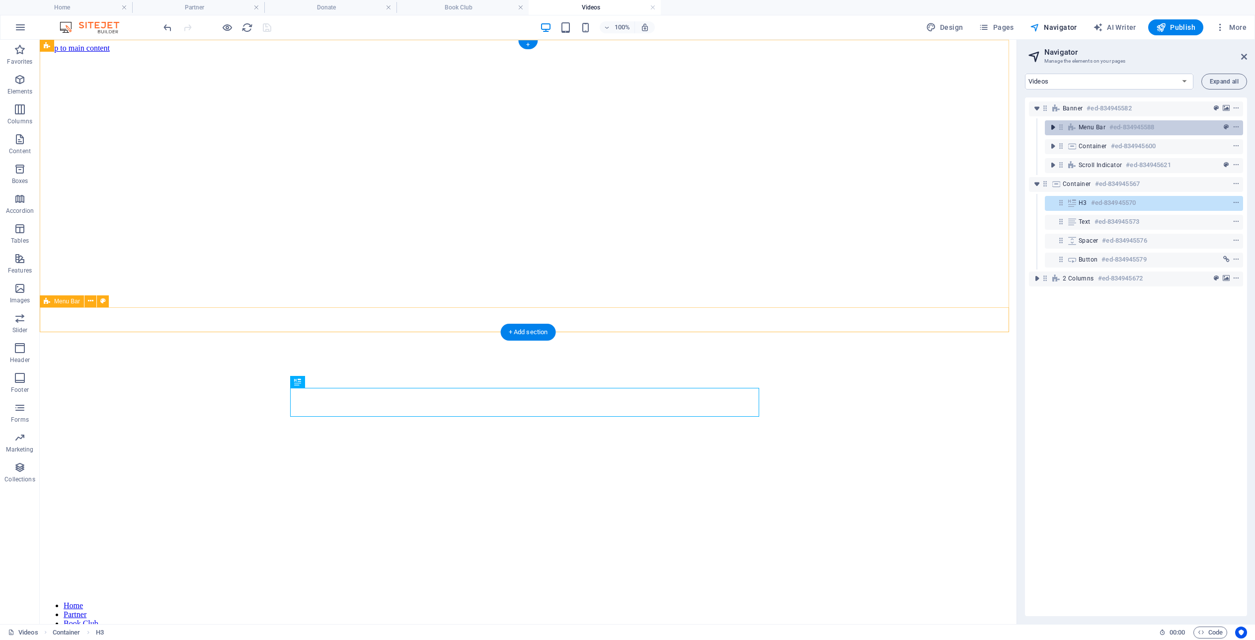
click at [1052, 128] on icon "toggle-expand" at bounding box center [1053, 127] width 10 height 10
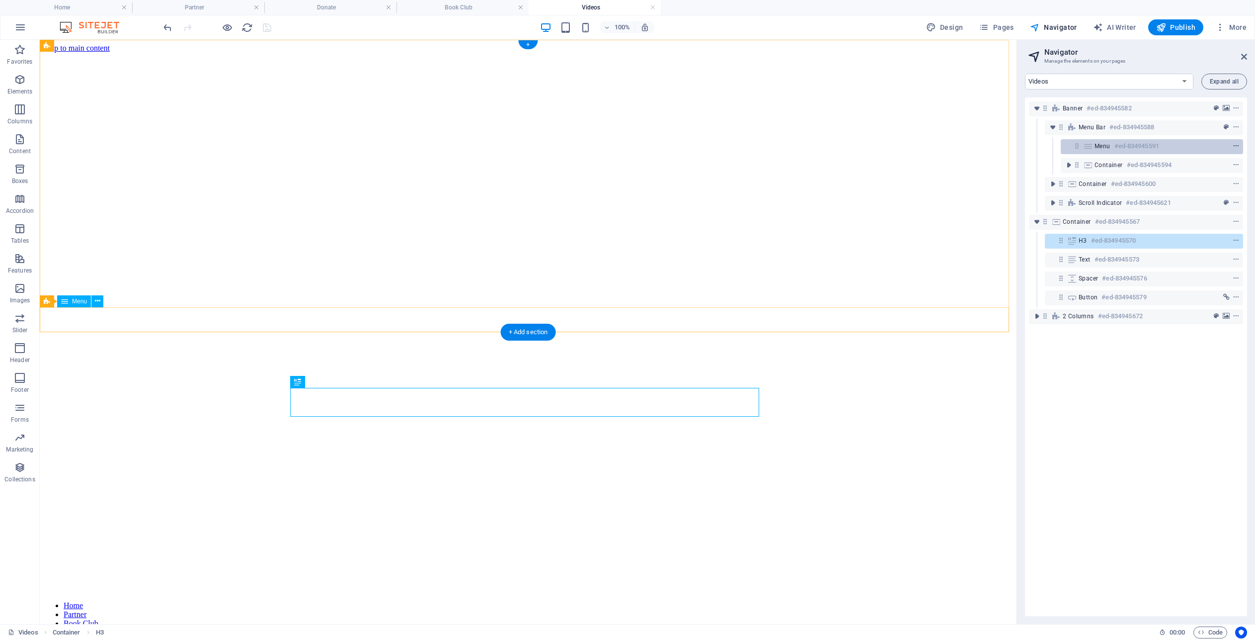
click at [1234, 147] on icon "context-menu" at bounding box center [1236, 146] width 7 height 7
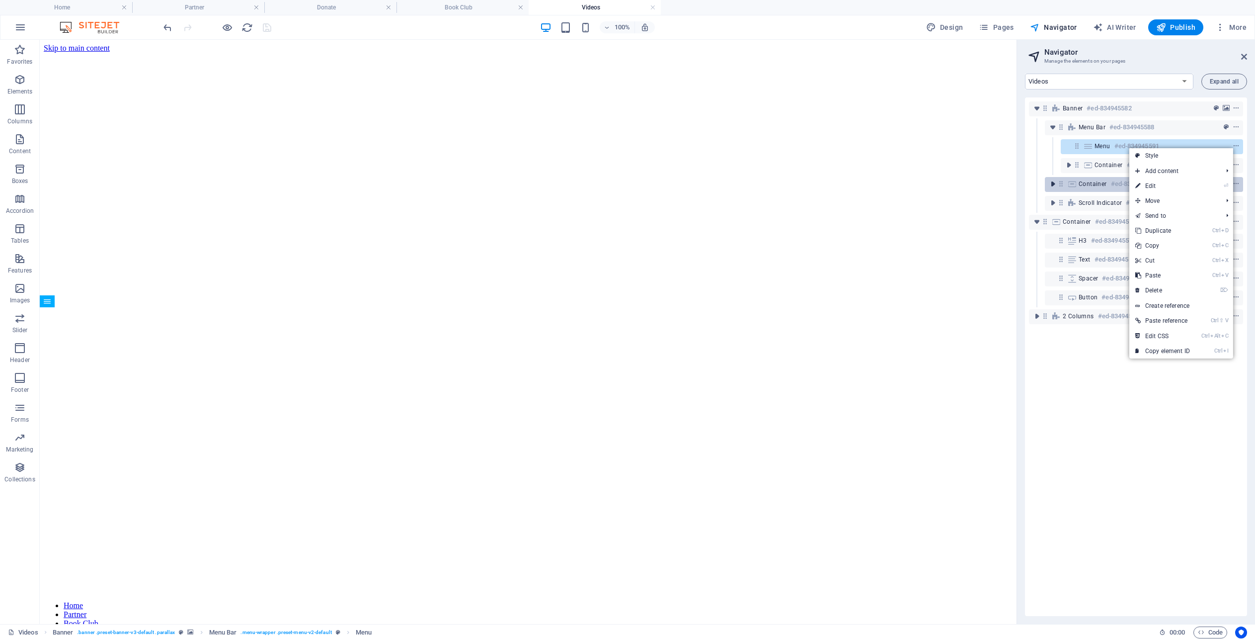
drag, startPoint x: 1154, startPoint y: 183, endPoint x: 1057, endPoint y: 188, distance: 97.1
click at [1155, 183] on link "⏎ Edit" at bounding box center [1163, 185] width 67 height 15
select select
select select "1"
select select
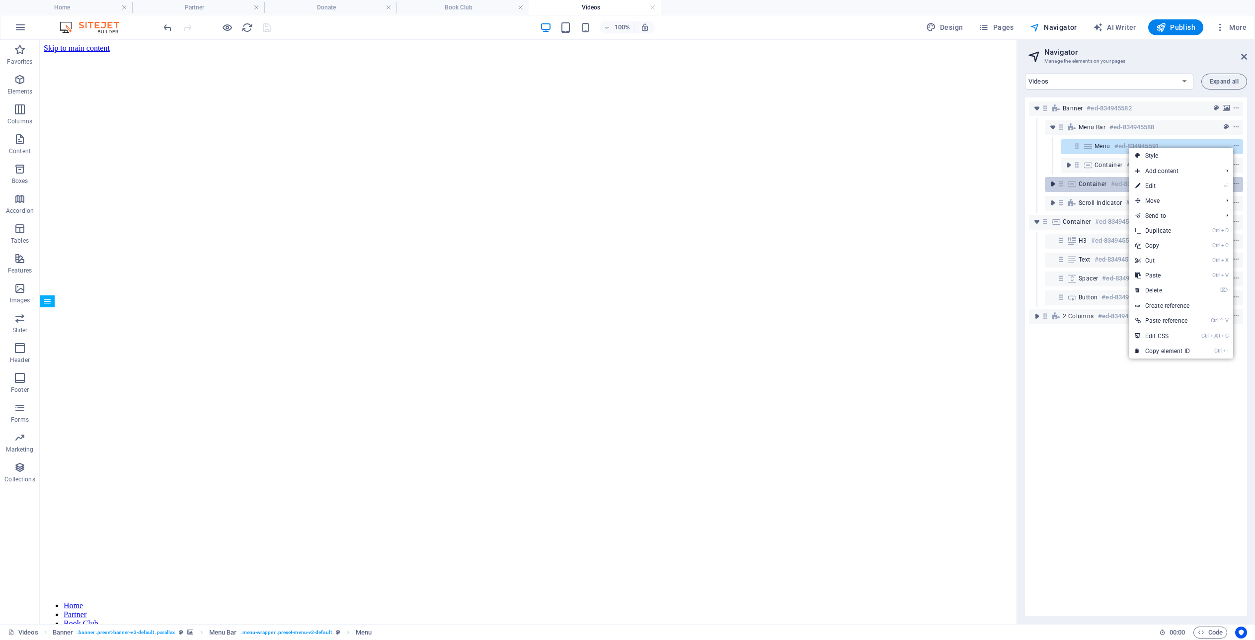
select select "3"
select select
select select "4"
select select
select select "2"
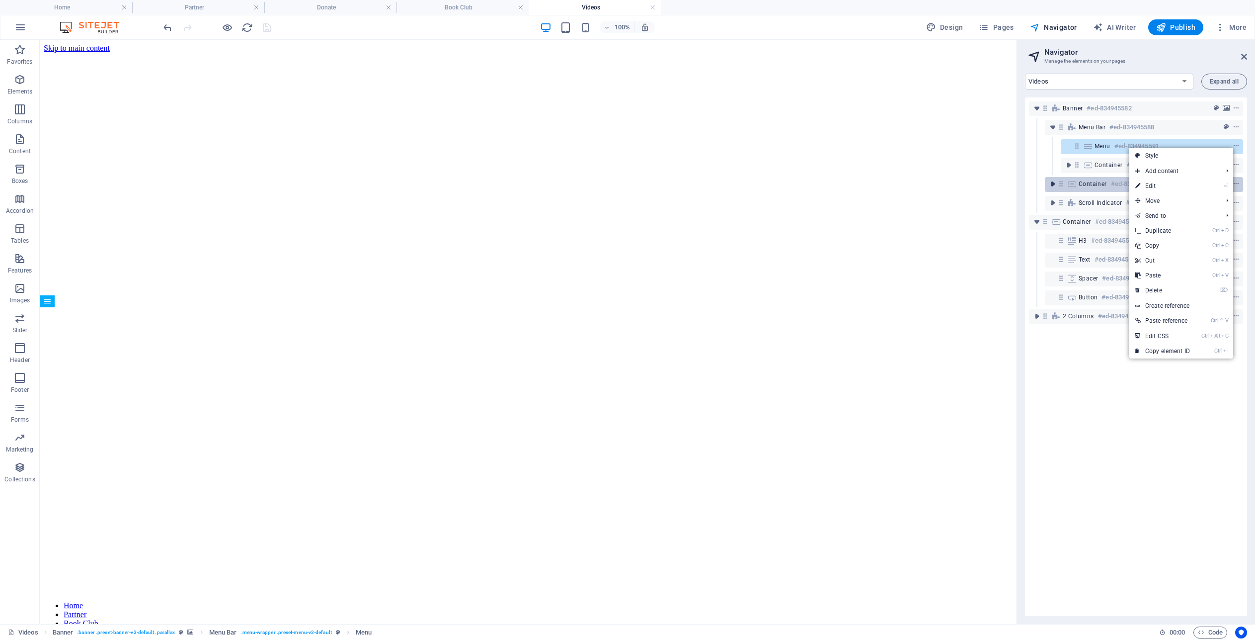
select select
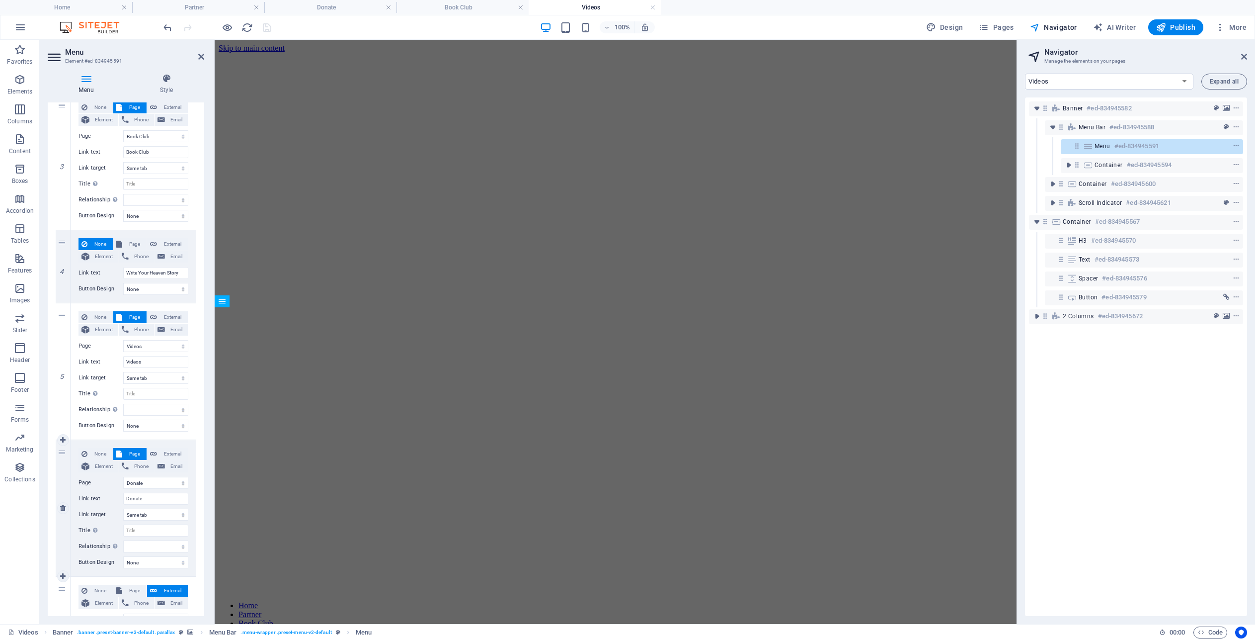
scroll to position [414, 0]
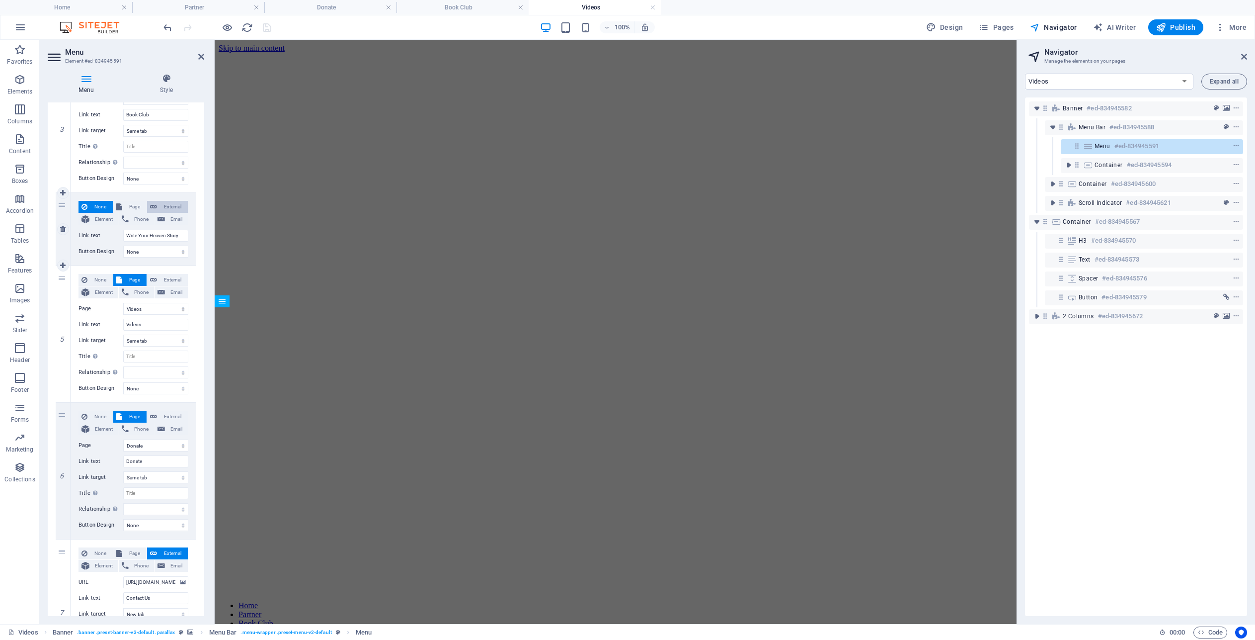
click at [169, 205] on span "External" at bounding box center [172, 207] width 25 height 12
select select
select select "blank"
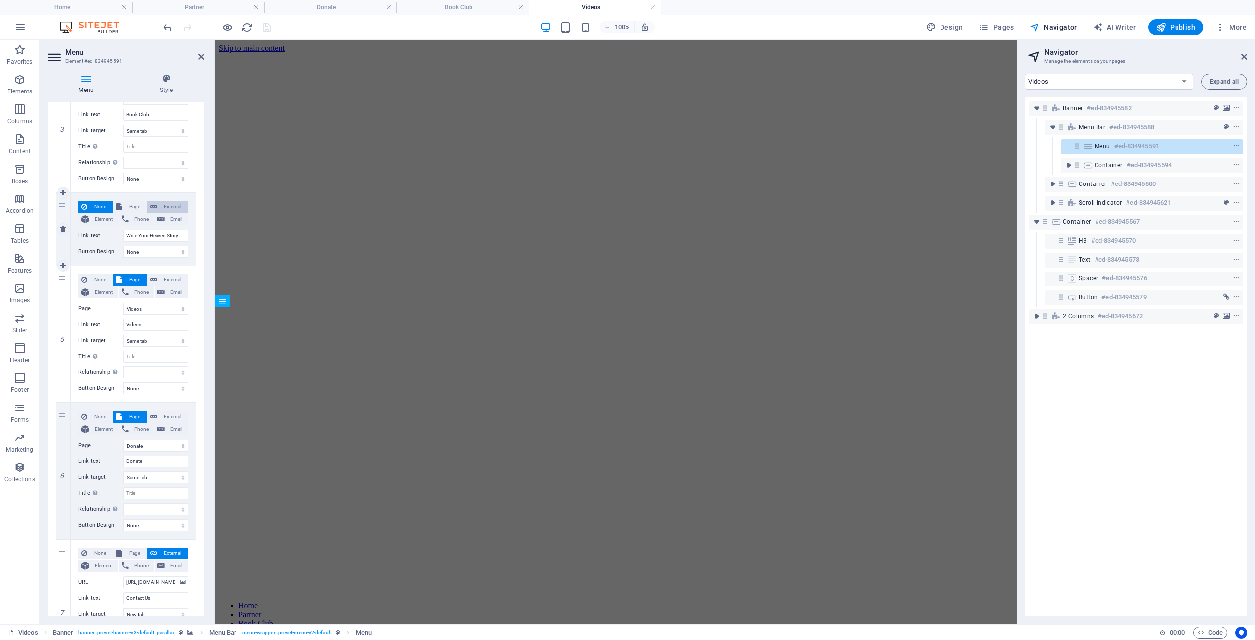
select select
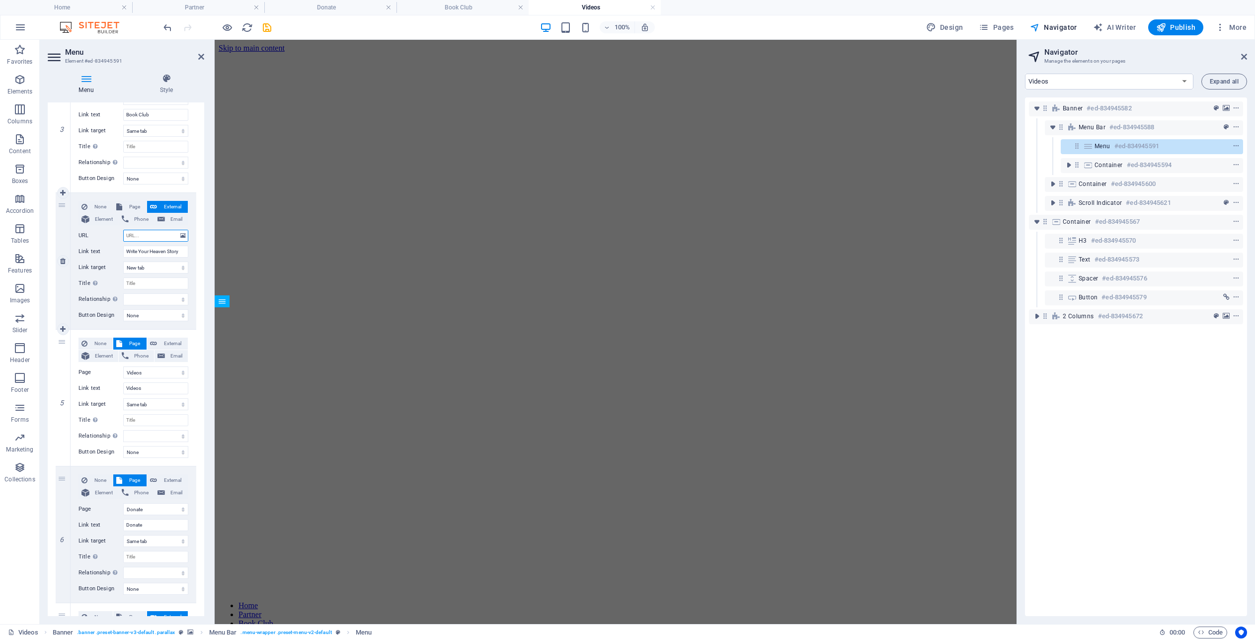
click at [148, 236] on input "URL" at bounding box center [155, 236] width 65 height 12
type input "http"
select select
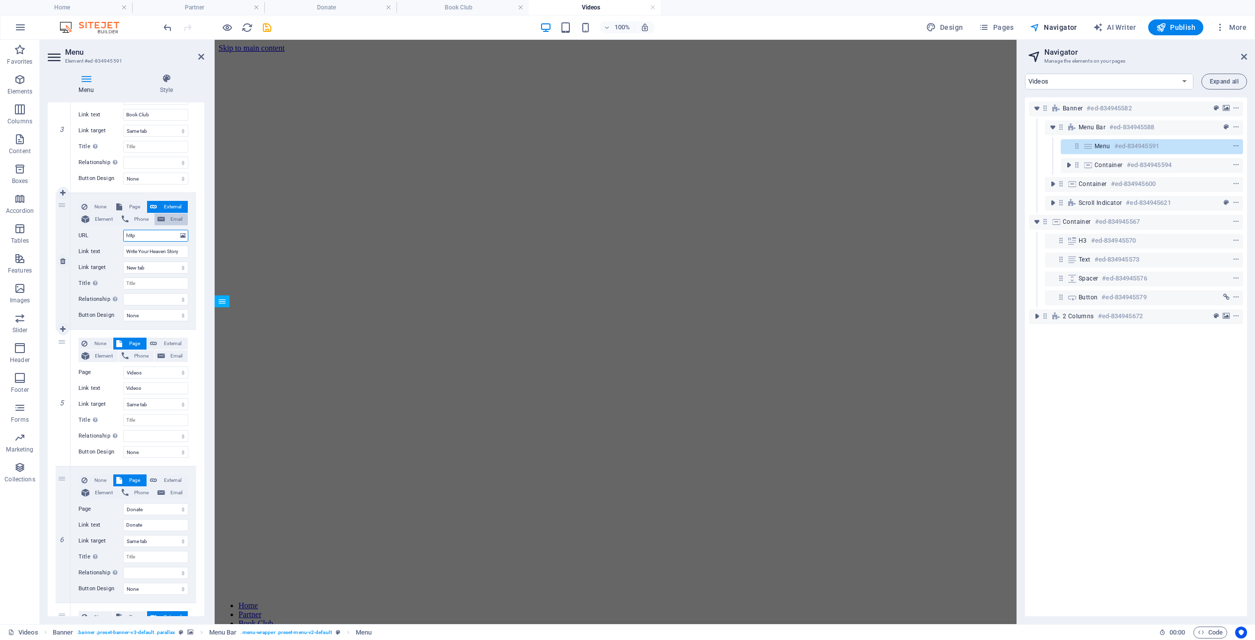
select select
type input "[URL]"
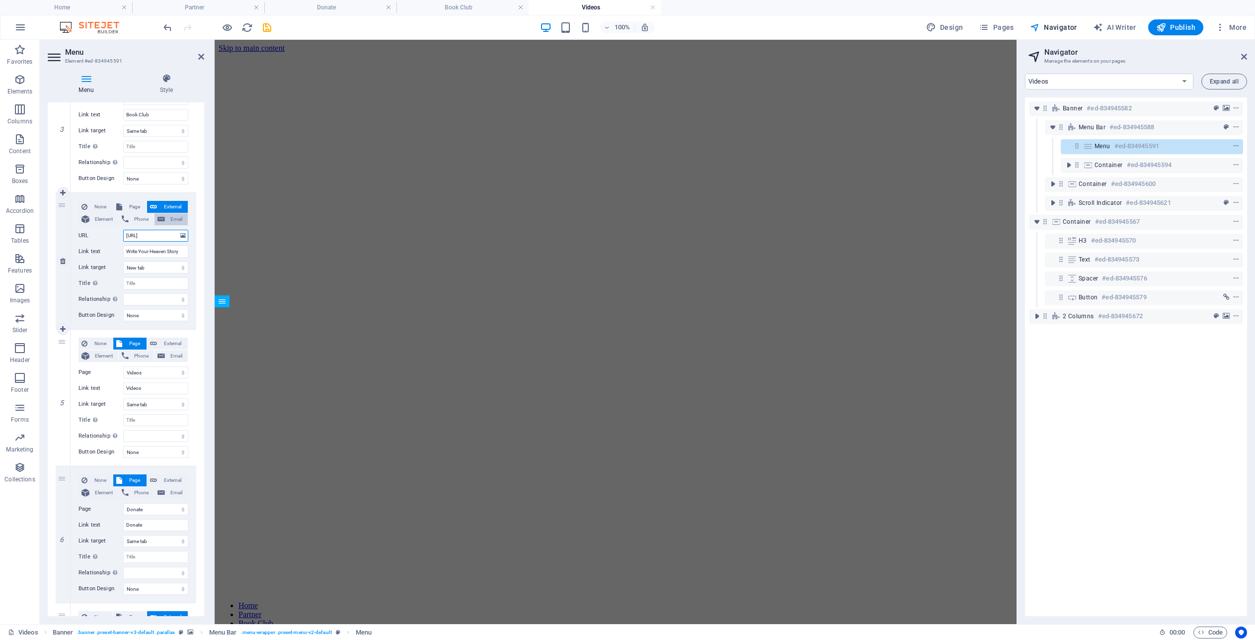
select select
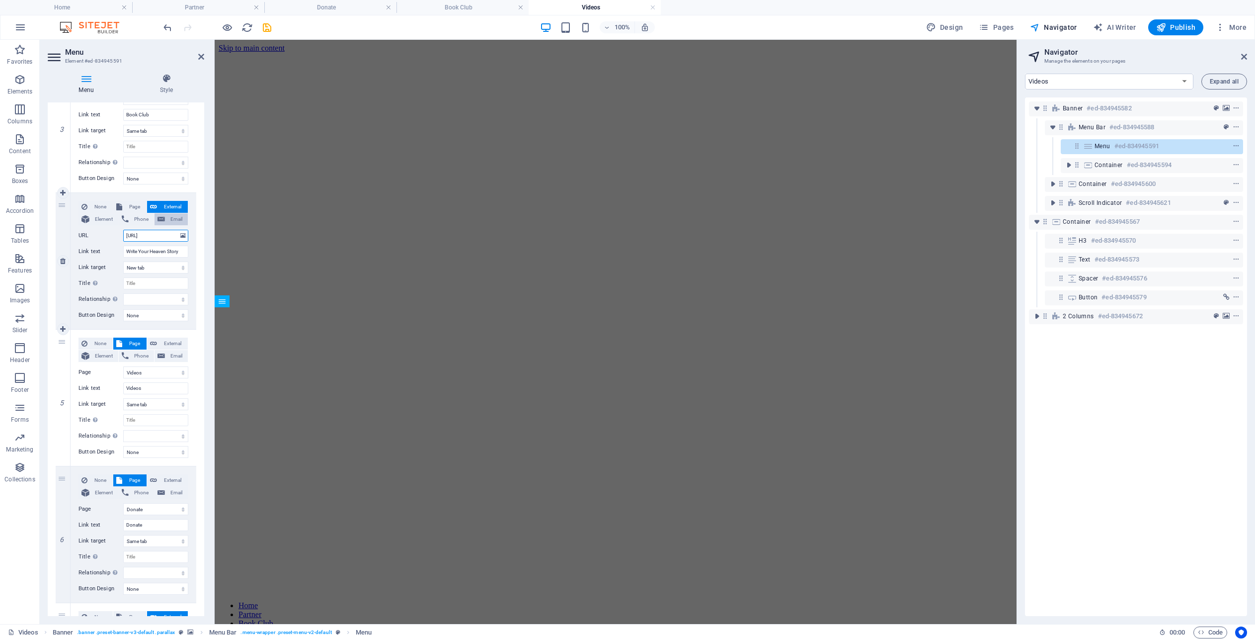
select select
type input "[URL][DOMAIN_NAME]"
select select
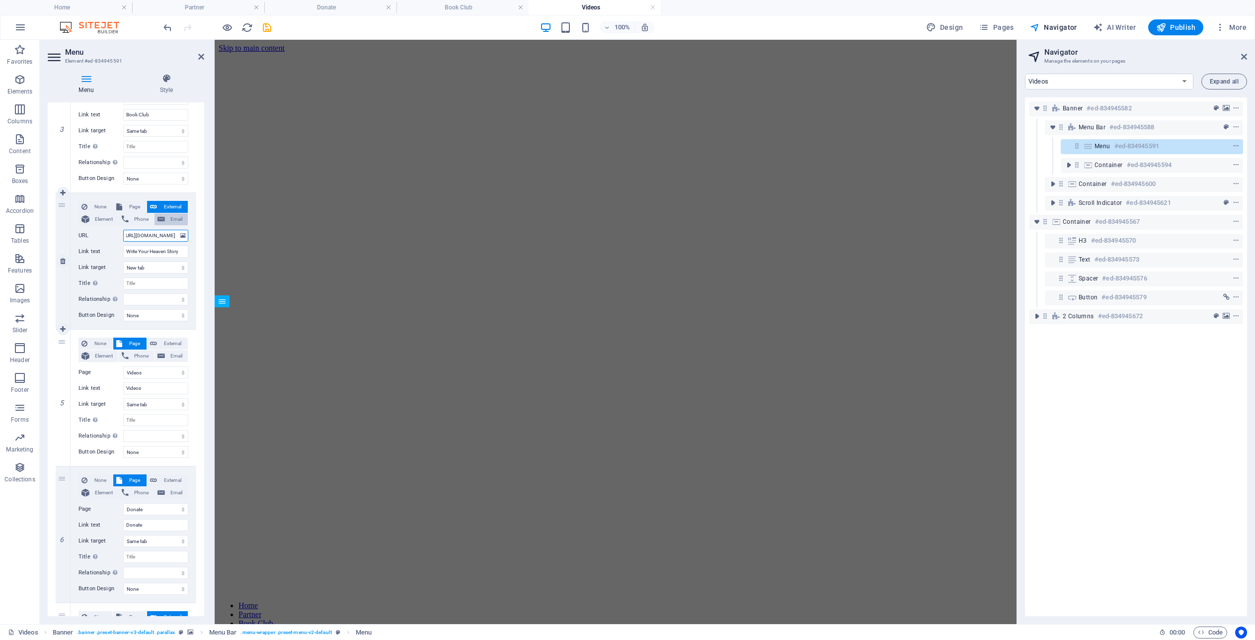
select select
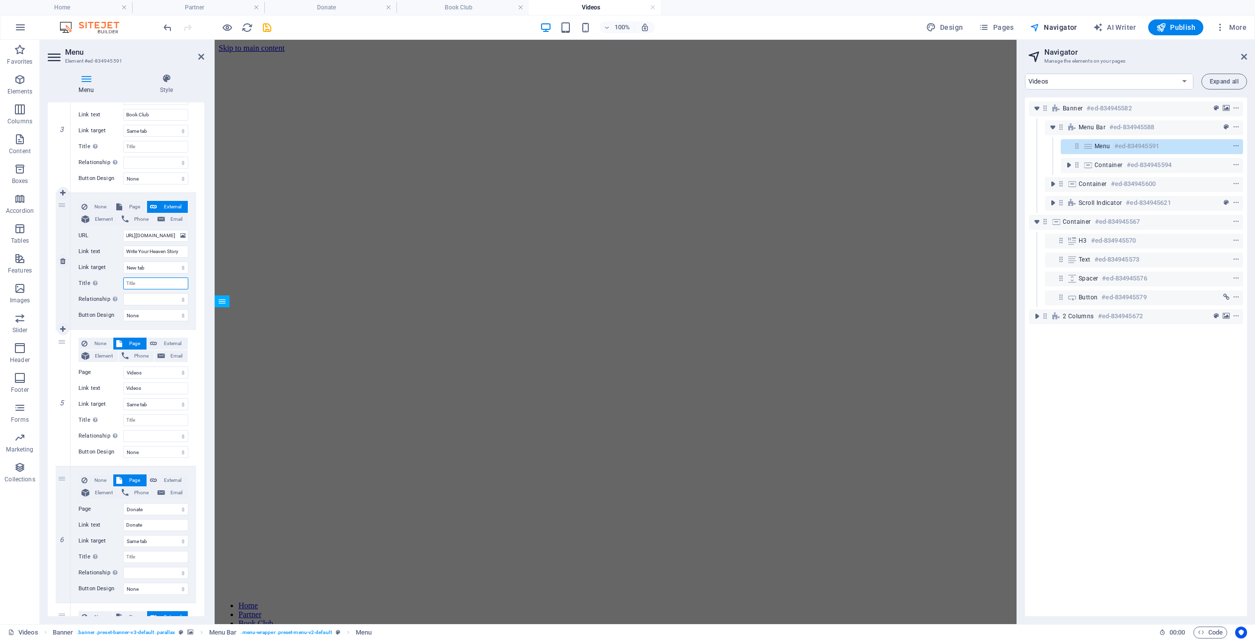
click at [147, 283] on input "Title Additional link description, should not be the same as the link text. The…" at bounding box center [155, 283] width 65 height 12
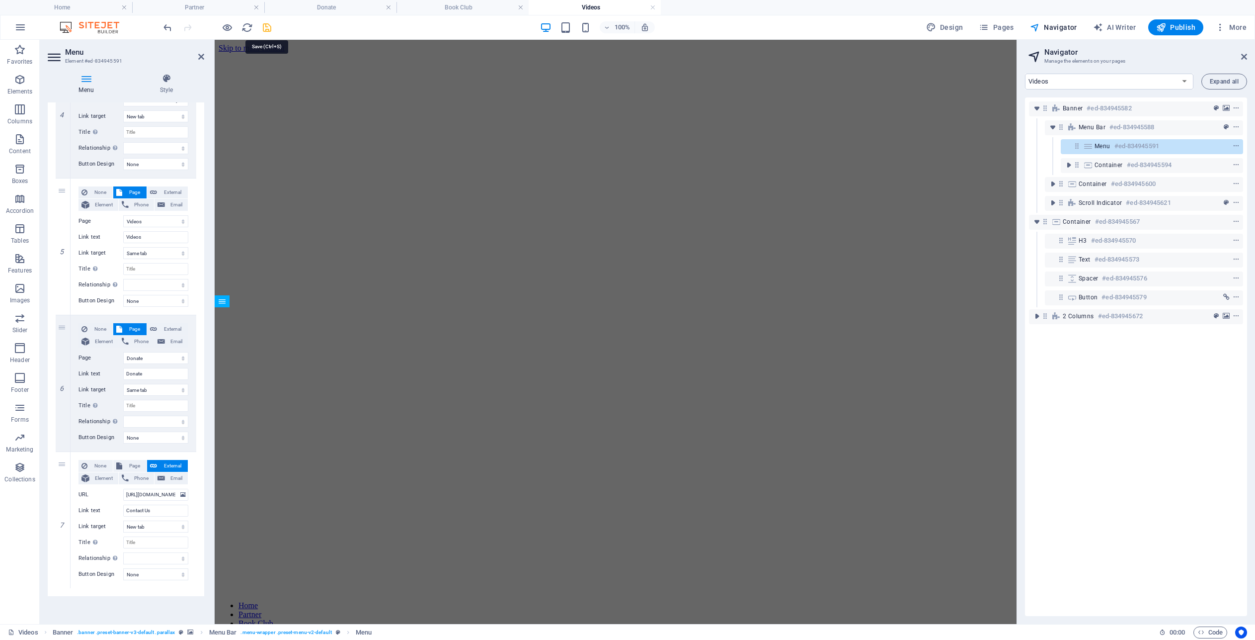
click at [262, 26] on icon "save" at bounding box center [266, 27] width 11 height 11
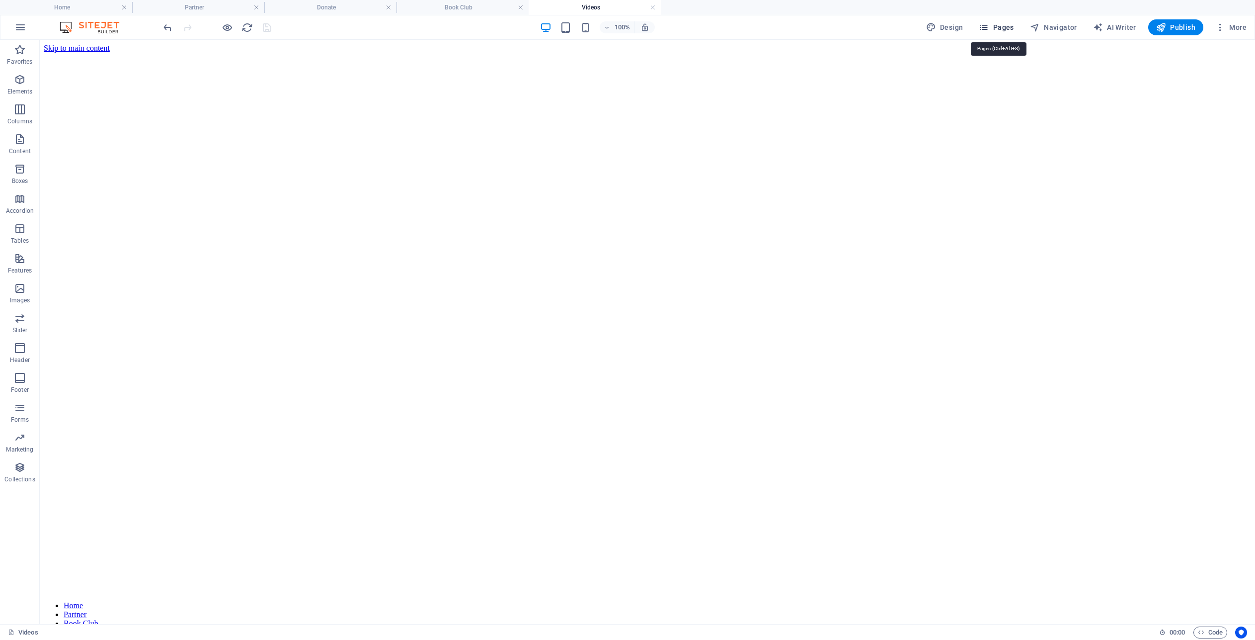
click at [1013, 29] on span "Pages" at bounding box center [996, 27] width 35 height 10
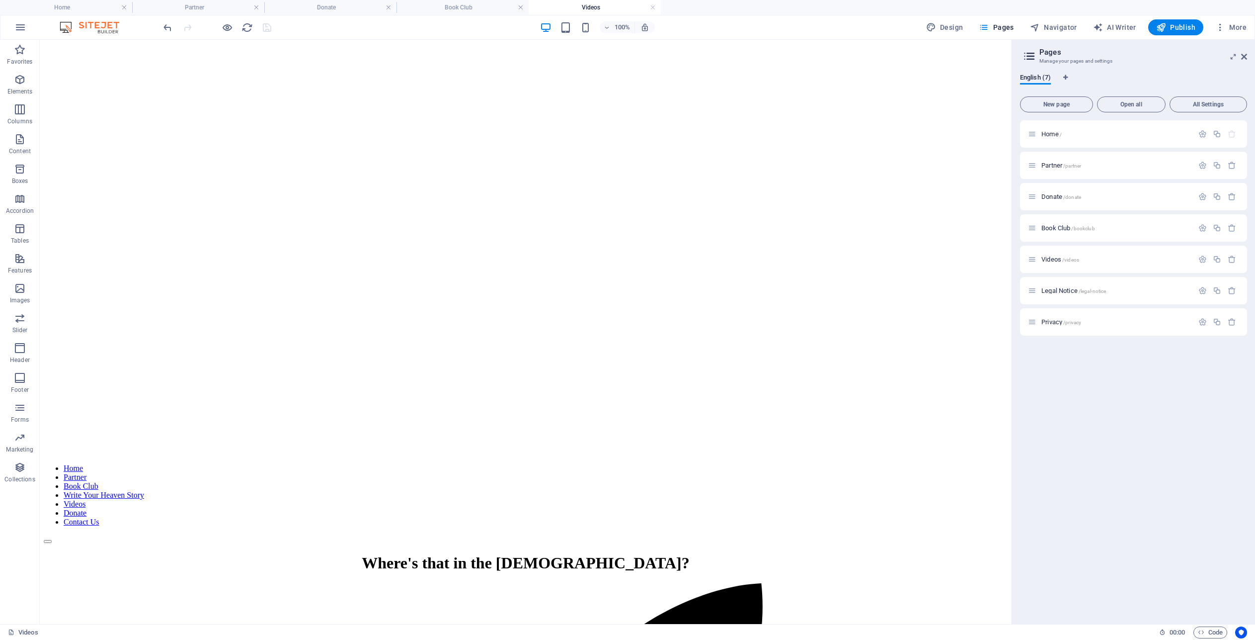
scroll to position [0, 0]
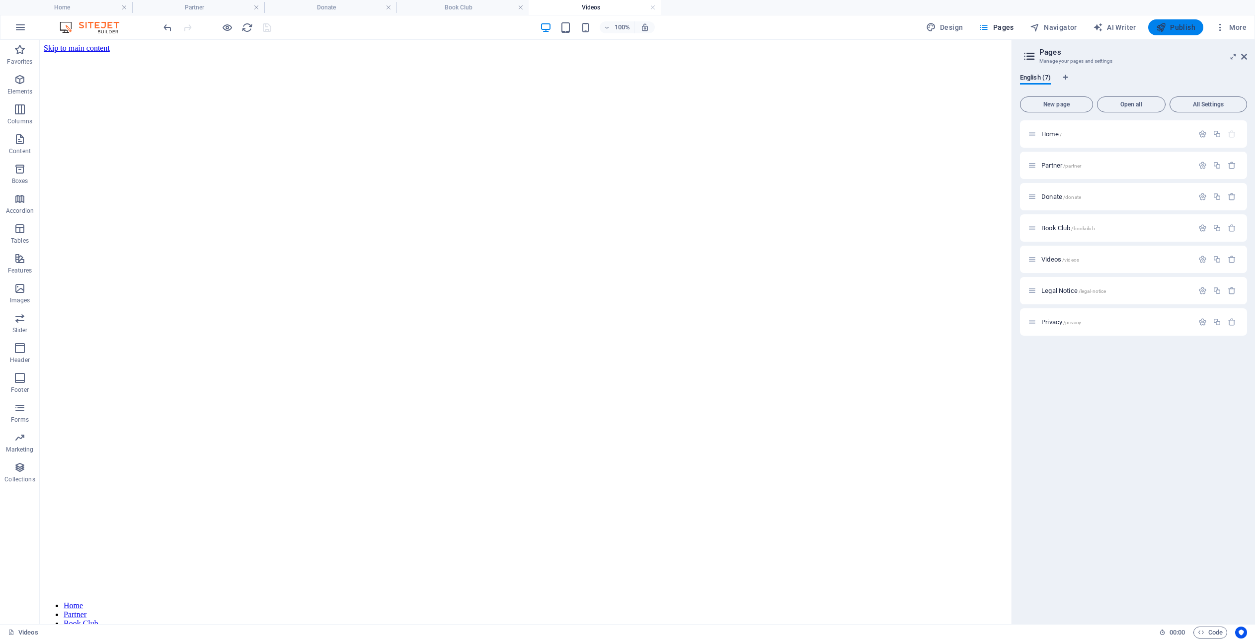
click at [1175, 25] on span "Publish" at bounding box center [1175, 27] width 39 height 10
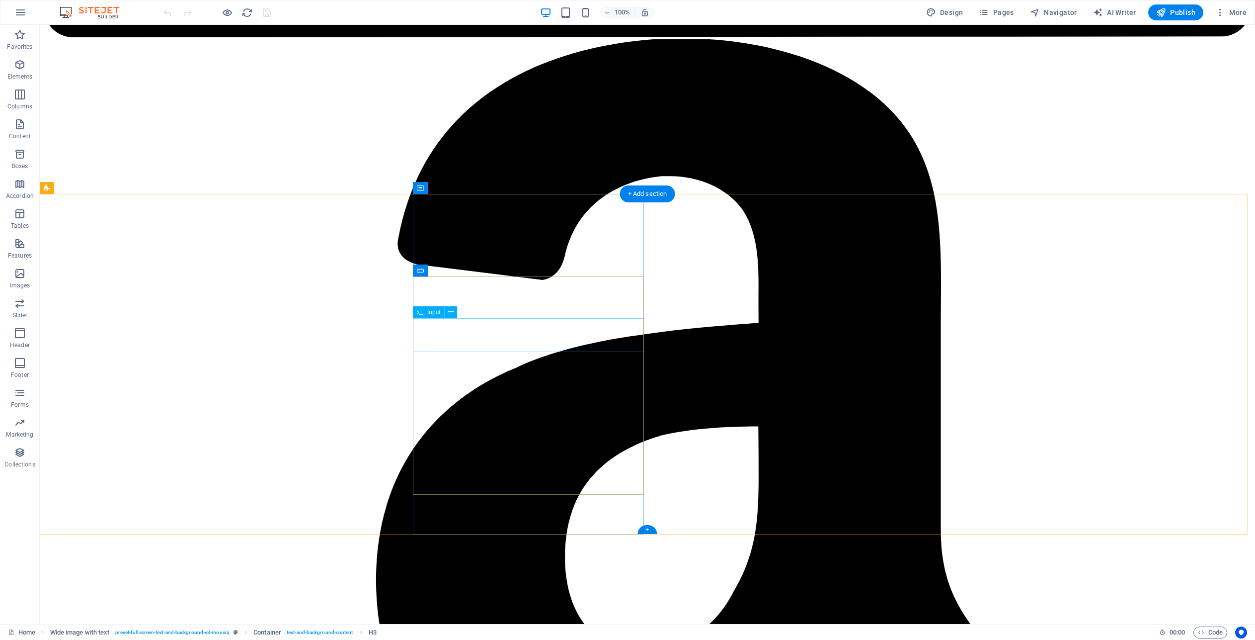
scroll to position [3232, 0]
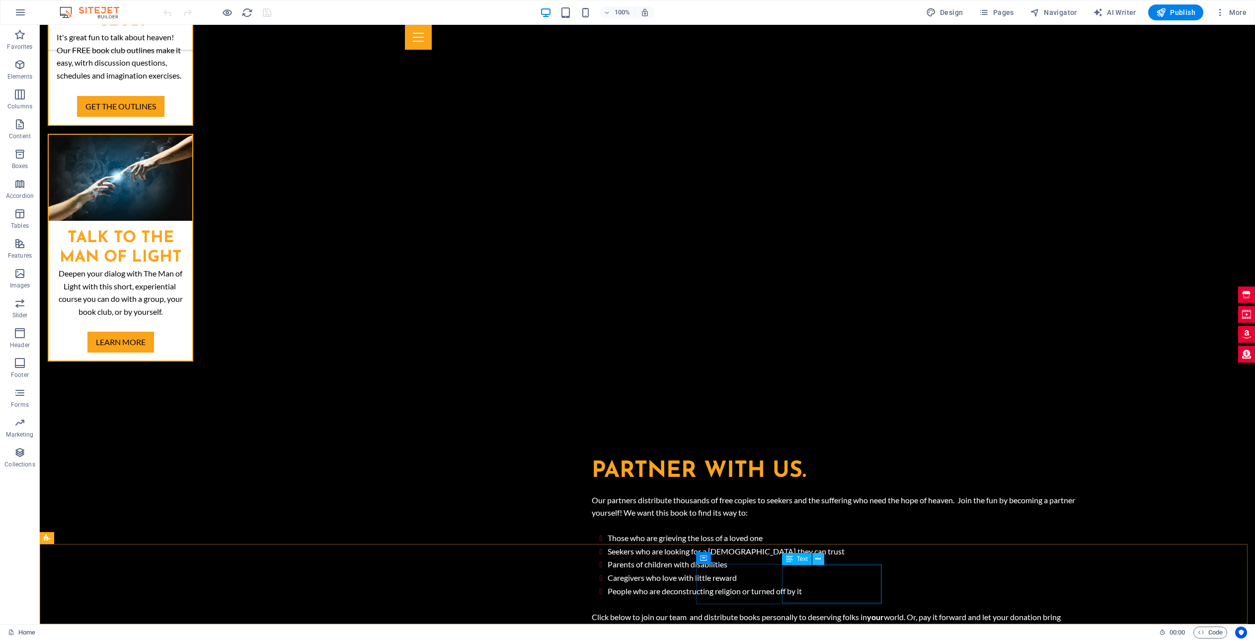
click at [820, 561] on icon at bounding box center [817, 559] width 5 height 10
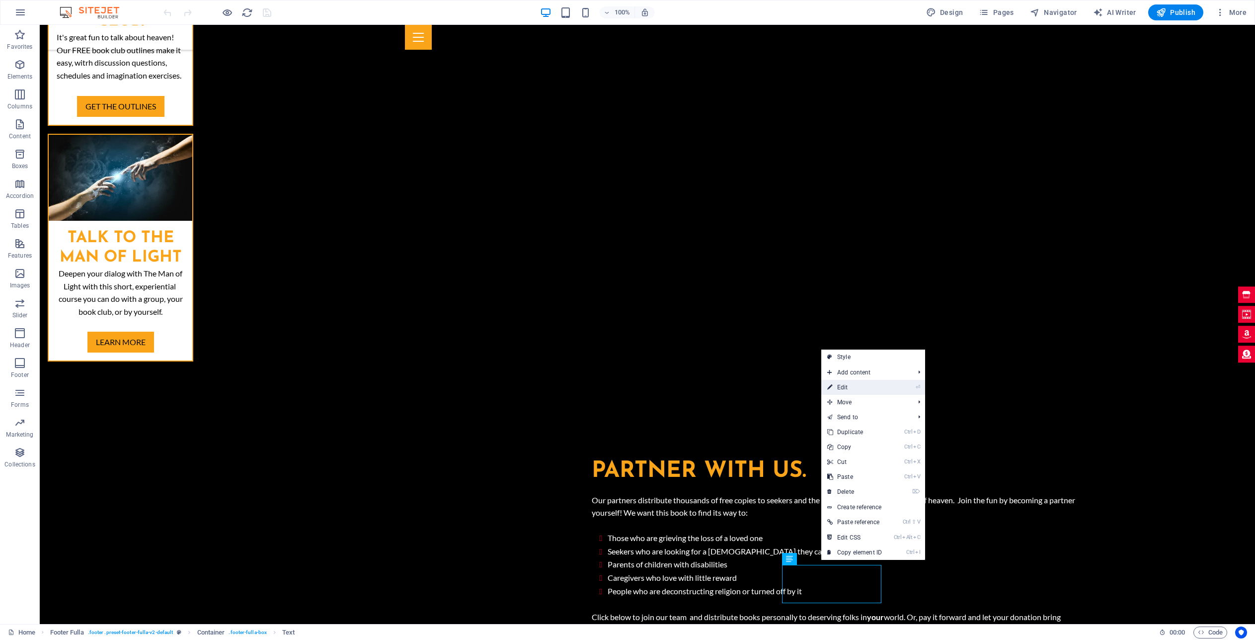
click at [870, 389] on link "⏎ Edit" at bounding box center [854, 387] width 67 height 15
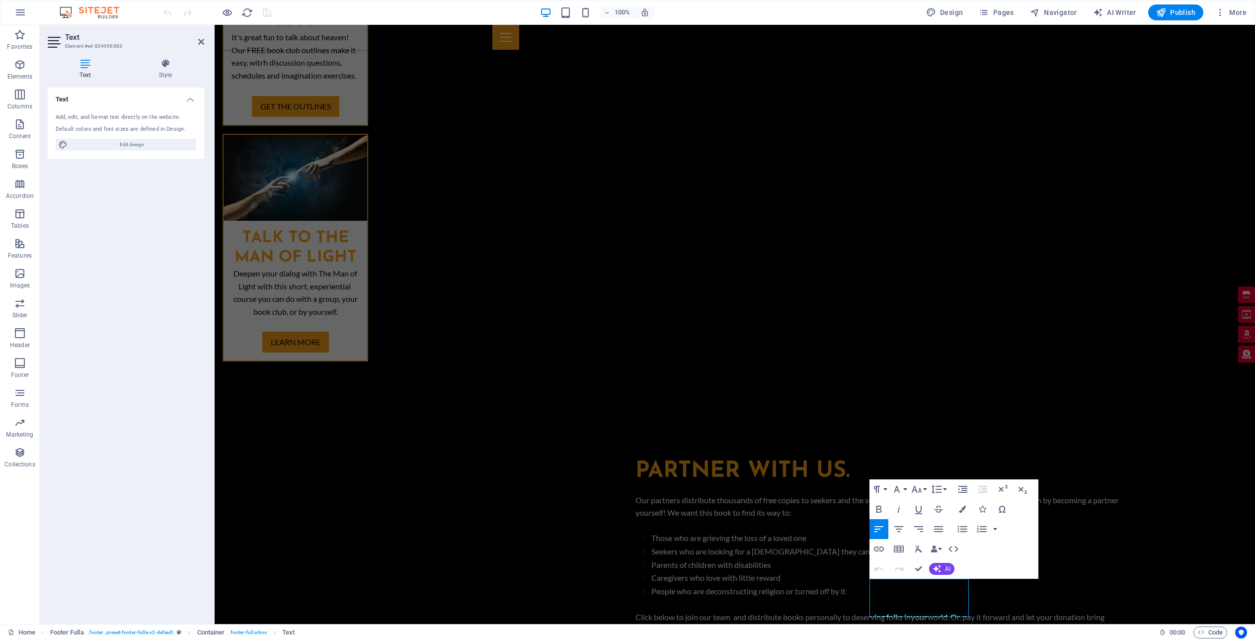
scroll to position [3218, 0]
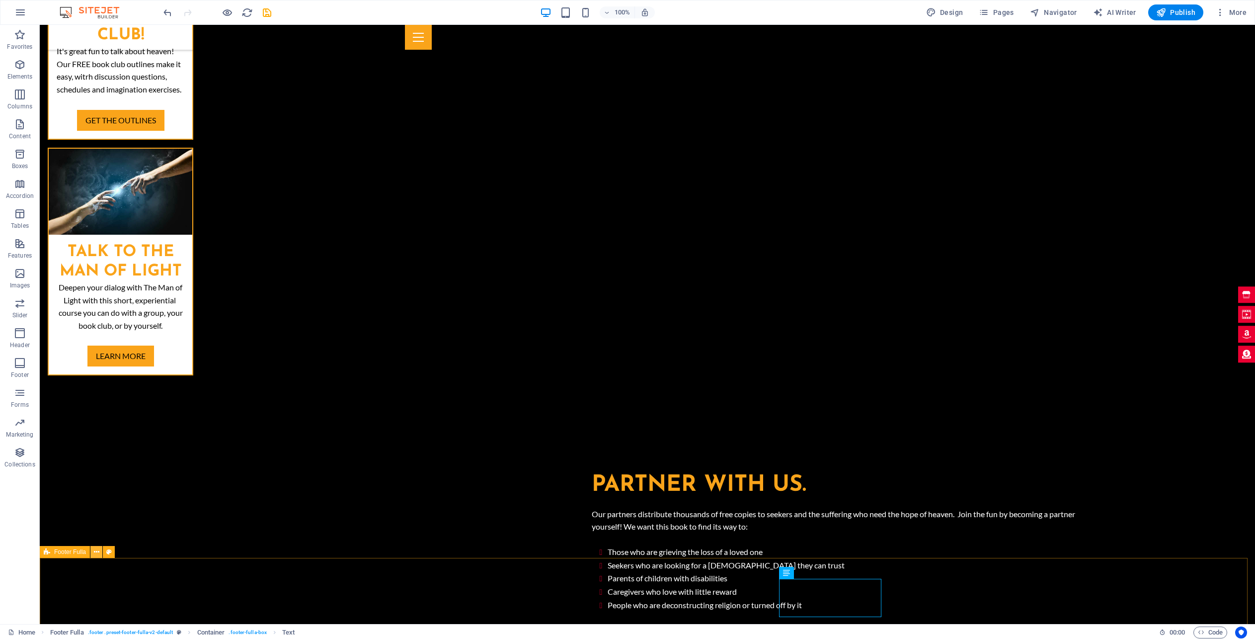
click at [94, 553] on icon at bounding box center [96, 552] width 5 height 10
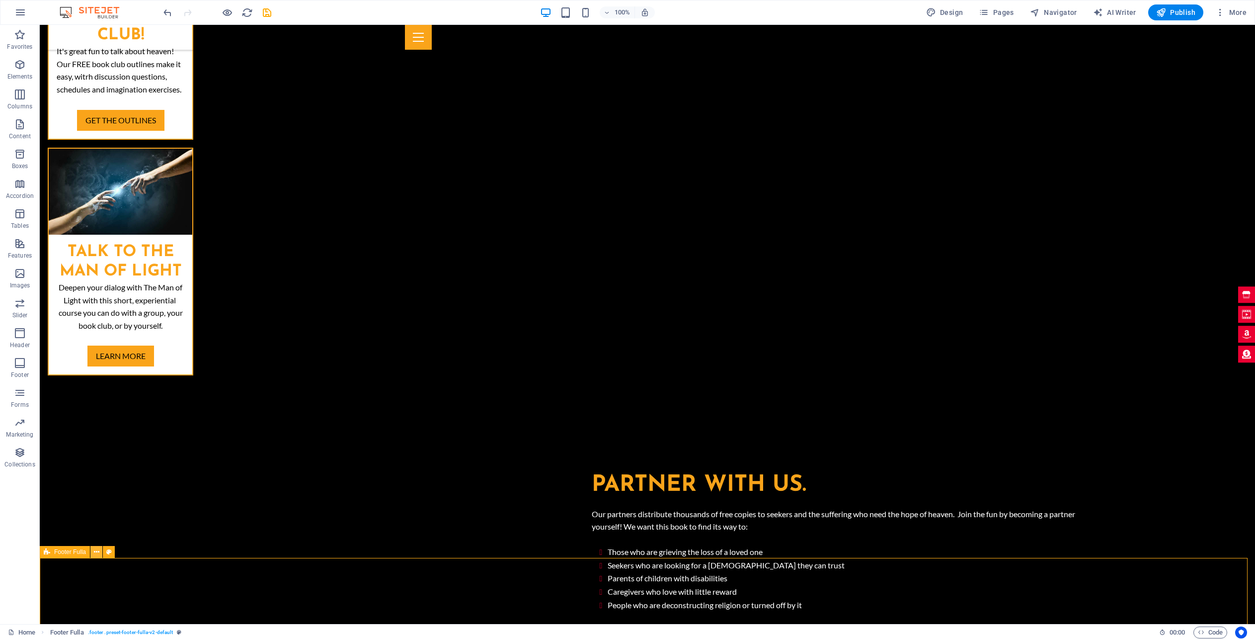
click at [98, 555] on icon at bounding box center [96, 552] width 5 height 10
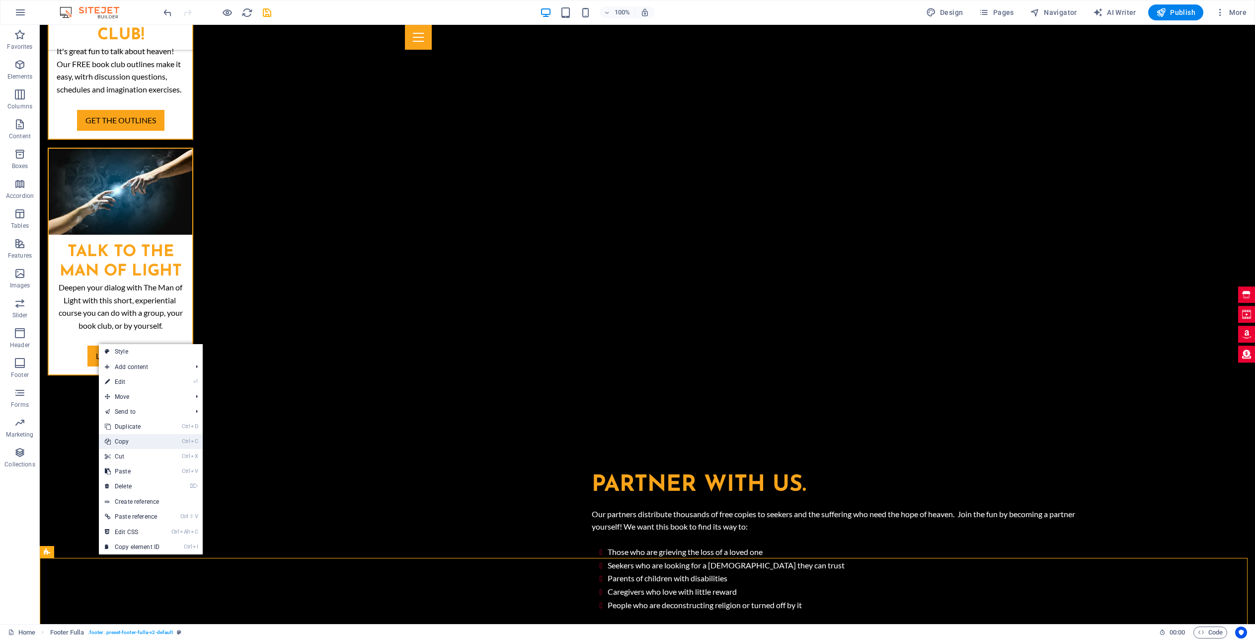
click at [123, 438] on link "Ctrl C Copy" at bounding box center [132, 441] width 67 height 15
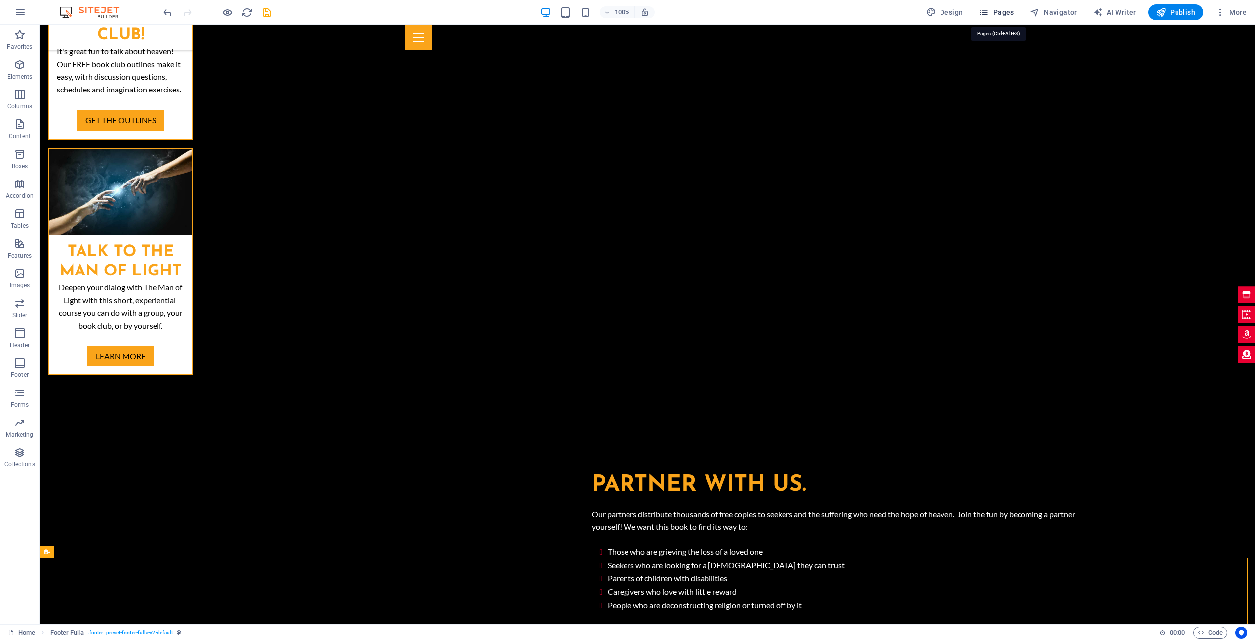
click at [1008, 12] on span "Pages" at bounding box center [996, 12] width 35 height 10
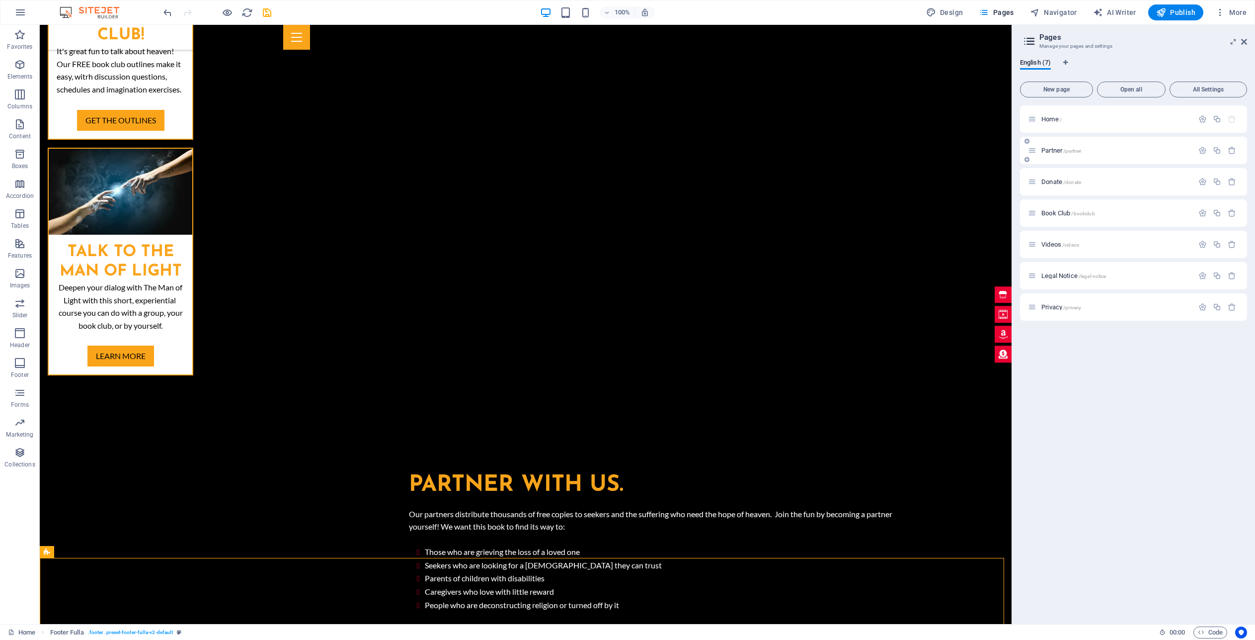
click at [1051, 149] on span "Partner /partner" at bounding box center [1062, 150] width 40 height 7
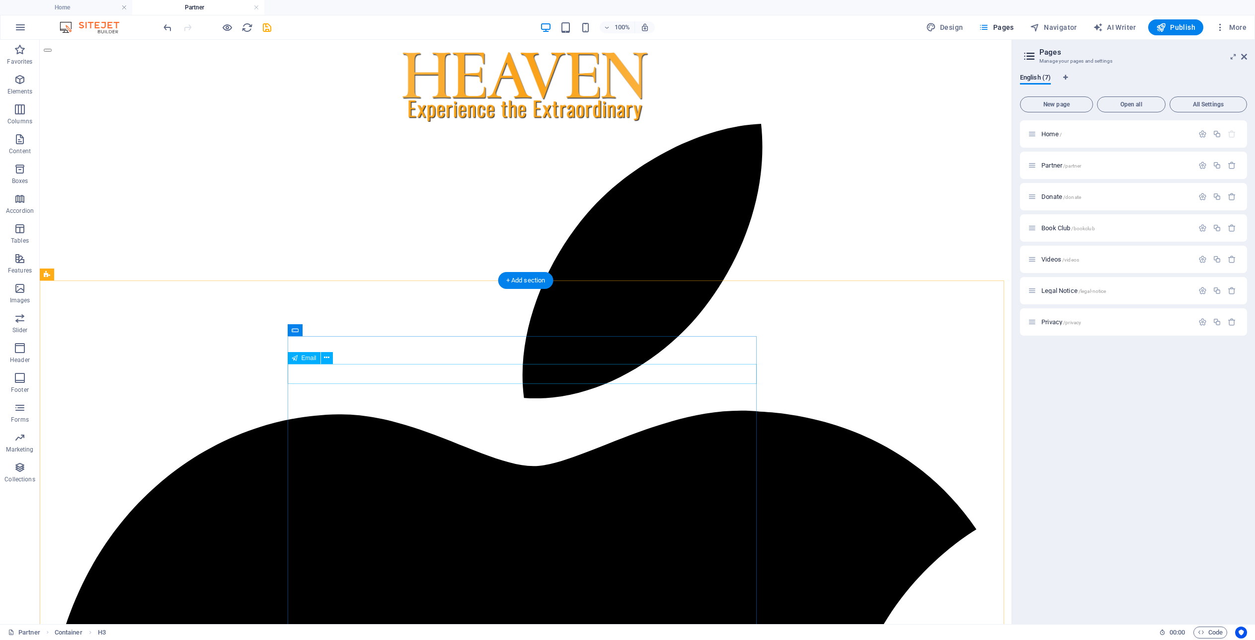
scroll to position [1044, 0]
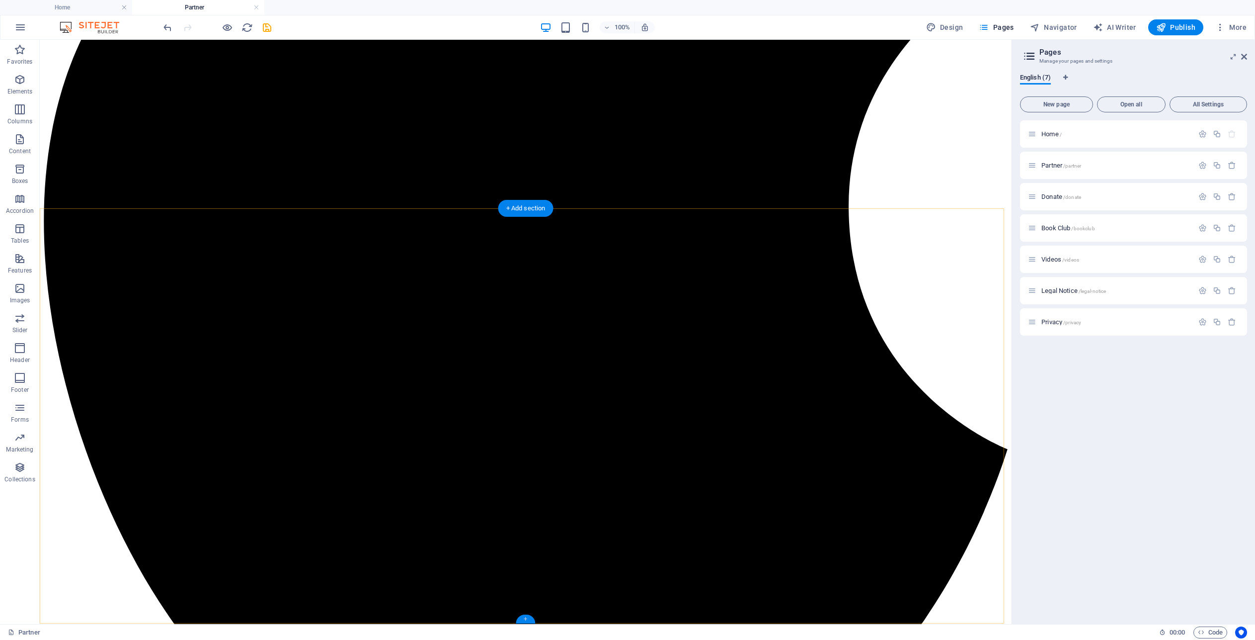
click at [529, 620] on div "+" at bounding box center [525, 618] width 19 height 9
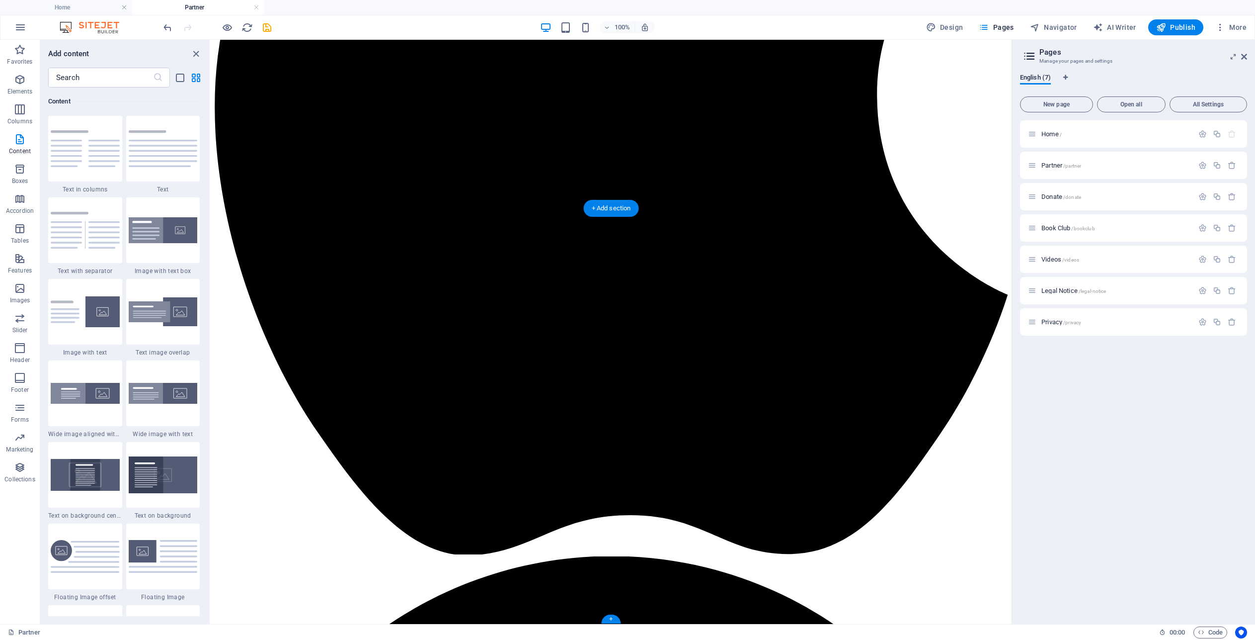
scroll to position [712, 0]
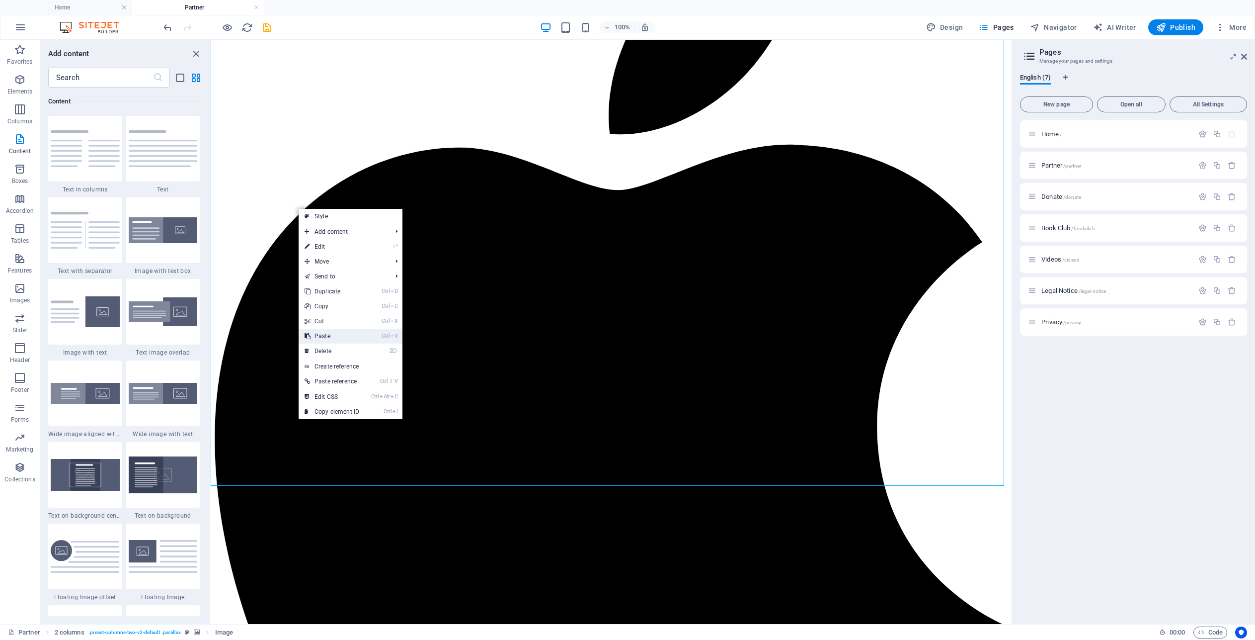
click at [337, 337] on link "Ctrl V Paste" at bounding box center [332, 335] width 67 height 15
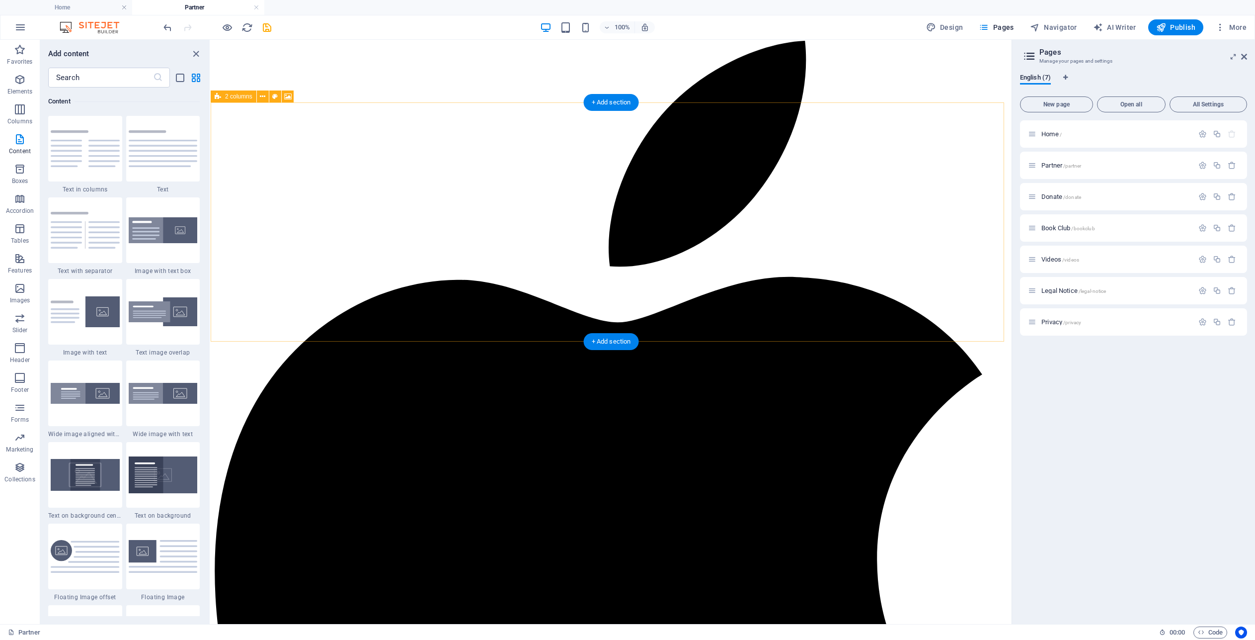
scroll to position [331, 0]
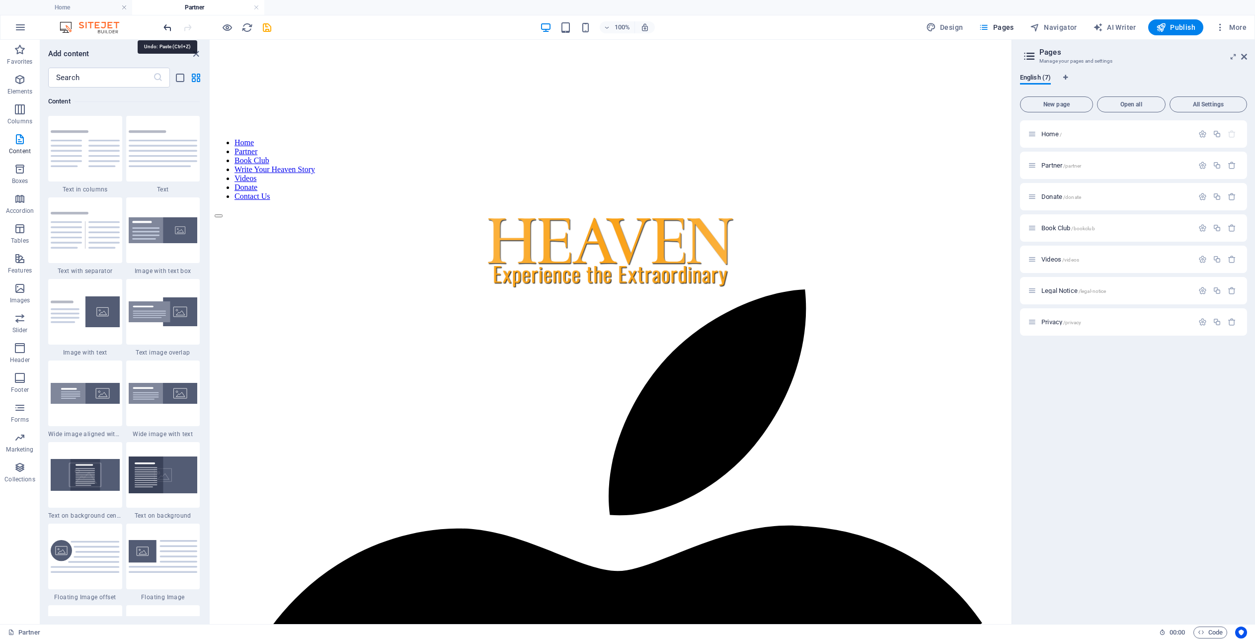
click at [166, 27] on icon "undo" at bounding box center [167, 27] width 11 height 11
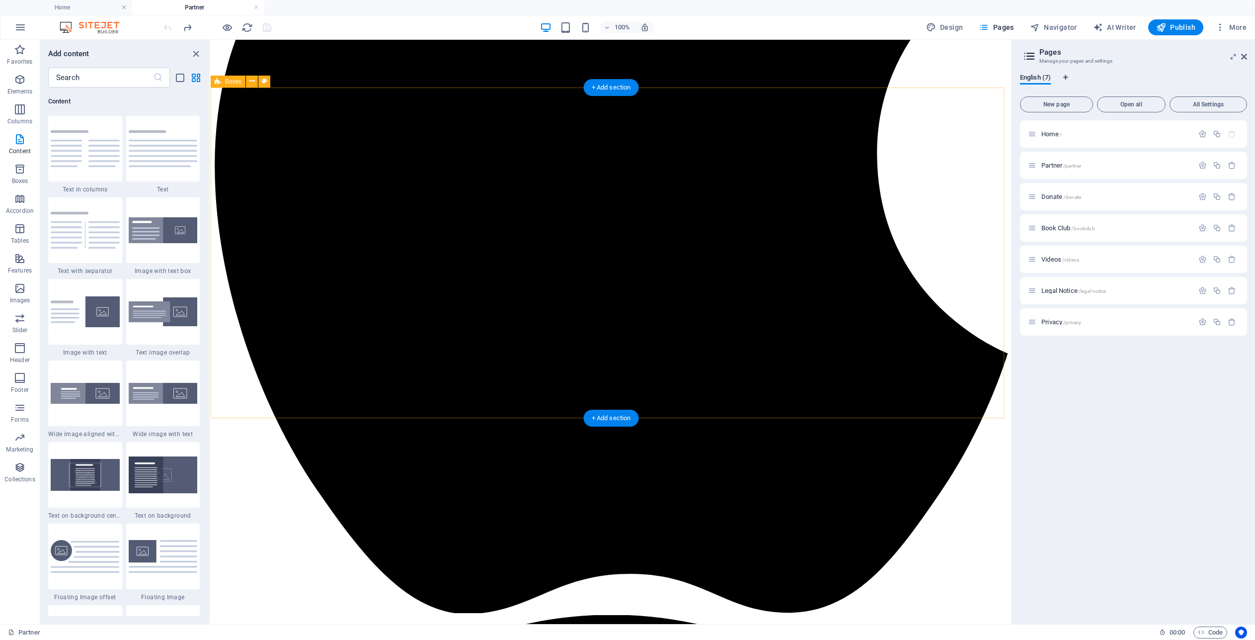
scroll to position [1044, 0]
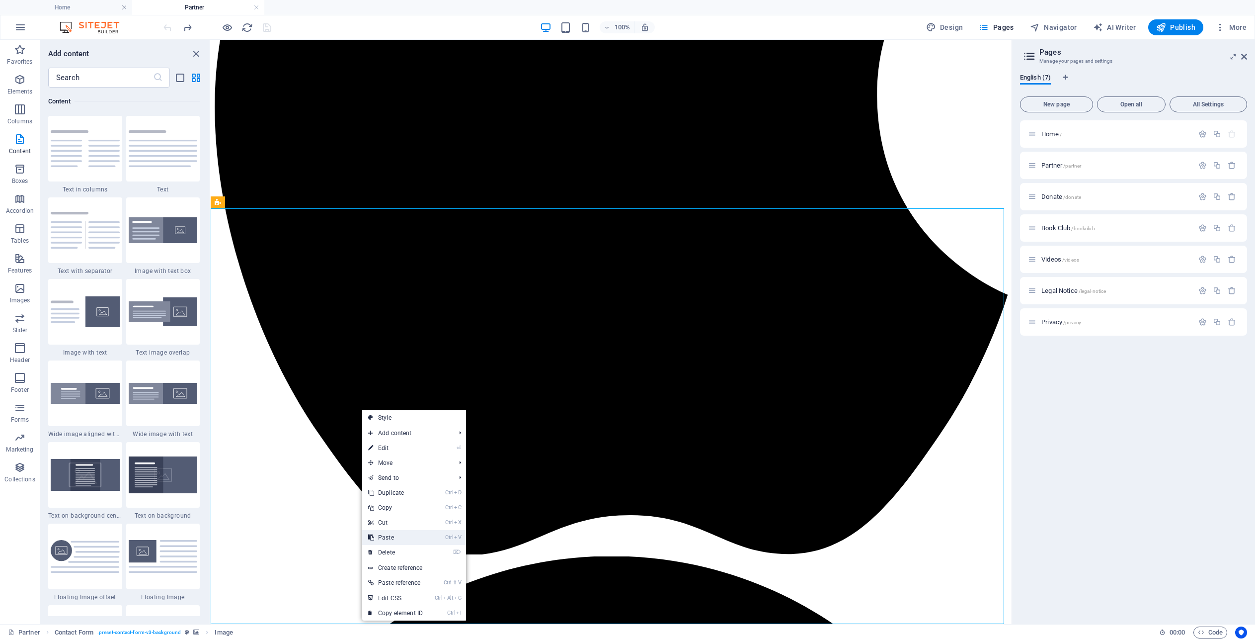
click at [400, 531] on link "Ctrl V Paste" at bounding box center [395, 537] width 67 height 15
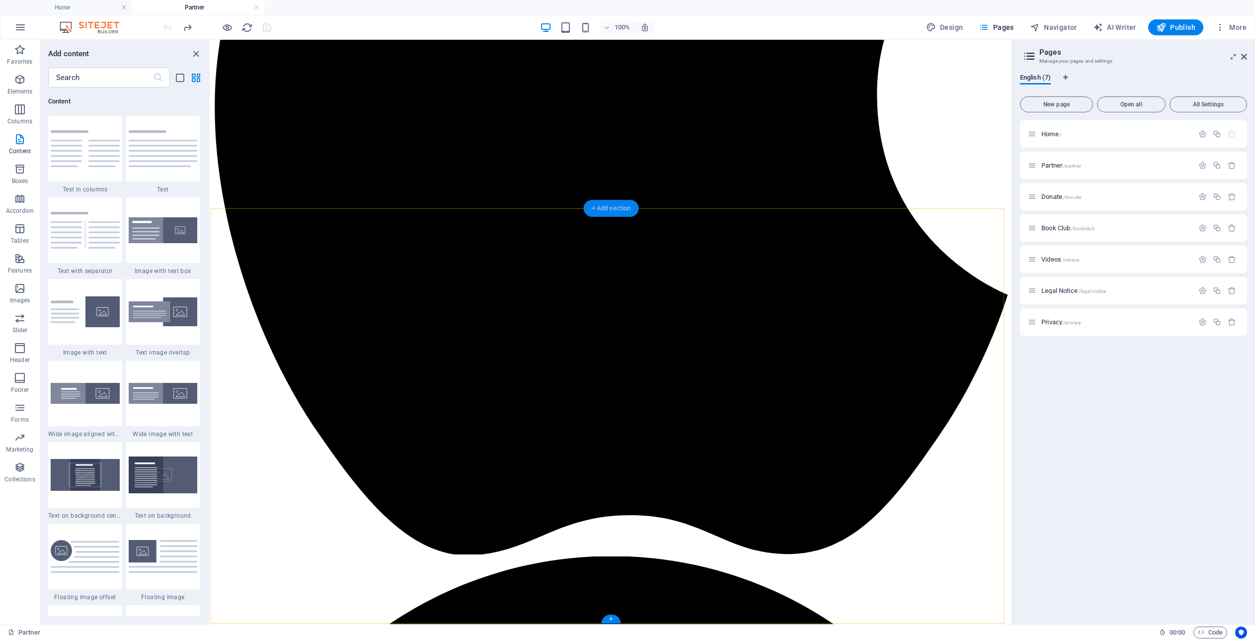
click at [606, 205] on div "+ Add section" at bounding box center [611, 208] width 55 height 17
drag, startPoint x: 814, startPoint y: 248, endPoint x: 336, endPoint y: 205, distance: 480.0
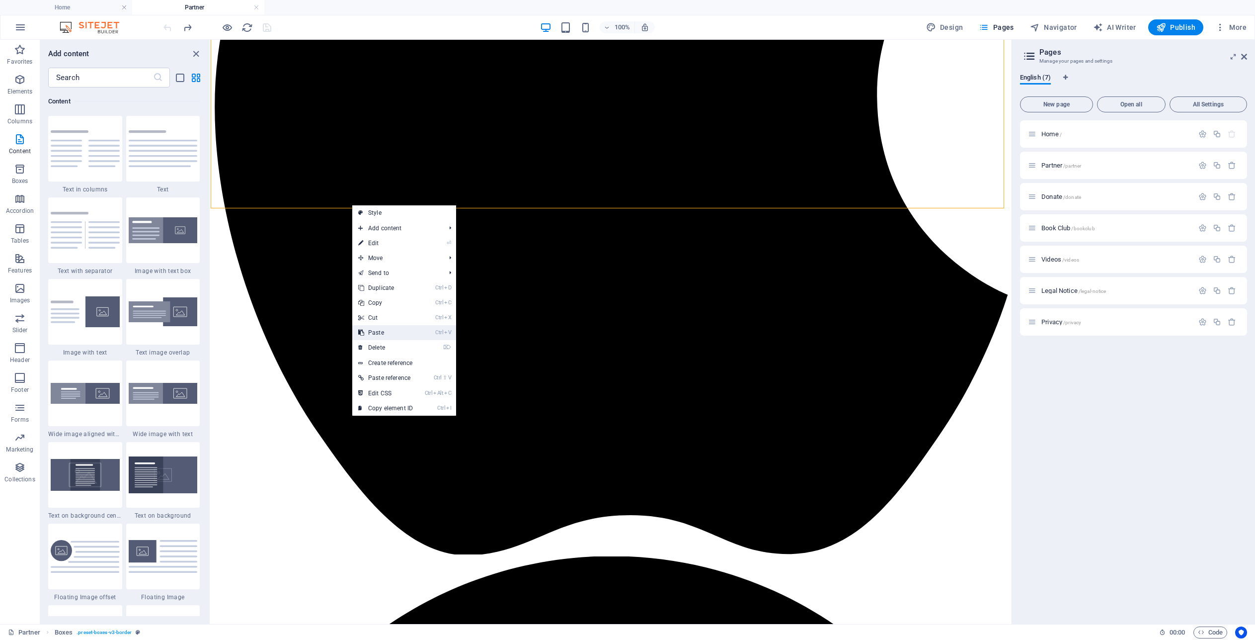
click at [387, 337] on link "Ctrl V Paste" at bounding box center [385, 332] width 67 height 15
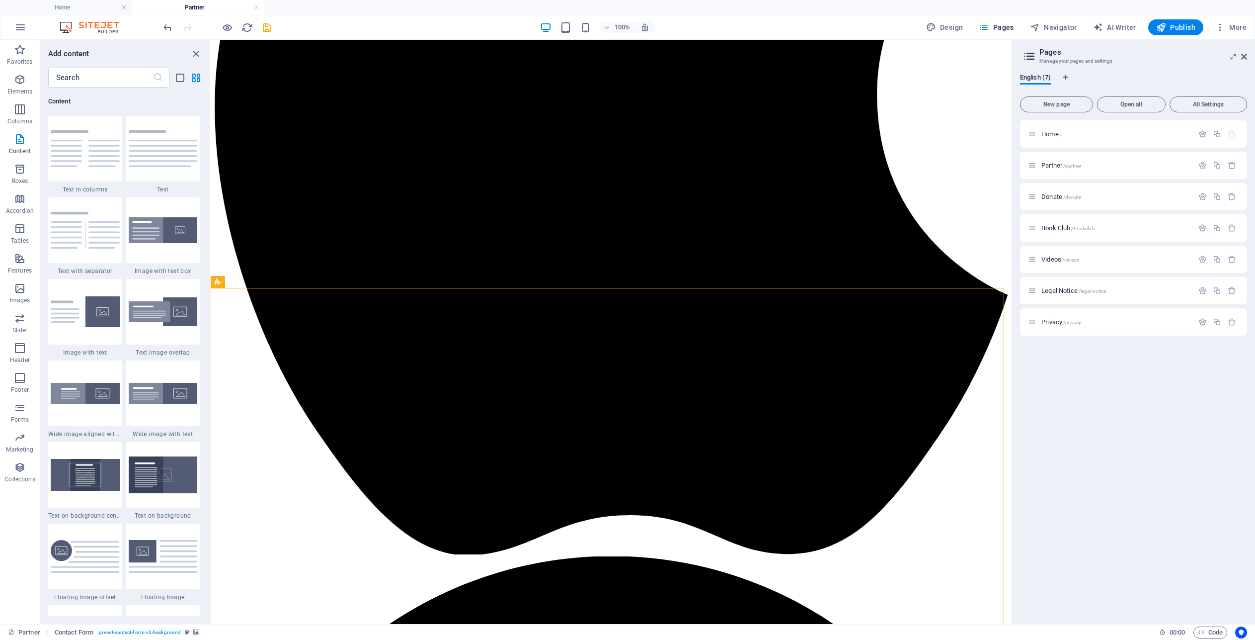
drag, startPoint x: 443, startPoint y: 320, endPoint x: 238, endPoint y: 208, distance: 233.5
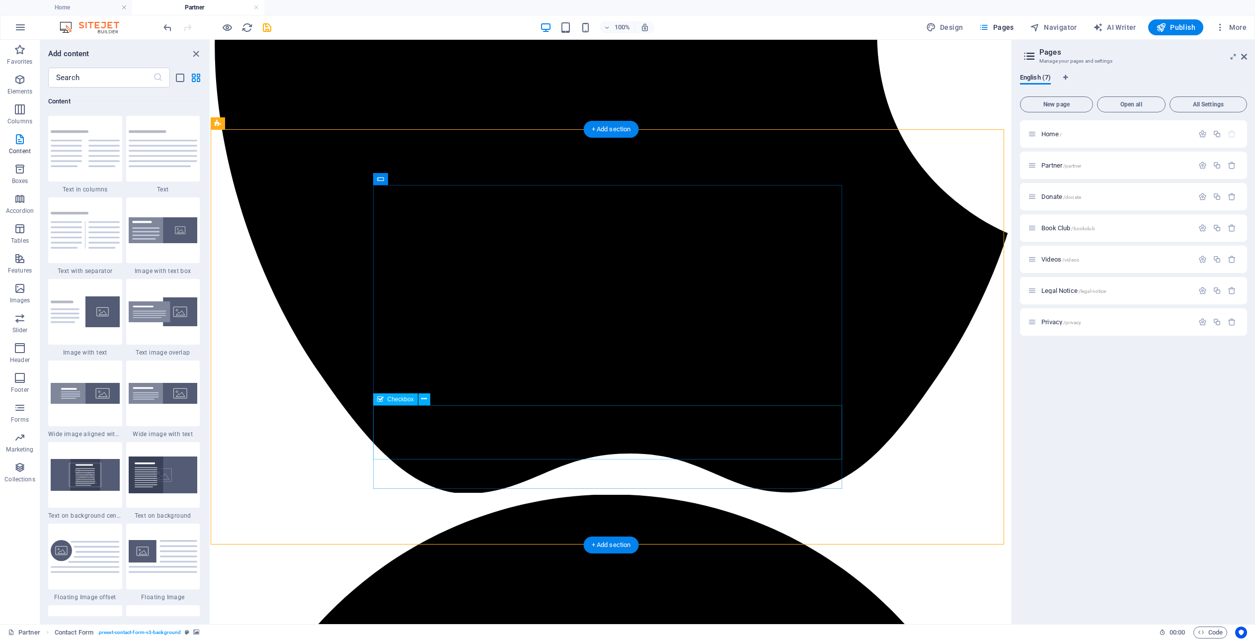
scroll to position [1123, 0]
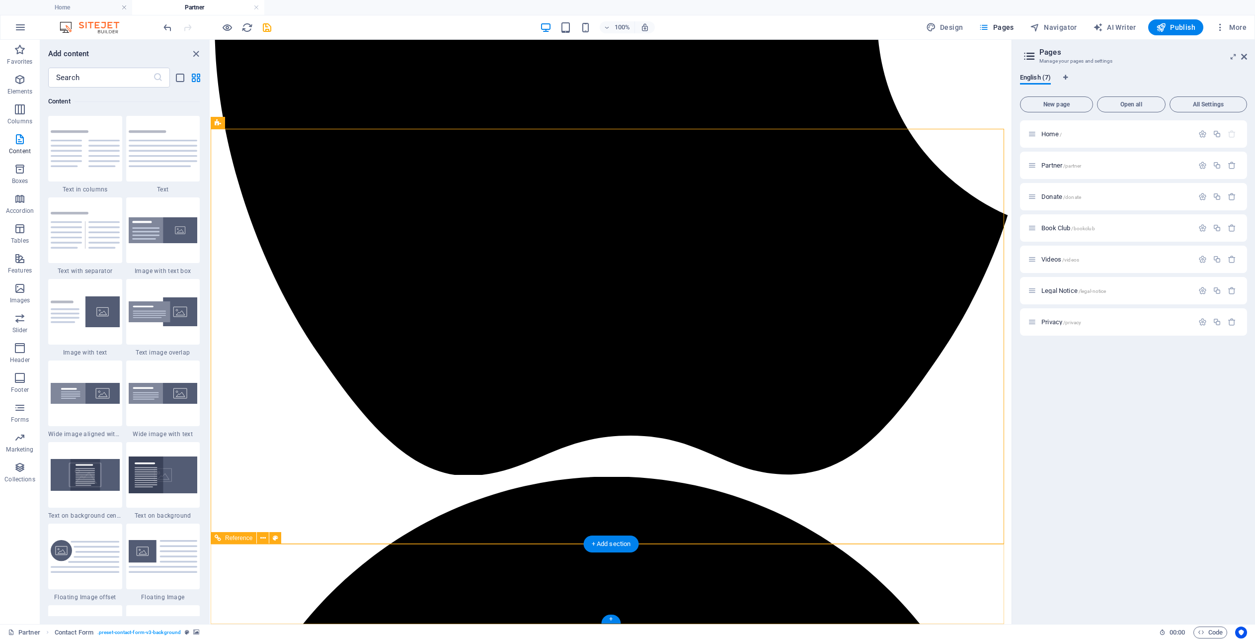
click at [264, 540] on icon at bounding box center [262, 538] width 5 height 10
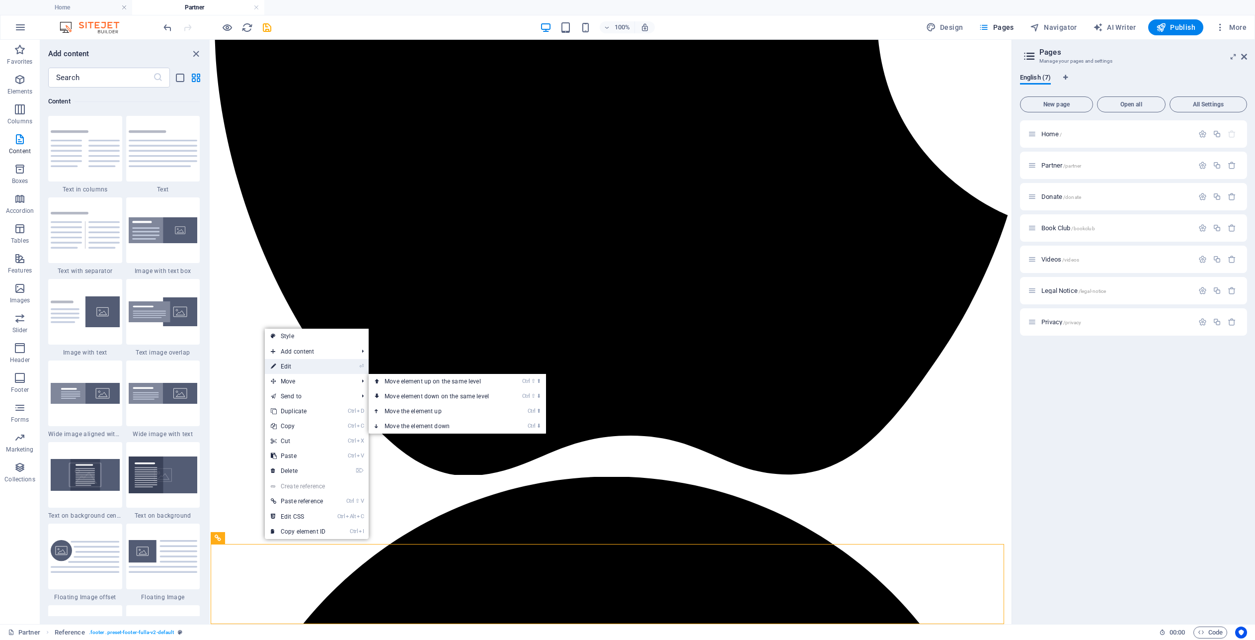
click at [302, 368] on link "⏎ Edit" at bounding box center [298, 366] width 67 height 15
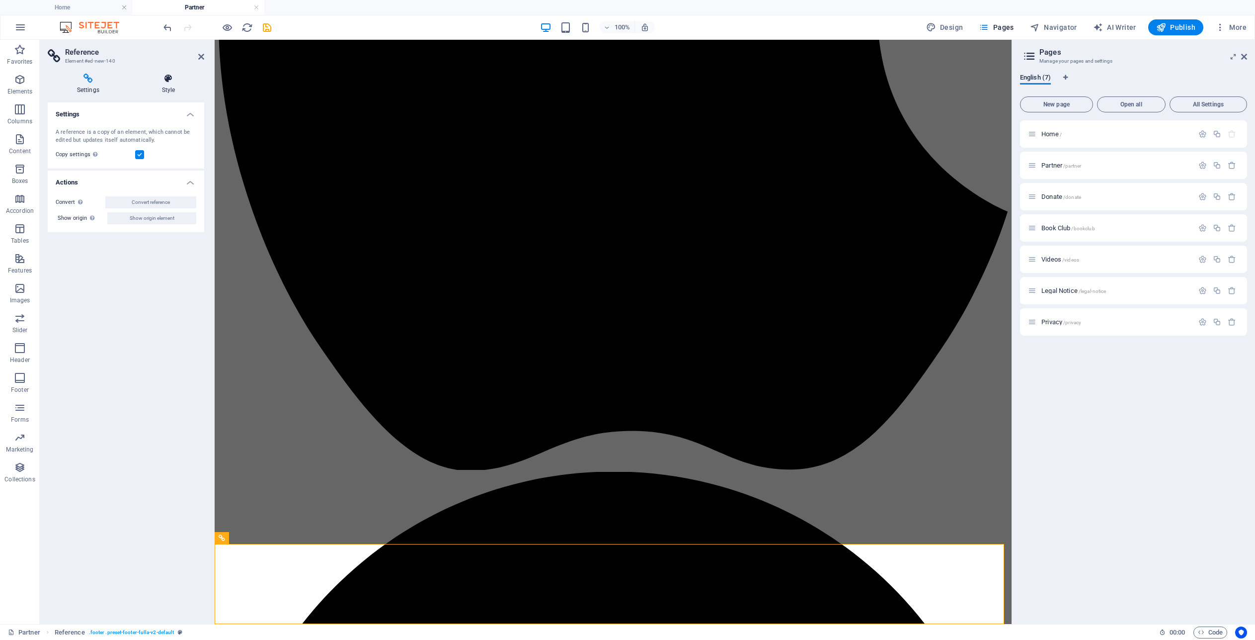
click at [165, 87] on h4 "Style" at bounding box center [169, 84] width 72 height 21
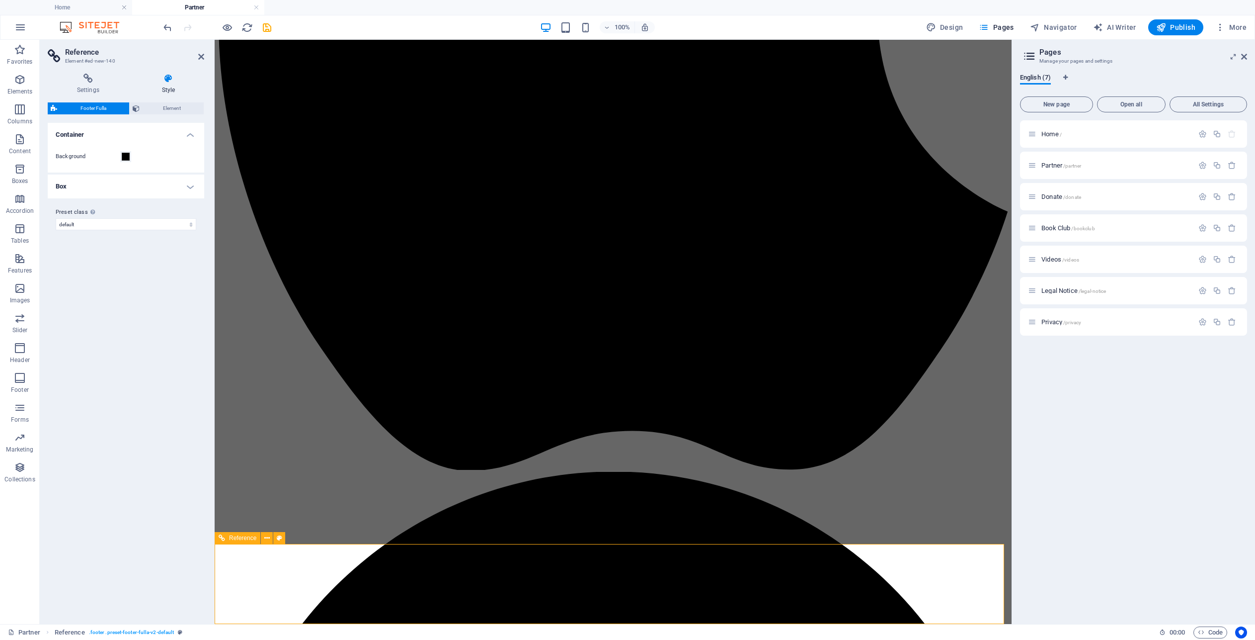
click at [1121, 25] on span "AI Writer" at bounding box center [1114, 27] width 43 height 10
select select "English"
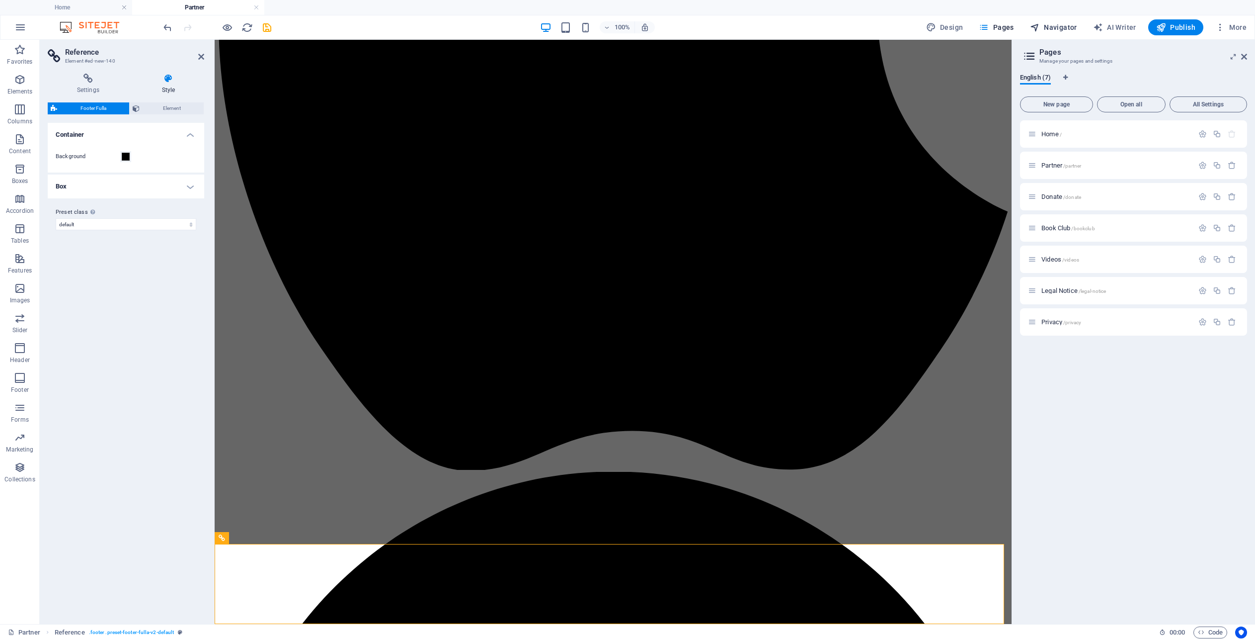
select select "English"
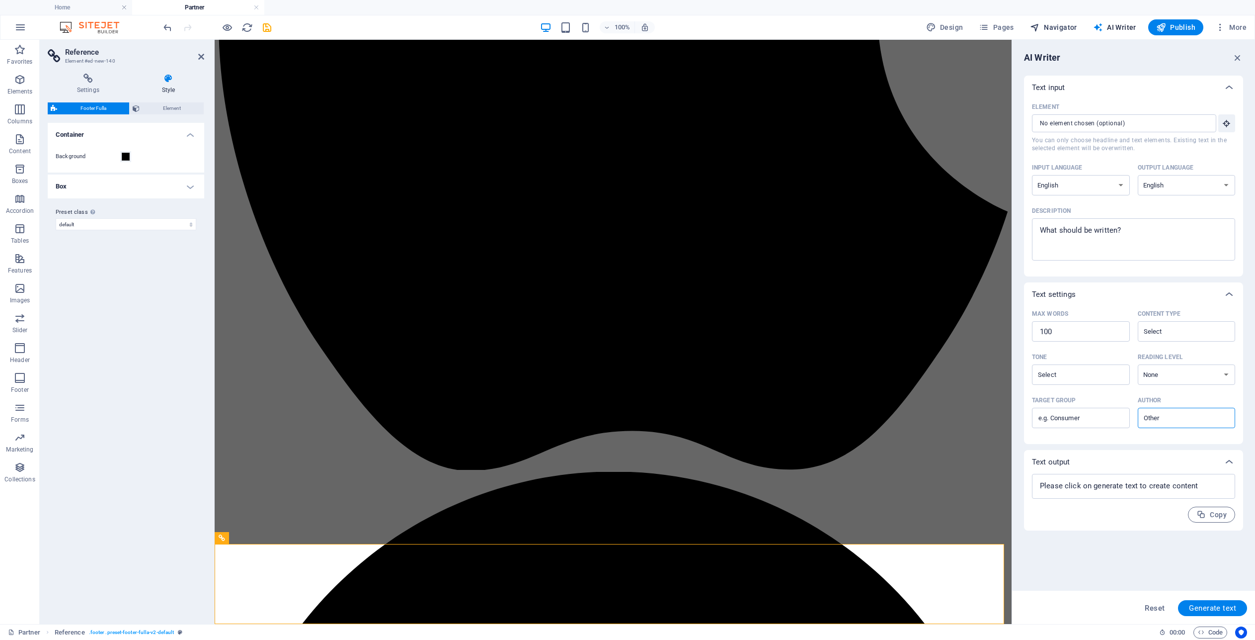
click at [1072, 24] on span "Navigator" at bounding box center [1053, 27] width 47 height 10
select select "15603609-en"
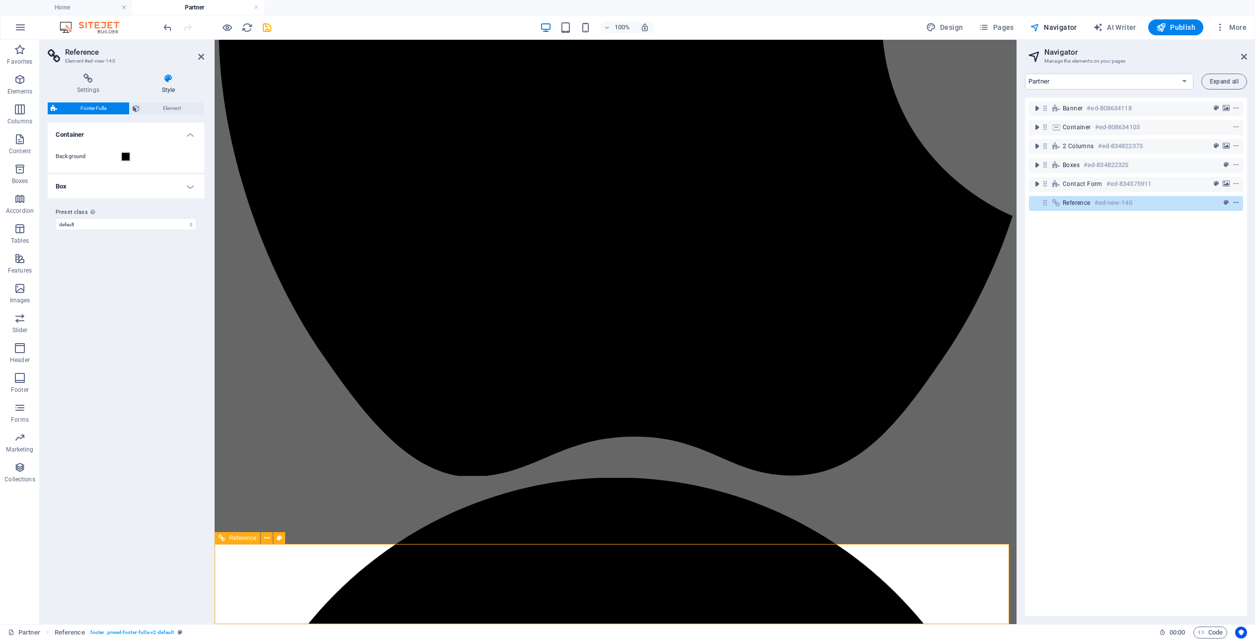
click at [1234, 203] on icon "context-menu" at bounding box center [1236, 202] width 7 height 7
click at [1069, 248] on div "Banner #ed-808634118 Container #ed-808634103 2 columns #ed-834822373 Boxes #ed-…" at bounding box center [1136, 356] width 222 height 518
click at [268, 536] on icon at bounding box center [266, 538] width 5 height 10
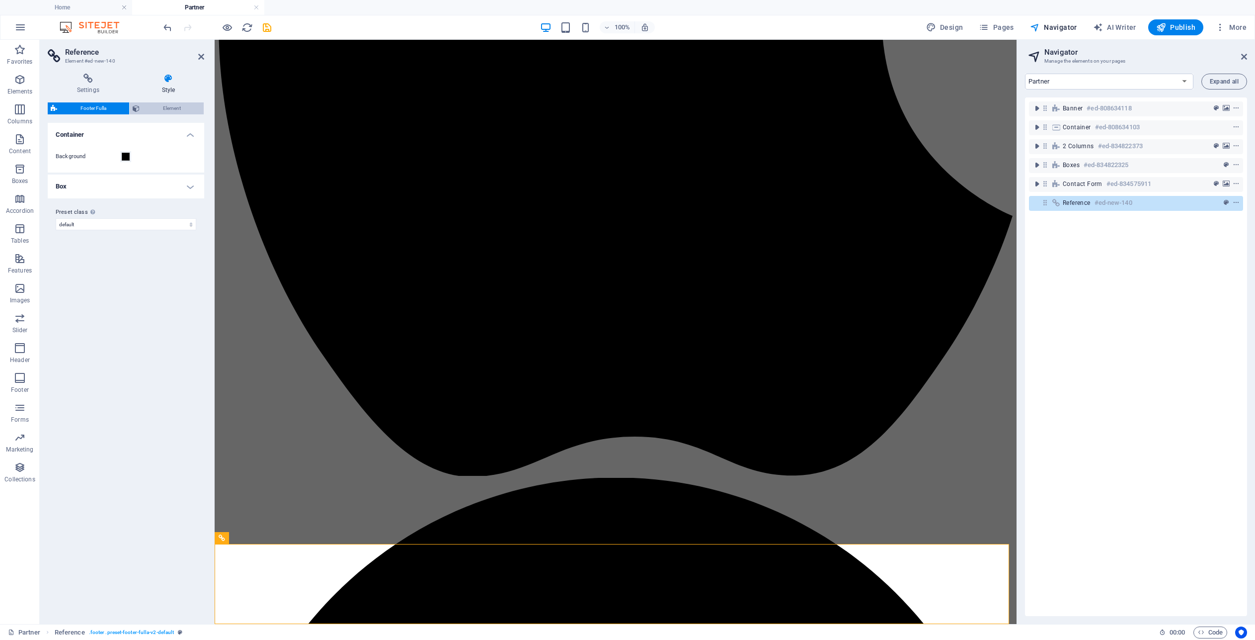
click at [168, 107] on span "Element" at bounding box center [172, 108] width 58 height 12
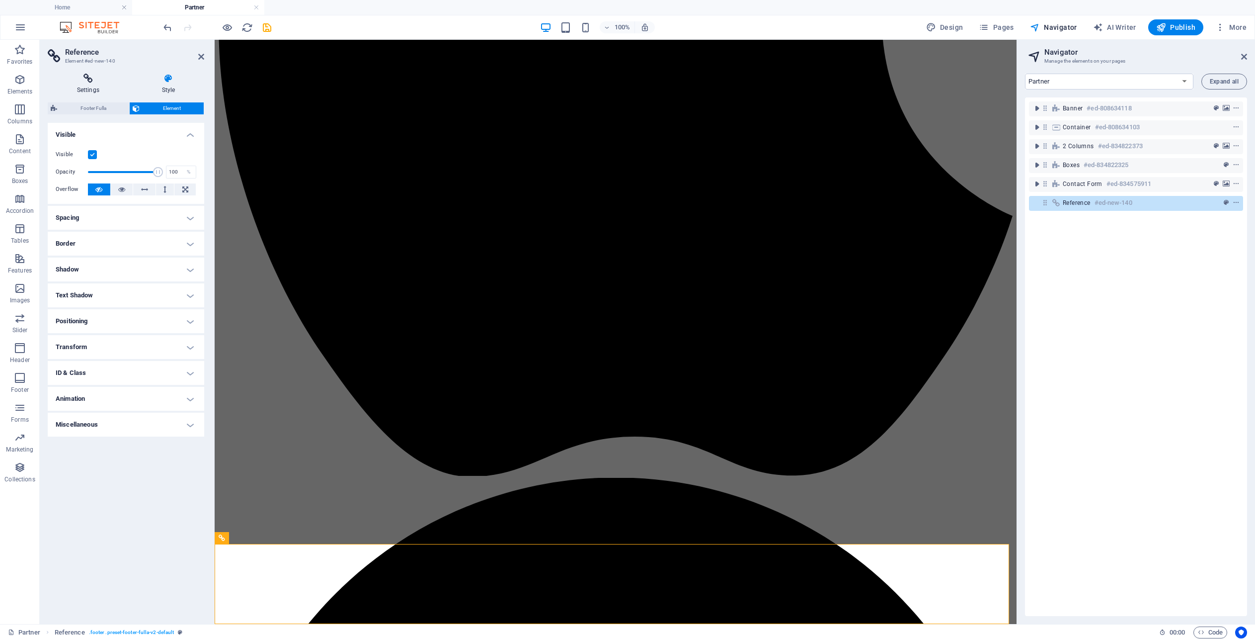
click at [82, 79] on icon at bounding box center [88, 79] width 81 height 10
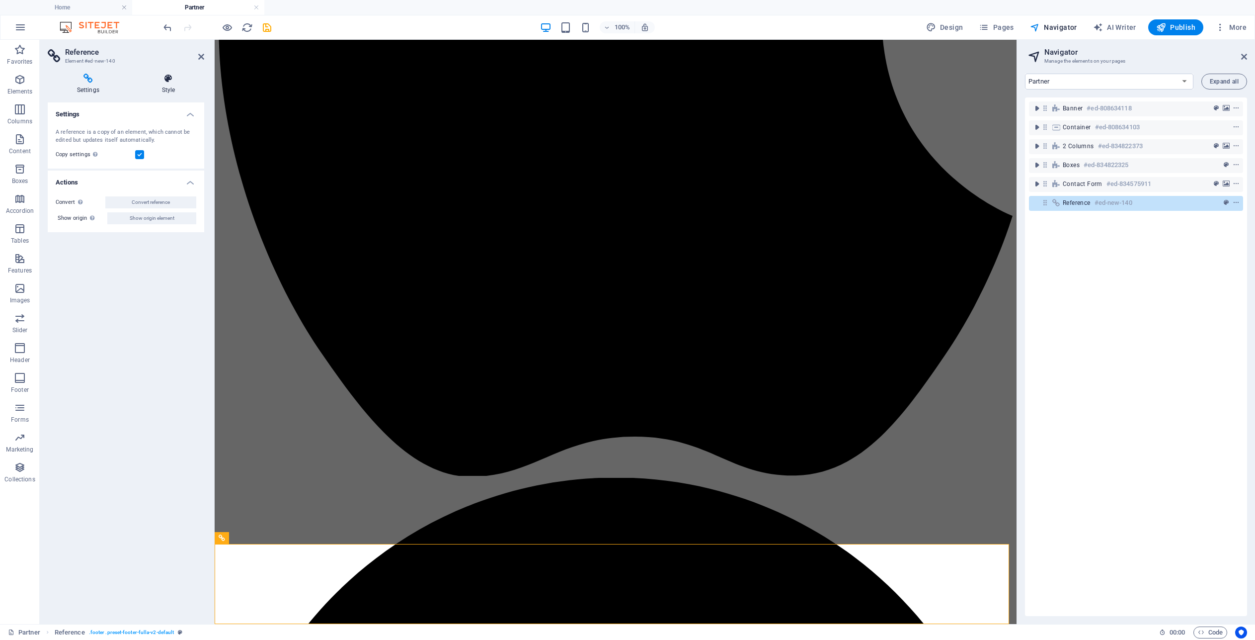
click at [167, 77] on icon at bounding box center [169, 79] width 72 height 10
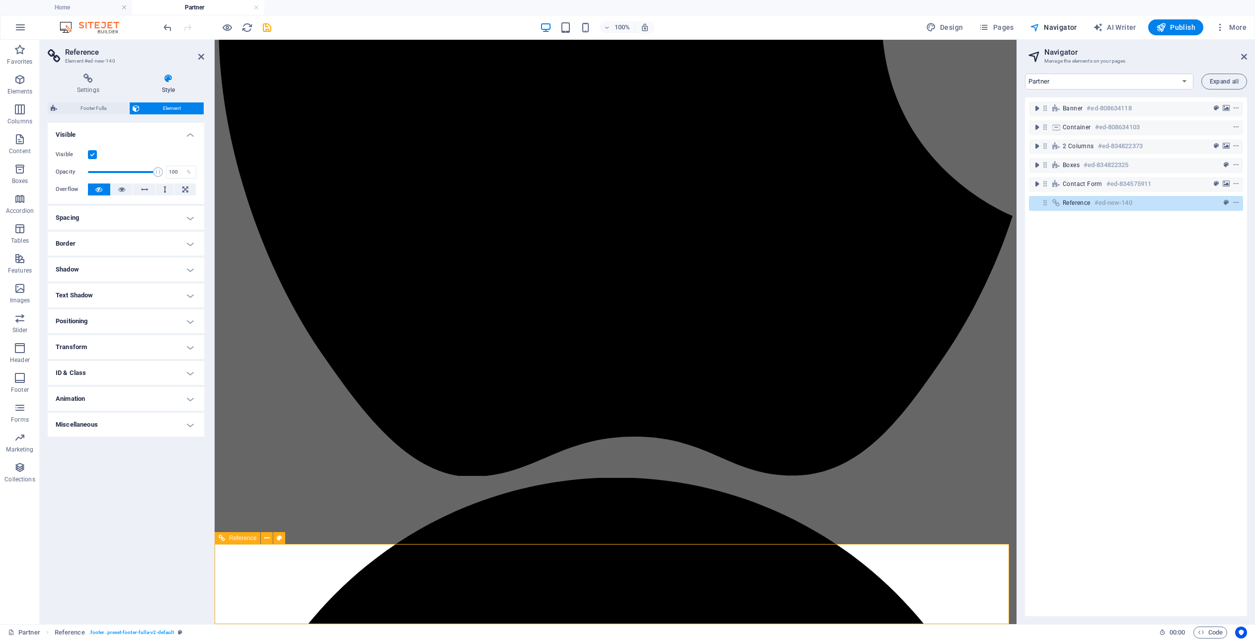
click at [265, 25] on icon "save" at bounding box center [266, 27] width 11 height 11
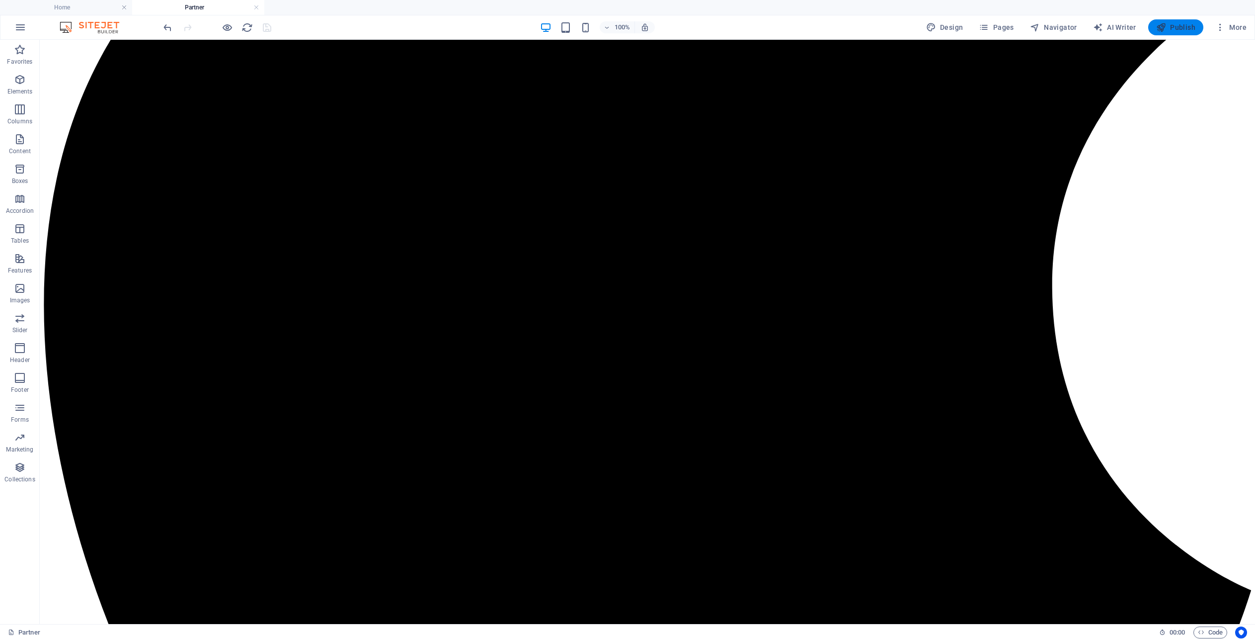
click at [1201, 24] on button "Publish" at bounding box center [1175, 27] width 55 height 16
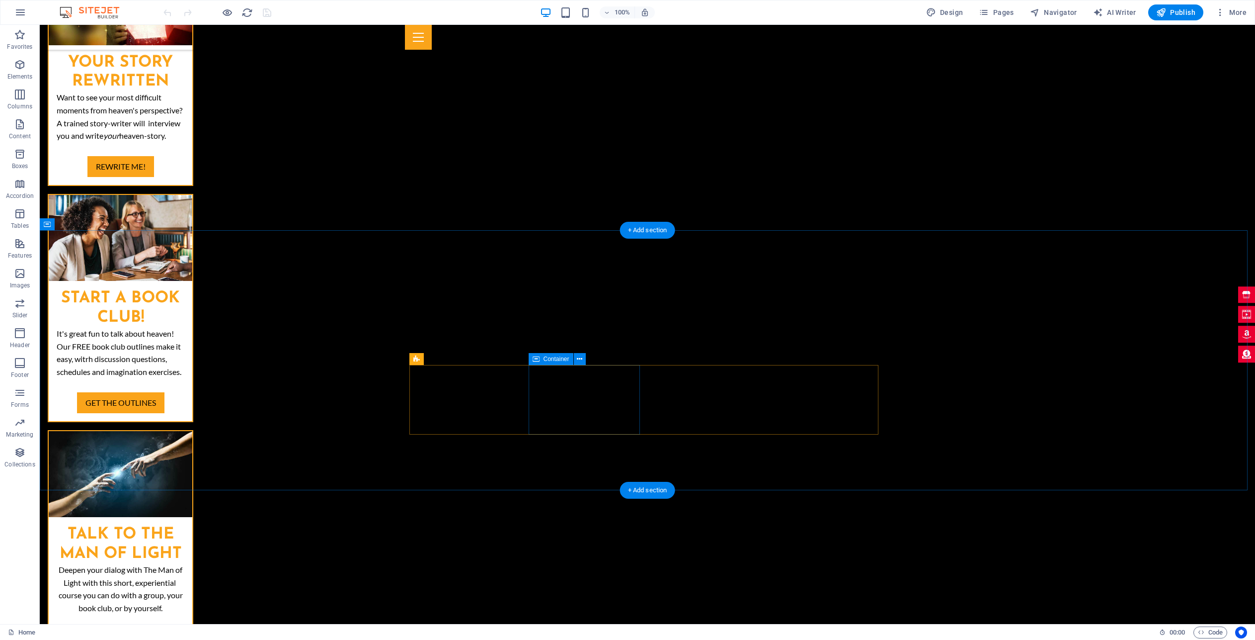
scroll to position [2687, 0]
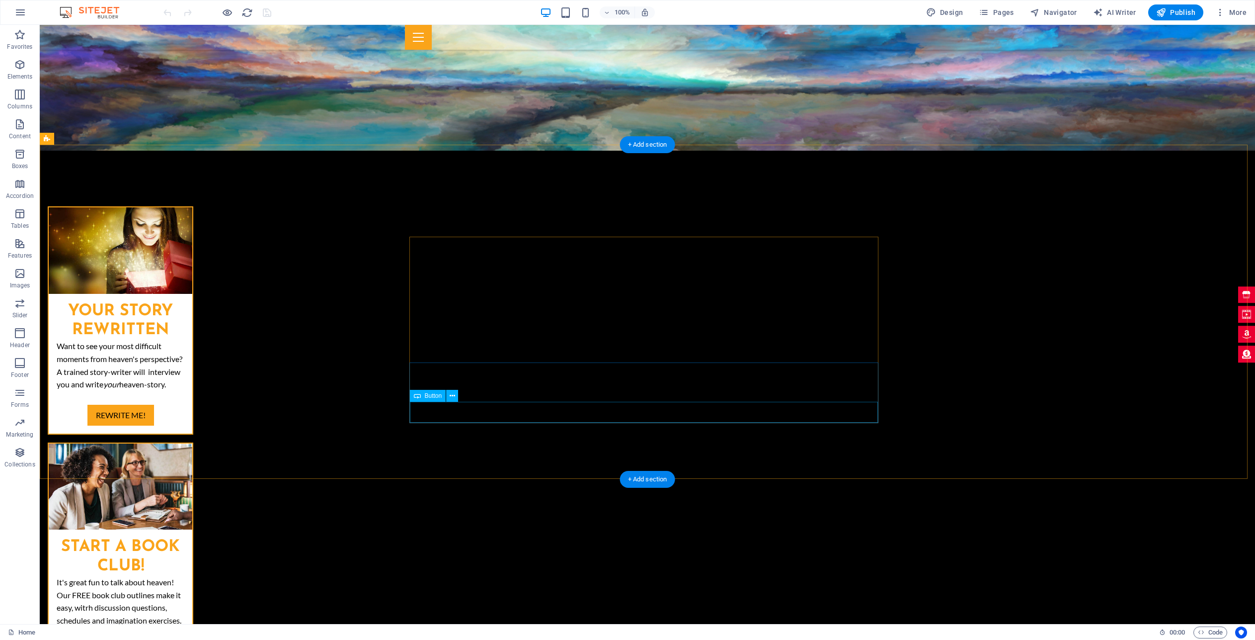
click at [451, 398] on icon at bounding box center [452, 396] width 5 height 10
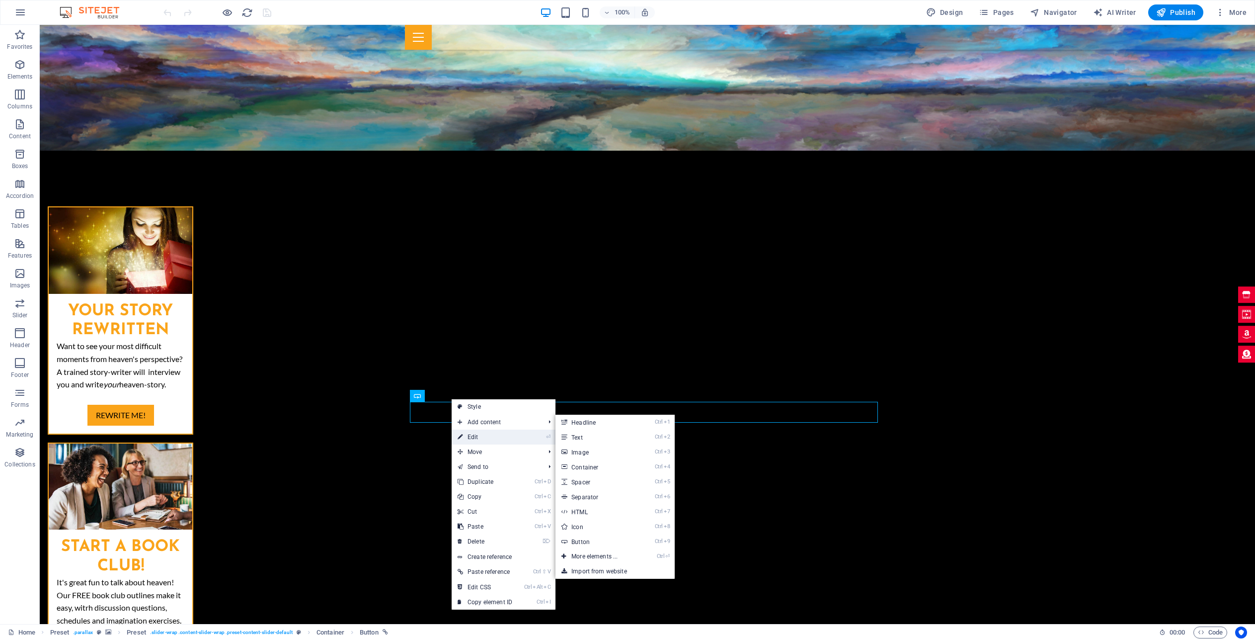
click at [474, 438] on link "⏎ Edit" at bounding box center [485, 436] width 67 height 15
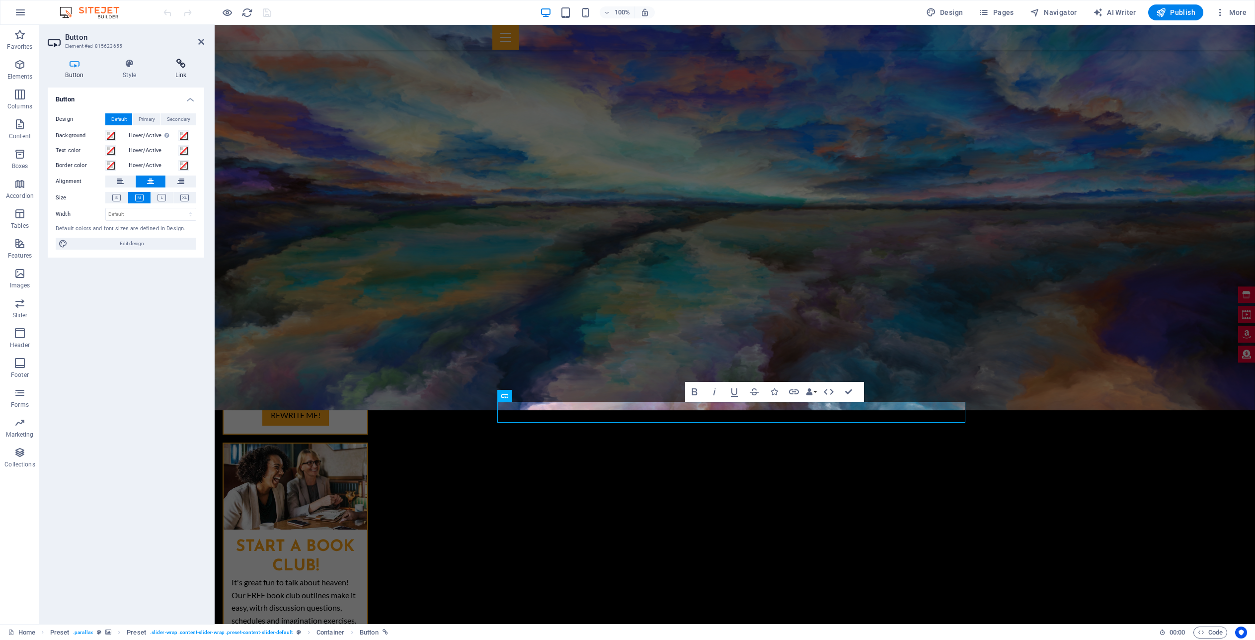
click at [181, 63] on icon at bounding box center [181, 64] width 47 height 10
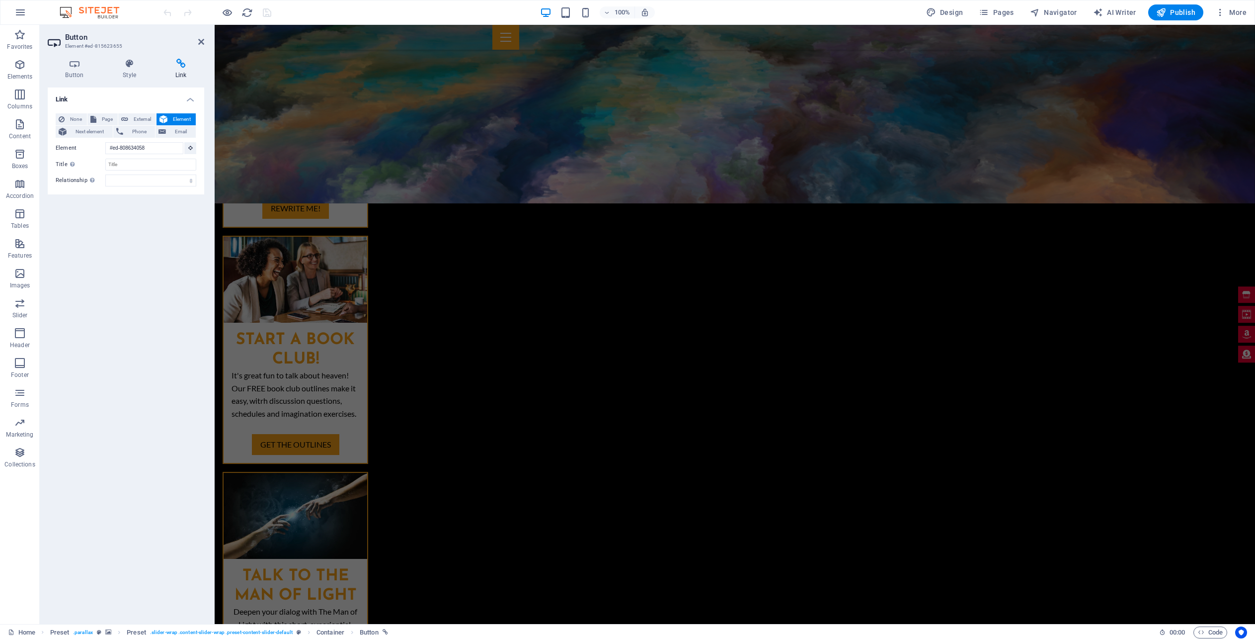
scroll to position [2638, 0]
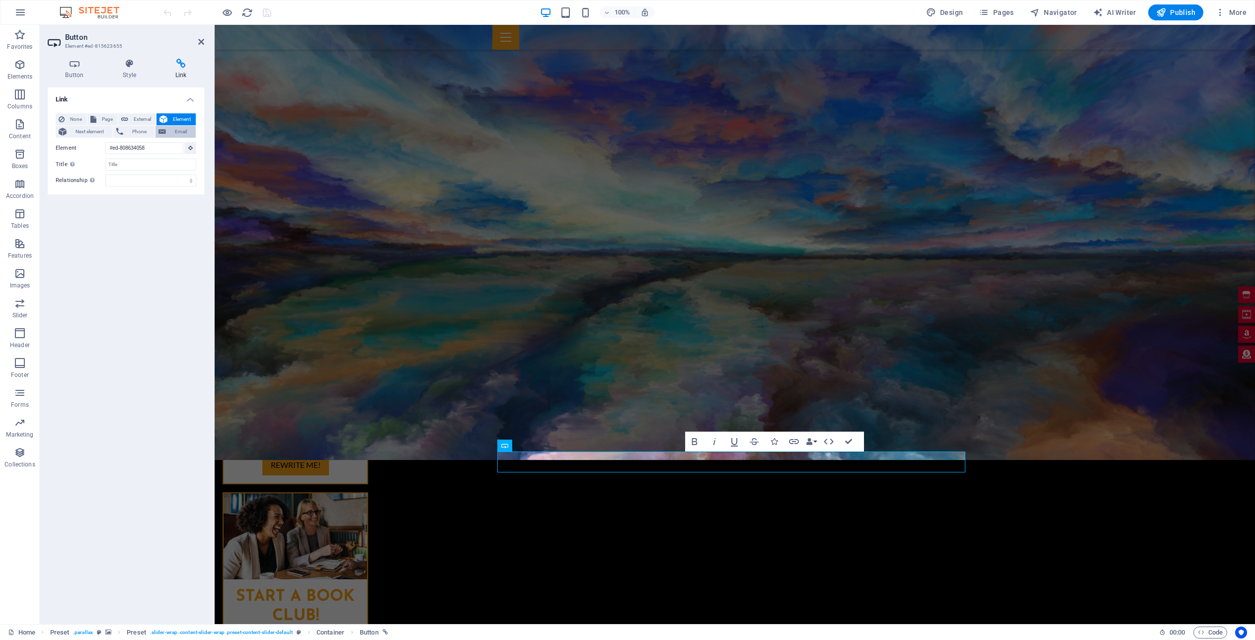
click at [172, 131] on span "Email" at bounding box center [181, 132] width 24 height 12
click at [165, 149] on input "tony@heavenexperien" at bounding box center [150, 148] width 91 height 12
type input "tony@heavenexperience.net"
click at [115, 185] on div "Link None Page External Element Next element Phone Email Page Home Partner Dona…" at bounding box center [126, 351] width 157 height 528
click at [265, 11] on icon "save" at bounding box center [266, 12] width 11 height 11
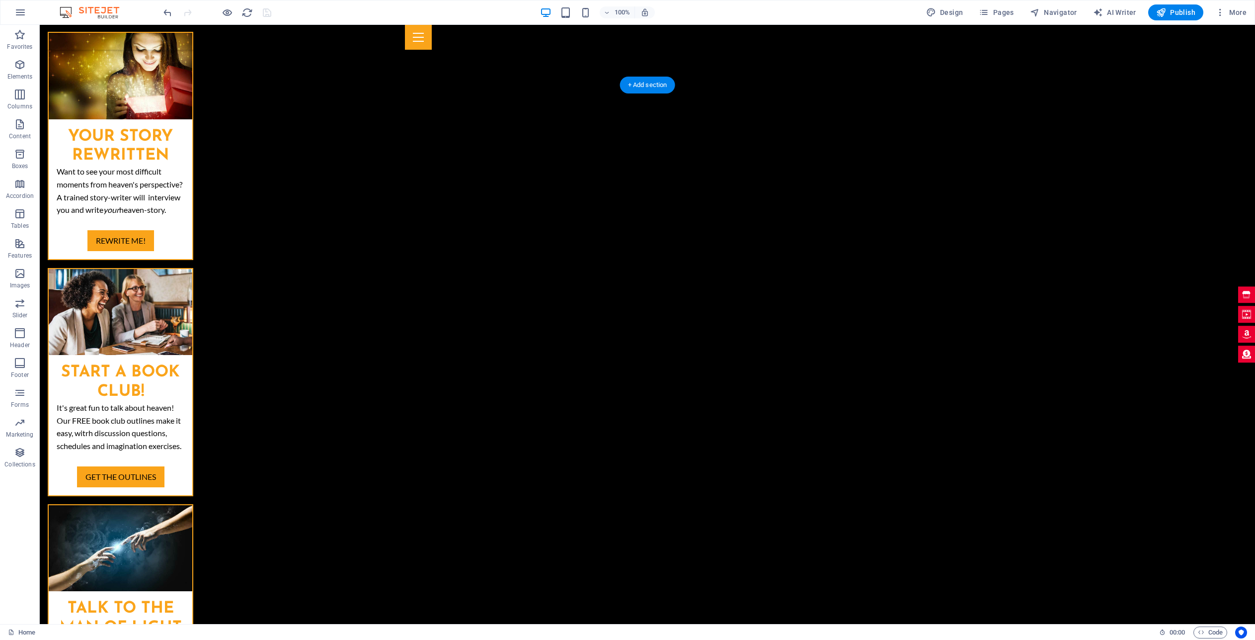
scroll to position [3232, 0]
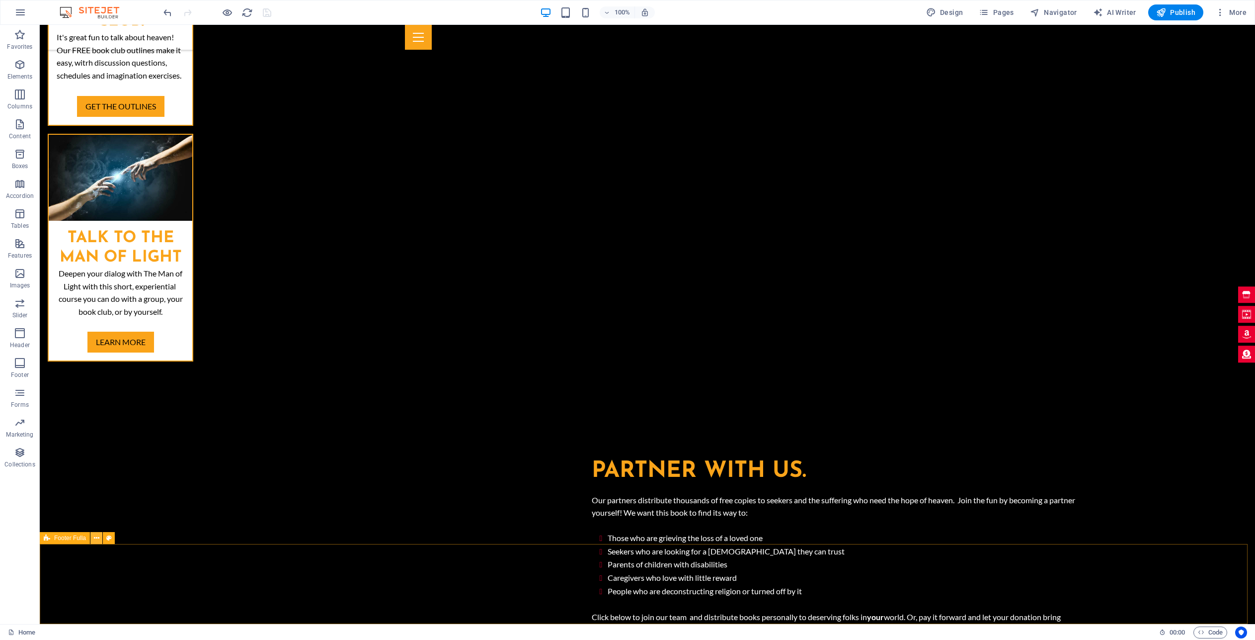
click at [98, 541] on icon at bounding box center [96, 538] width 5 height 10
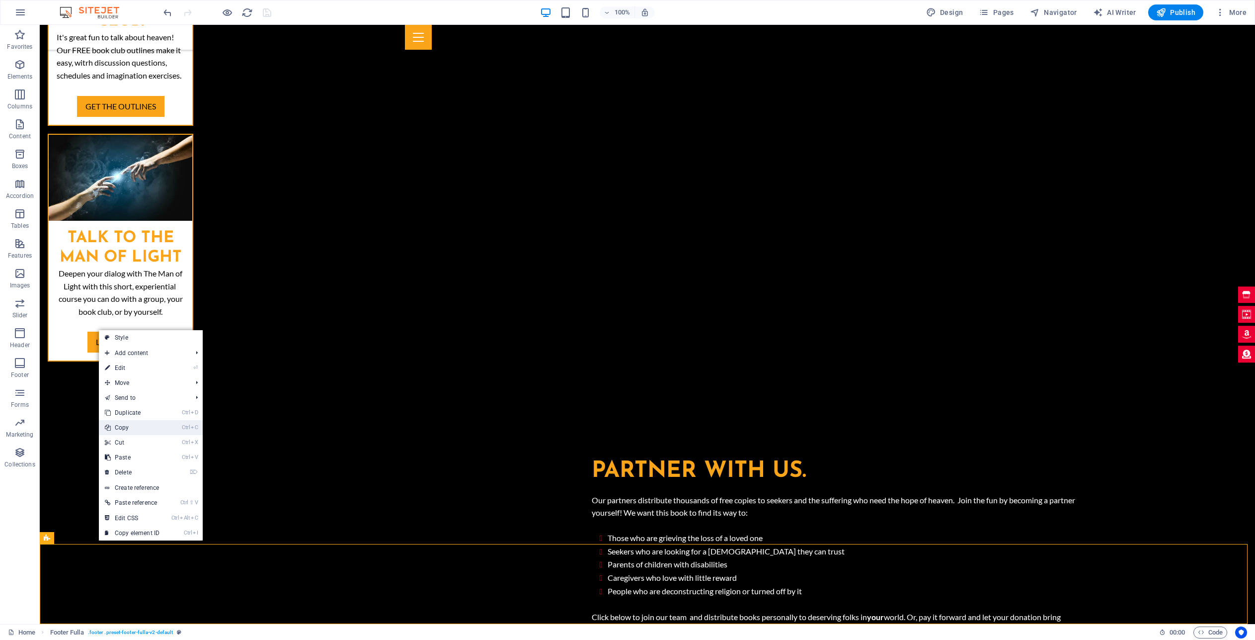
click at [135, 428] on link "Ctrl C Copy" at bounding box center [132, 427] width 67 height 15
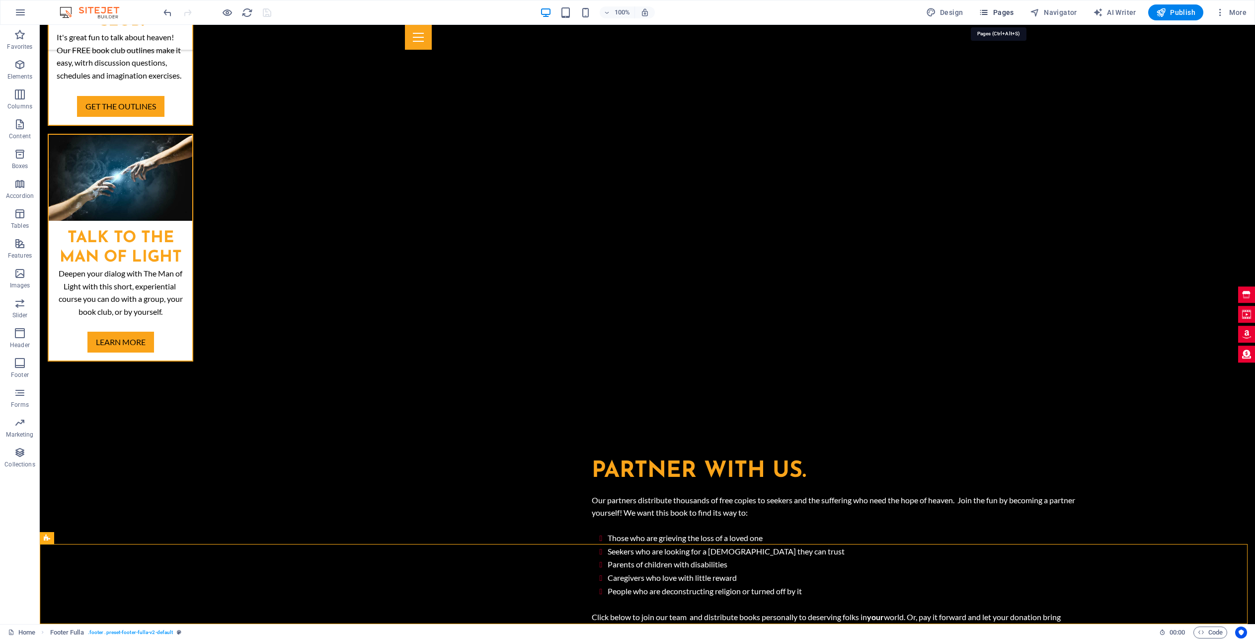
click at [1004, 10] on span "Pages" at bounding box center [996, 12] width 35 height 10
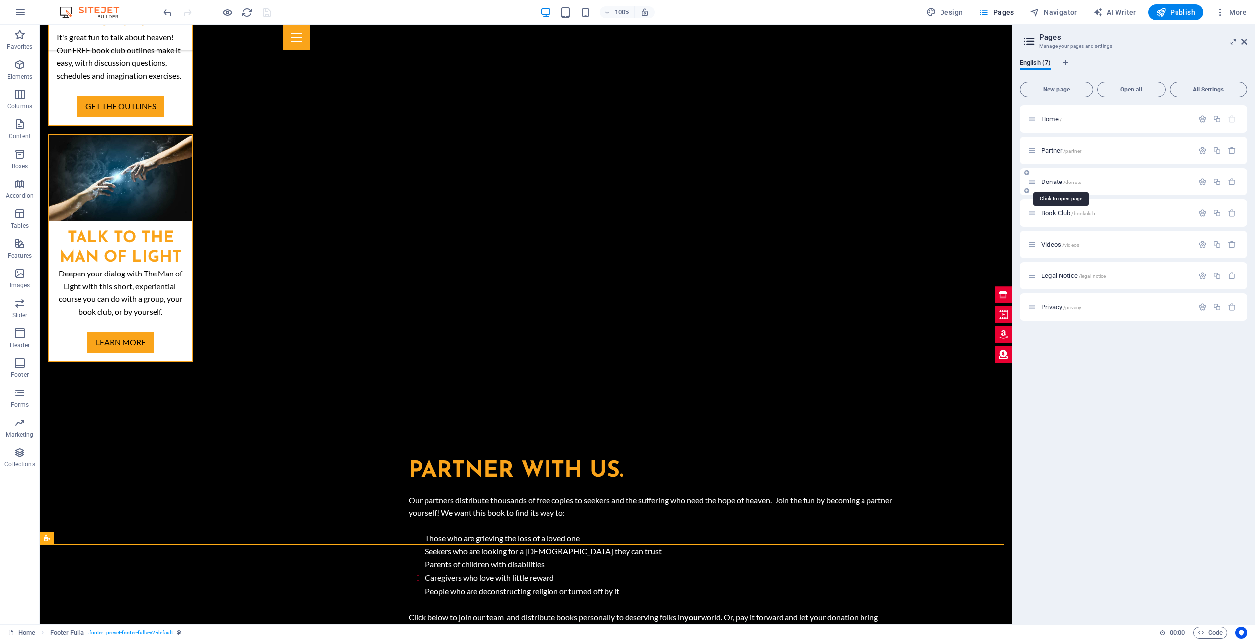
click at [1048, 181] on span "Donate /donate" at bounding box center [1062, 181] width 40 height 7
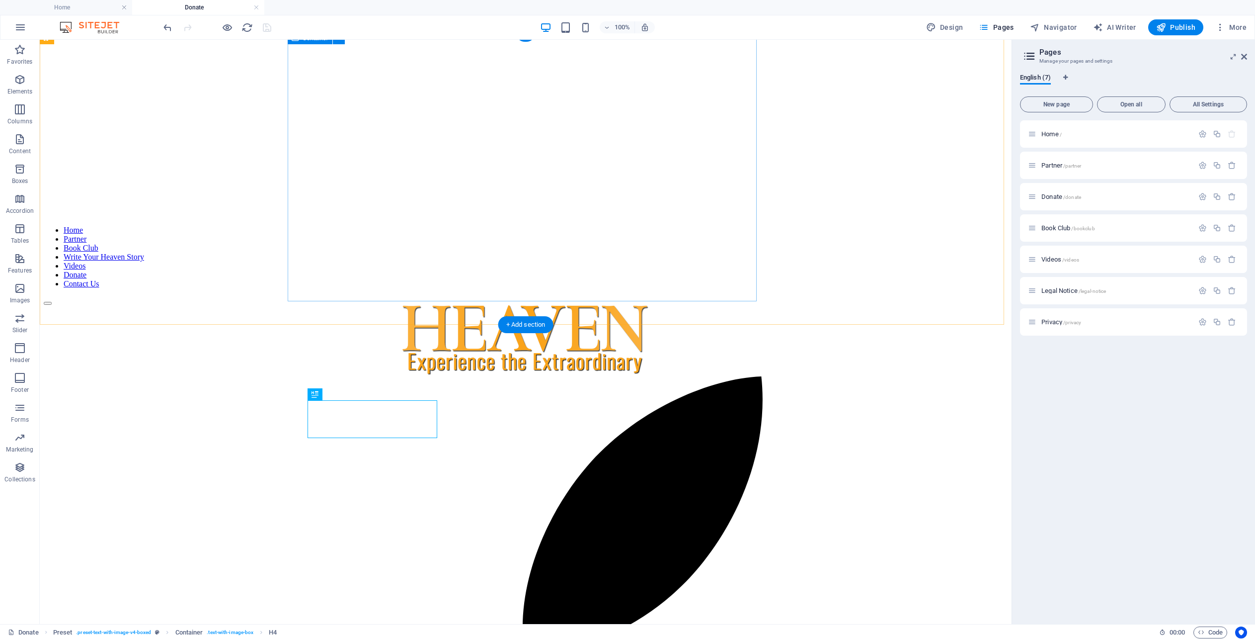
scroll to position [341, 0]
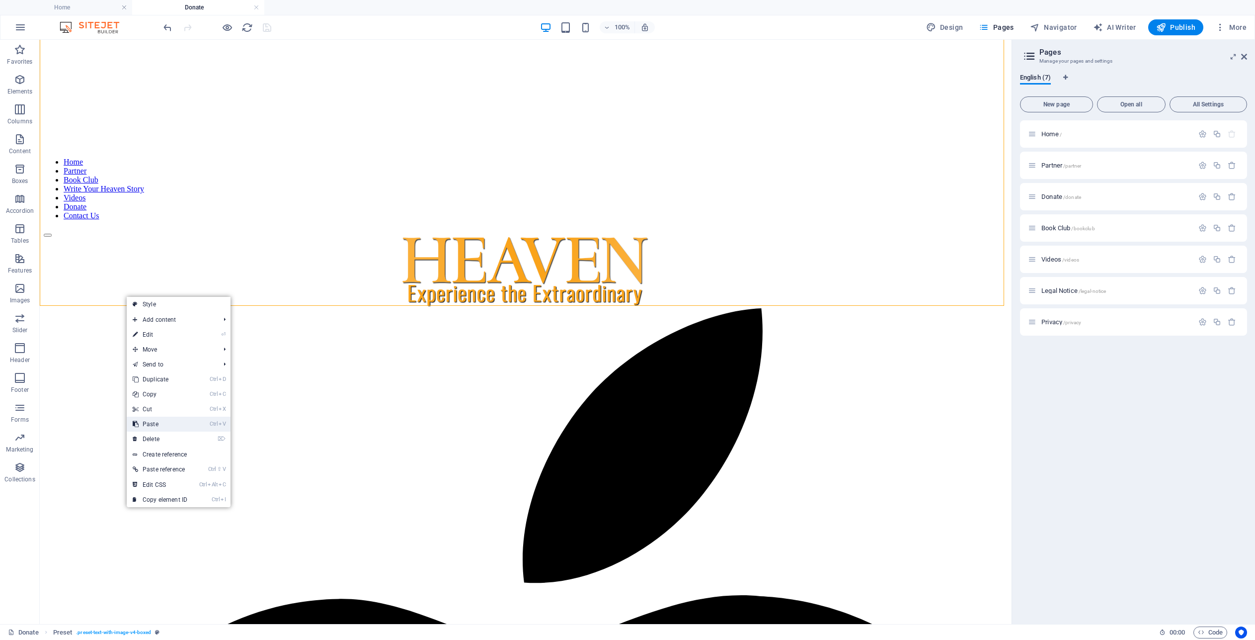
click at [166, 419] on link "Ctrl V Paste" at bounding box center [160, 423] width 67 height 15
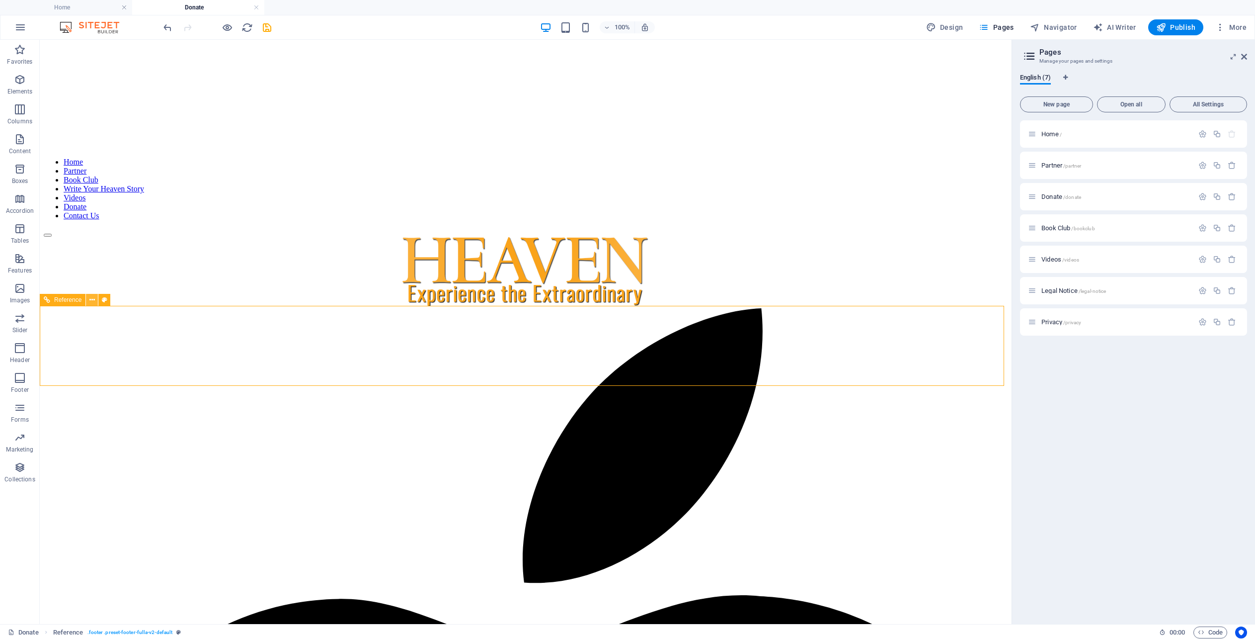
click at [93, 302] on icon at bounding box center [91, 300] width 5 height 10
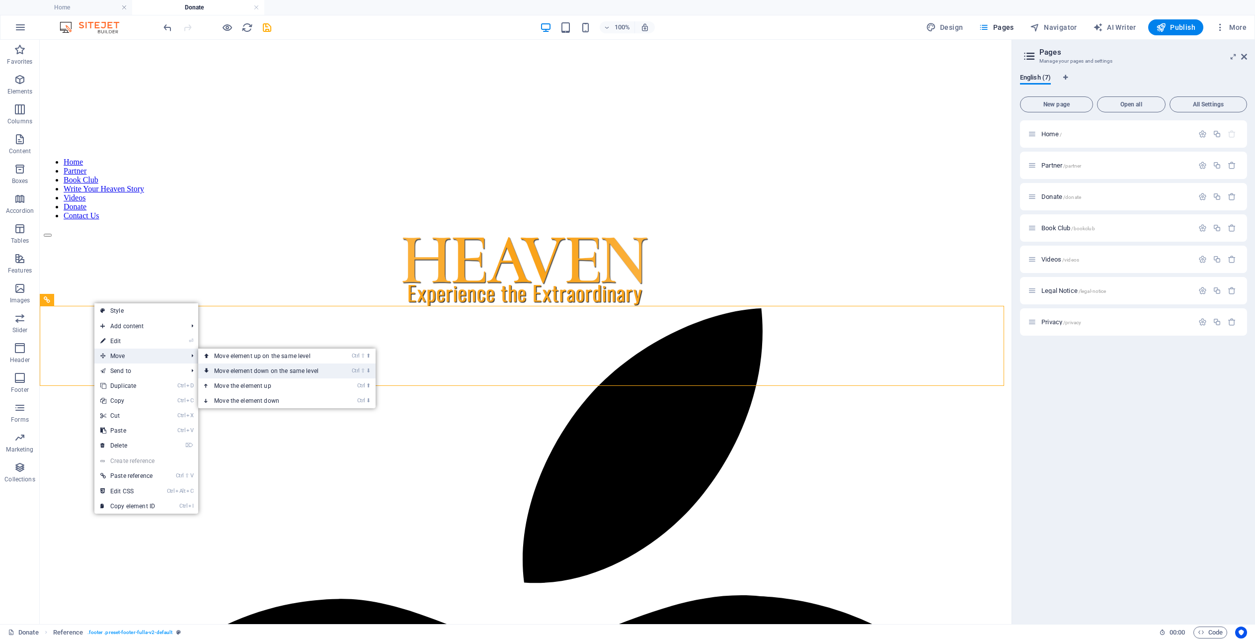
click at [243, 372] on link "Ctrl ⇧ ⬇ Move element down on the same level" at bounding box center [268, 370] width 140 height 15
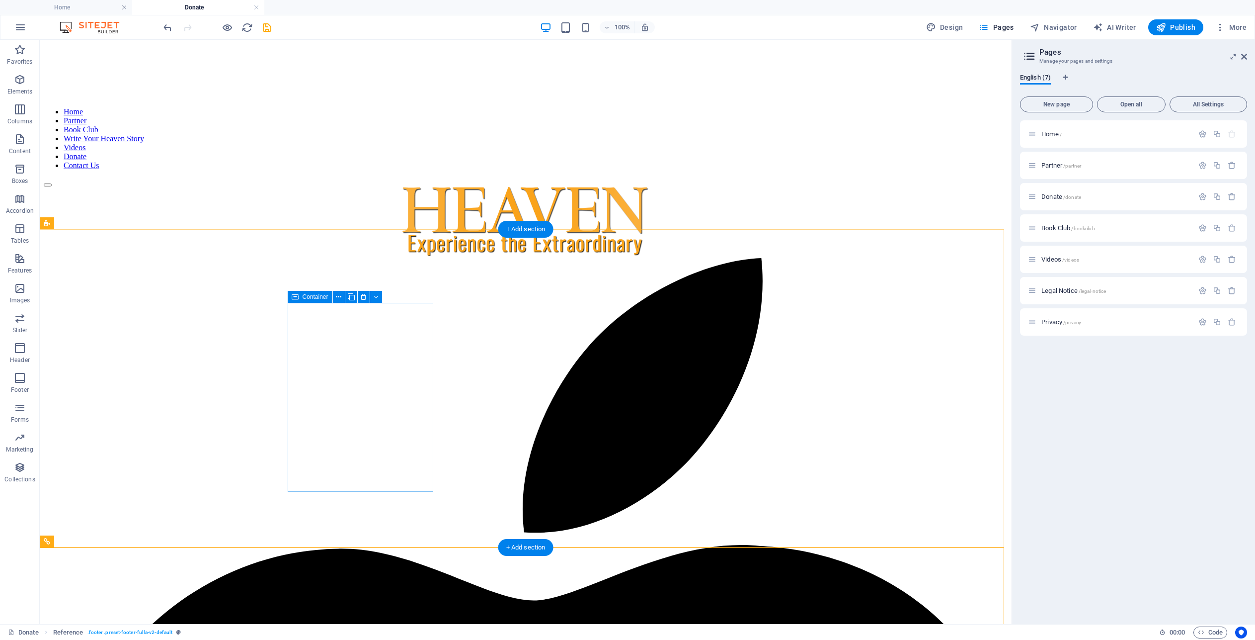
scroll to position [421, 0]
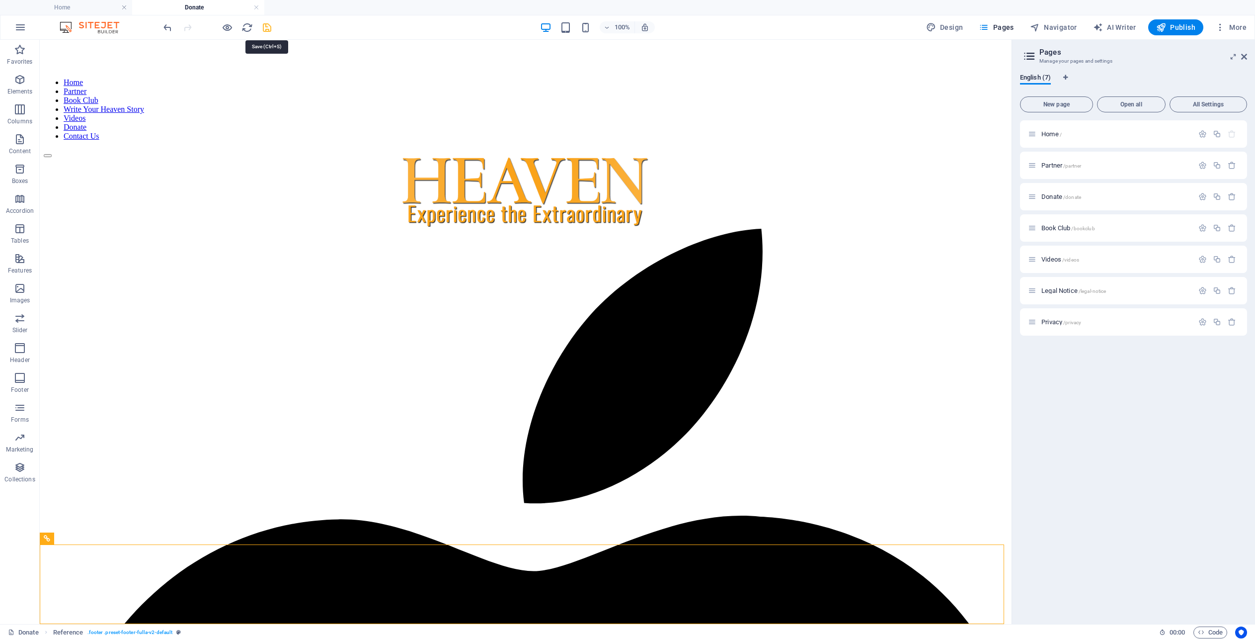
click at [266, 28] on icon "save" at bounding box center [266, 27] width 11 height 11
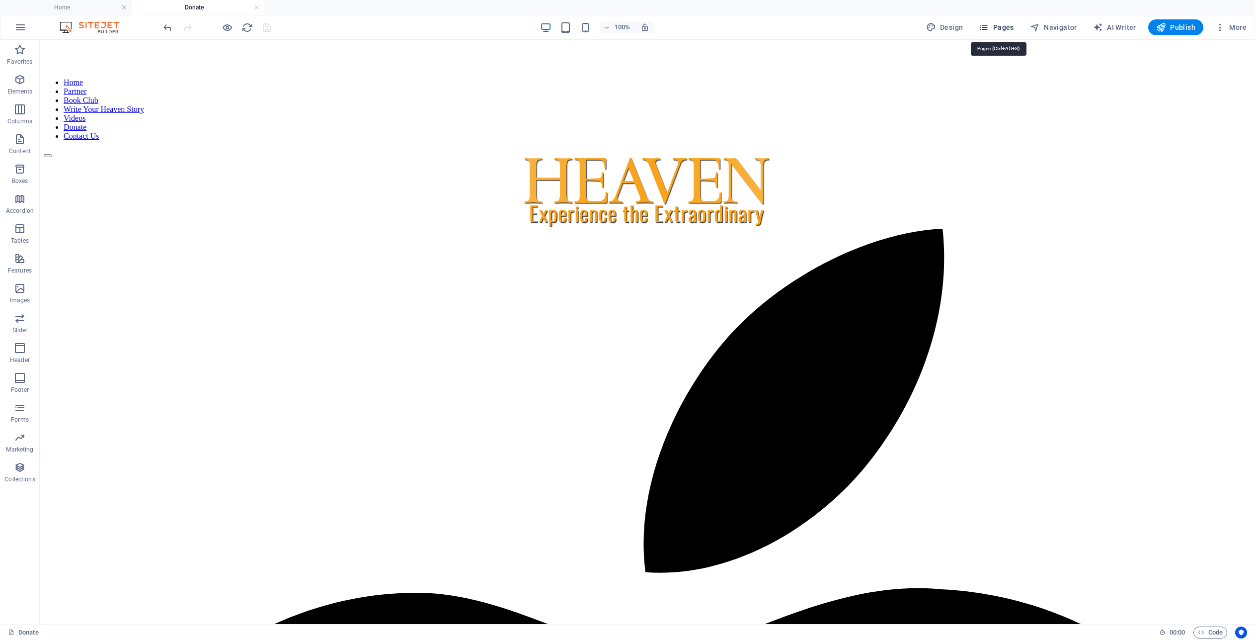
click at [1013, 30] on span "Pages" at bounding box center [996, 27] width 35 height 10
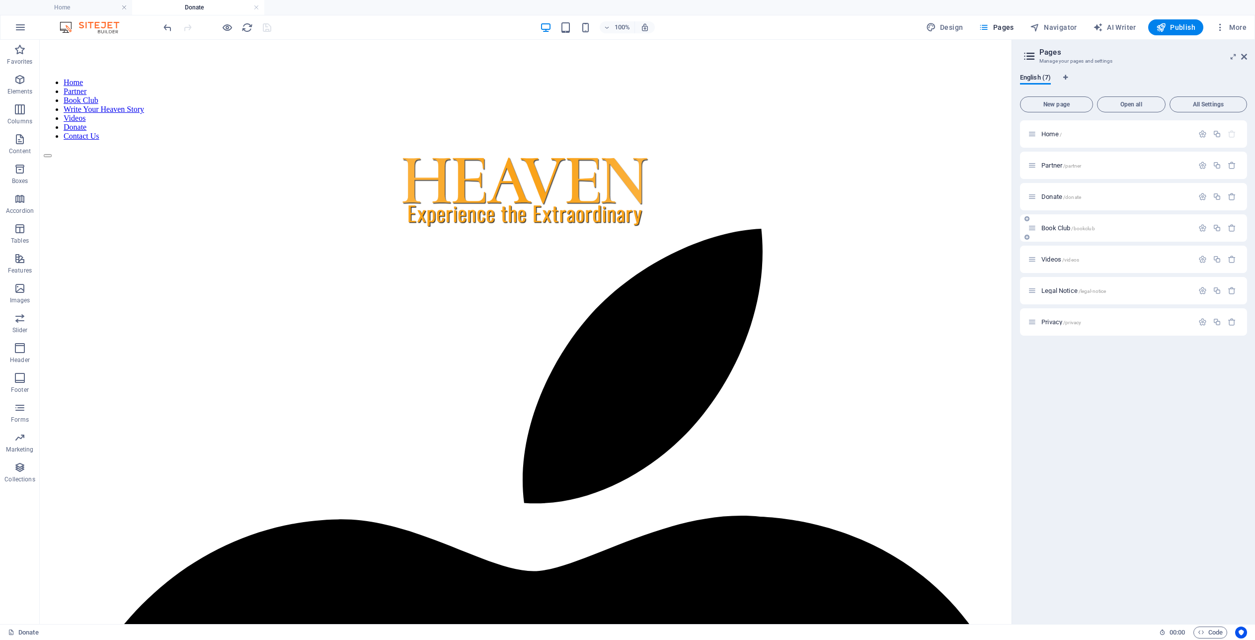
click at [1059, 227] on span "Book Club /bookclub" at bounding box center [1069, 227] width 54 height 7
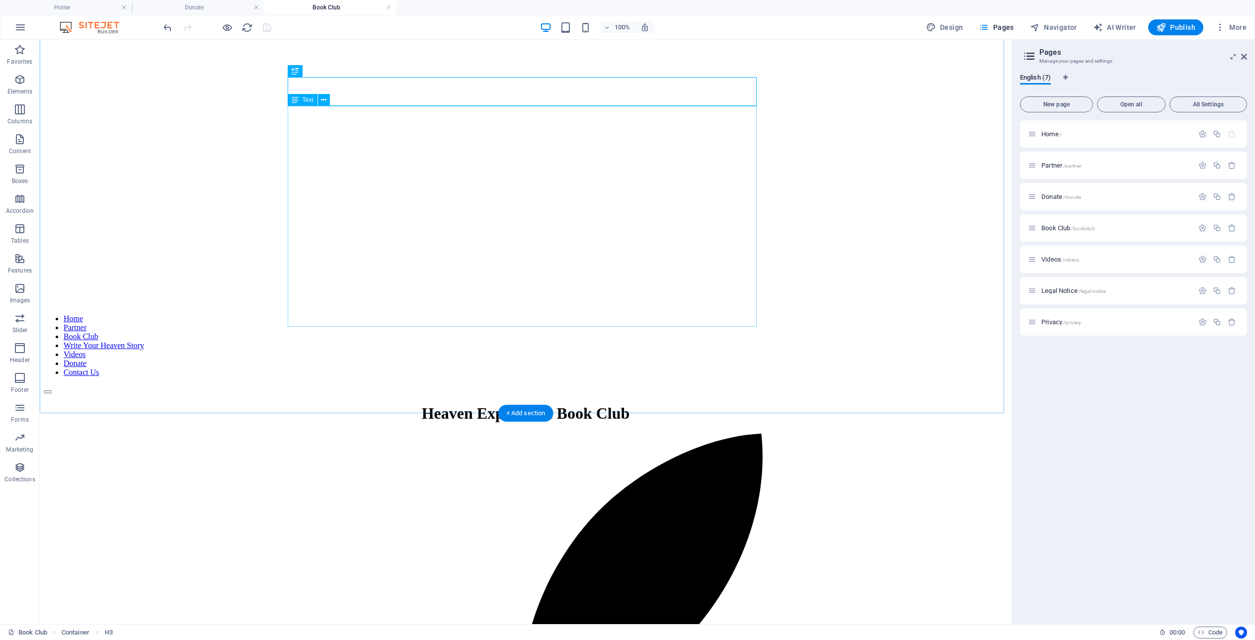
scroll to position [363, 0]
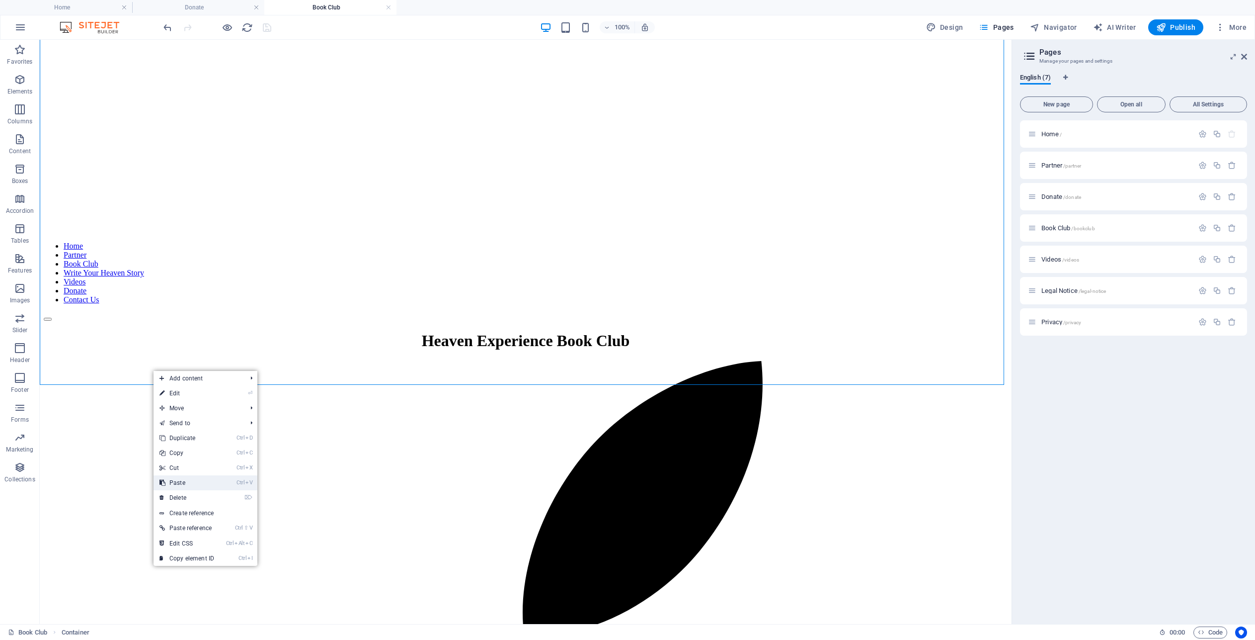
click at [213, 482] on link "Ctrl V Paste" at bounding box center [187, 482] width 67 height 15
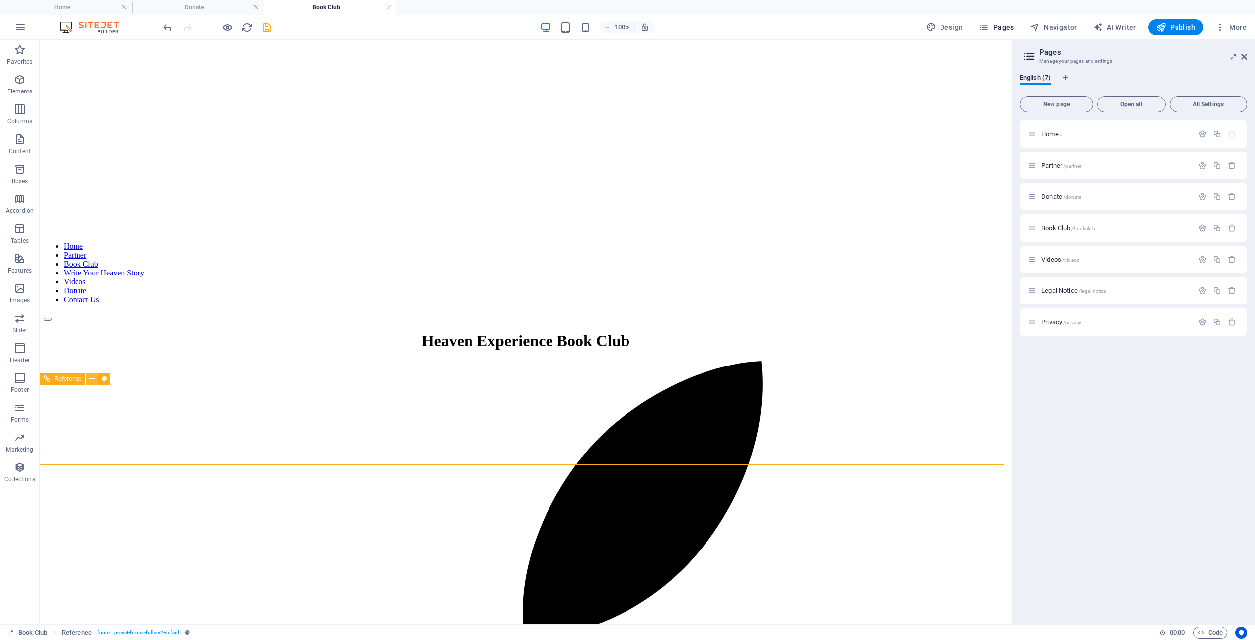
click at [91, 380] on icon at bounding box center [91, 379] width 5 height 10
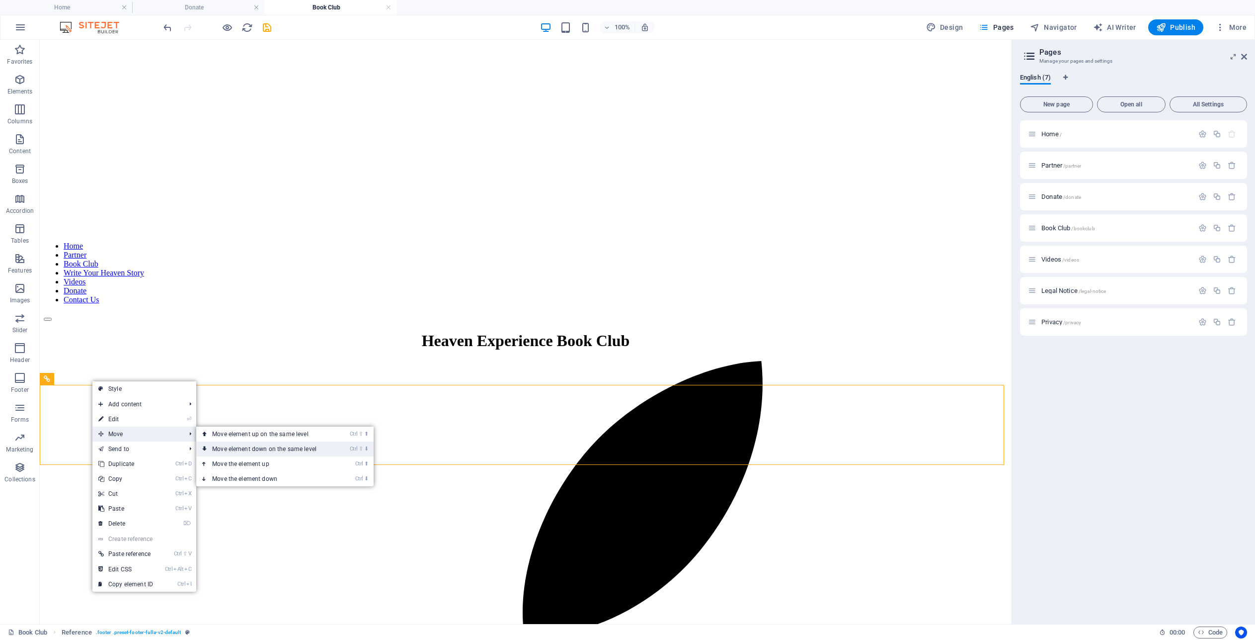
click at [261, 448] on link "Ctrl ⇧ ⬇ Move element down on the same level" at bounding box center [266, 448] width 140 height 15
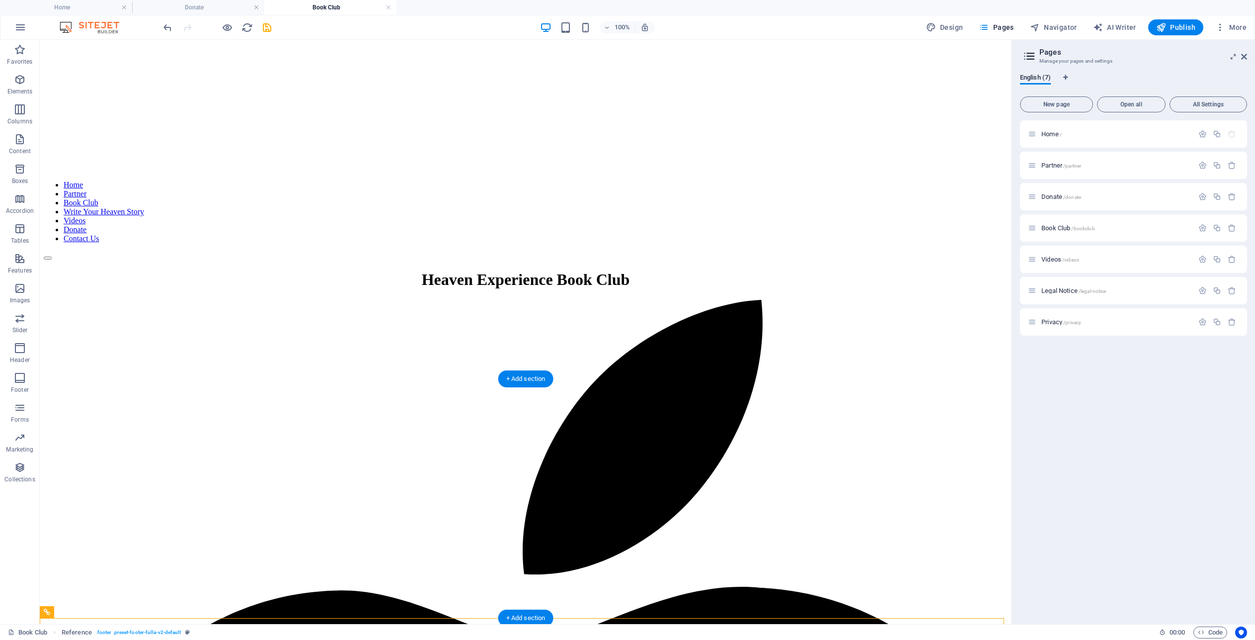
scroll to position [443, 0]
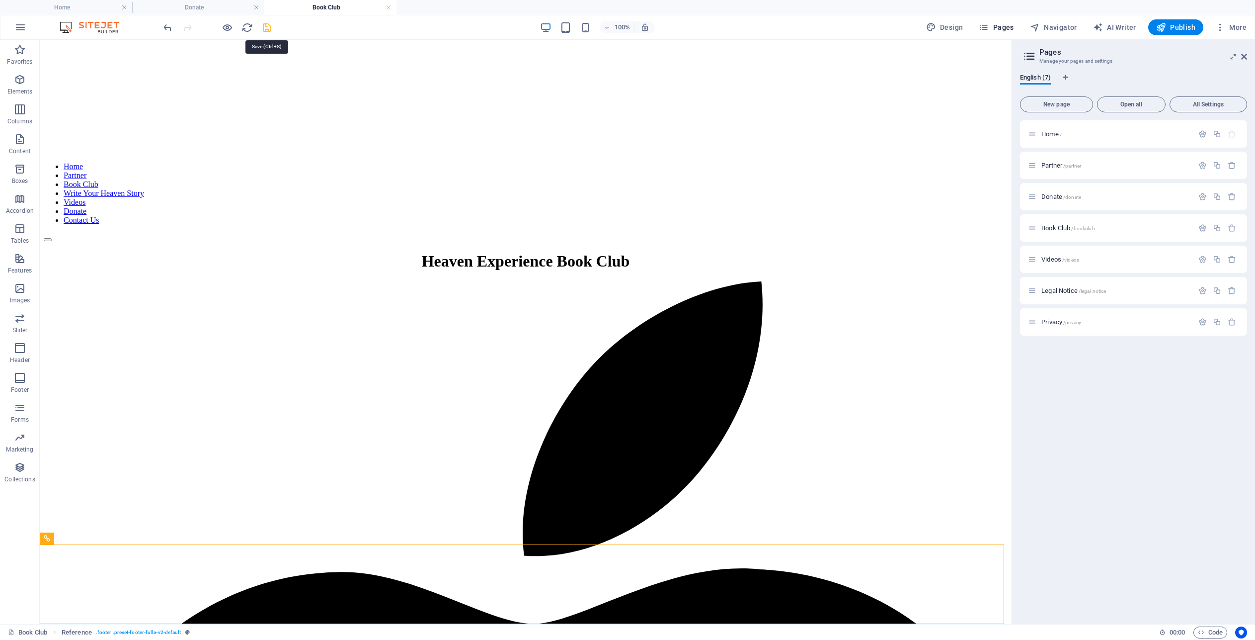
click at [267, 28] on icon "save" at bounding box center [266, 27] width 11 height 11
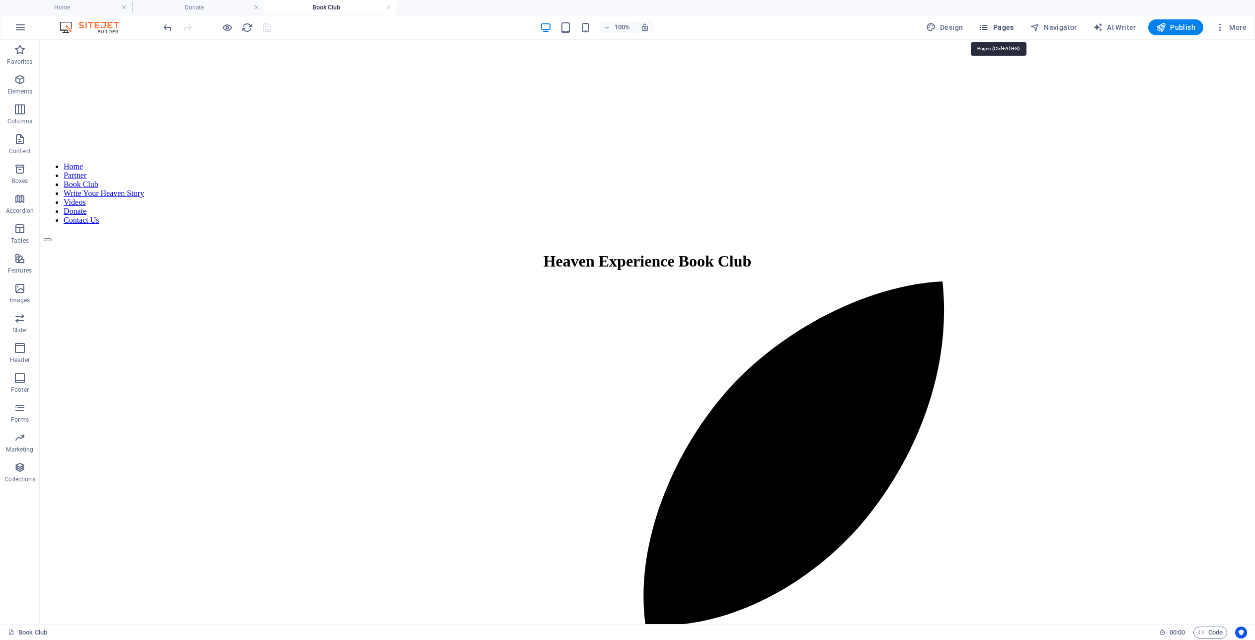
drag, startPoint x: 987, startPoint y: 24, endPoint x: 996, endPoint y: 29, distance: 9.6
click at [989, 27] on icon "button" at bounding box center [984, 27] width 10 height 10
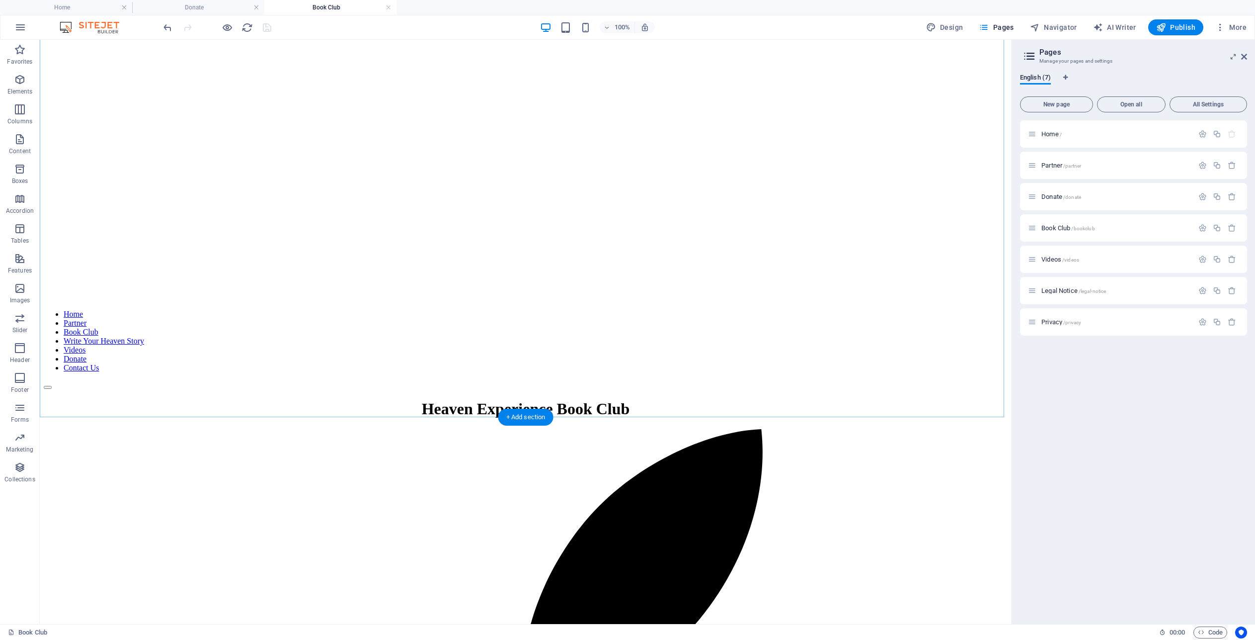
scroll to position [331, 0]
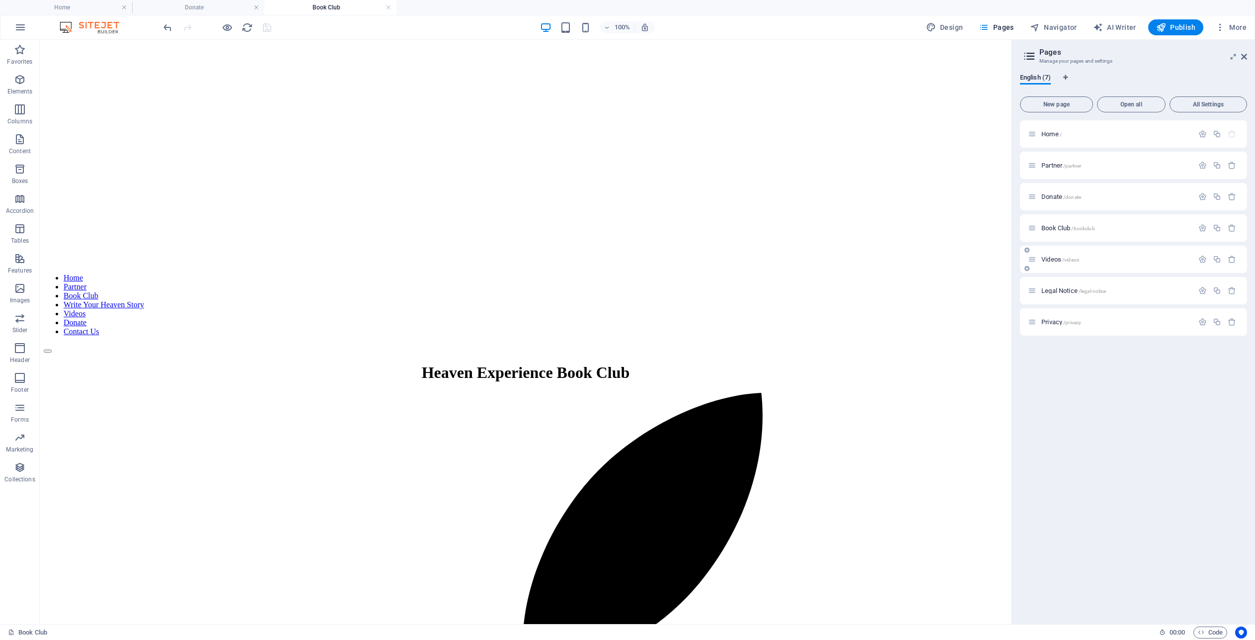
click at [1053, 259] on span "Videos /videos" at bounding box center [1061, 258] width 38 height 7
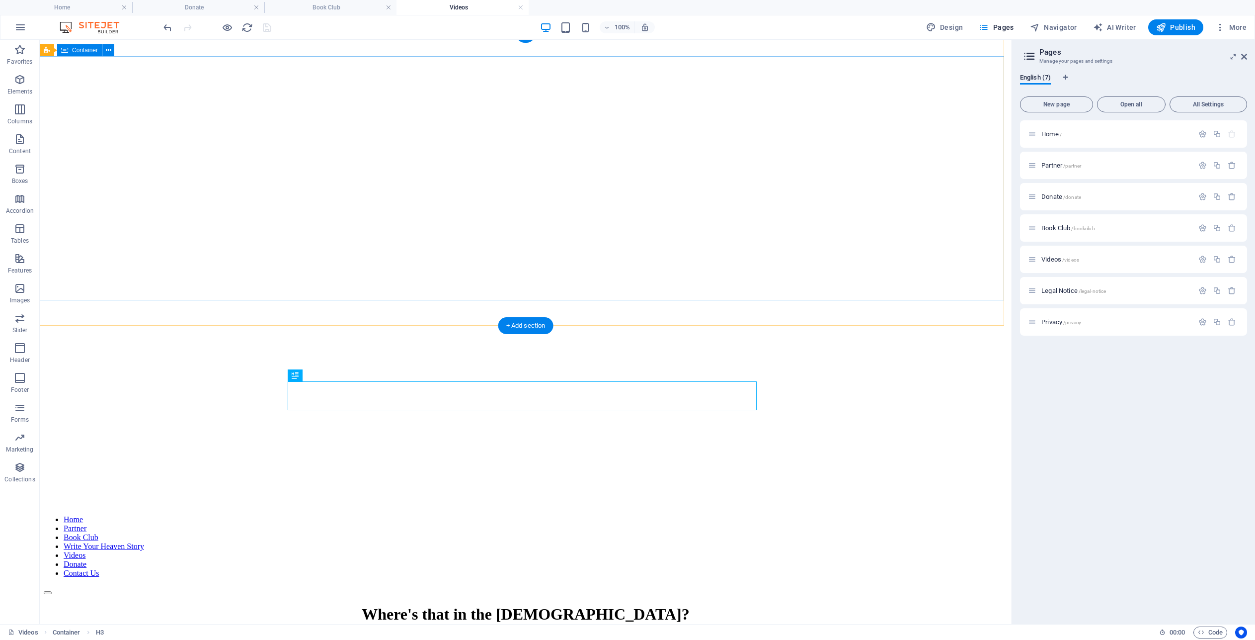
scroll to position [137, 0]
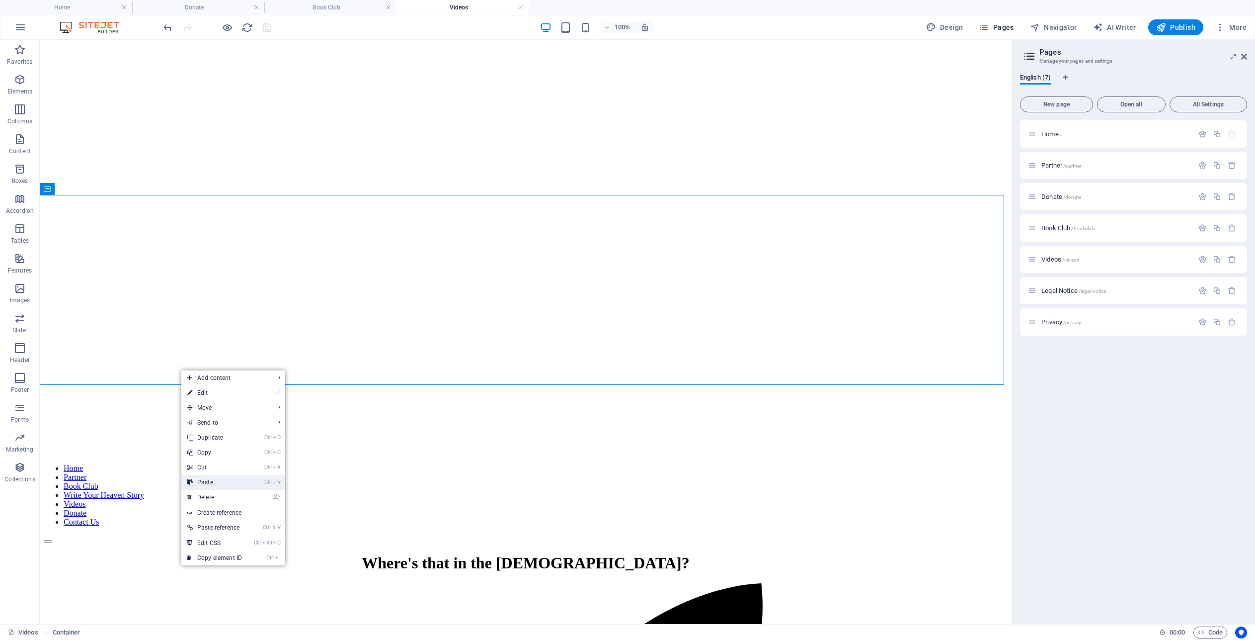
click at [211, 478] on link "Ctrl V Paste" at bounding box center [214, 482] width 67 height 15
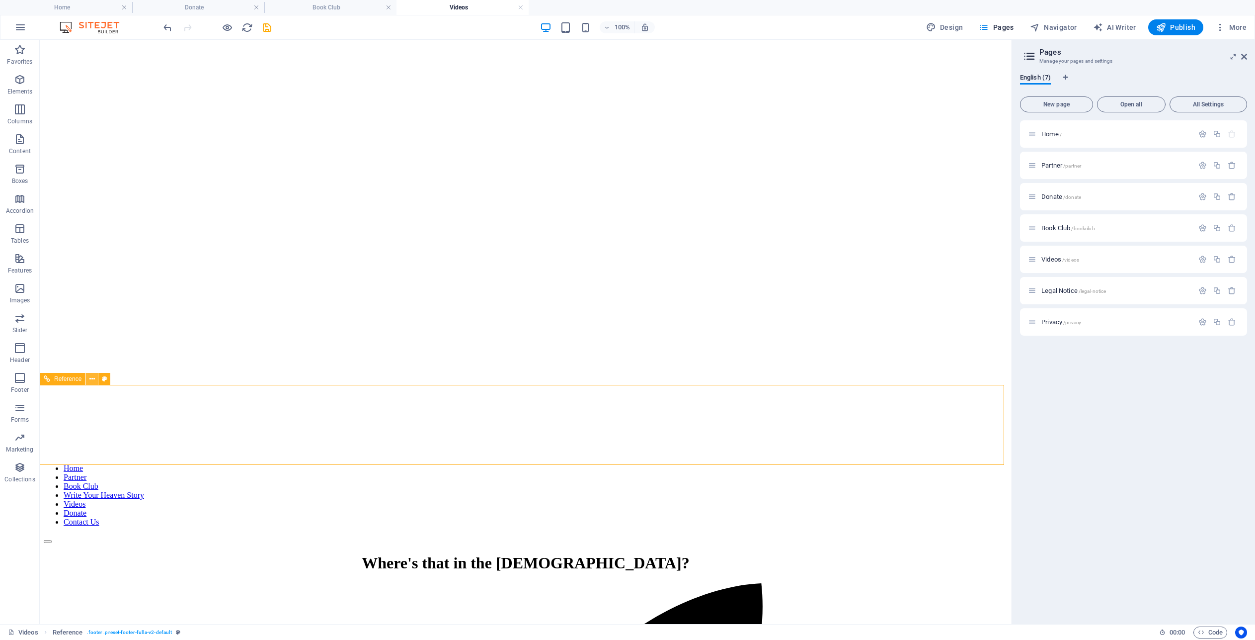
click at [91, 380] on icon at bounding box center [91, 379] width 5 height 10
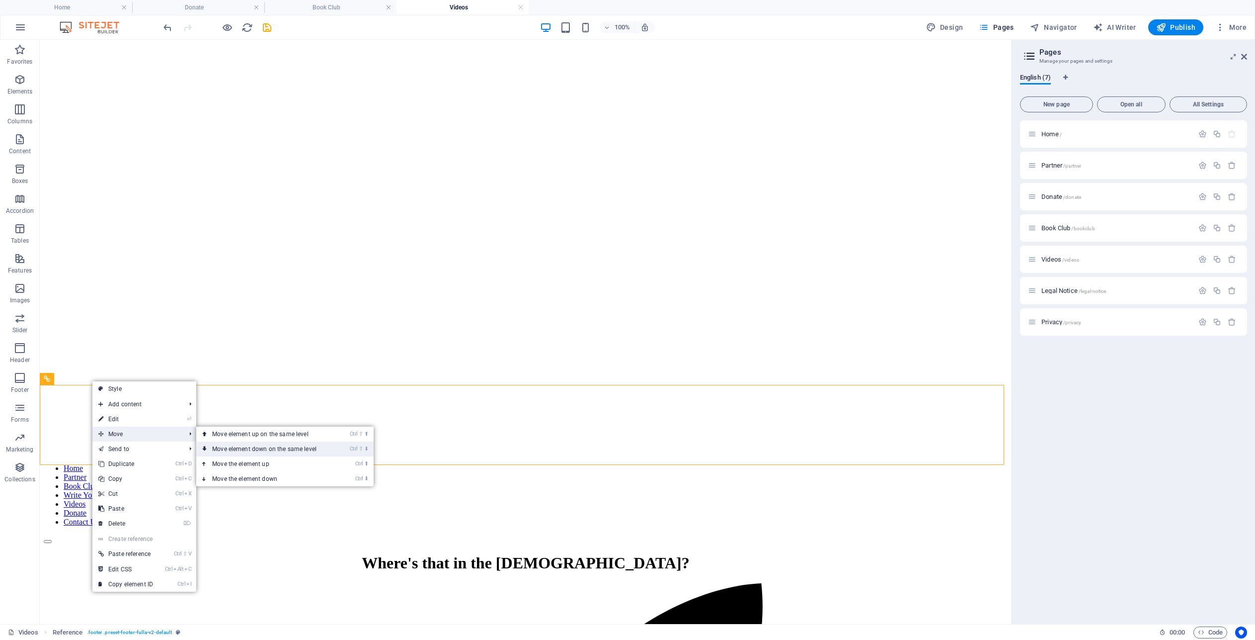
click at [241, 447] on link "Ctrl ⇧ ⬇ Move element down on the same level" at bounding box center [266, 448] width 140 height 15
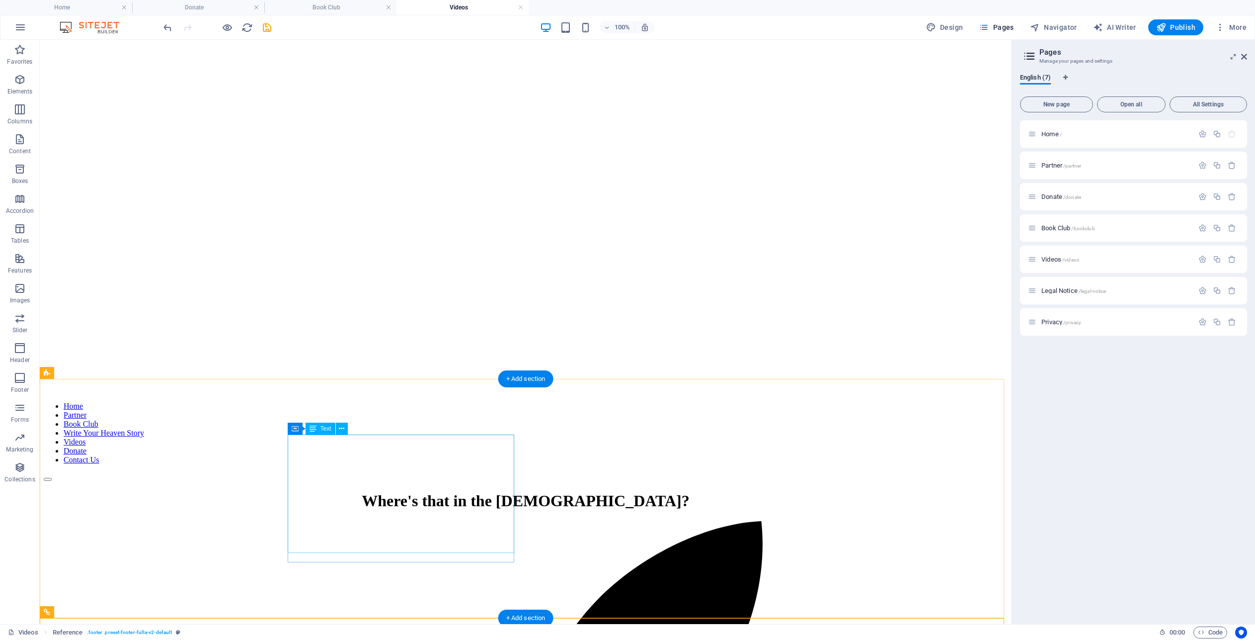
scroll to position [217, 0]
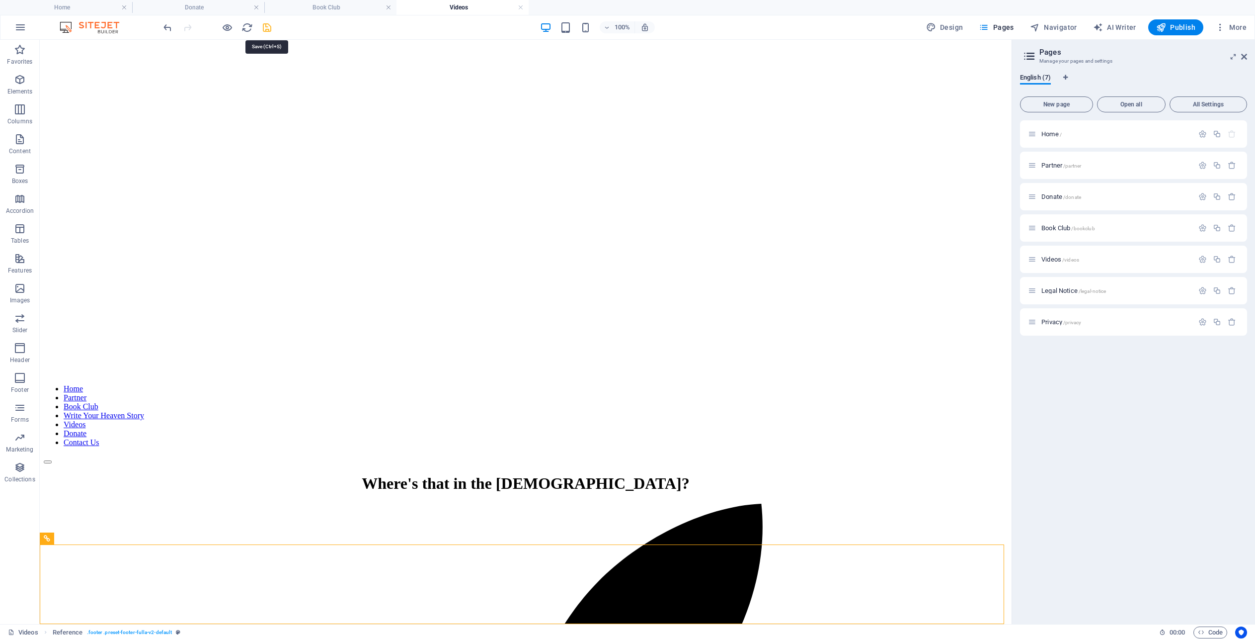
click at [265, 30] on icon "save" at bounding box center [266, 27] width 11 height 11
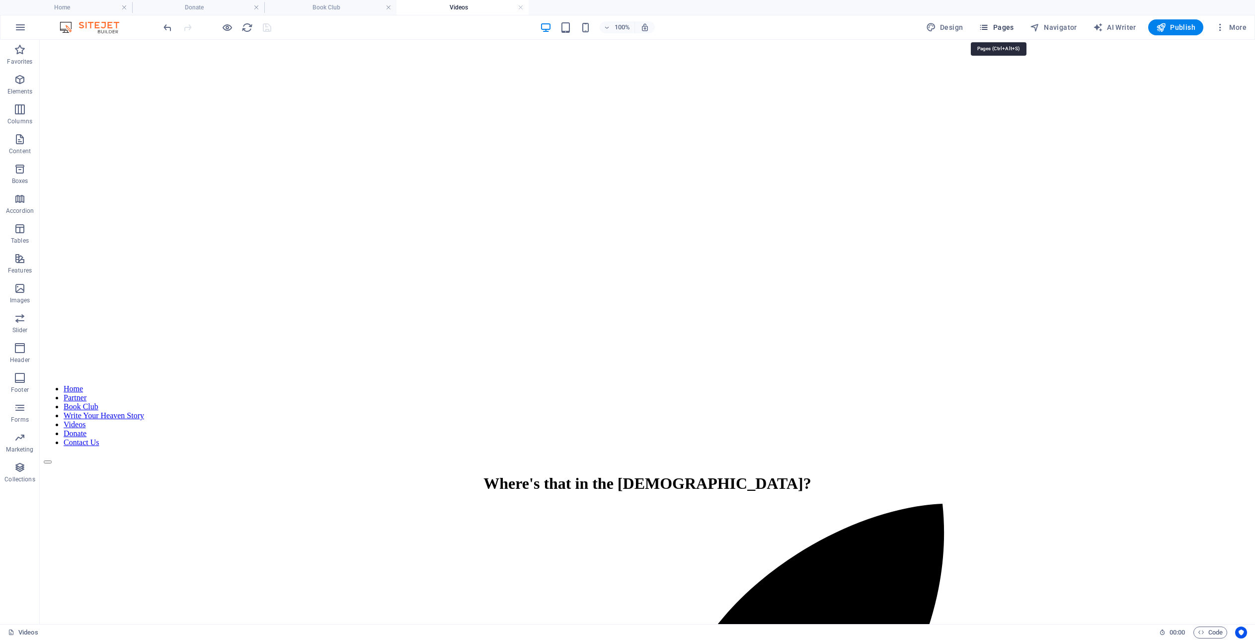
click at [1011, 26] on span "Pages" at bounding box center [996, 27] width 35 height 10
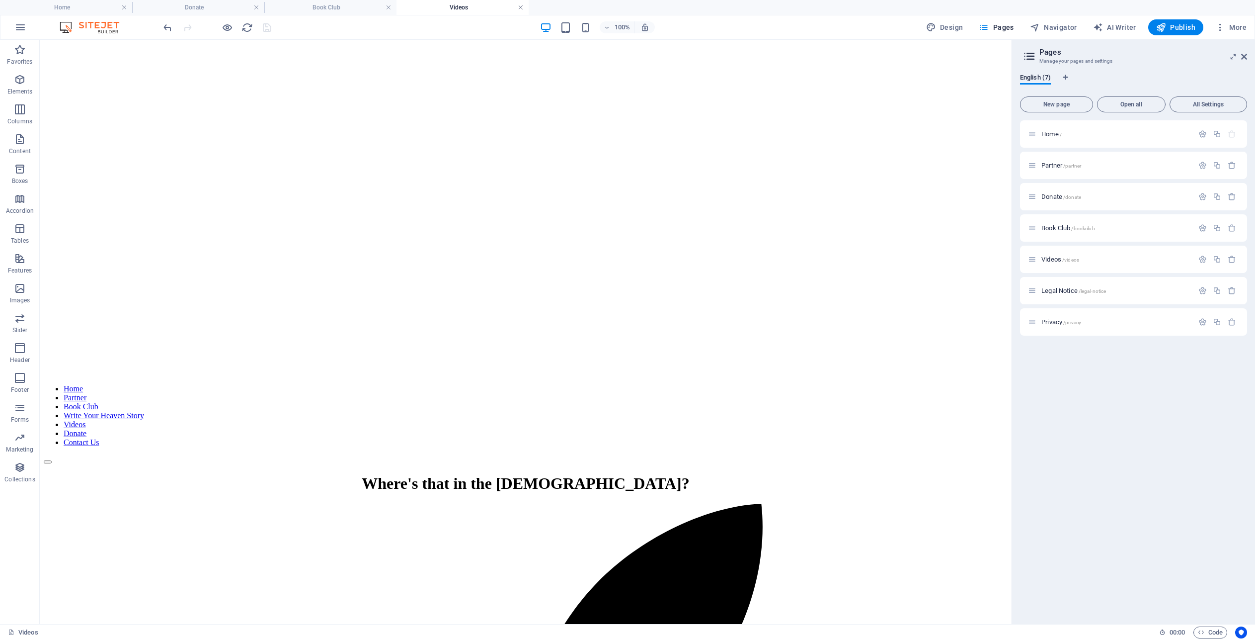
click at [520, 6] on link at bounding box center [521, 7] width 6 height 9
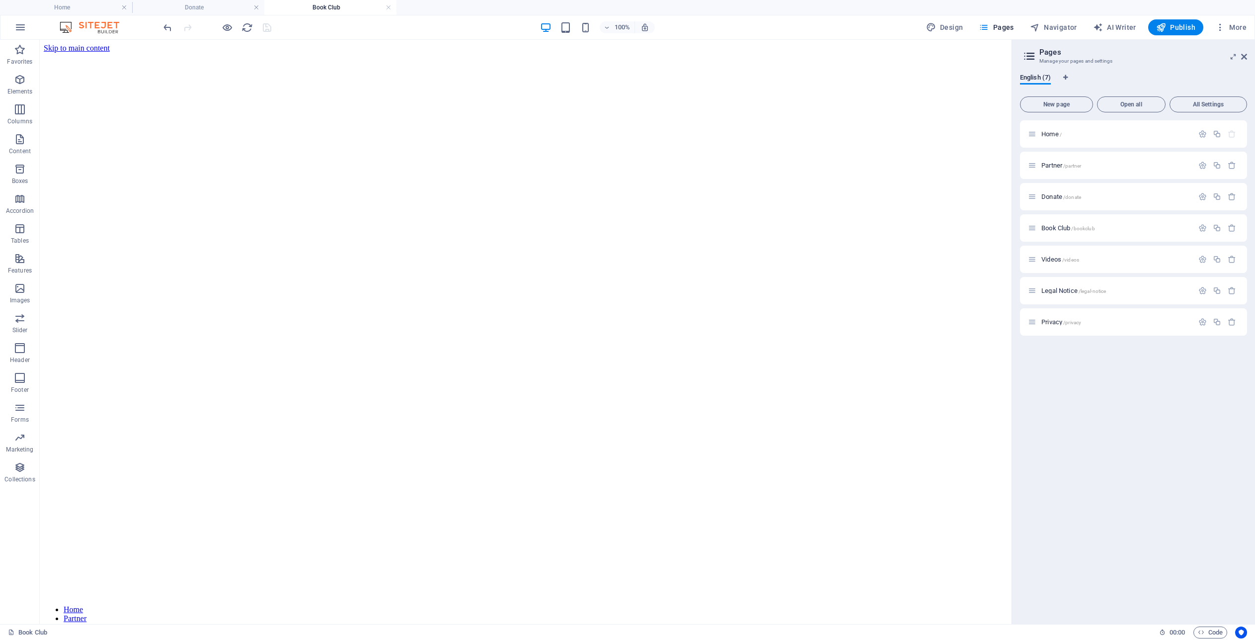
scroll to position [331, 0]
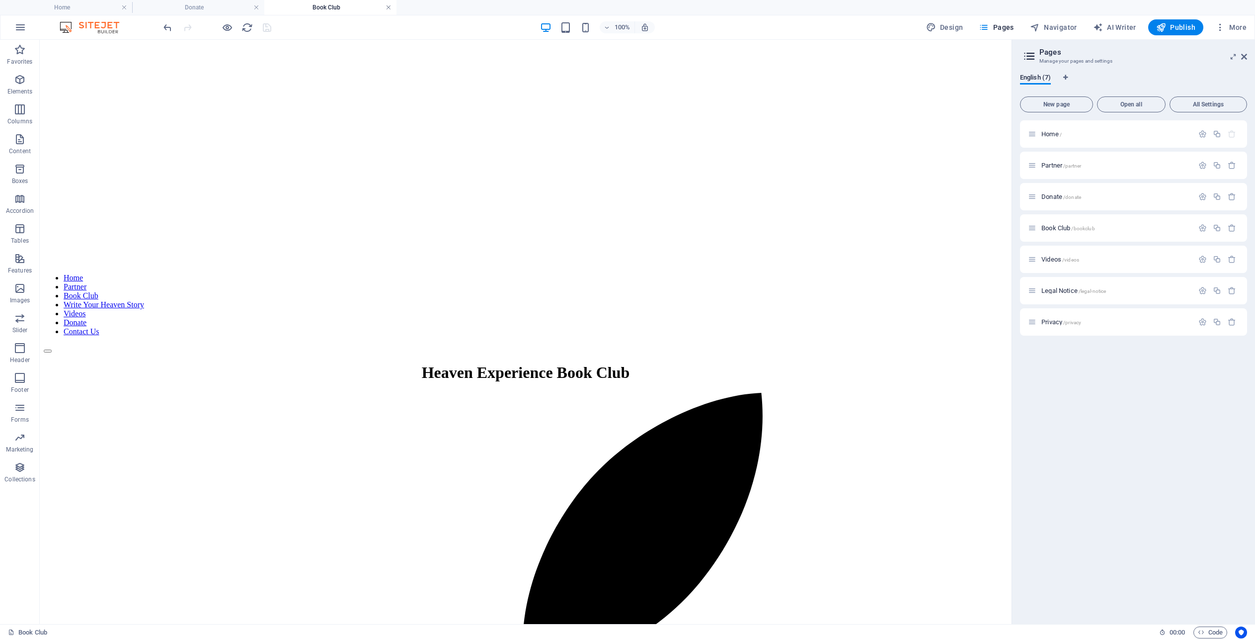
click at [388, 7] on link at bounding box center [389, 7] width 6 height 9
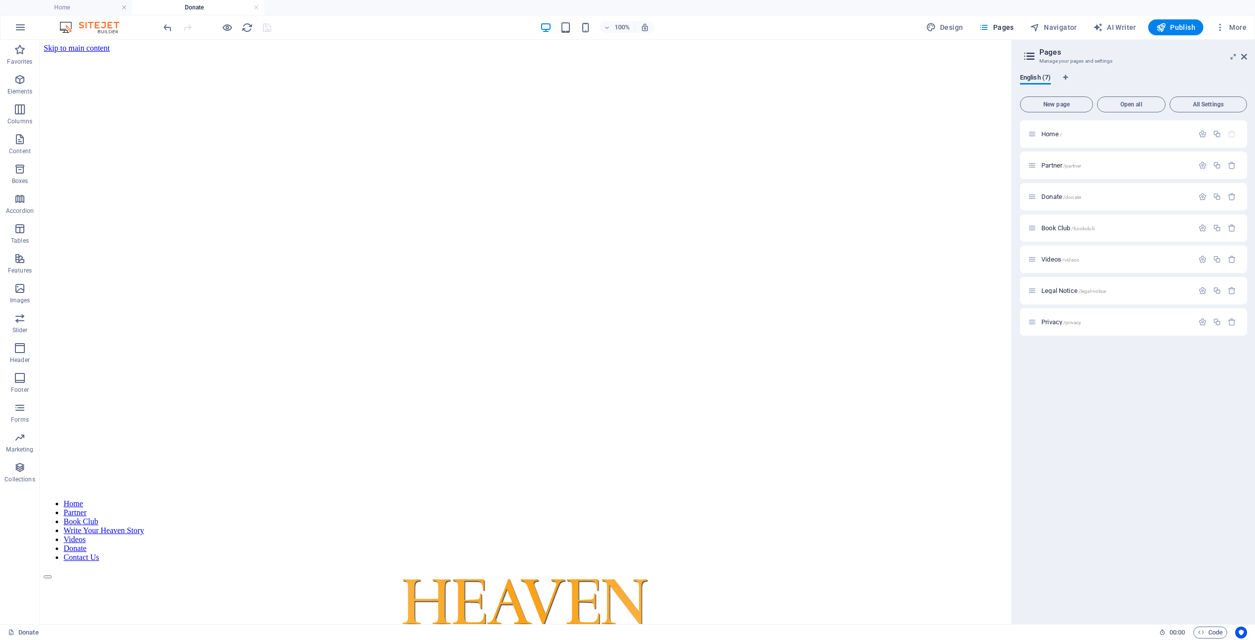
scroll to position [401, 0]
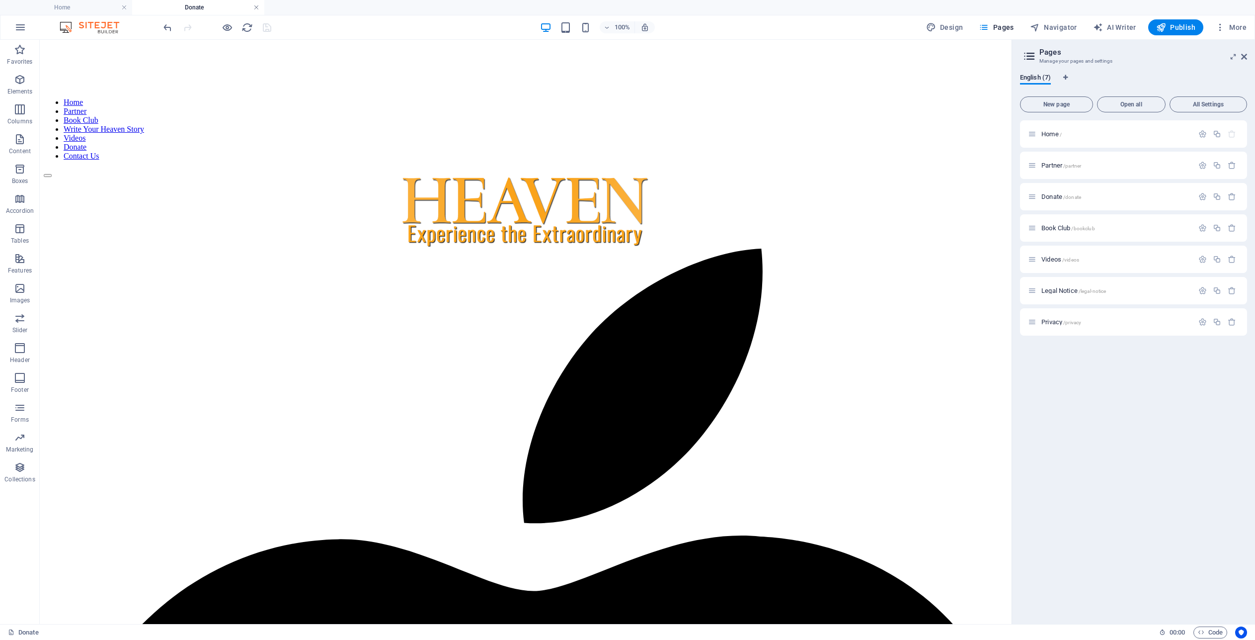
click at [257, 10] on link at bounding box center [256, 7] width 6 height 9
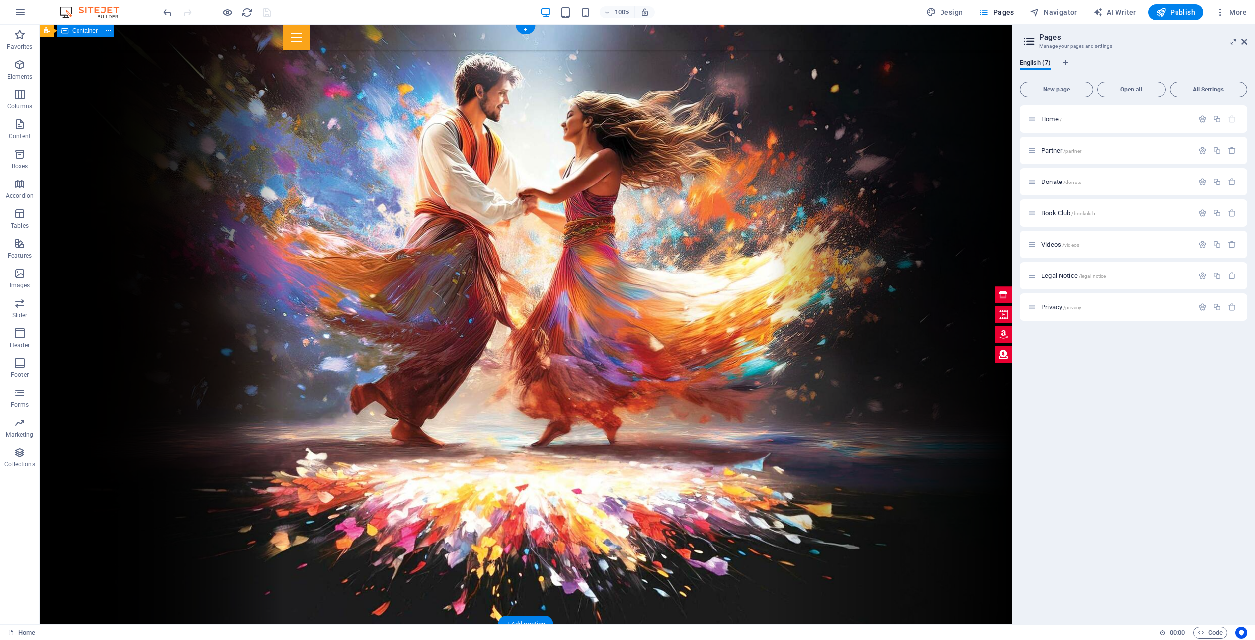
scroll to position [3232, 0]
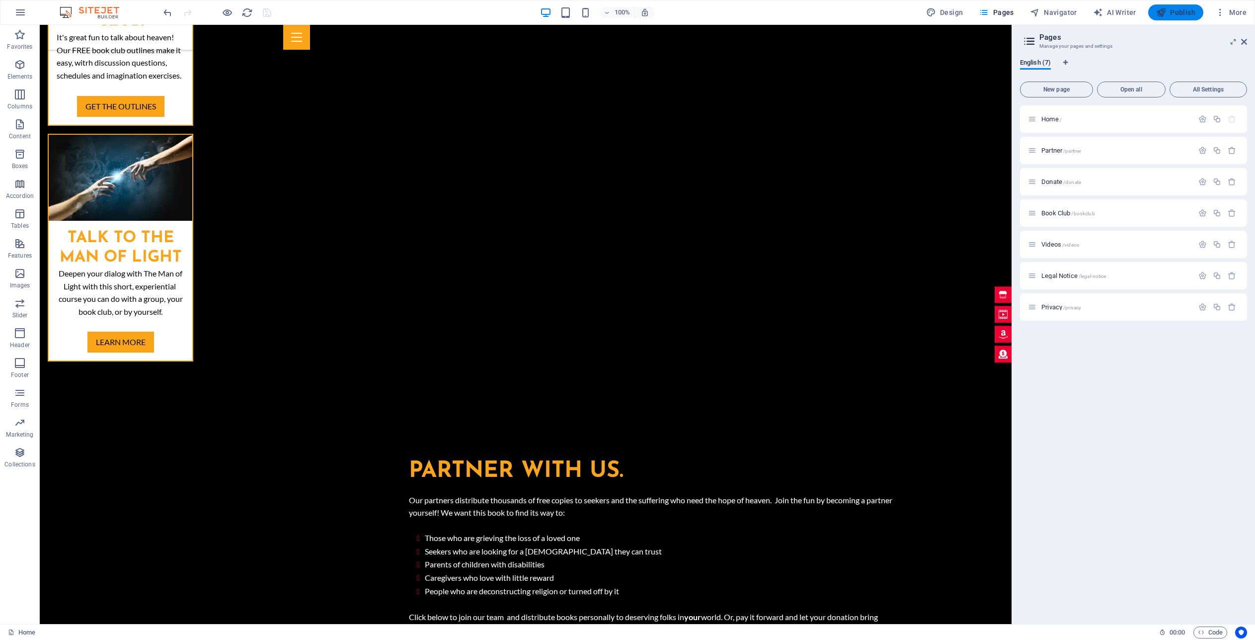
click at [1171, 13] on span "Publish" at bounding box center [1175, 12] width 39 height 10
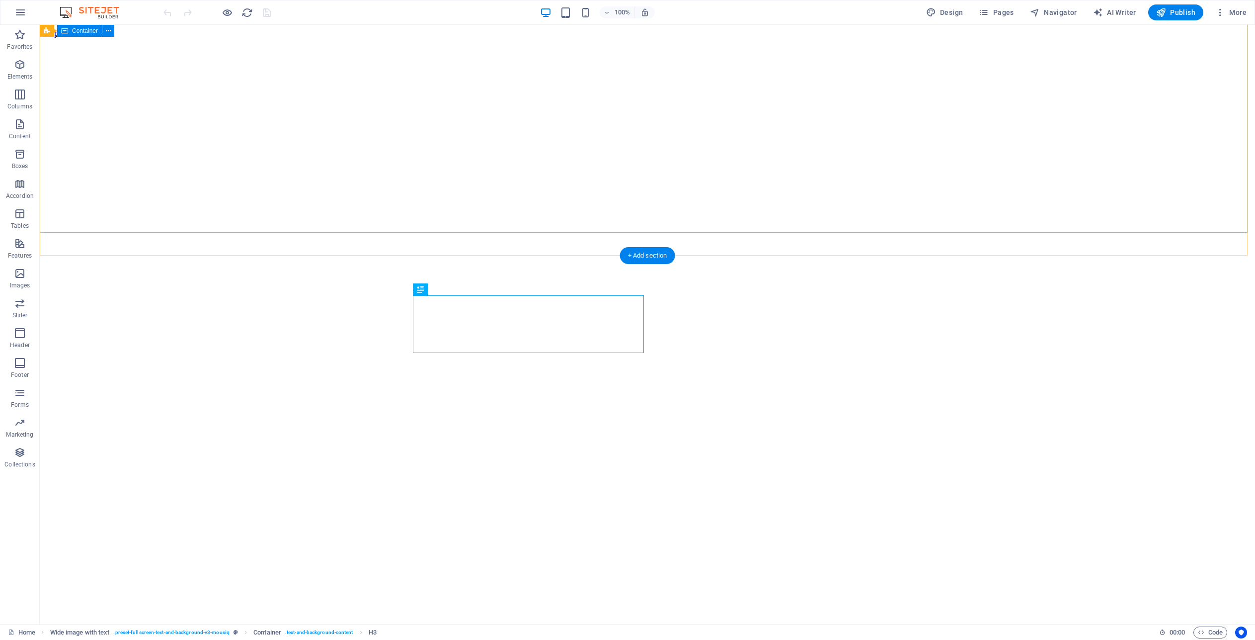
scroll to position [368, 0]
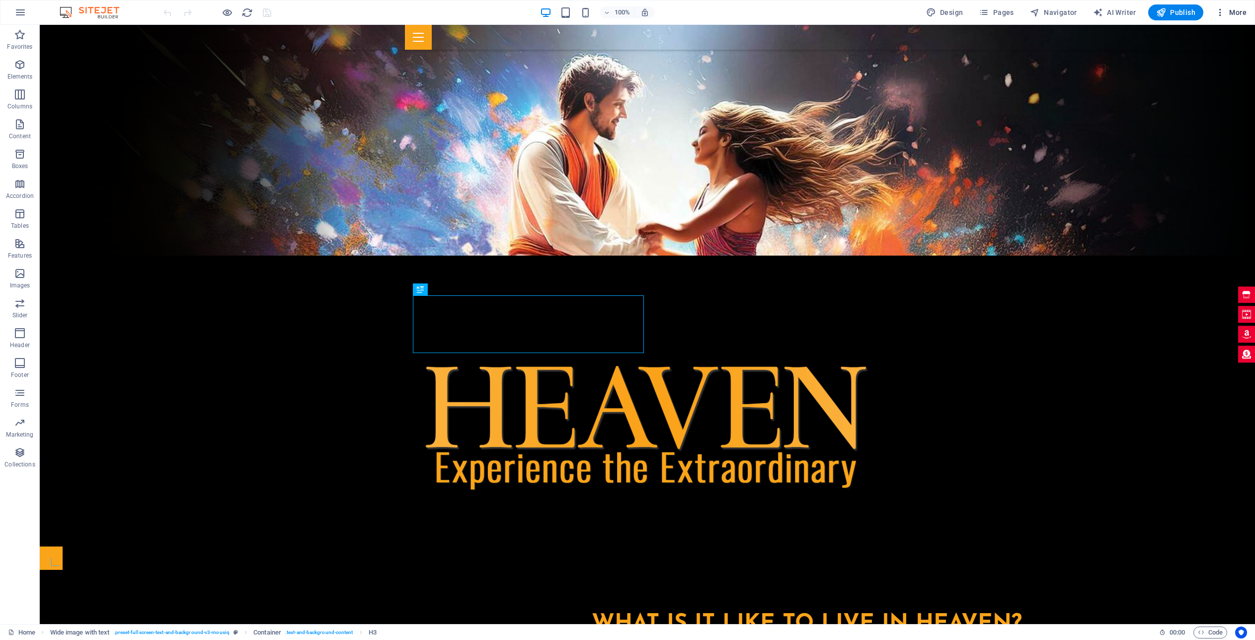
click at [1221, 11] on icon "button" at bounding box center [1220, 12] width 10 height 10
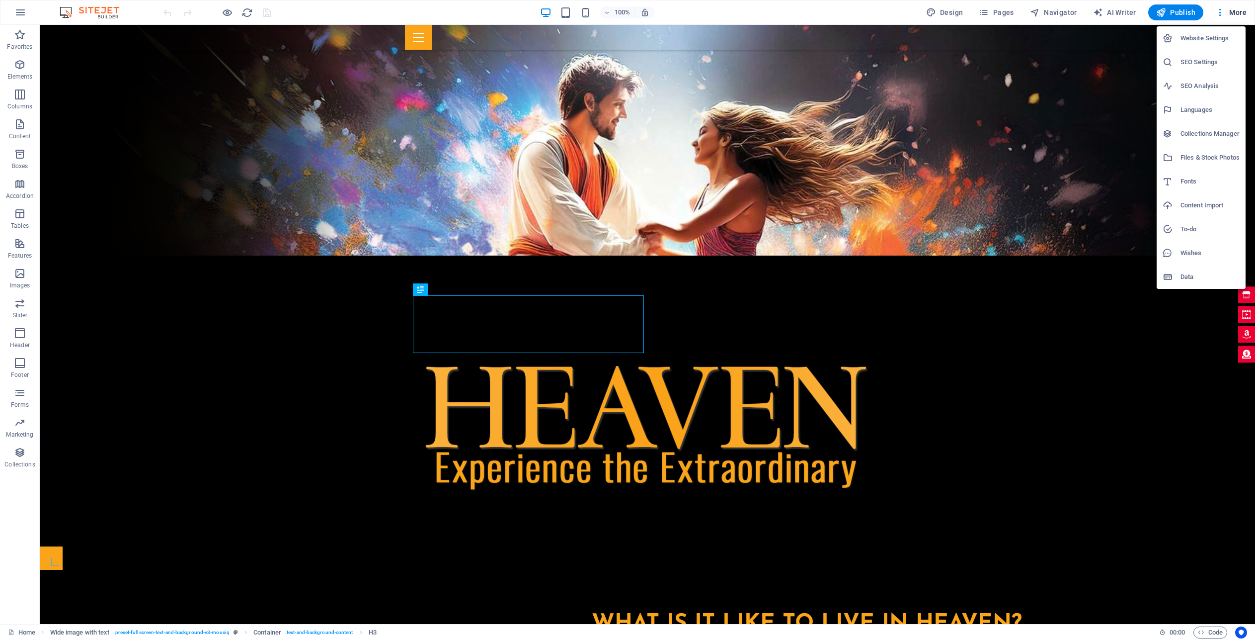
click at [1204, 58] on h6 "SEO Settings" at bounding box center [1210, 62] width 59 height 12
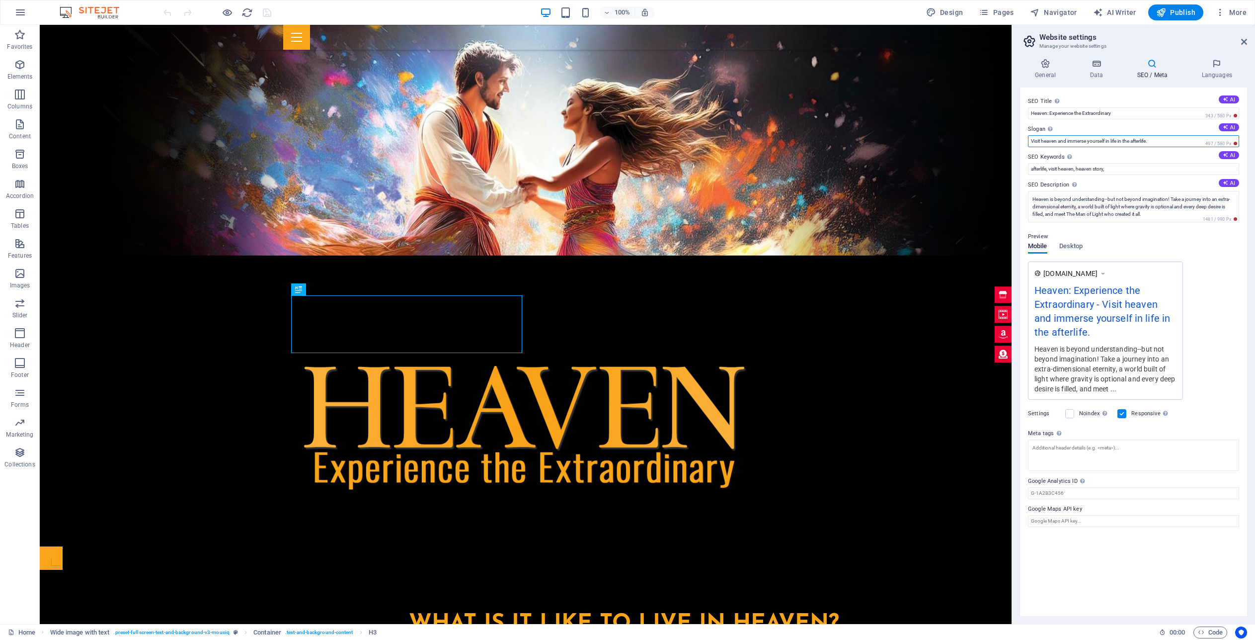
click at [1121, 142] on input "Visit heaven and immerse yourself in life in the afterlife." at bounding box center [1133, 141] width 211 height 12
type input "Visit heaven and immerse yourself in the afterlife."
click at [1121, 168] on input "afterlife, visit heaven, heaven story," at bounding box center [1133, 169] width 211 height 12
type input "afterlife, visit heaven, heaven story, eternity, revelation"
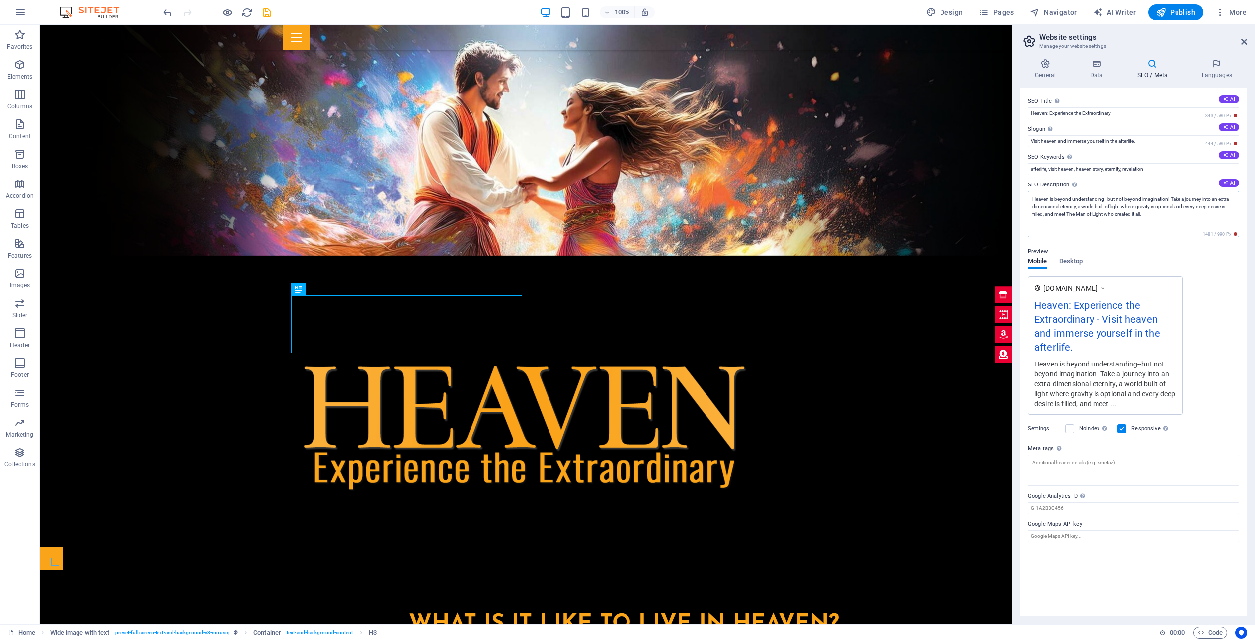
click at [1161, 217] on textarea "Heaven is beyond understanding--but not beyond imagination! Take a journey into…" at bounding box center [1133, 214] width 211 height 46
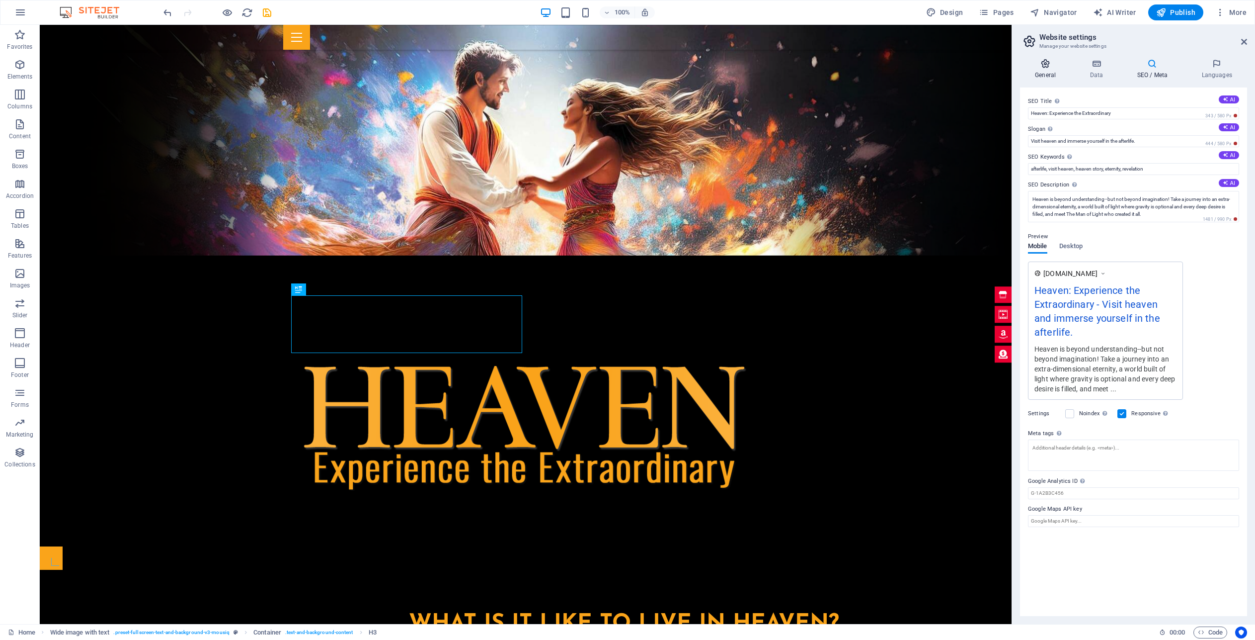
click at [1044, 62] on icon at bounding box center [1045, 64] width 51 height 10
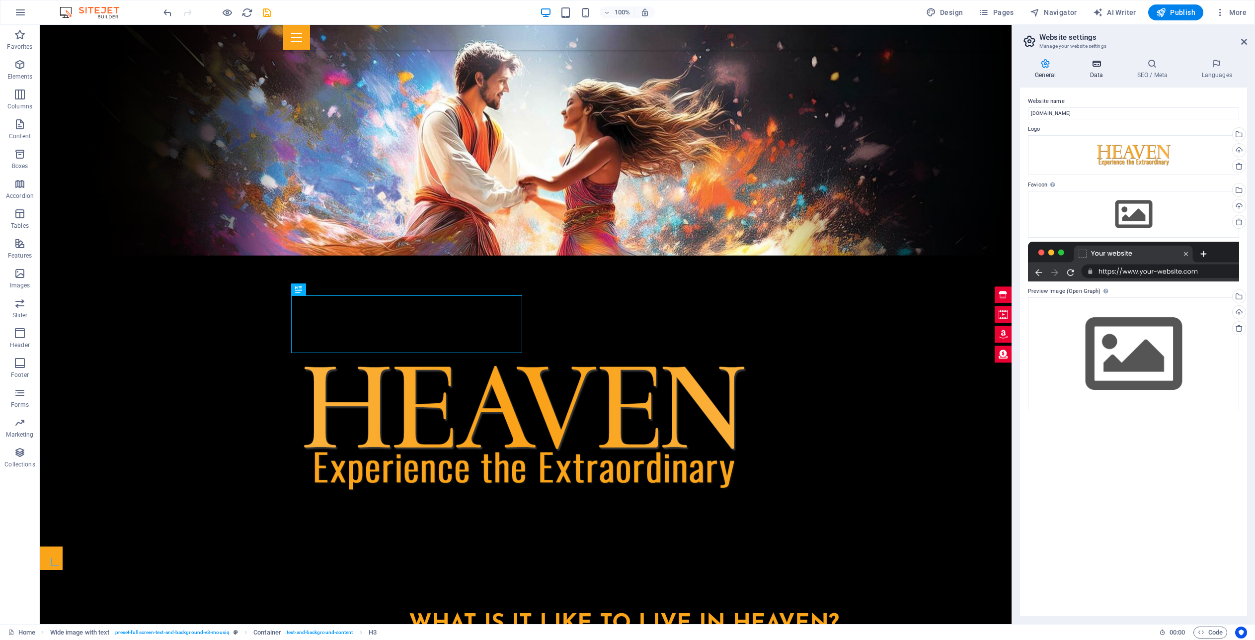
click at [1088, 61] on icon at bounding box center [1096, 64] width 43 height 10
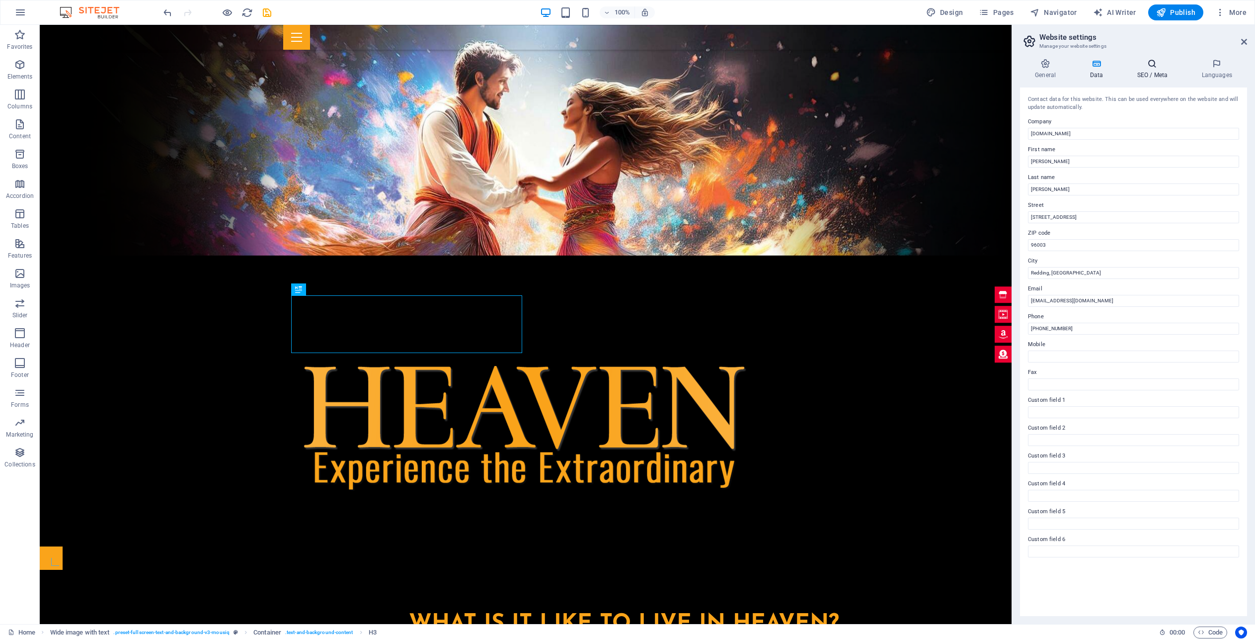
click at [1155, 68] on icon at bounding box center [1152, 64] width 61 height 10
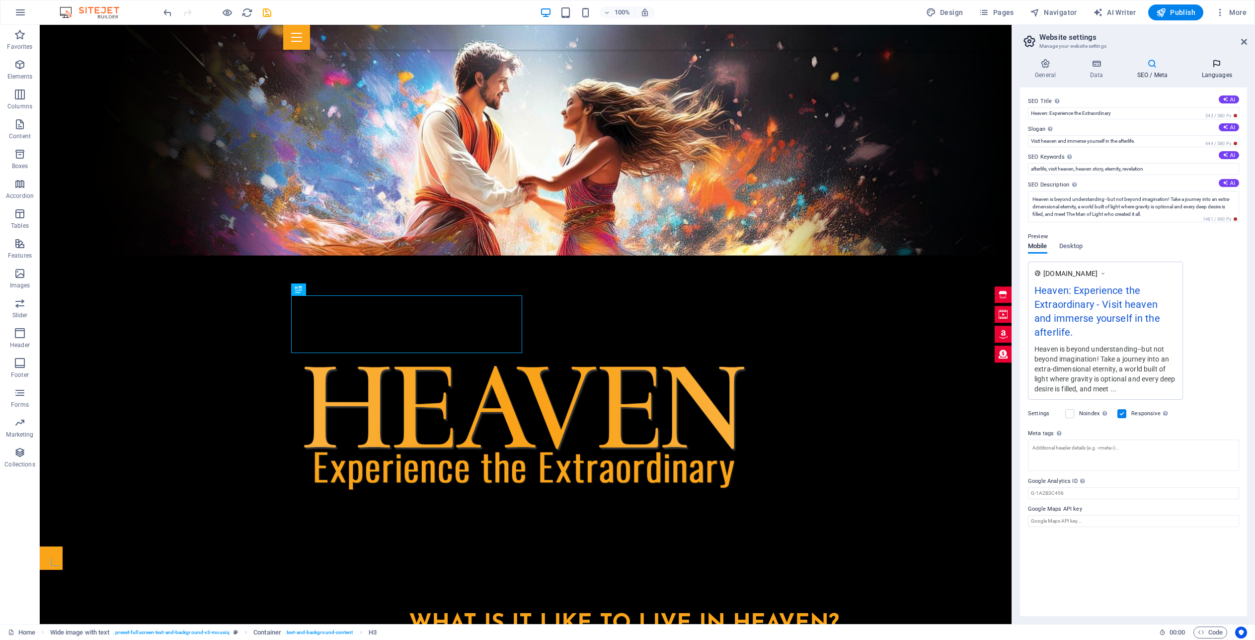
click at [1213, 64] on icon at bounding box center [1217, 64] width 61 height 10
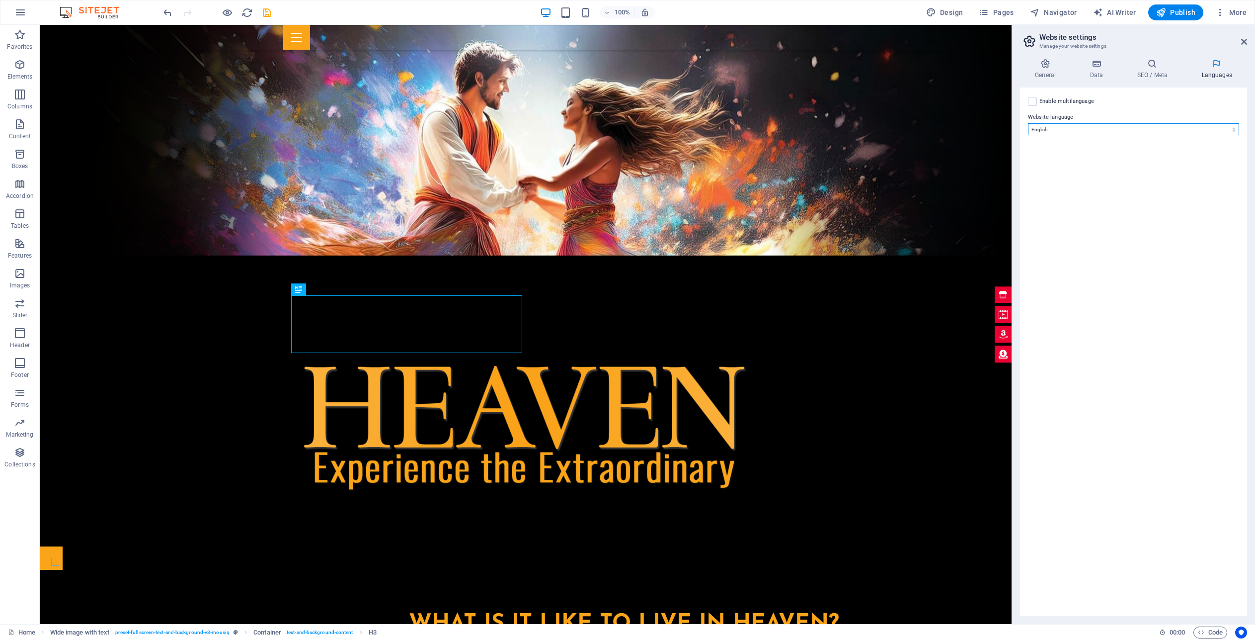
click at [1195, 128] on select "Abkhazian Afar Afrikaans Akan Albanian Amharic Arabic Aragonese Armenian Assame…" at bounding box center [1133, 129] width 211 height 12
drag, startPoint x: 1243, startPoint y: 41, endPoint x: 1164, endPoint y: 21, distance: 81.5
click at [1243, 41] on icon at bounding box center [1244, 42] width 6 height 8
